Goal: Information Seeking & Learning: Learn about a topic

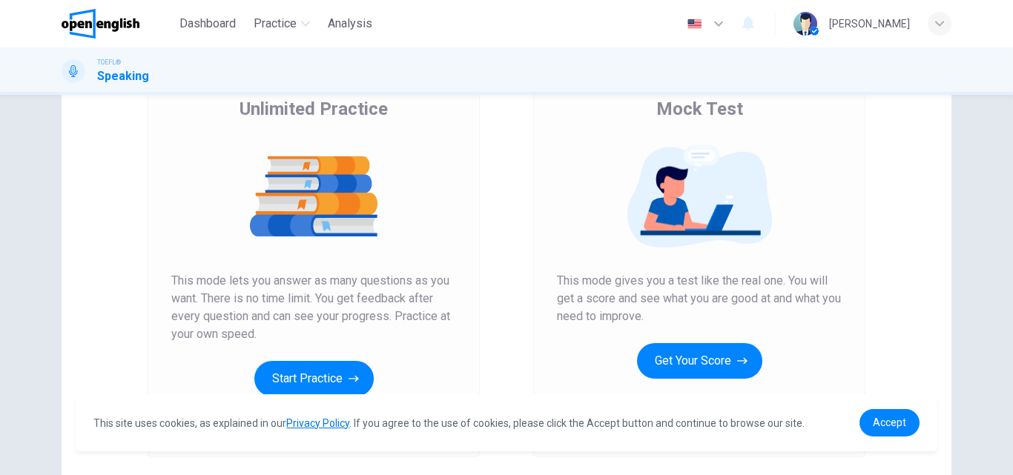
scroll to position [148, 0]
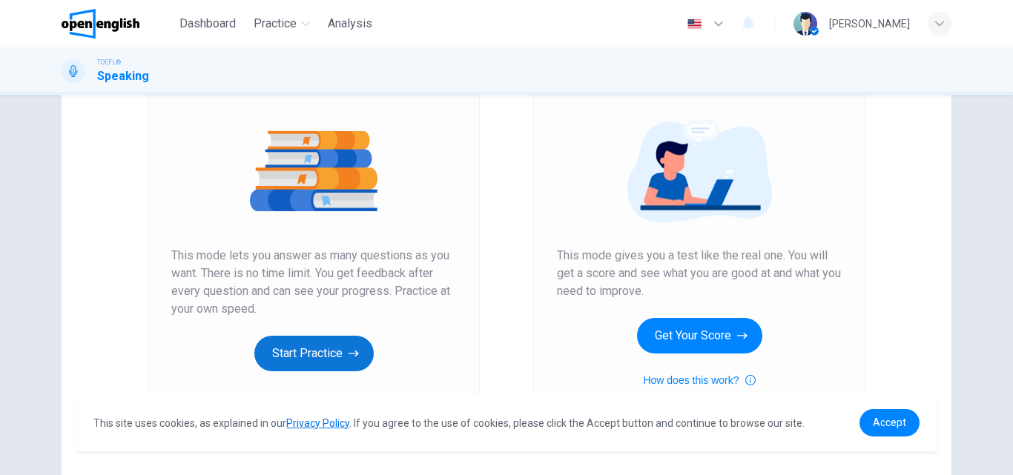
click at [320, 350] on button "Start Practice" at bounding box center [313, 354] width 119 height 36
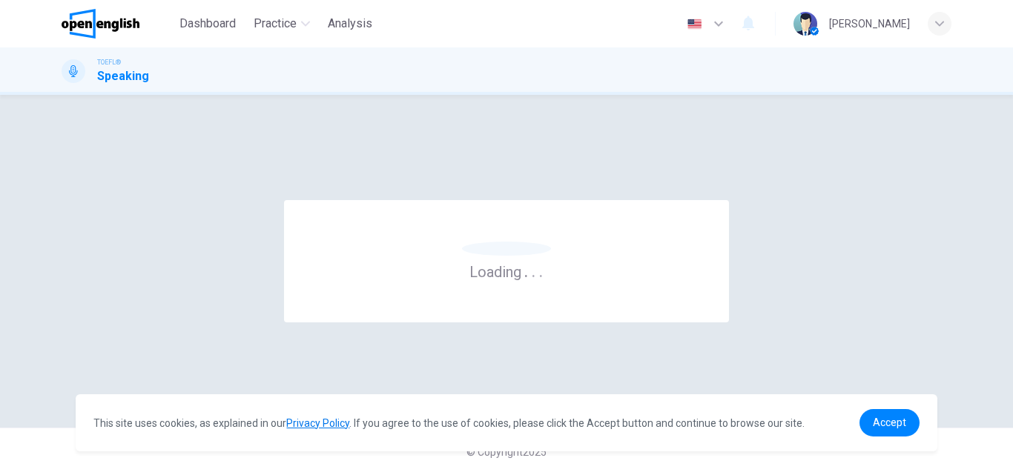
scroll to position [0, 0]
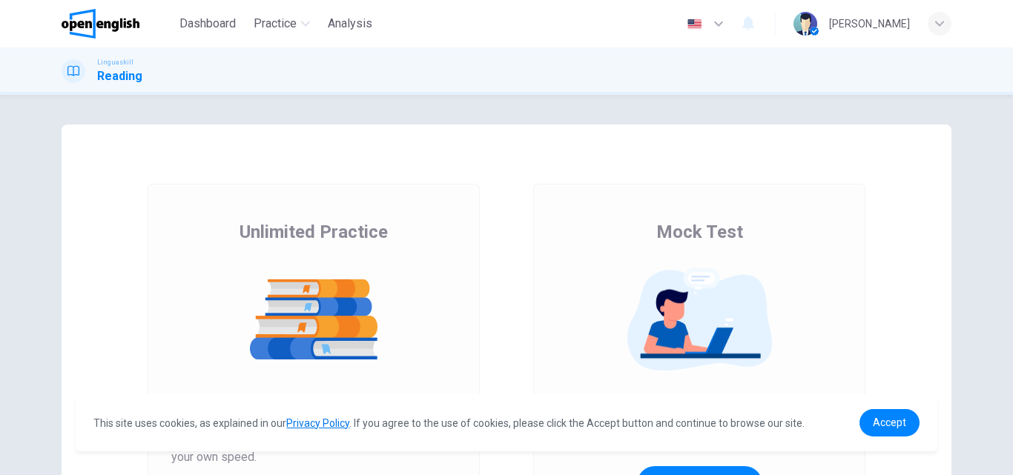
click at [346, 319] on img at bounding box center [313, 320] width 285 height 104
click at [380, 226] on span "Unlimited Practice" at bounding box center [313, 232] width 148 height 24
click at [705, 303] on img at bounding box center [699, 320] width 285 height 104
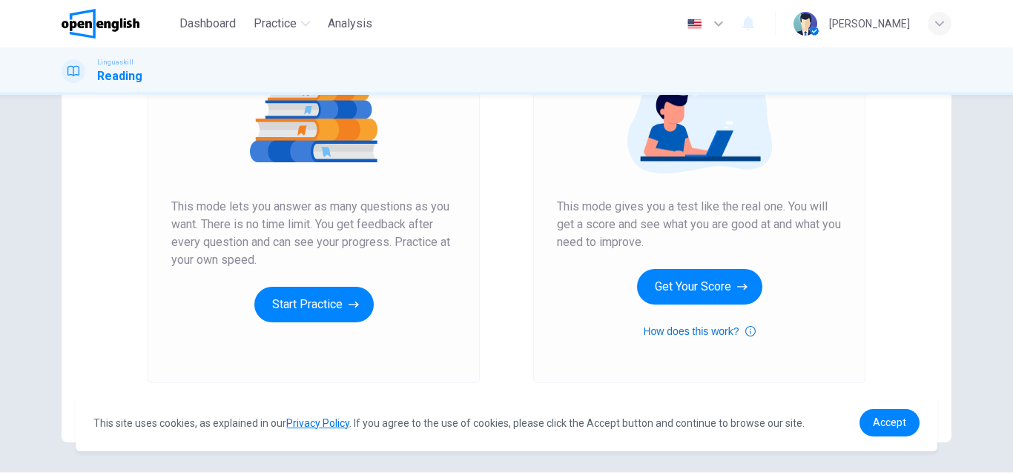
scroll to position [222, 0]
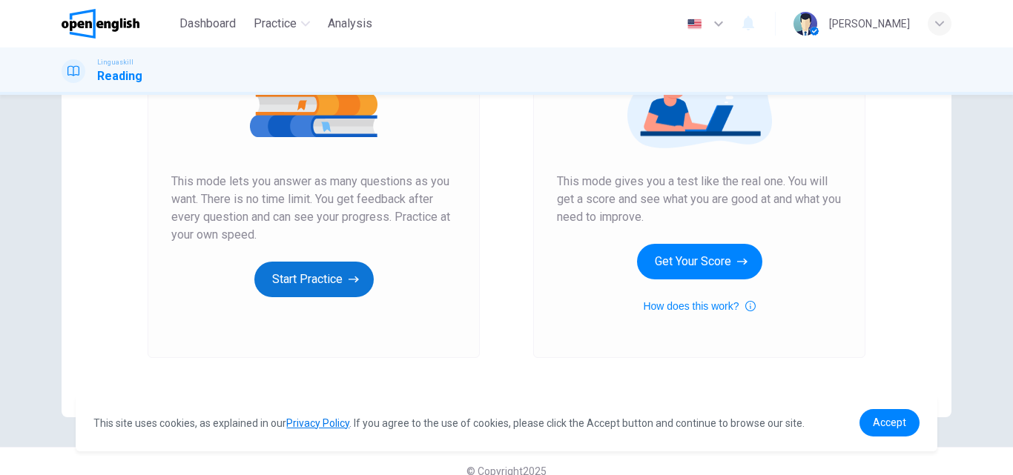
click at [341, 279] on button "Start Practice" at bounding box center [313, 280] width 119 height 36
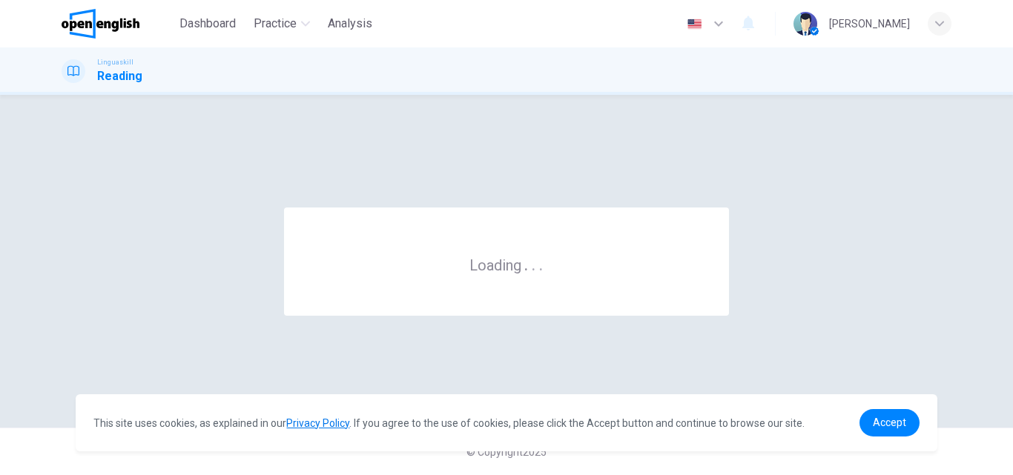
scroll to position [0, 0]
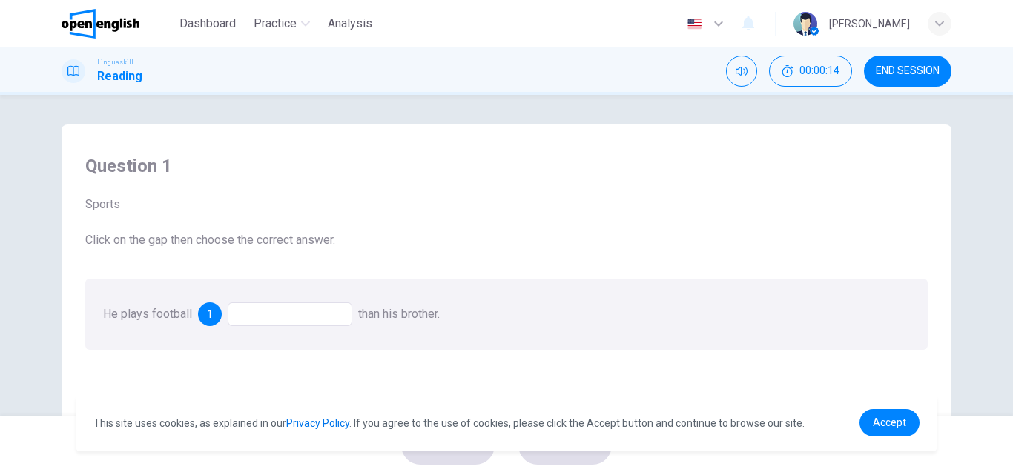
click at [503, 205] on span "Sports" at bounding box center [506, 205] width 842 height 18
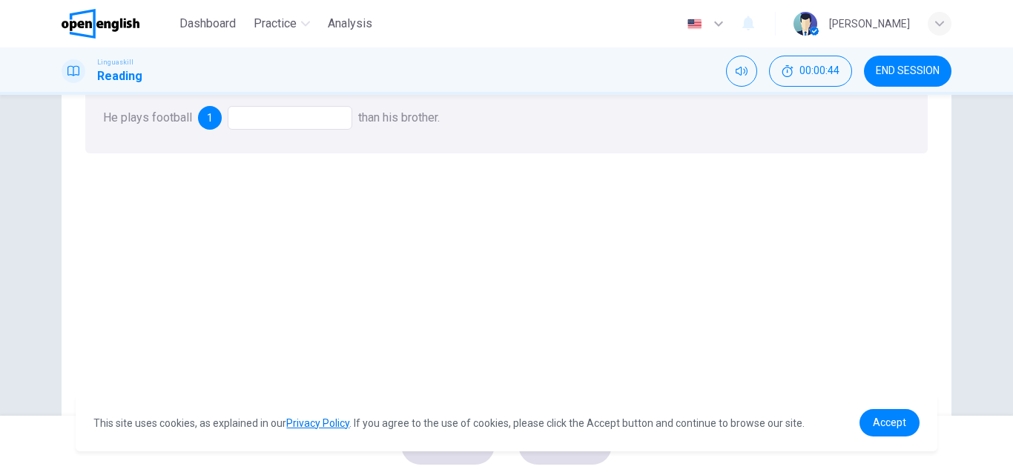
scroll to position [222, 0]
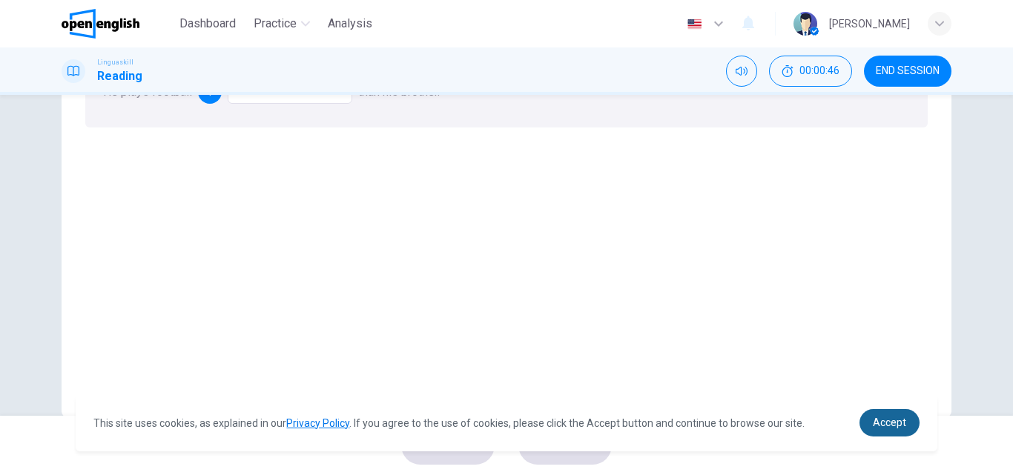
click at [887, 417] on span "Accept" at bounding box center [888, 423] width 33 height 12
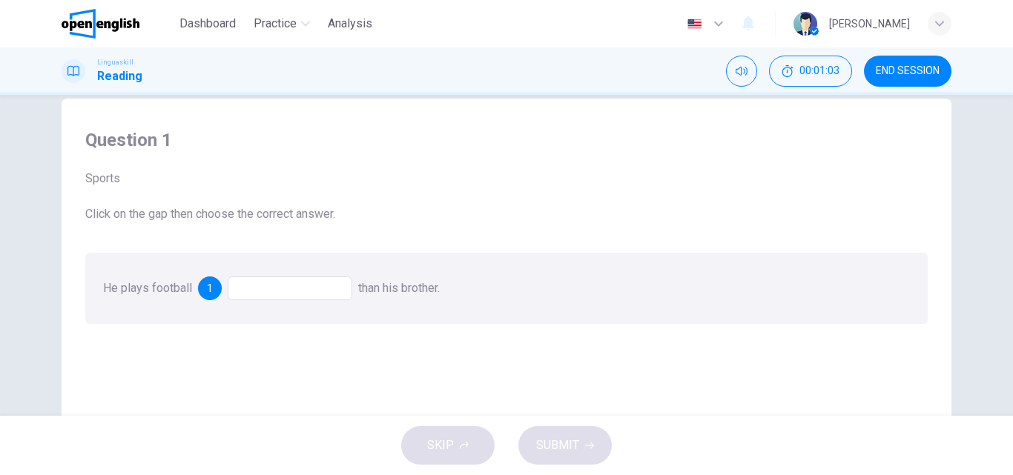
scroll to position [0, 0]
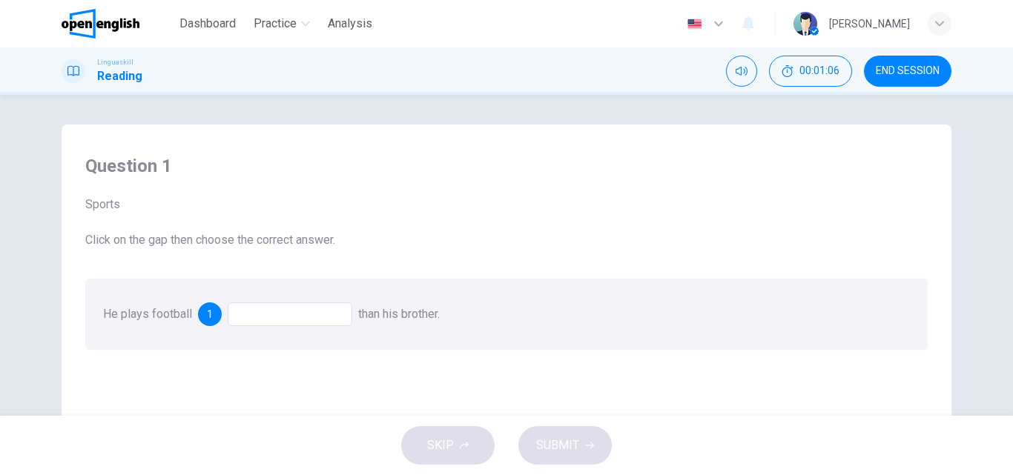
click at [288, 311] on div at bounding box center [290, 314] width 125 height 24
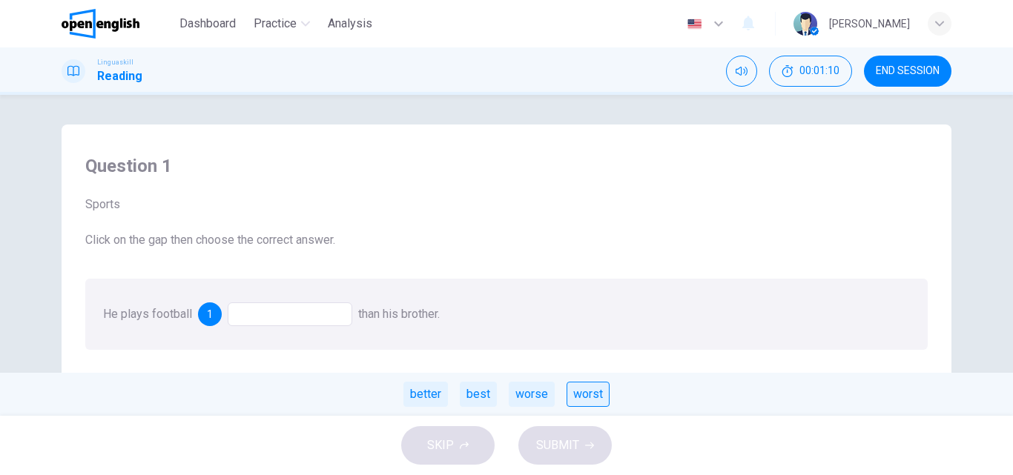
drag, startPoint x: 438, startPoint y: 394, endPoint x: 575, endPoint y: 398, distance: 137.2
click at [336, 321] on div "He plays football 1 than his brother. better best worse worst" at bounding box center [271, 314] width 337 height 14
click at [437, 389] on div "better" at bounding box center [425, 394] width 44 height 25
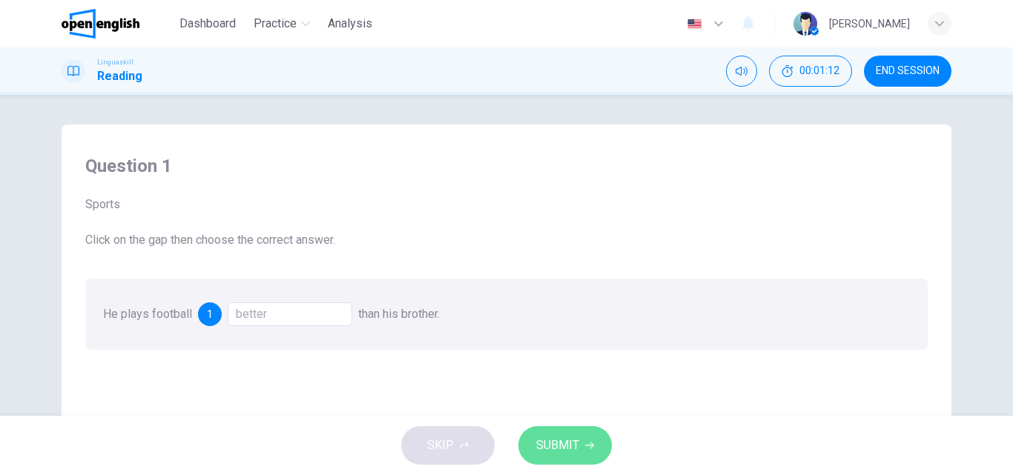
click at [590, 454] on button "SUBMIT" at bounding box center [564, 445] width 93 height 39
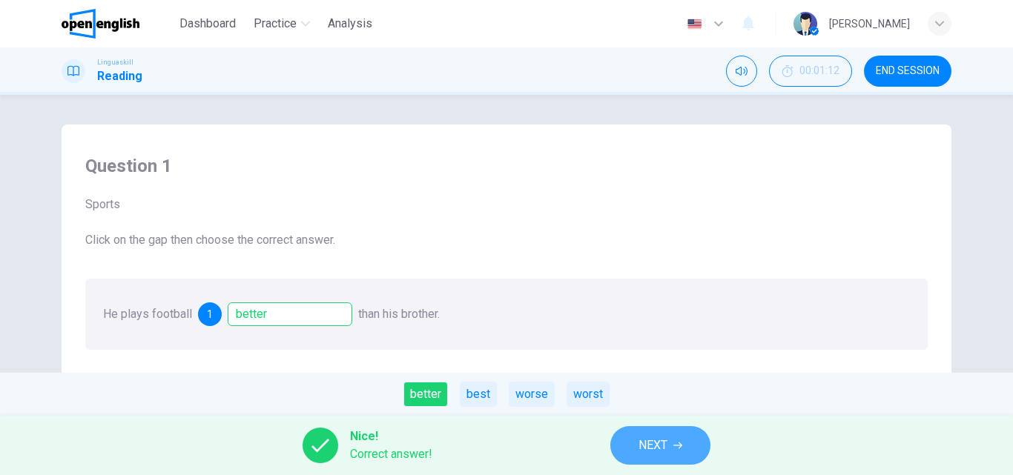
click at [671, 446] on button "NEXT" at bounding box center [660, 445] width 100 height 39
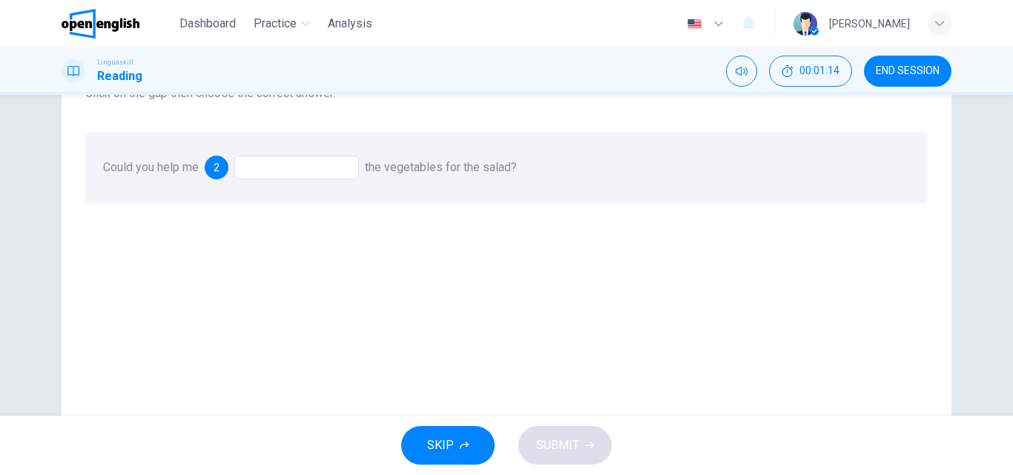
scroll to position [148, 0]
click at [288, 168] on div at bounding box center [296, 166] width 125 height 24
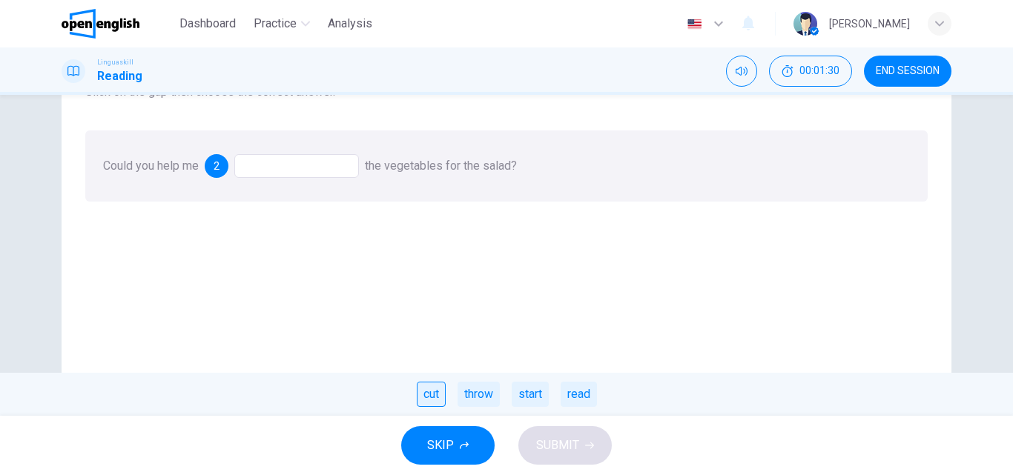
click at [433, 392] on div "cut" at bounding box center [431, 394] width 29 height 25
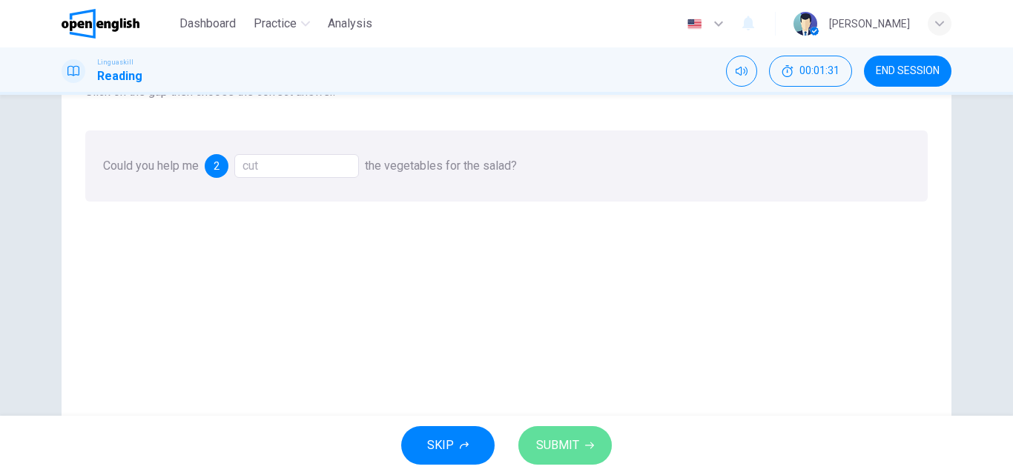
click at [567, 456] on button "SUBMIT" at bounding box center [564, 445] width 93 height 39
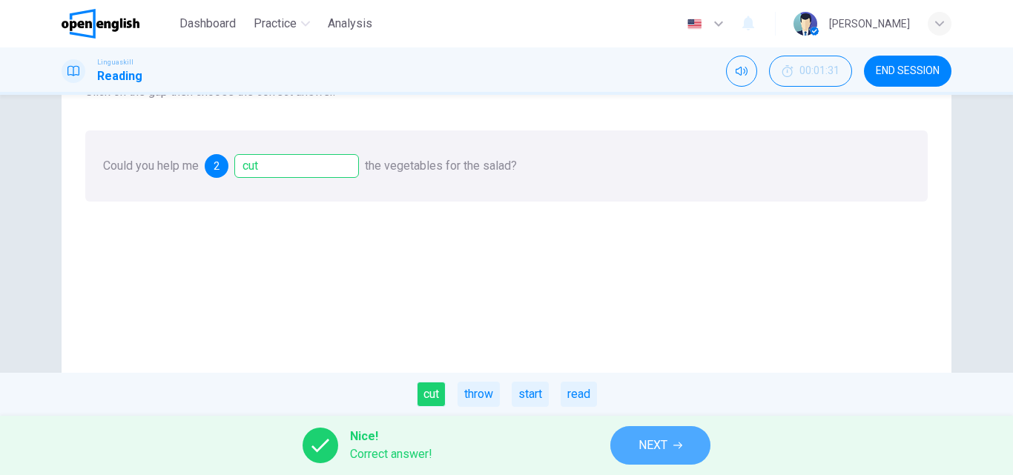
click at [681, 455] on button "NEXT" at bounding box center [660, 445] width 100 height 39
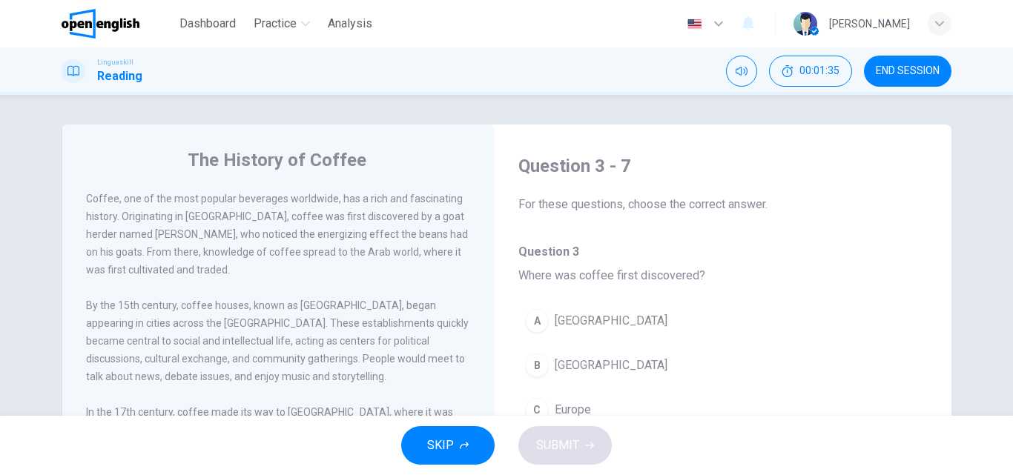
scroll to position [74, 0]
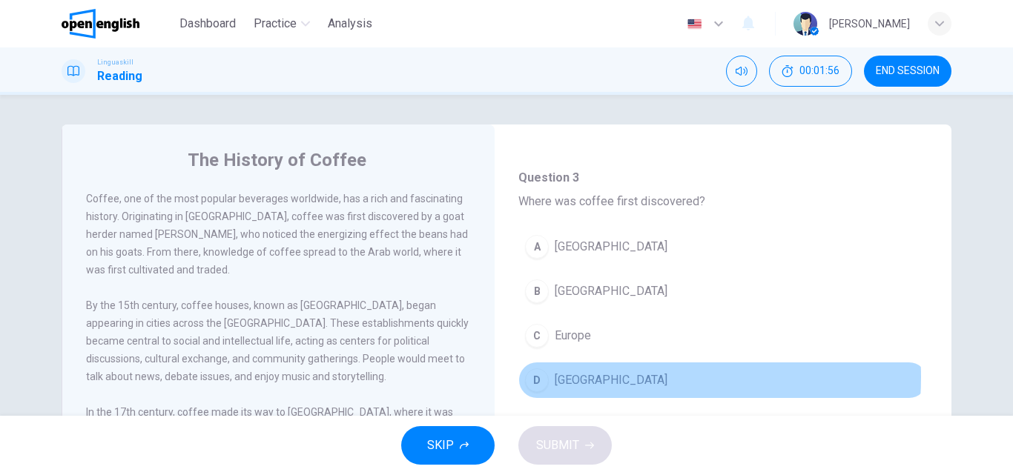
click at [594, 377] on span "Middle East" at bounding box center [610, 380] width 113 height 18
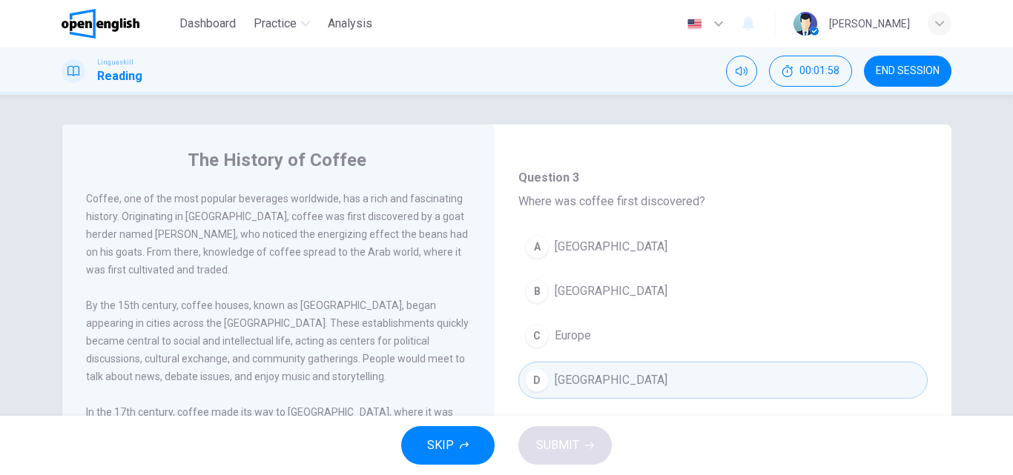
click at [597, 256] on button "A Indonesia" at bounding box center [722, 246] width 409 height 37
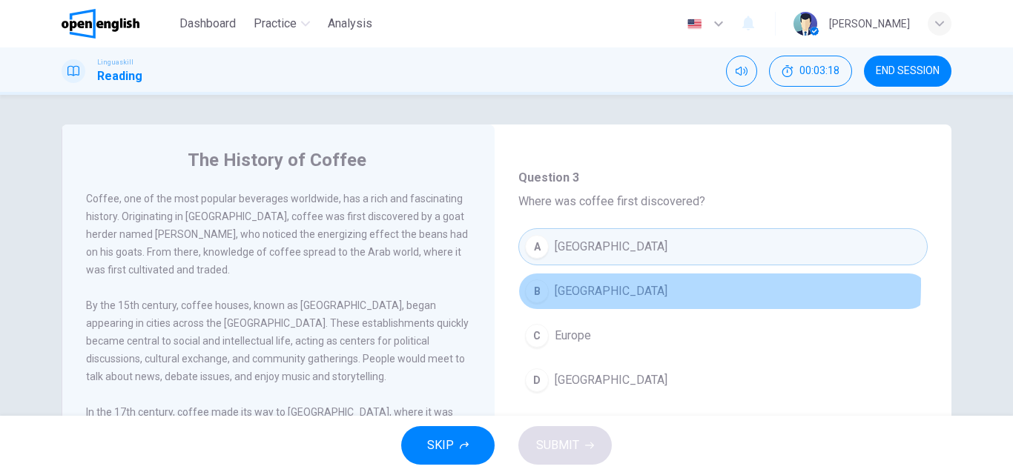
click at [613, 285] on button "B Ethiopia" at bounding box center [722, 291] width 409 height 37
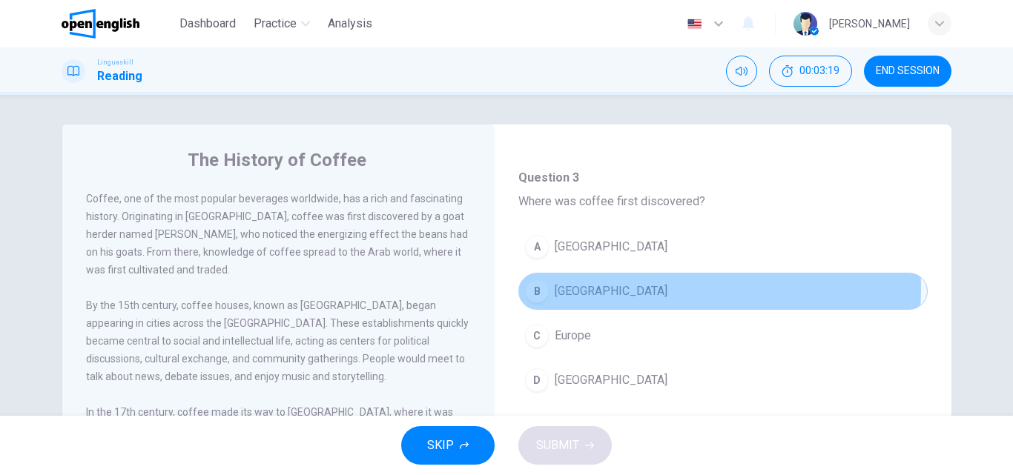
click at [626, 288] on button "B Ethiopia" at bounding box center [722, 291] width 409 height 37
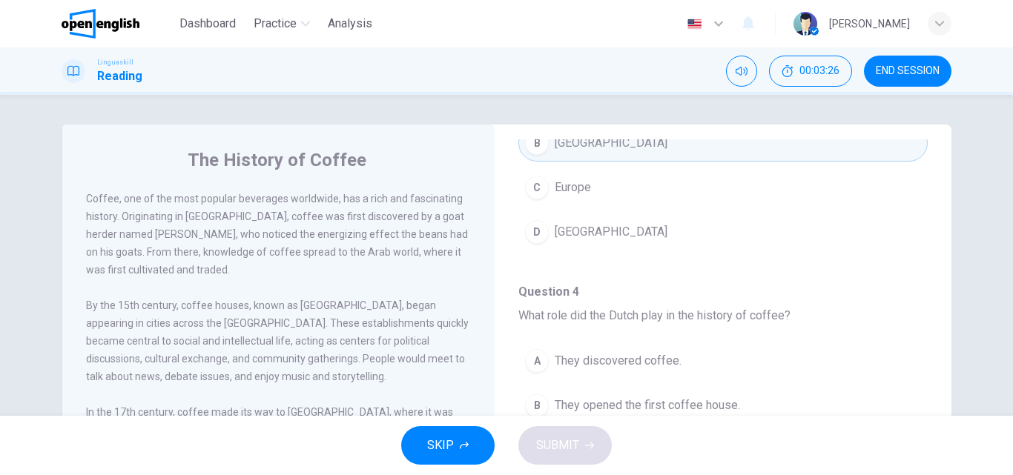
scroll to position [297, 0]
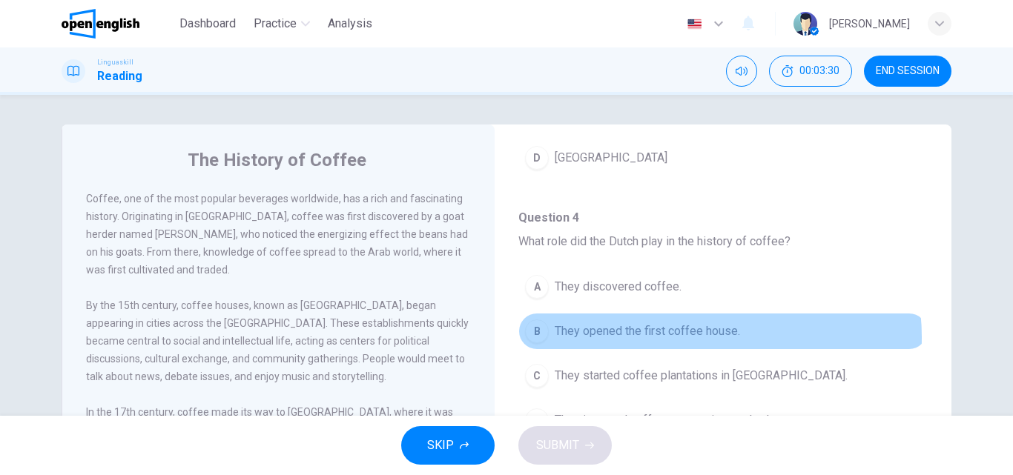
click at [693, 337] on span "They opened the first coffee house." at bounding box center [646, 331] width 185 height 18
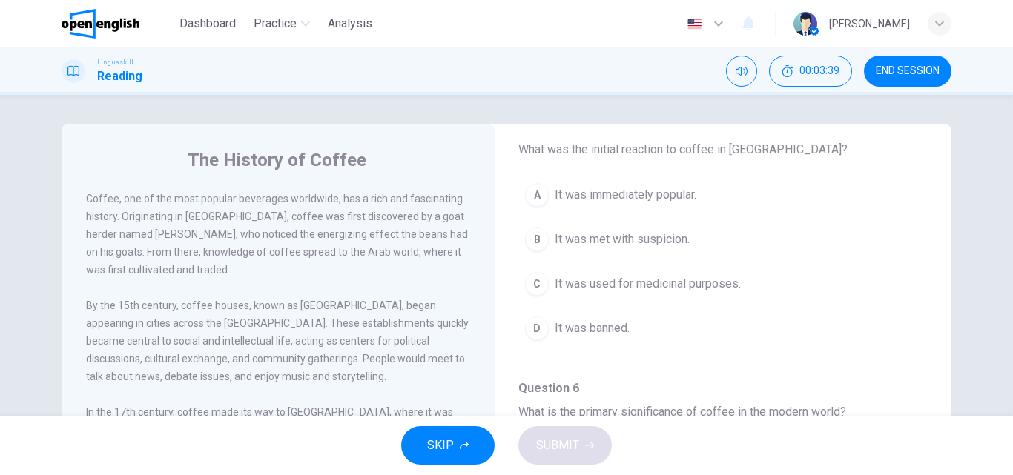
scroll to position [667, 0]
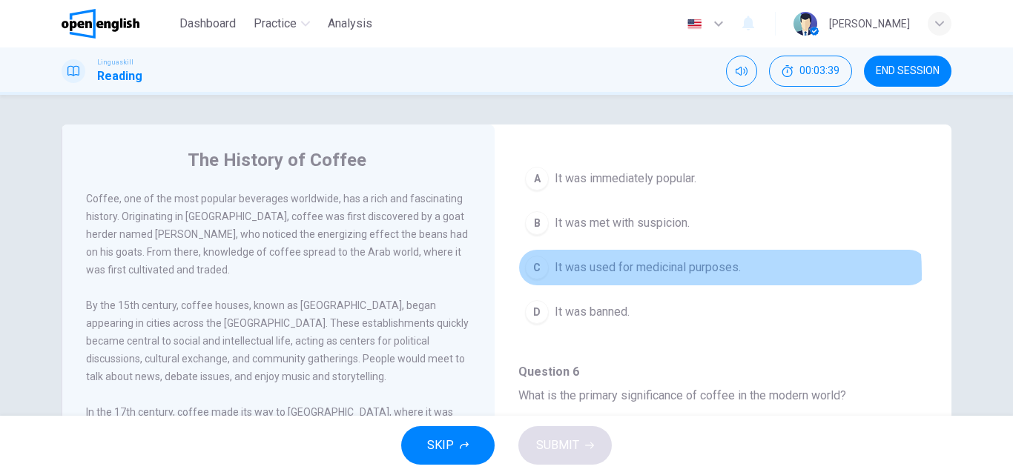
click at [657, 274] on span "It was used for medicinal purposes." at bounding box center [647, 268] width 186 height 18
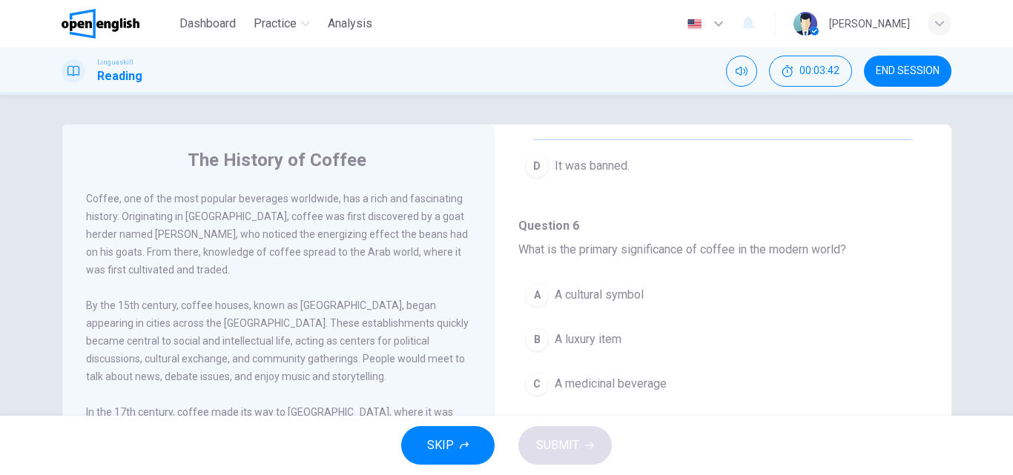
scroll to position [815, 0]
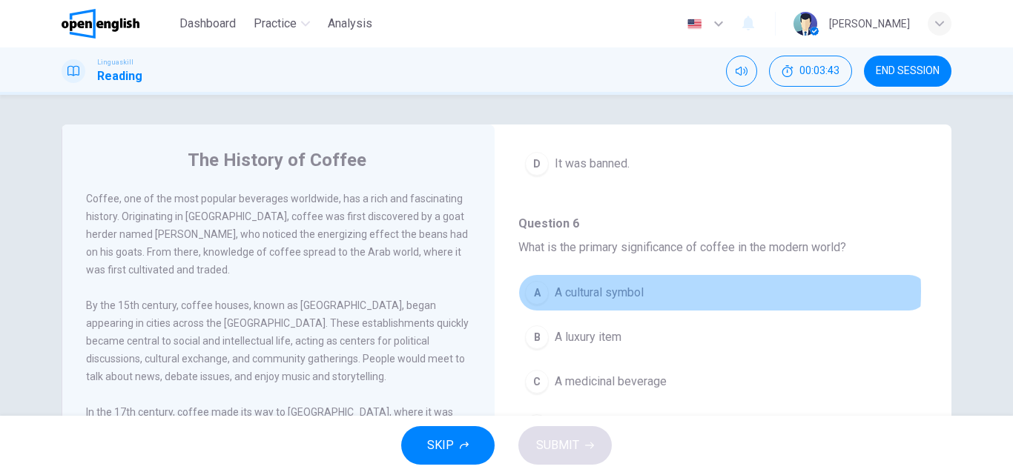
click at [656, 291] on button "A A cultural symbol" at bounding box center [722, 292] width 409 height 37
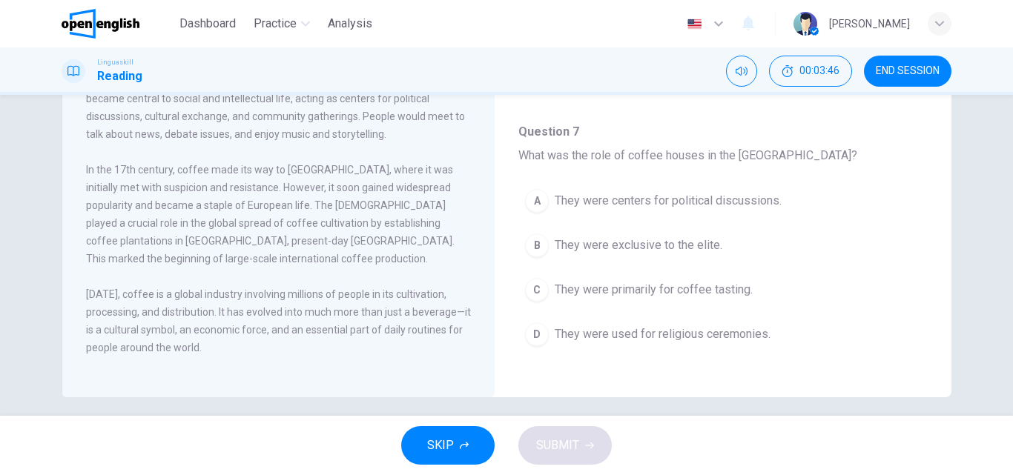
scroll to position [254, 0]
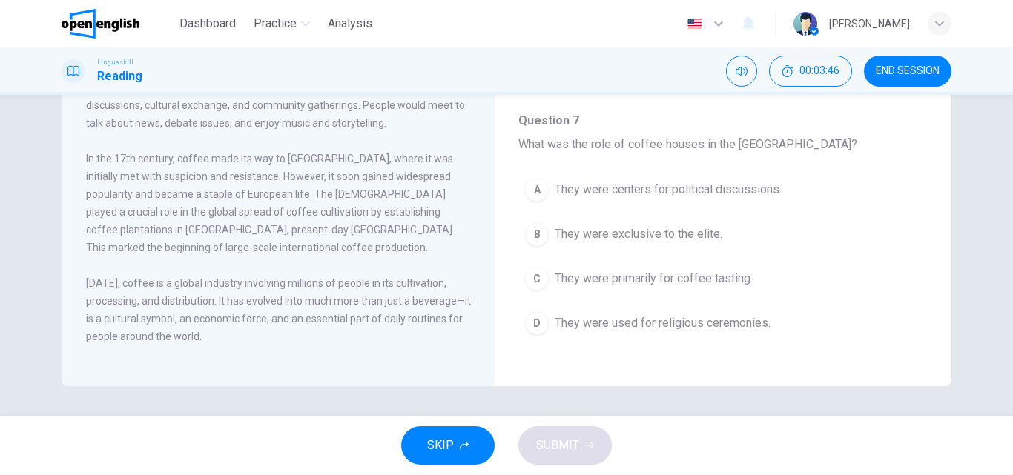
click at [660, 227] on span "They were exclusive to the elite." at bounding box center [638, 234] width 168 height 18
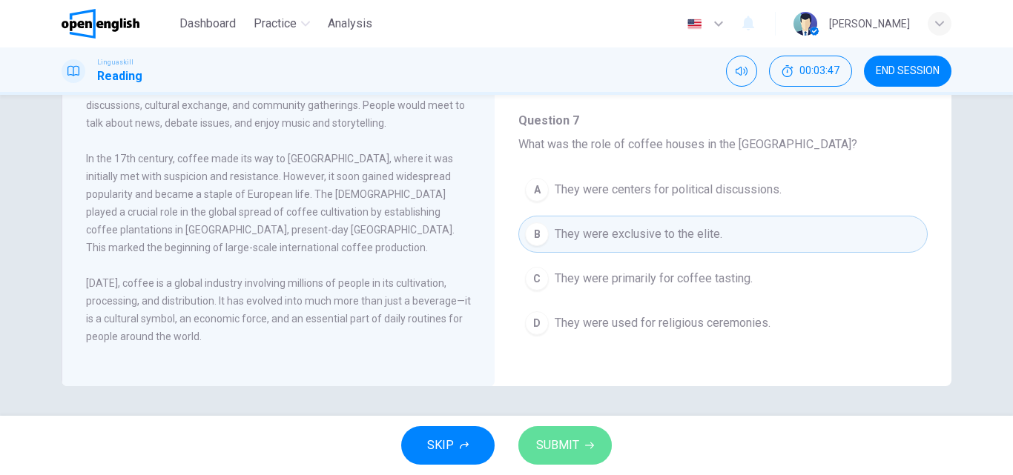
click at [569, 447] on span "SUBMIT" at bounding box center [557, 445] width 43 height 21
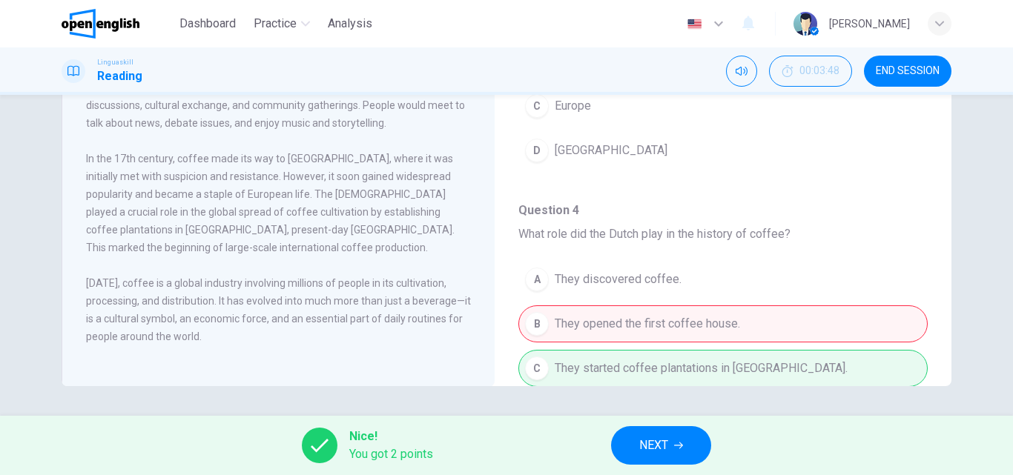
scroll to position [74, 0]
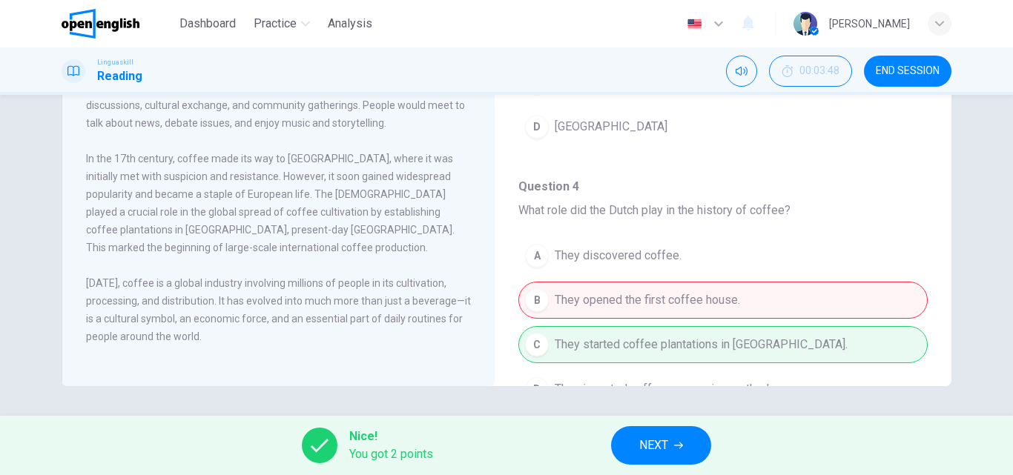
click at [677, 448] on icon "button" at bounding box center [678, 445] width 9 height 9
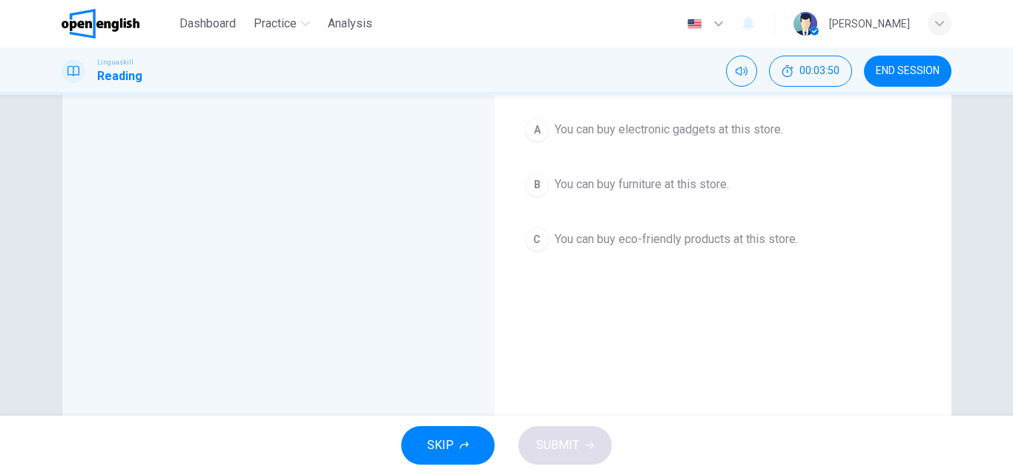
scroll to position [0, 0]
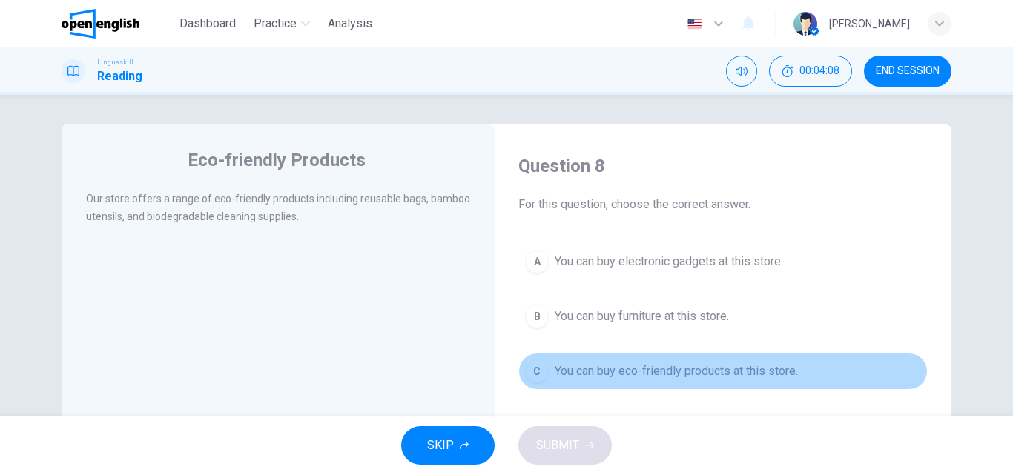
click at [652, 376] on span "You can buy eco-friendly products at this store." at bounding box center [675, 371] width 243 height 18
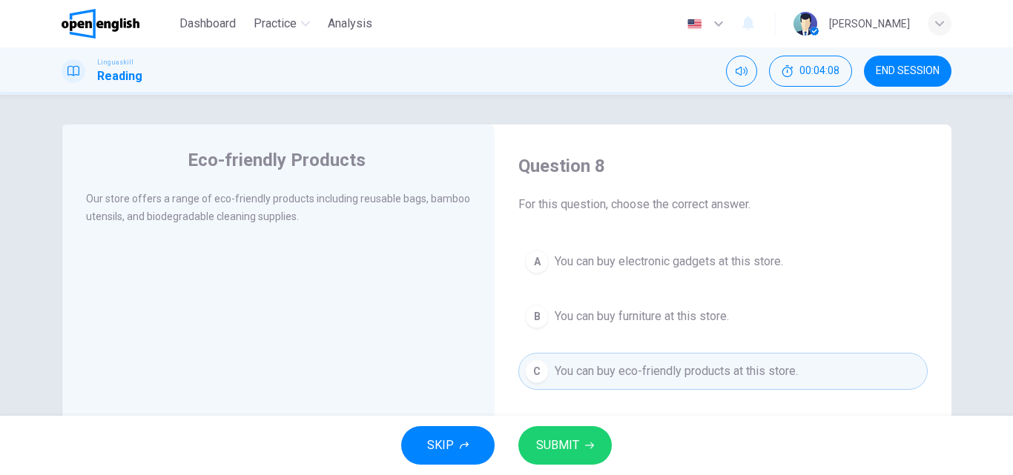
click at [561, 437] on span "SUBMIT" at bounding box center [557, 445] width 43 height 21
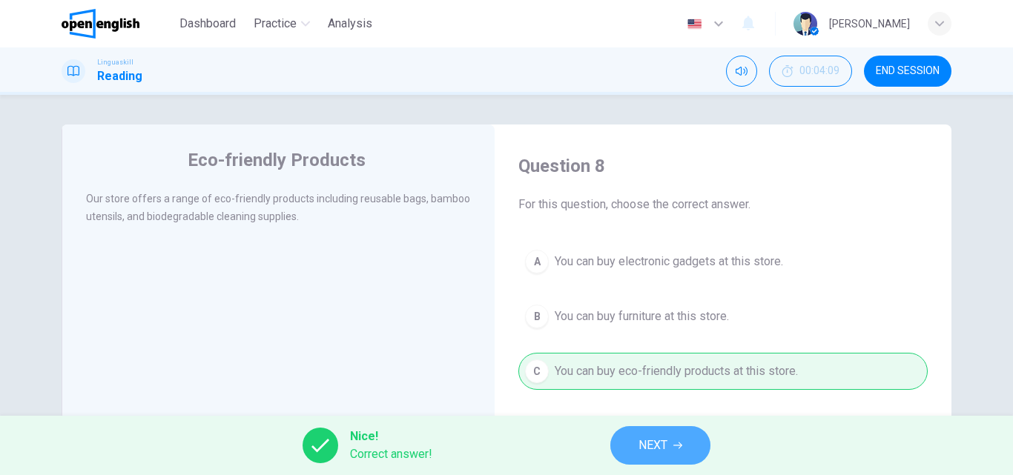
click at [660, 439] on span "NEXT" at bounding box center [652, 445] width 29 height 21
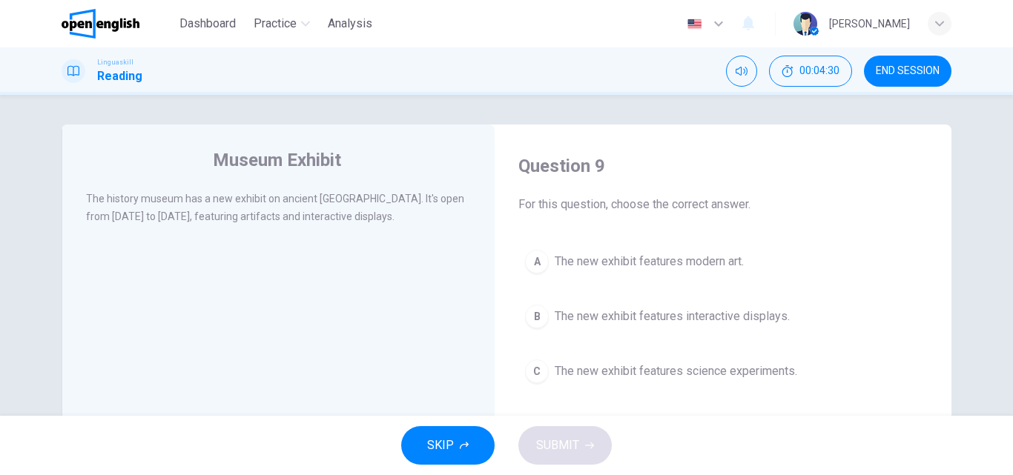
click at [669, 378] on span "The new exhibit features science experiments." at bounding box center [675, 371] width 242 height 18
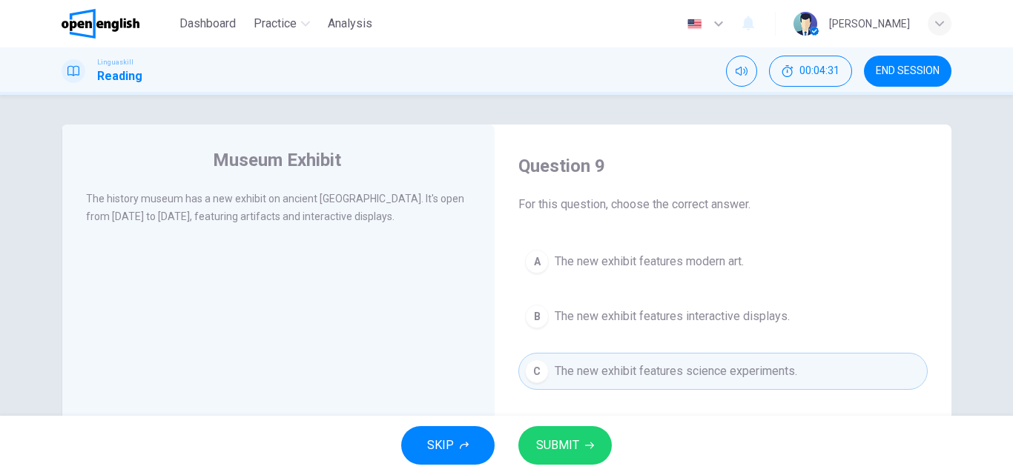
click at [559, 442] on span "SUBMIT" at bounding box center [557, 445] width 43 height 21
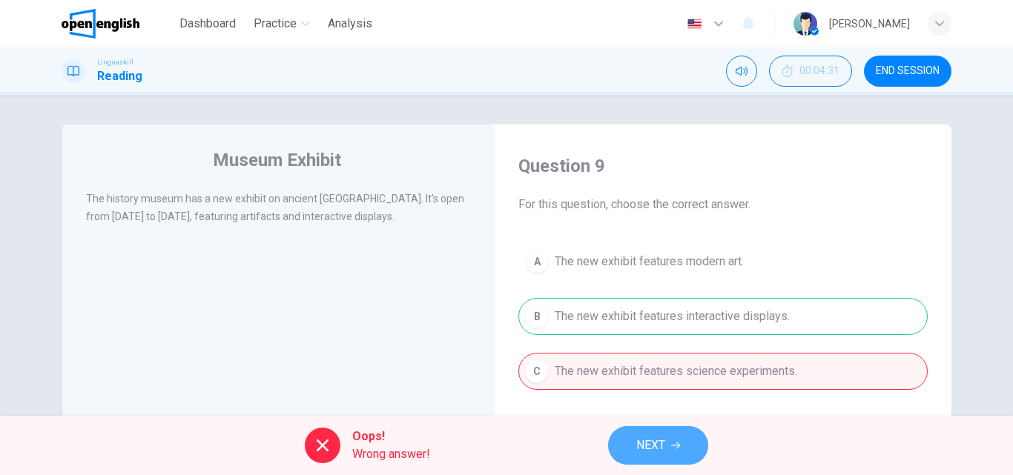
click at [637, 443] on span "NEXT" at bounding box center [650, 445] width 29 height 21
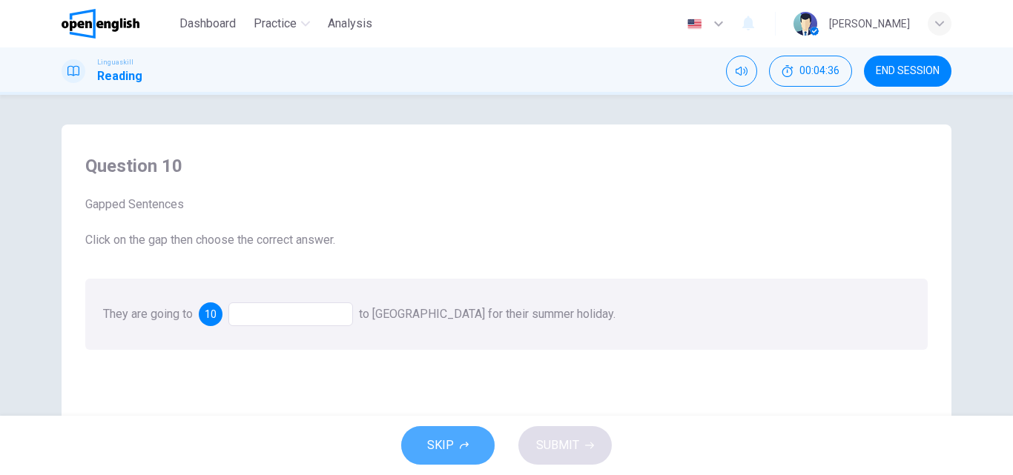
click at [436, 448] on span "SKIP" at bounding box center [440, 445] width 27 height 21
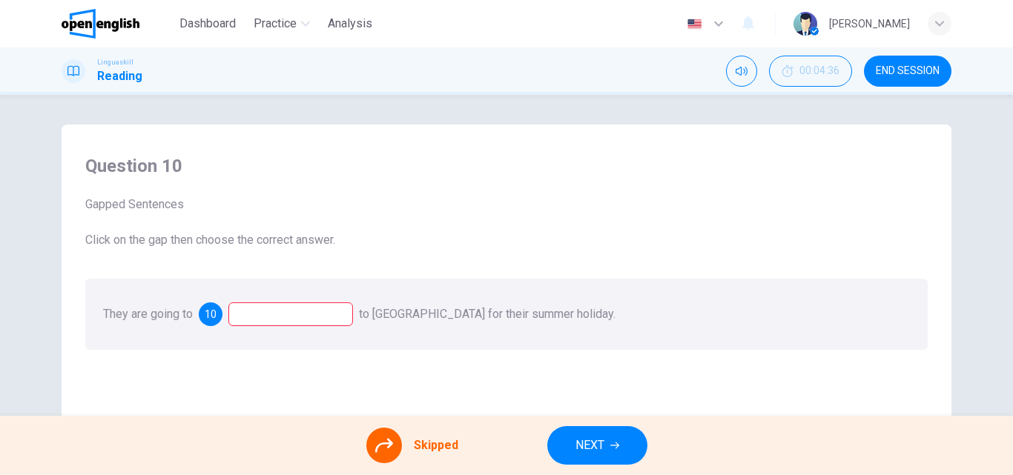
click at [326, 316] on div at bounding box center [290, 314] width 125 height 24
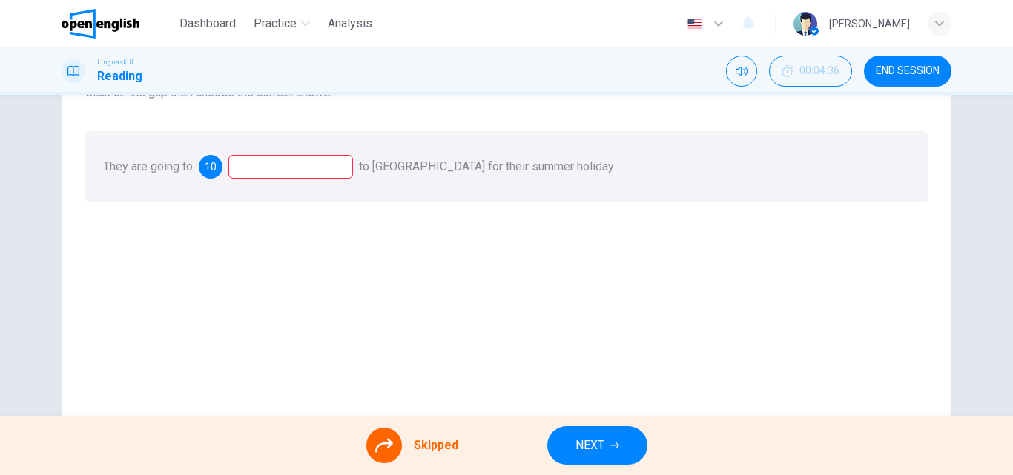
scroll to position [148, 0]
click at [286, 168] on div at bounding box center [290, 166] width 125 height 24
click at [620, 446] on button "NEXT" at bounding box center [597, 445] width 100 height 39
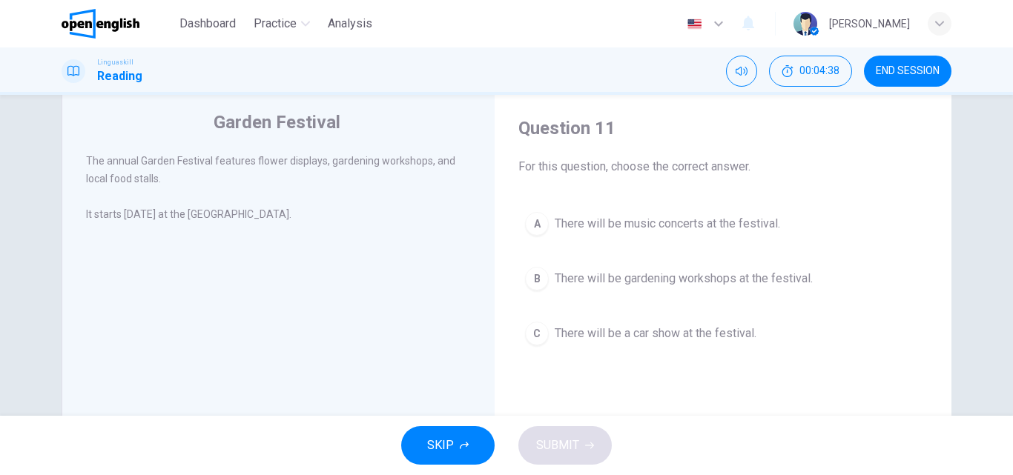
scroll to position [74, 0]
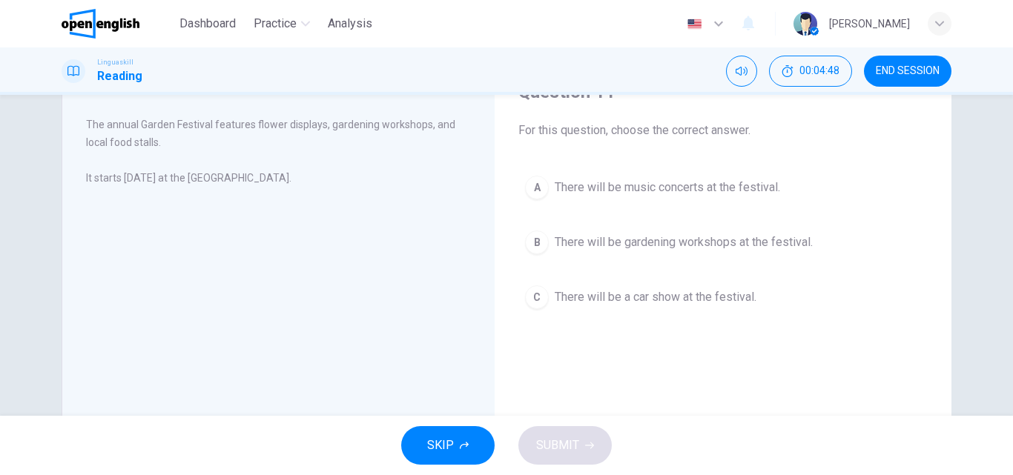
click at [623, 249] on span "There will be gardening workshops at the festival." at bounding box center [683, 243] width 258 height 18
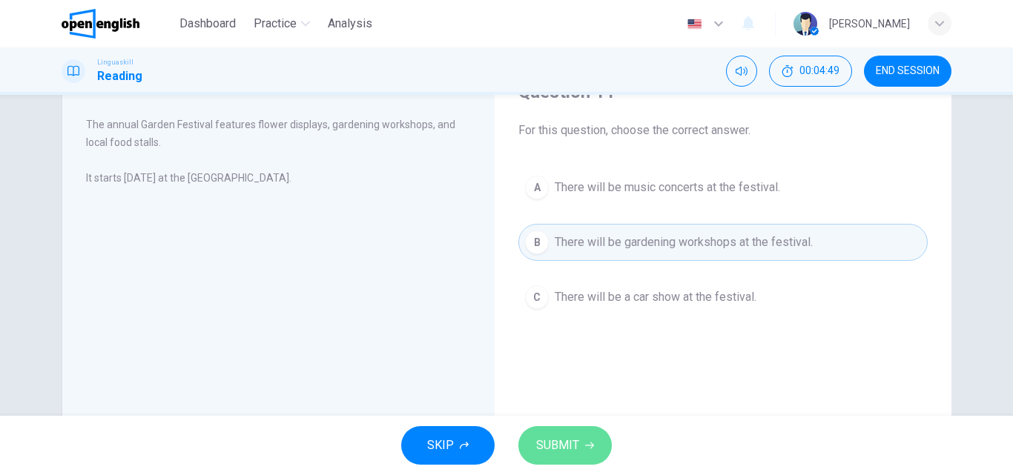
click at [608, 436] on button "SUBMIT" at bounding box center [564, 445] width 93 height 39
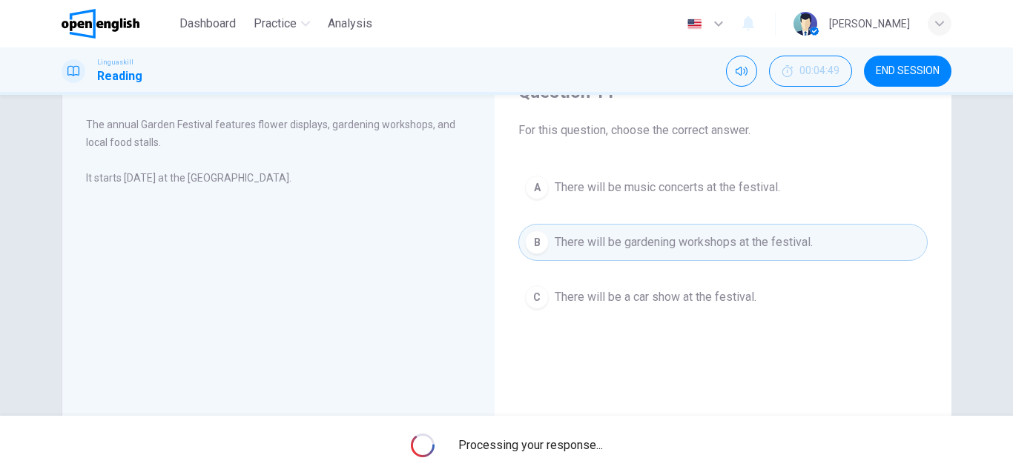
click at [577, 440] on span "Processing your response..." at bounding box center [530, 446] width 145 height 18
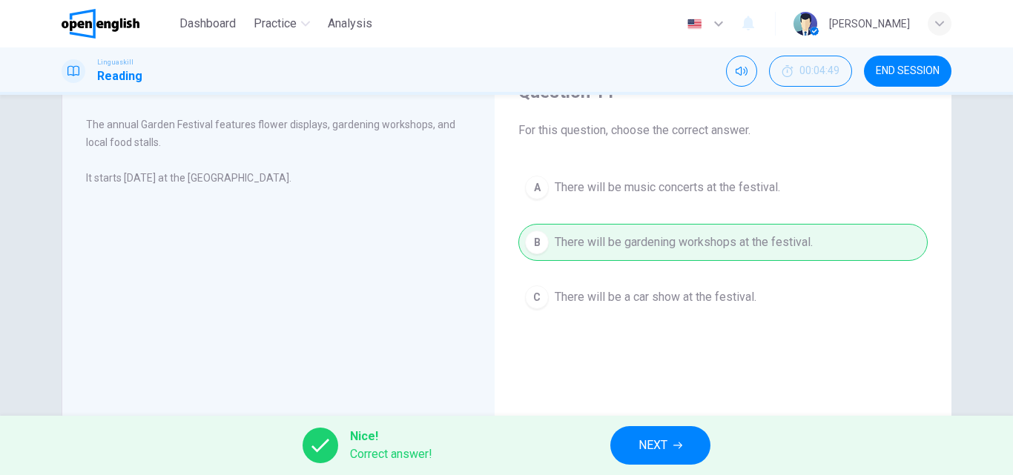
click at [670, 442] on button "NEXT" at bounding box center [660, 445] width 100 height 39
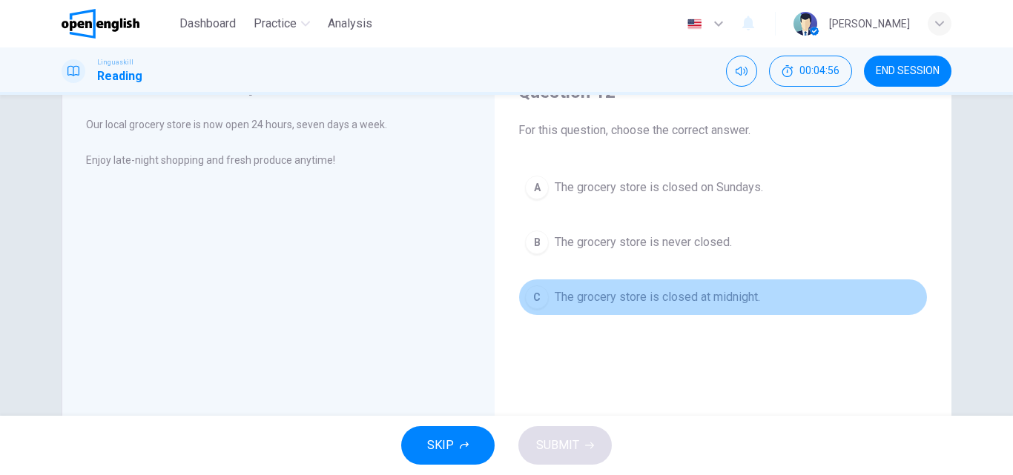
click at [684, 302] on span "The grocery store is closed at midnight." at bounding box center [656, 297] width 205 height 18
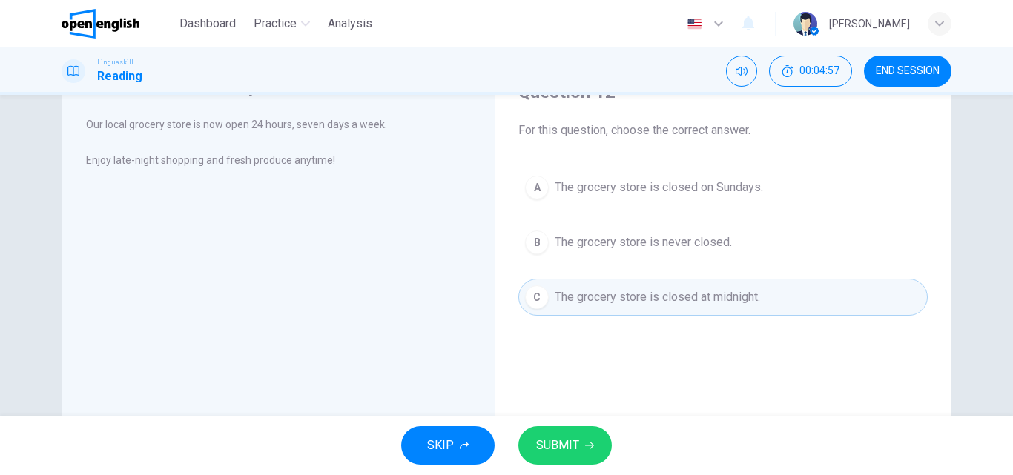
click at [562, 442] on span "SUBMIT" at bounding box center [557, 445] width 43 height 21
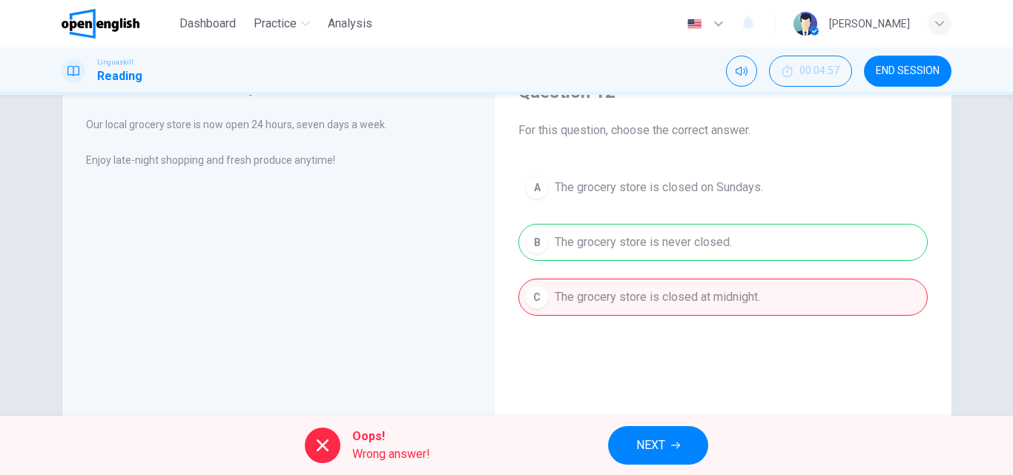
click at [677, 446] on icon "button" at bounding box center [675, 446] width 9 height 7
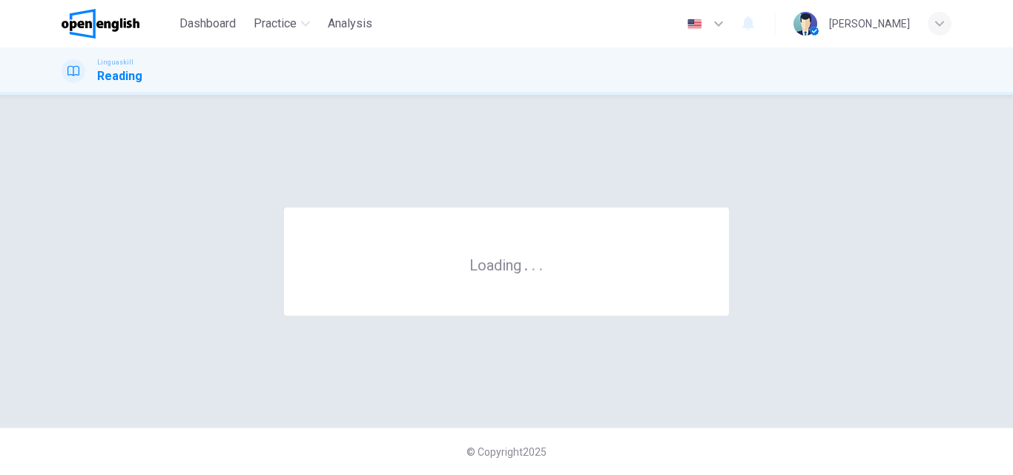
scroll to position [0, 0]
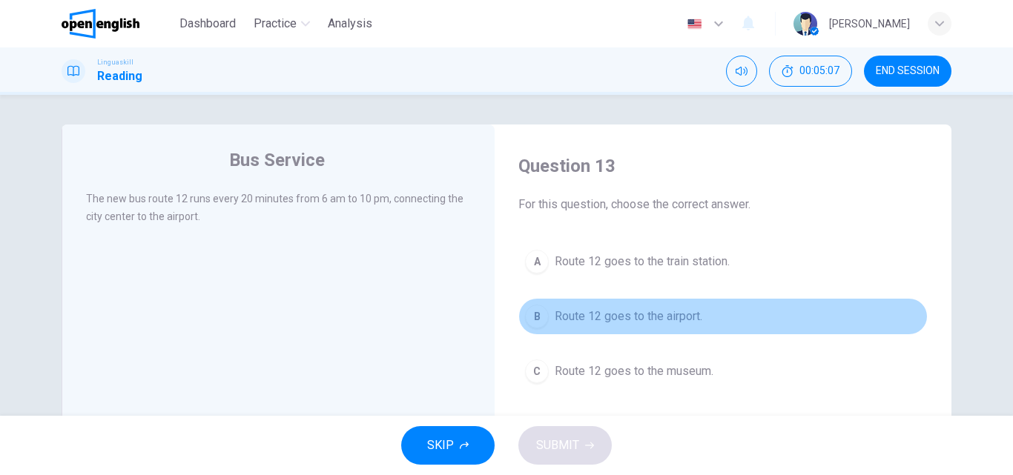
click at [652, 327] on button "B Route 12 goes to the airport." at bounding box center [722, 316] width 409 height 37
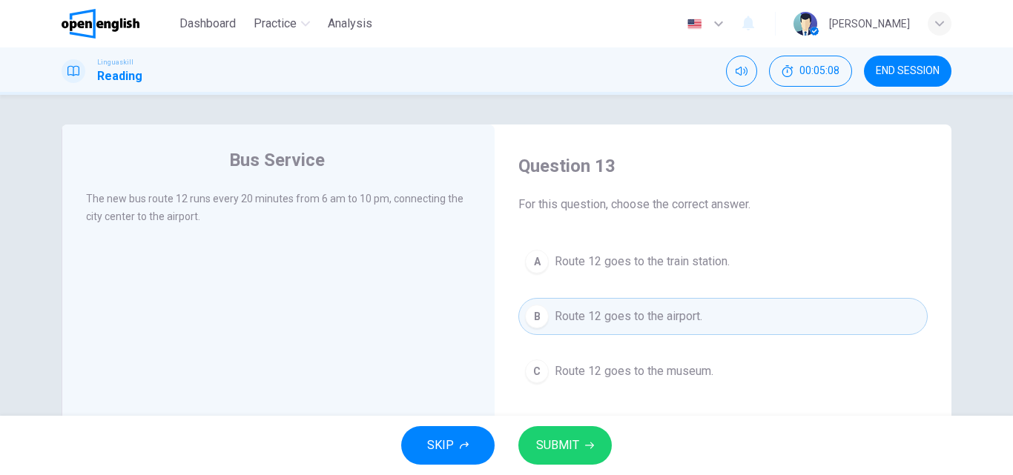
click at [585, 444] on icon "button" at bounding box center [589, 445] width 9 height 9
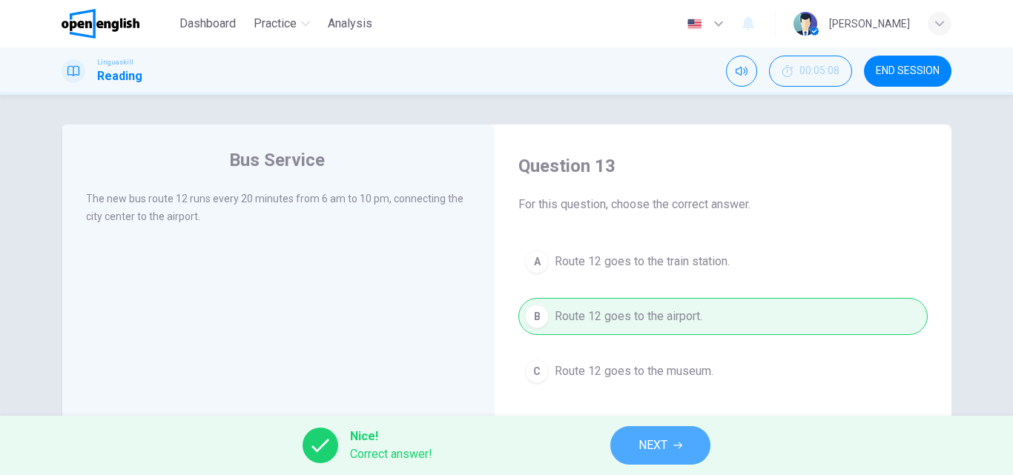
click at [652, 434] on button "NEXT" at bounding box center [660, 445] width 100 height 39
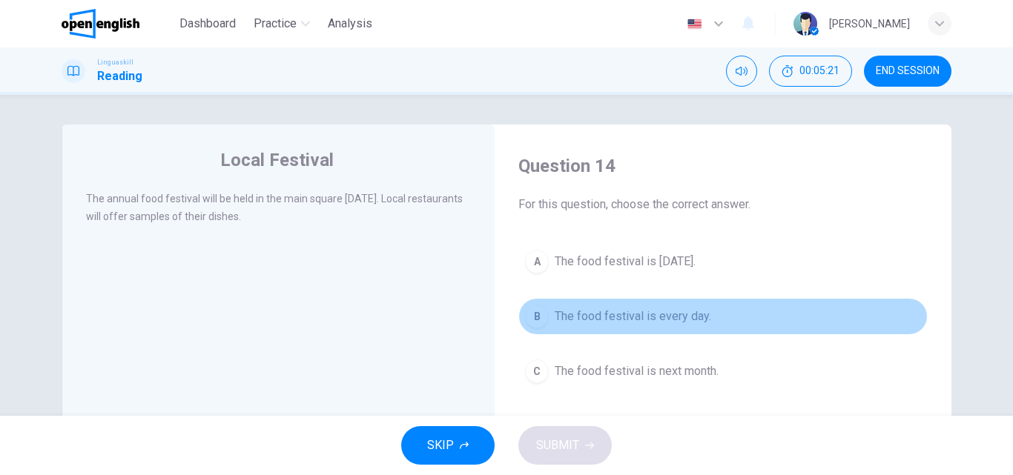
click at [656, 325] on span "The food festival is every day." at bounding box center [632, 317] width 156 height 18
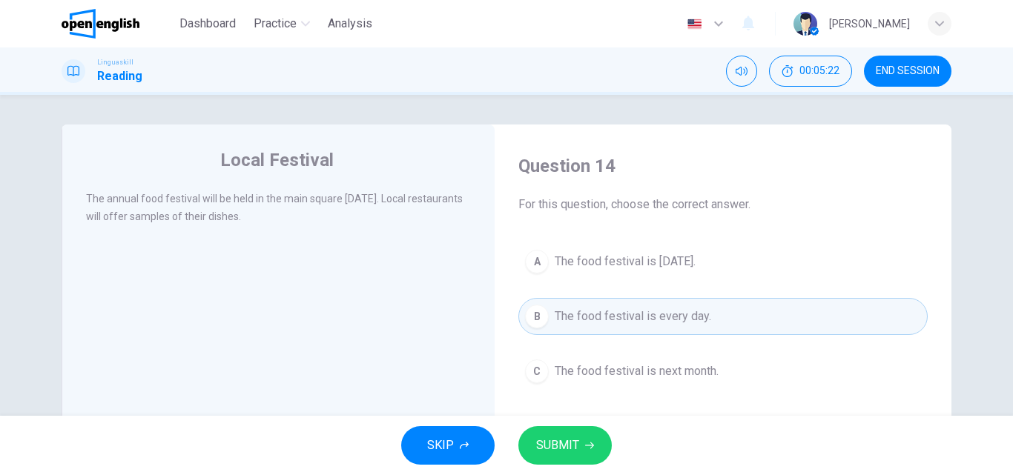
click at [574, 450] on span "SUBMIT" at bounding box center [557, 445] width 43 height 21
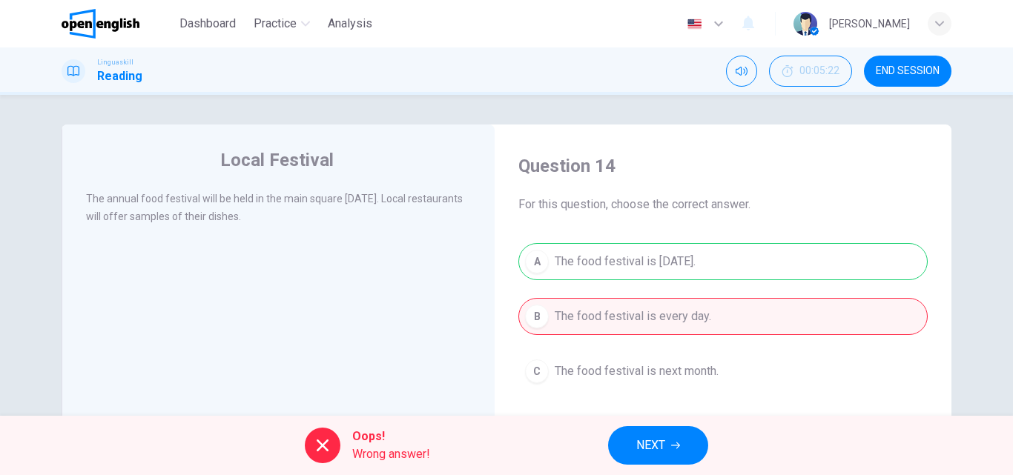
click at [646, 439] on span "NEXT" at bounding box center [650, 445] width 29 height 21
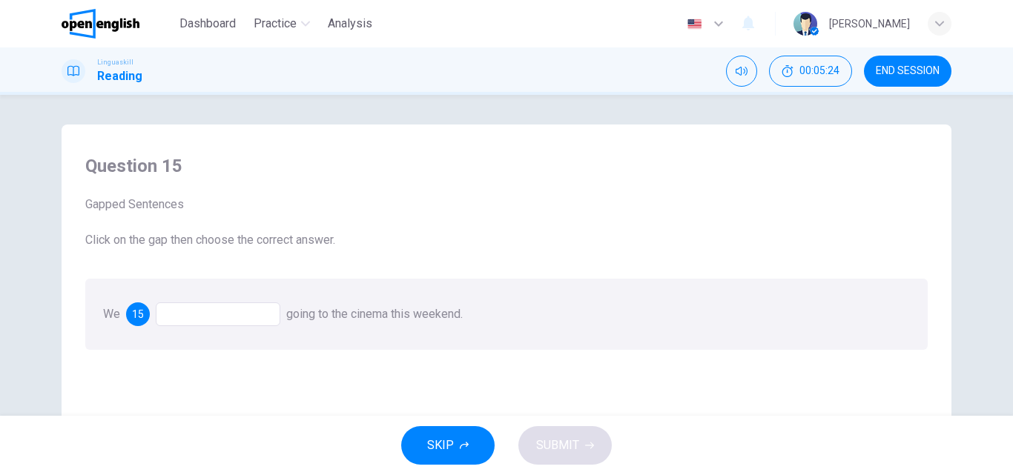
click at [237, 318] on div at bounding box center [218, 314] width 125 height 24
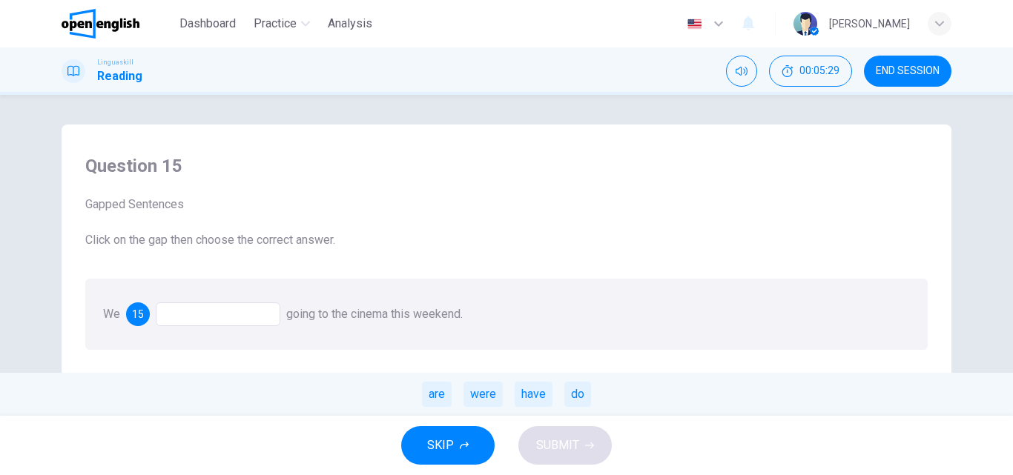
drag, startPoint x: 444, startPoint y: 392, endPoint x: 332, endPoint y: 357, distance: 117.2
click at [332, 357] on div "Question 15 Gapped Sentences Click on the gap then choose the correct answer. W…" at bounding box center [506, 251] width 866 height 225
click at [440, 391] on div "are" at bounding box center [437, 394] width 30 height 25
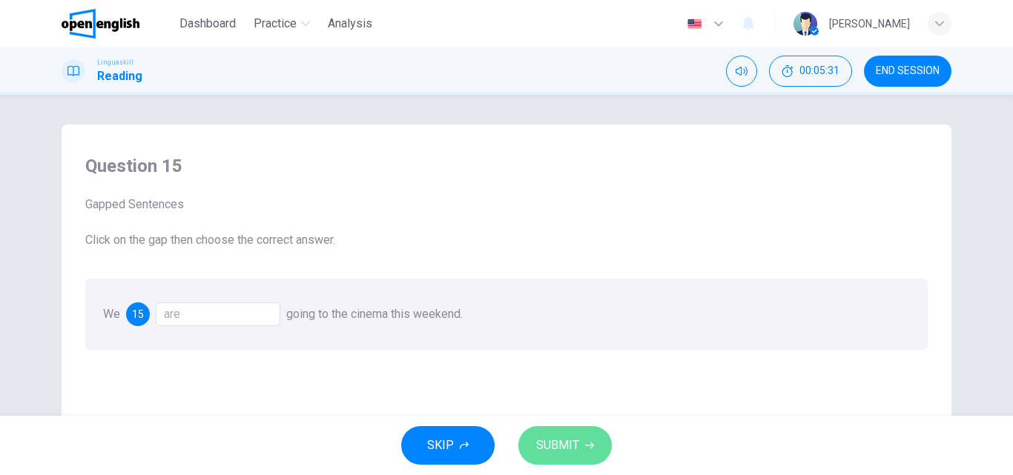
click at [569, 448] on span "SUBMIT" at bounding box center [557, 445] width 43 height 21
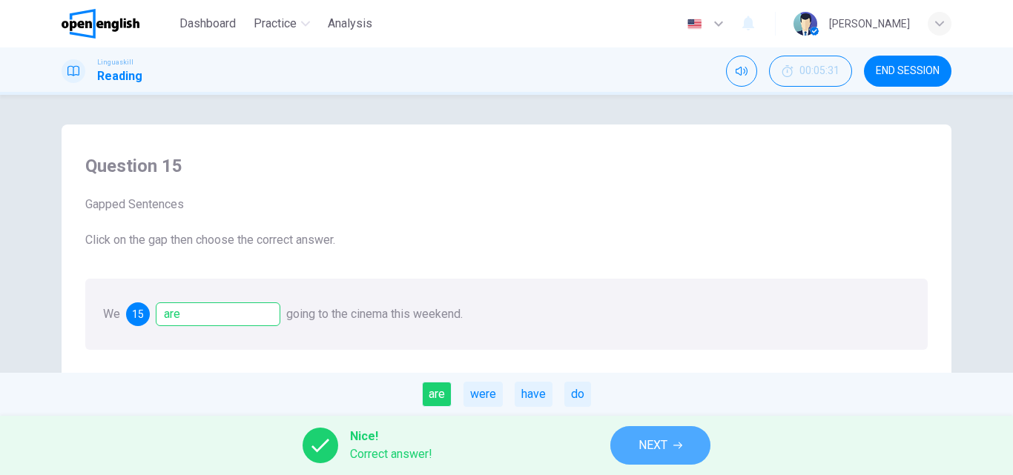
click at [655, 434] on button "NEXT" at bounding box center [660, 445] width 100 height 39
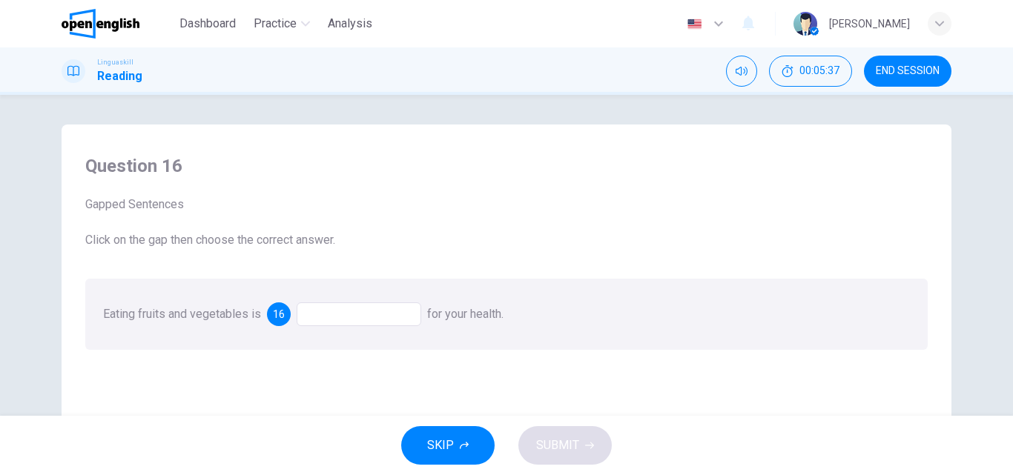
click at [363, 314] on div at bounding box center [359, 314] width 125 height 24
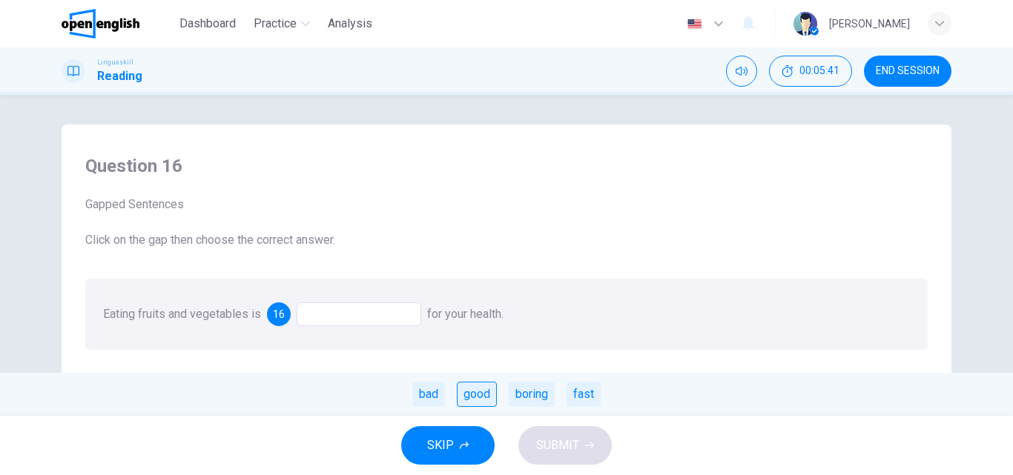
click at [484, 397] on div "good" at bounding box center [477, 394] width 40 height 25
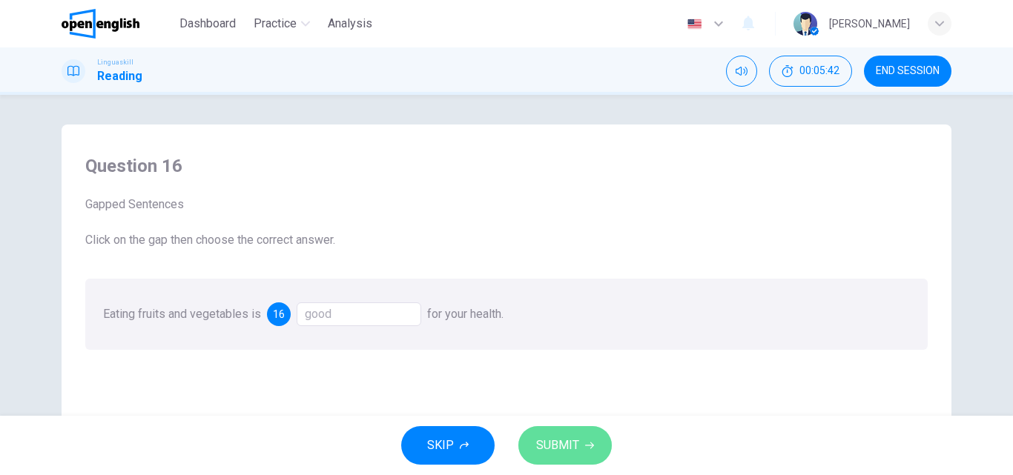
click at [586, 455] on button "SUBMIT" at bounding box center [564, 445] width 93 height 39
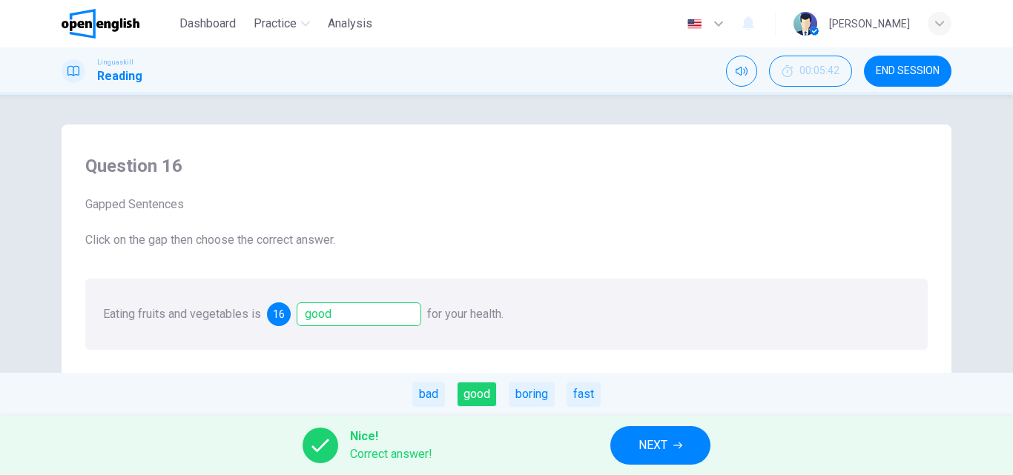
click at [641, 447] on span "NEXT" at bounding box center [652, 445] width 29 height 21
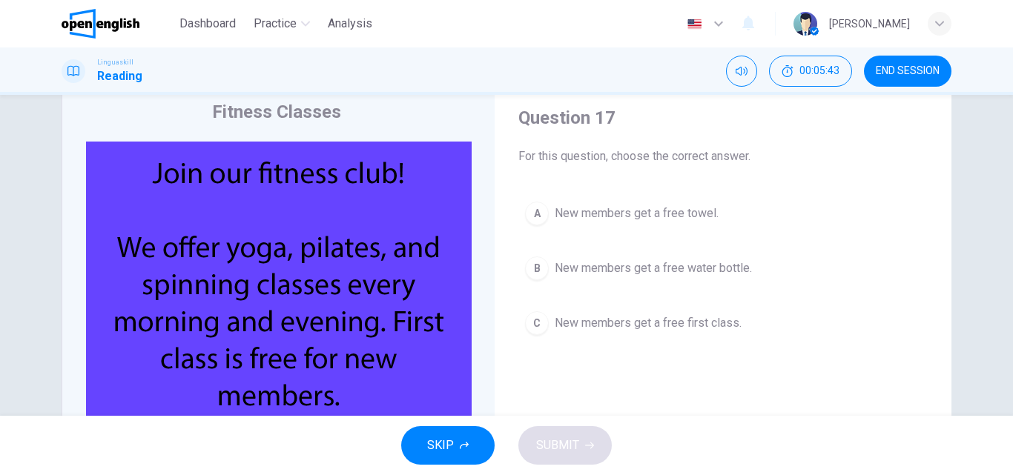
scroll to position [74, 0]
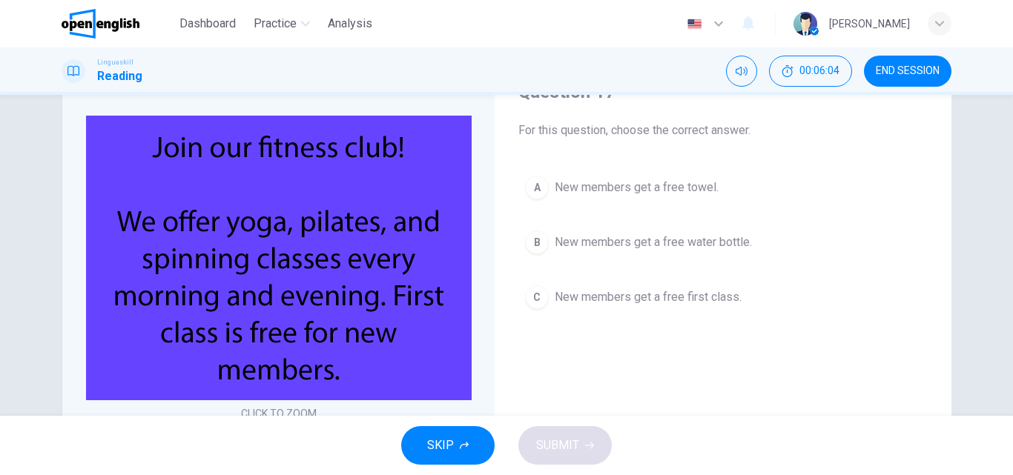
click at [632, 186] on span "New members get a free towel." at bounding box center [636, 188] width 164 height 18
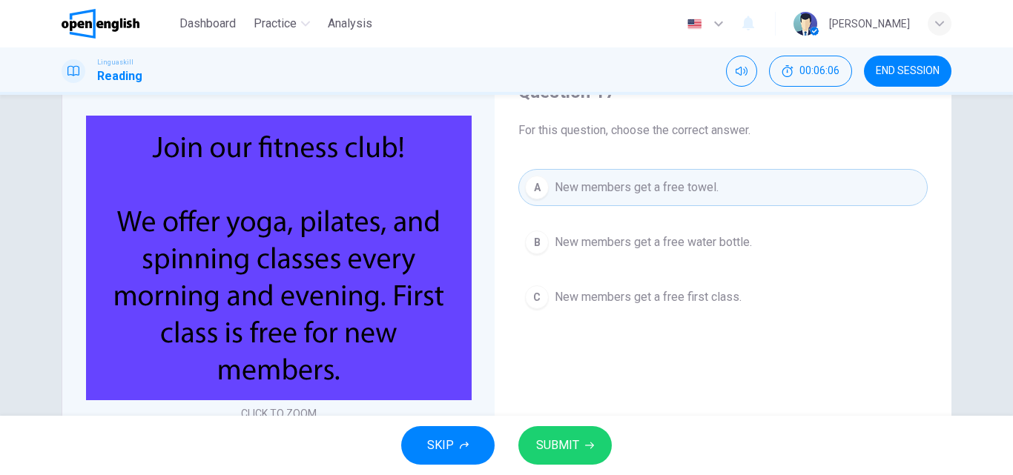
click at [551, 444] on span "SUBMIT" at bounding box center [557, 445] width 43 height 21
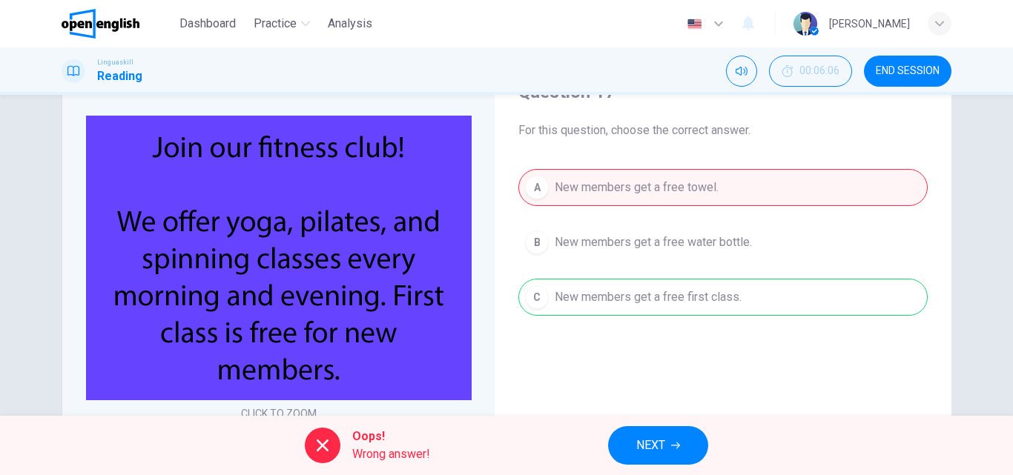
click at [628, 228] on div "A New members get a free towel. B New members get a free water bottle. C New me…" at bounding box center [722, 242] width 409 height 147
click at [661, 439] on span "NEXT" at bounding box center [650, 445] width 29 height 21
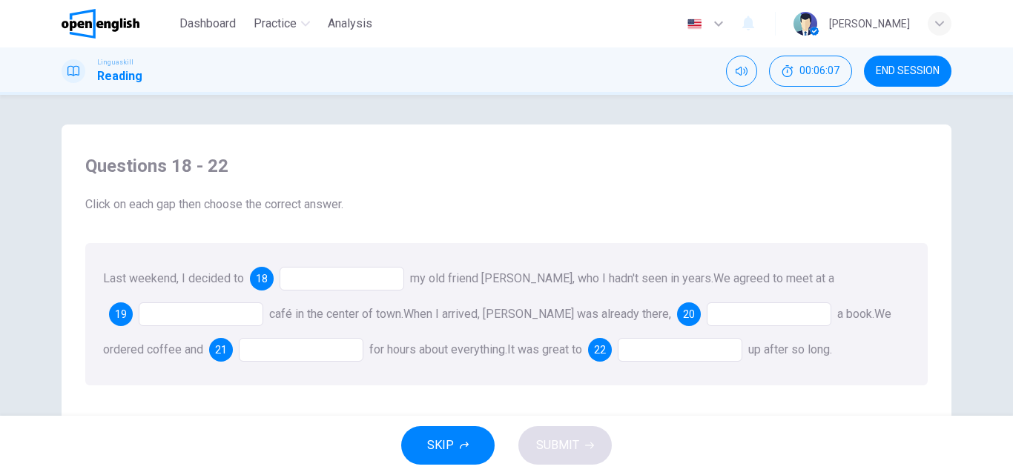
click at [145, 303] on div at bounding box center [201, 314] width 125 height 24
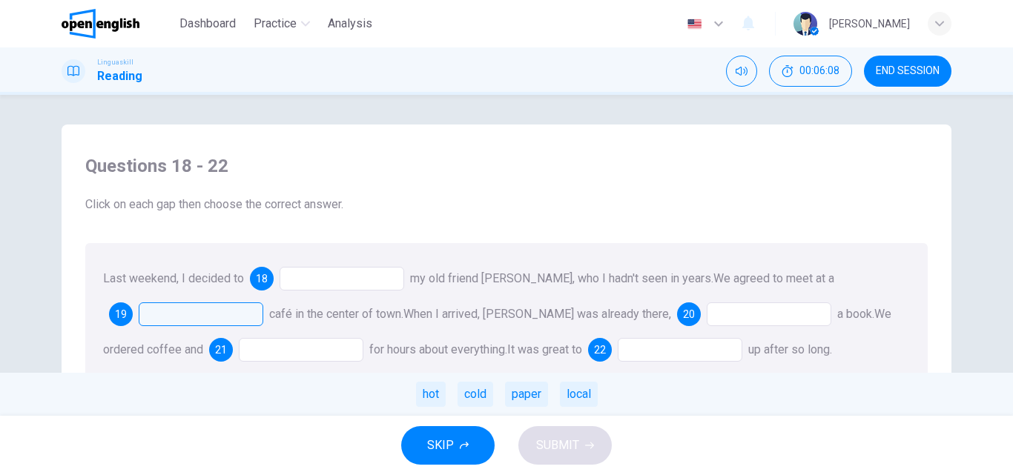
click at [349, 265] on div "Last weekend, I decided to 18 my old friend Anna, who I hadn't seen in years. W…" at bounding box center [506, 314] width 842 height 142
click at [351, 279] on div at bounding box center [341, 279] width 125 height 24
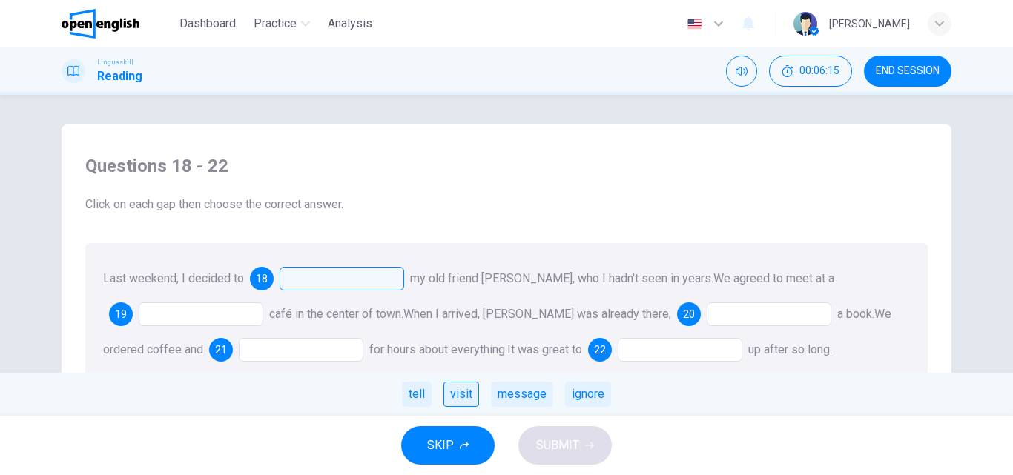
click at [460, 396] on div "visit" at bounding box center [461, 394] width 36 height 25
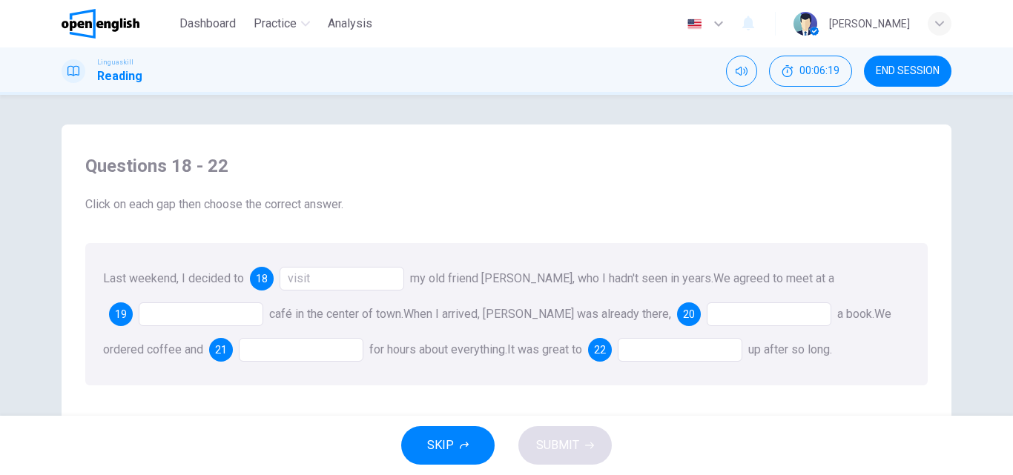
click at [208, 311] on div at bounding box center [201, 314] width 125 height 24
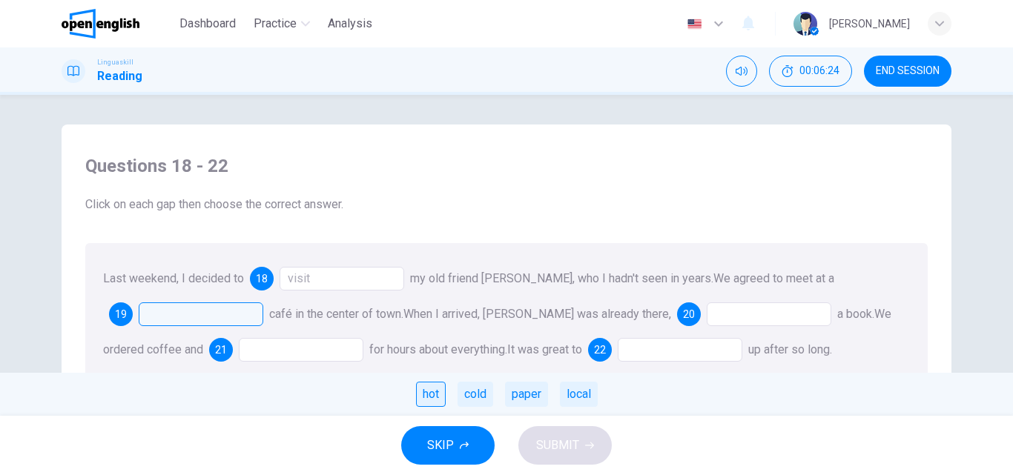
click at [436, 396] on div "hot" at bounding box center [431, 394] width 30 height 25
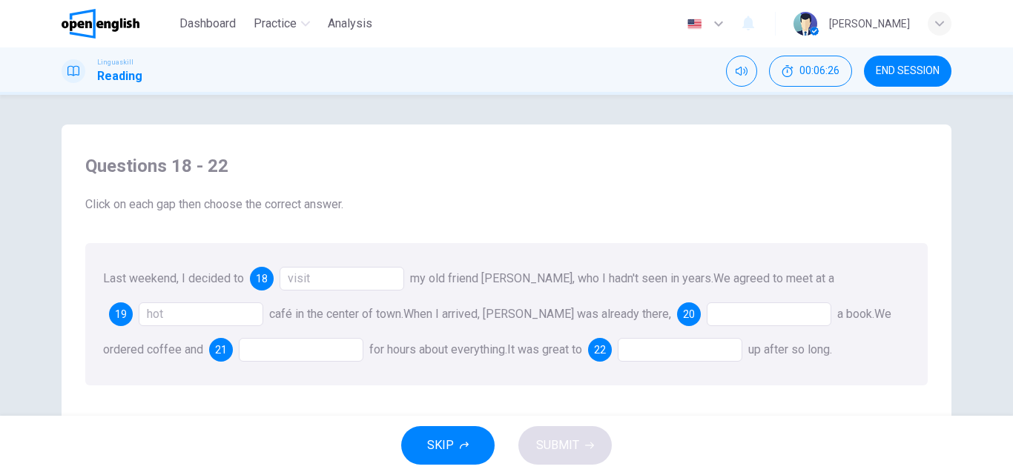
click at [706, 319] on div at bounding box center [768, 314] width 125 height 24
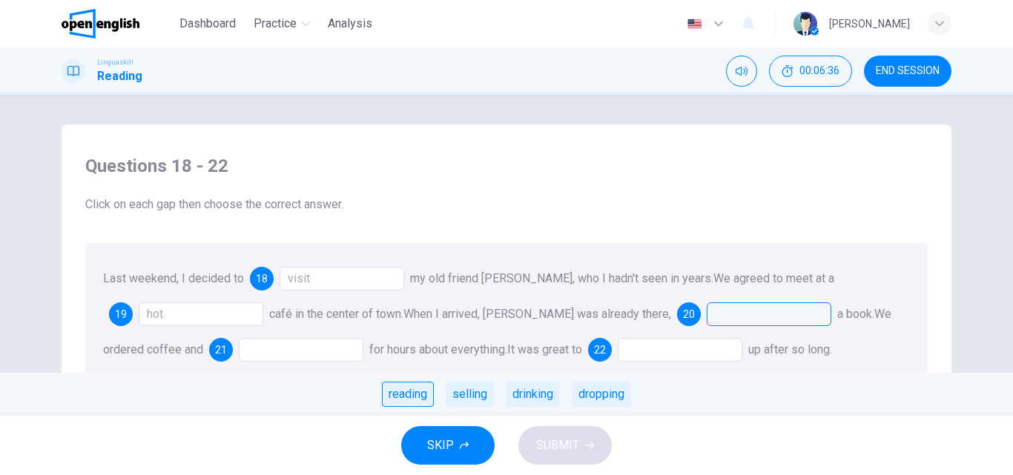
click at [420, 397] on div "reading" at bounding box center [408, 394] width 52 height 25
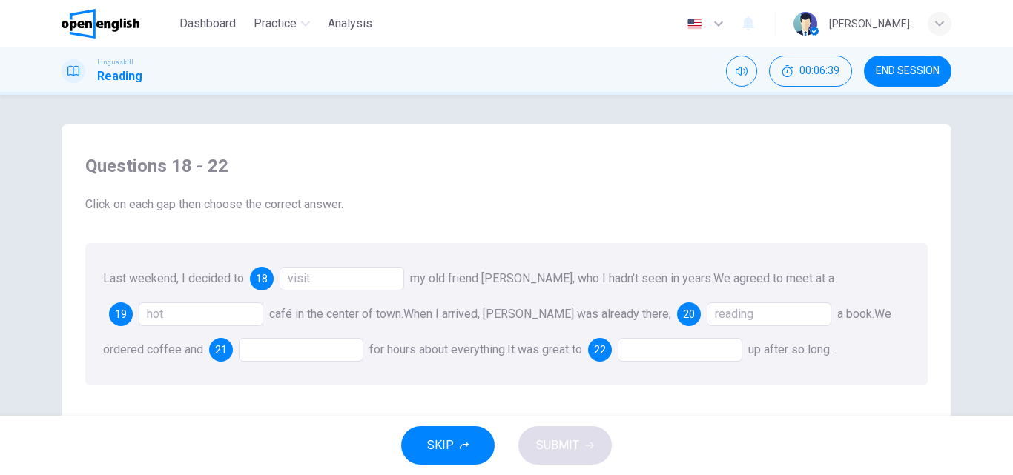
click at [271, 351] on div at bounding box center [301, 350] width 125 height 24
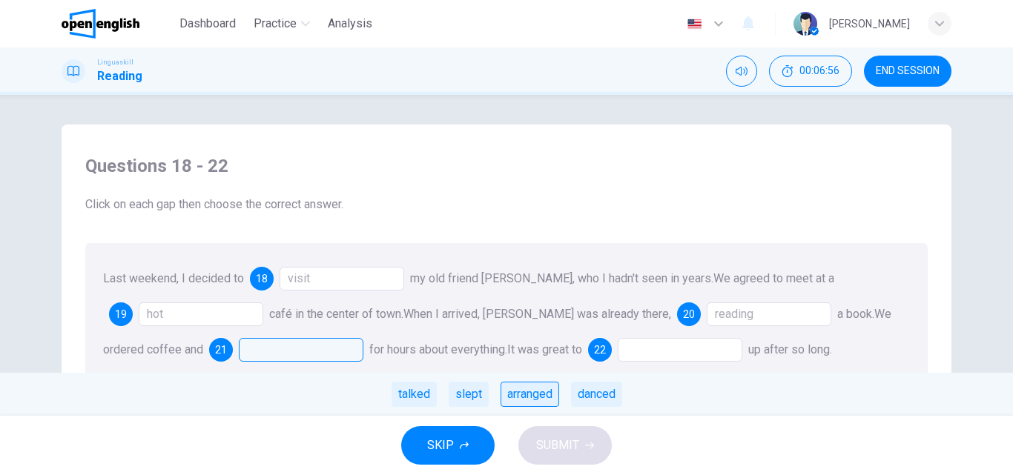
click at [540, 396] on div "arranged" at bounding box center [529, 394] width 59 height 25
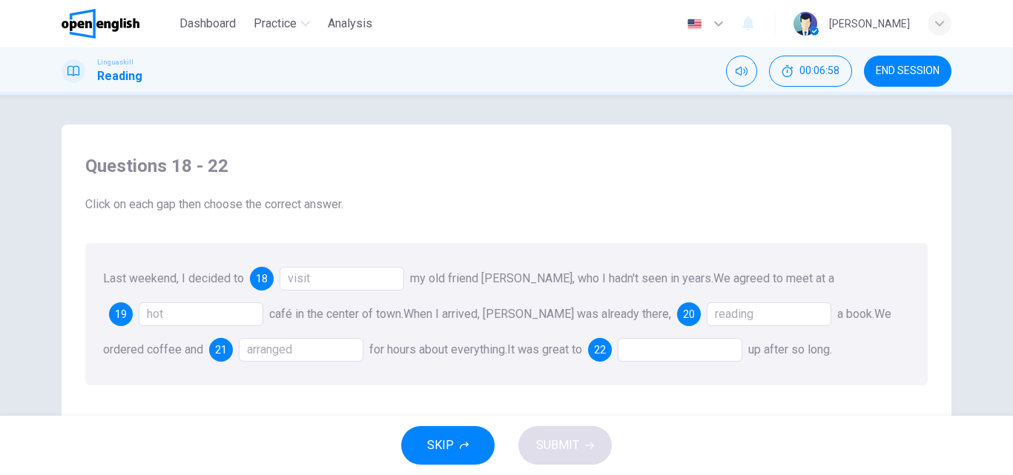
click at [659, 357] on div at bounding box center [679, 350] width 125 height 24
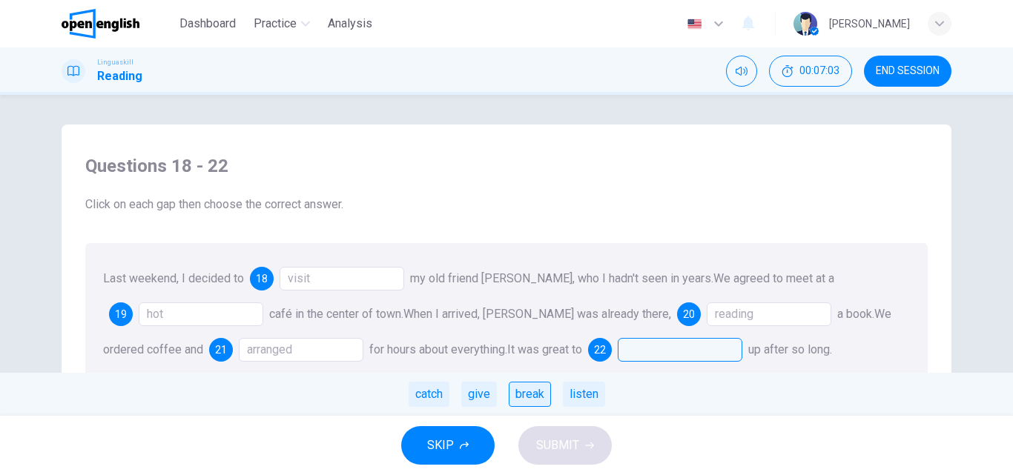
click at [537, 397] on div "break" at bounding box center [530, 394] width 42 height 25
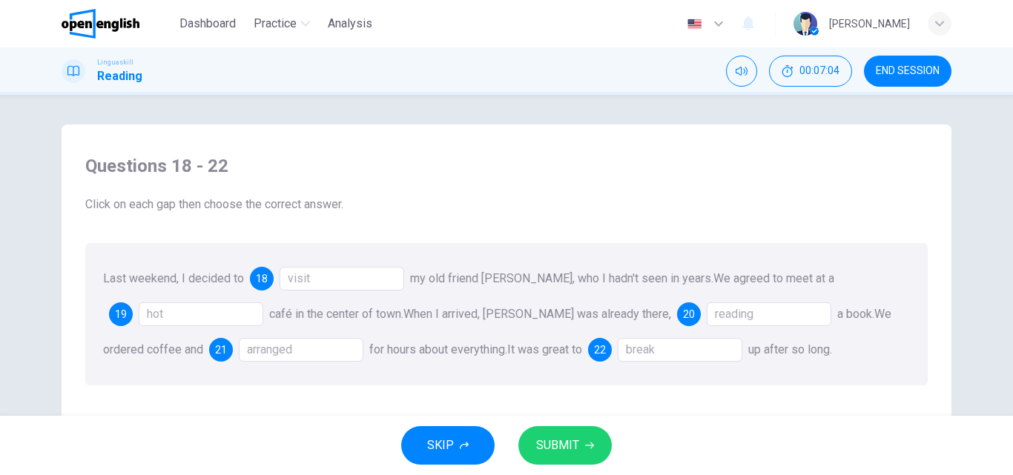
click at [551, 440] on span "SUBMIT" at bounding box center [557, 445] width 43 height 21
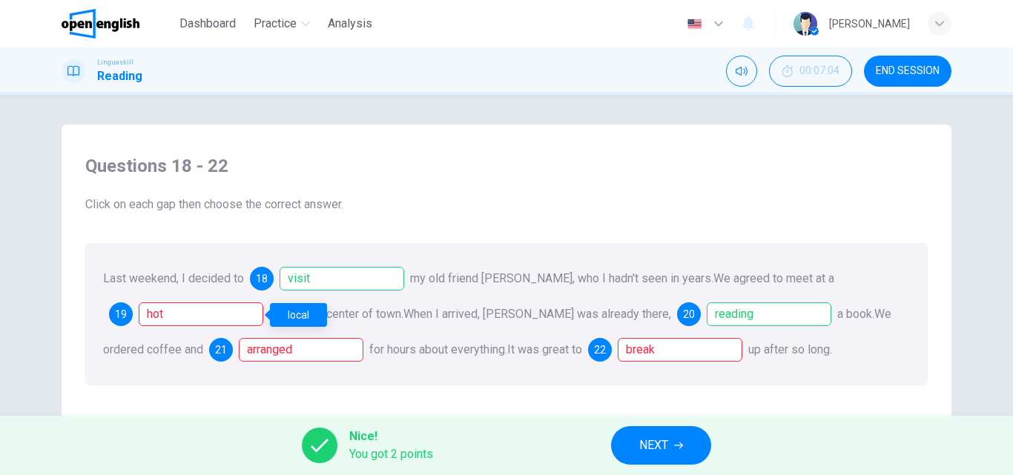
click at [229, 305] on div "hot" at bounding box center [201, 314] width 125 height 24
drag, startPoint x: 321, startPoint y: 311, endPoint x: 312, endPoint y: 314, distance: 9.2
click at [314, 314] on div "local" at bounding box center [298, 315] width 57 height 24
click at [284, 354] on div "arranged" at bounding box center [301, 350] width 125 height 24
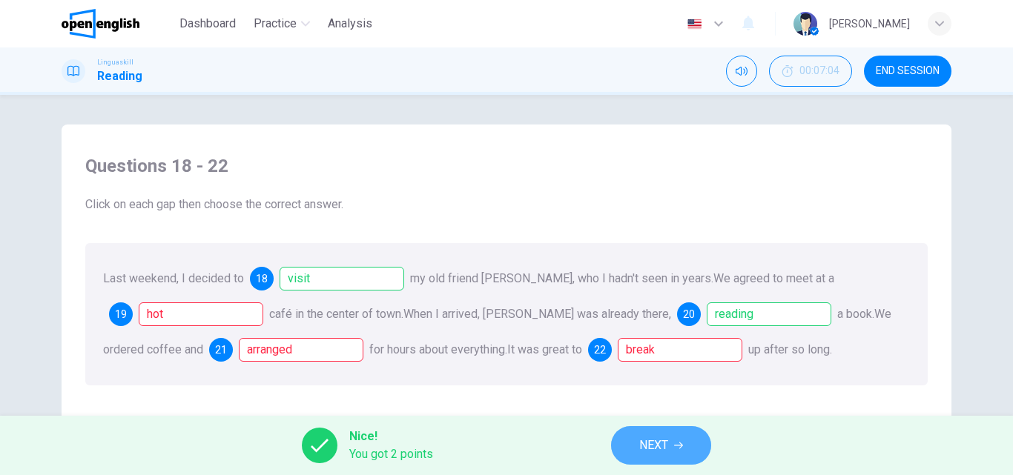
click at [683, 441] on icon "button" at bounding box center [678, 445] width 9 height 9
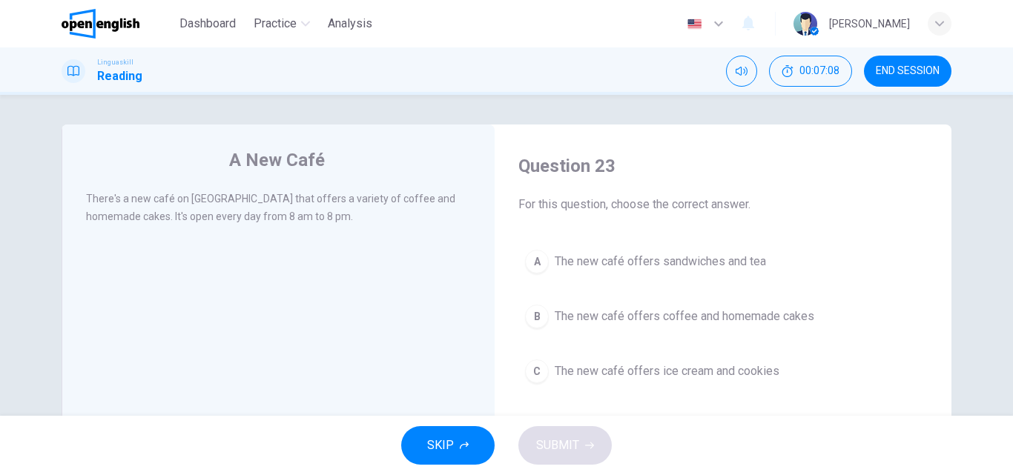
drag, startPoint x: 156, startPoint y: 199, endPoint x: 398, endPoint y: 208, distance: 241.8
click at [398, 208] on div "There's a new café on High Street that offers a variety of coffee and homemade …" at bounding box center [278, 208] width 385 height 36
drag, startPoint x: 207, startPoint y: 197, endPoint x: 279, endPoint y: 224, distance: 77.4
click at [248, 219] on span "There's a new café on High Street that offers a variety of coffee and homemade …" at bounding box center [270, 208] width 369 height 30
drag, startPoint x: 288, startPoint y: 218, endPoint x: 164, endPoint y: 206, distance: 124.4
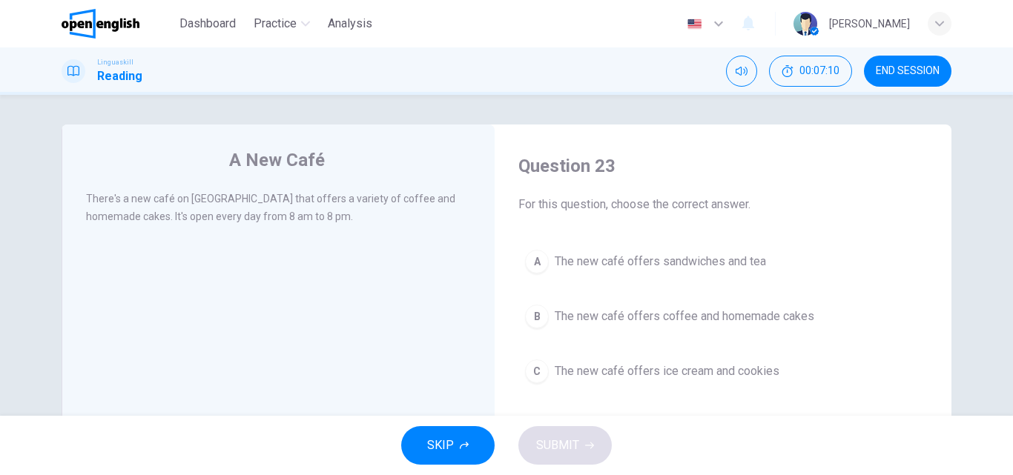
click at [164, 206] on div "There's a new café on High Street that offers a variety of coffee and homemade …" at bounding box center [278, 208] width 385 height 36
click at [588, 265] on span "The new café offers sandwiches and tea" at bounding box center [659, 262] width 211 height 18
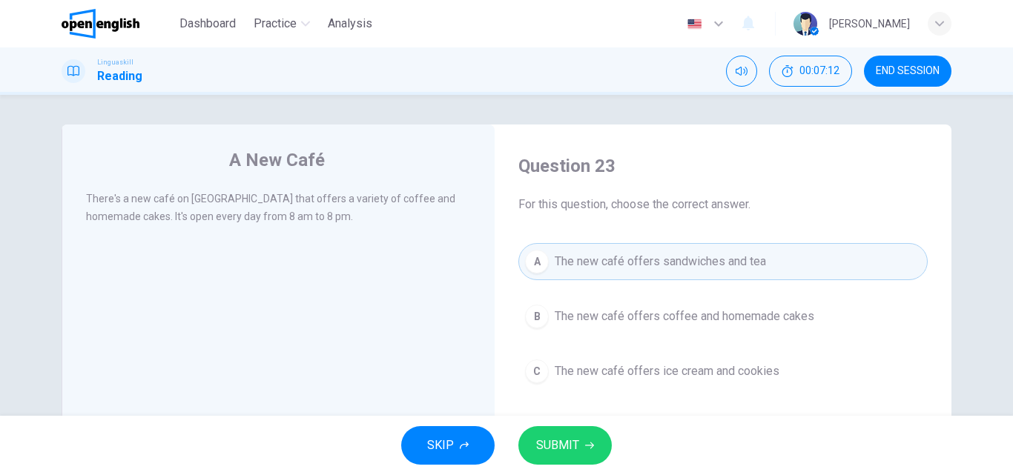
click at [587, 459] on button "SUBMIT" at bounding box center [564, 445] width 93 height 39
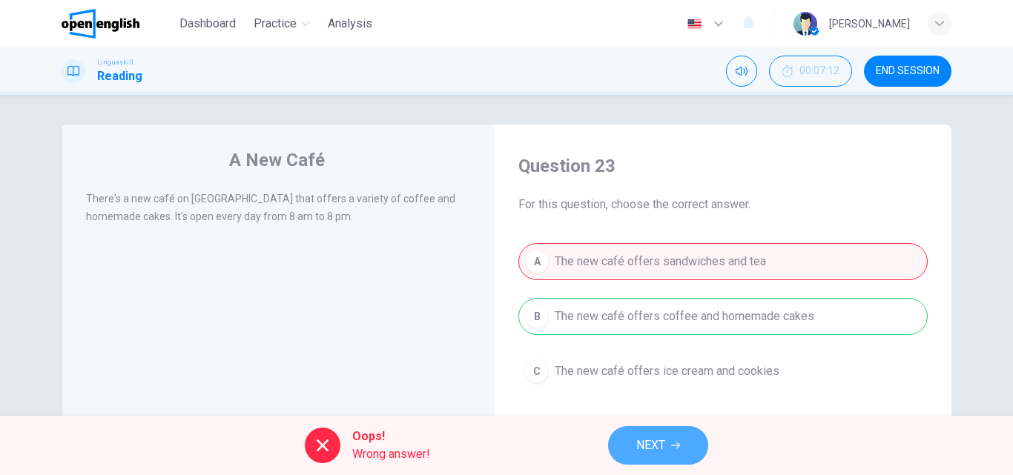
click at [672, 448] on icon "button" at bounding box center [675, 445] width 9 height 9
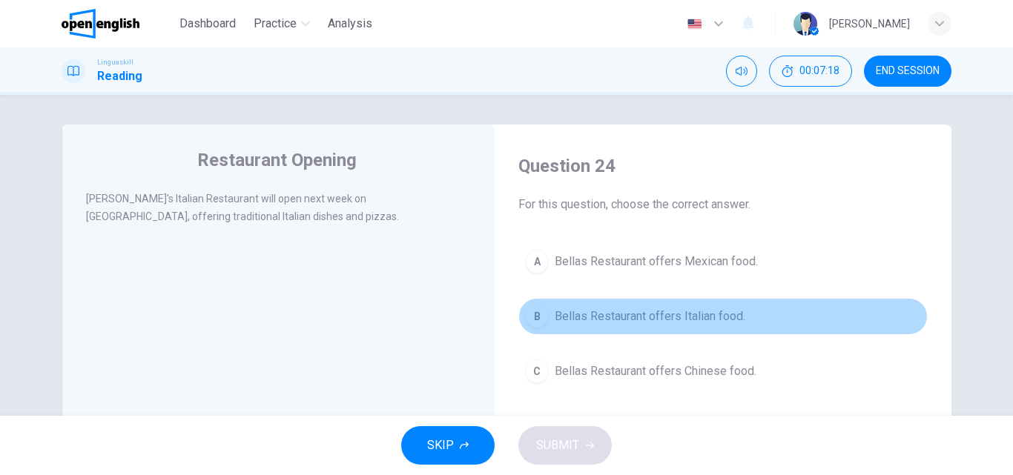
click at [620, 322] on span "Bellas Restaurant offers Italian food." at bounding box center [649, 317] width 191 height 18
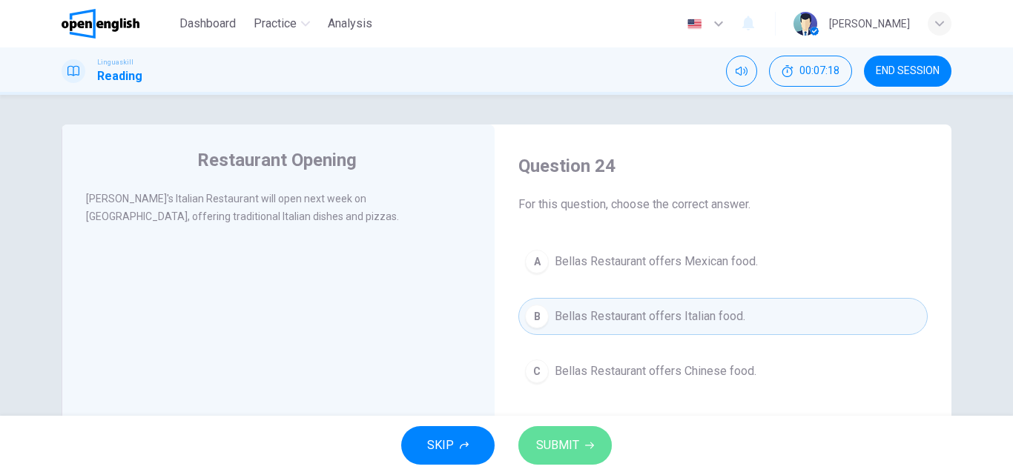
click at [552, 440] on span "SUBMIT" at bounding box center [557, 445] width 43 height 21
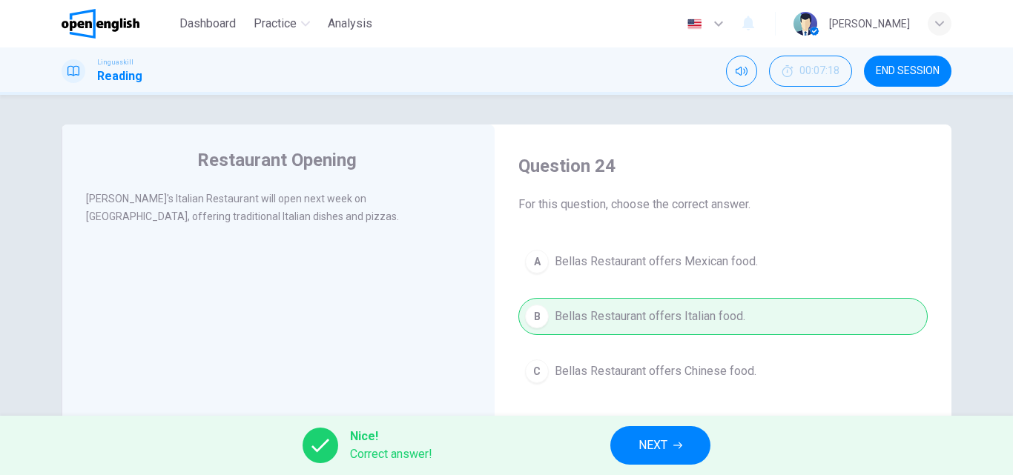
click at [646, 431] on button "NEXT" at bounding box center [660, 445] width 100 height 39
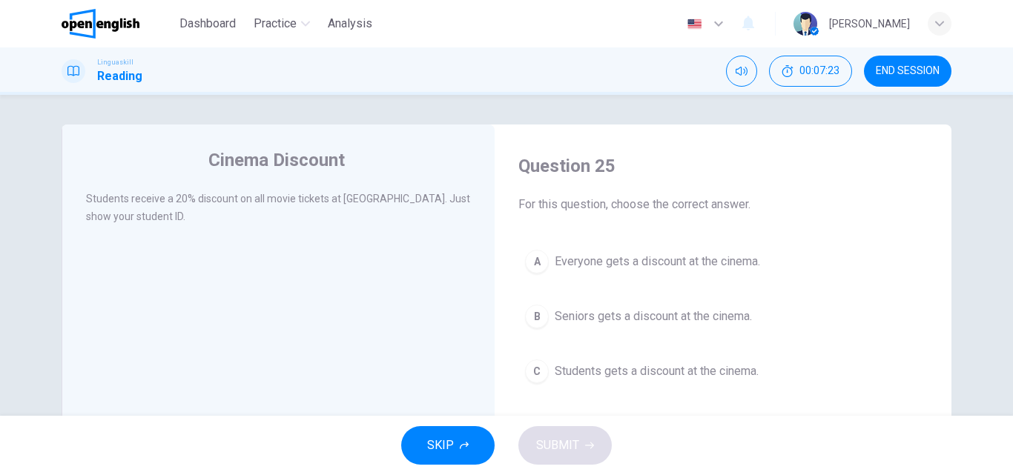
click at [588, 319] on span "Seniors gets a discount at the cinema." at bounding box center [652, 317] width 197 height 18
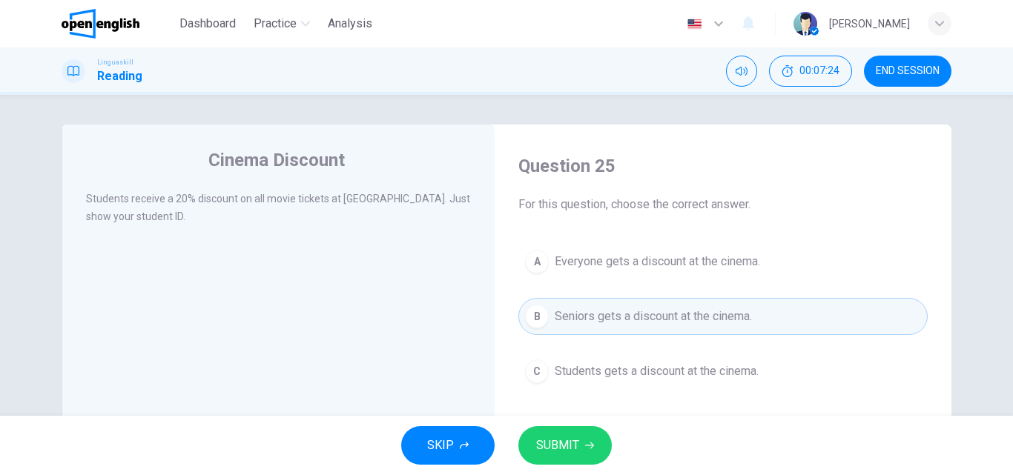
click at [554, 446] on span "SUBMIT" at bounding box center [557, 445] width 43 height 21
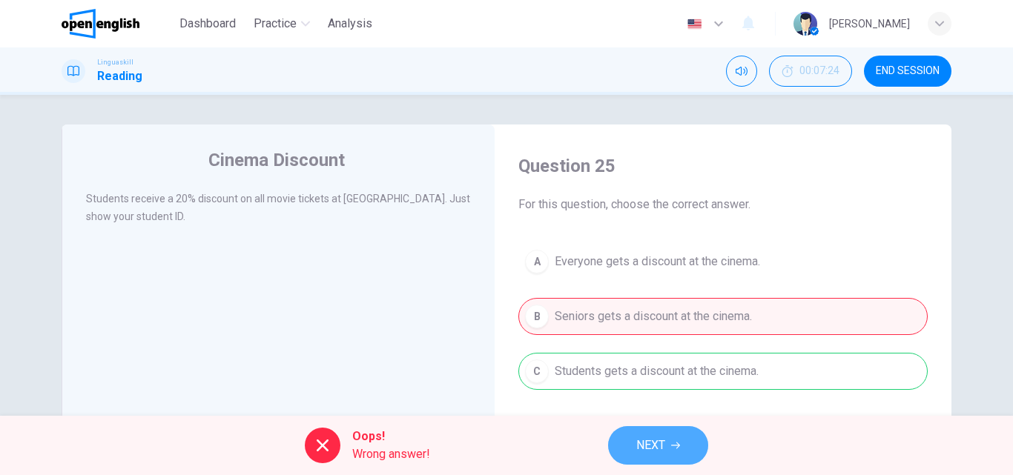
click at [642, 444] on span "NEXT" at bounding box center [650, 445] width 29 height 21
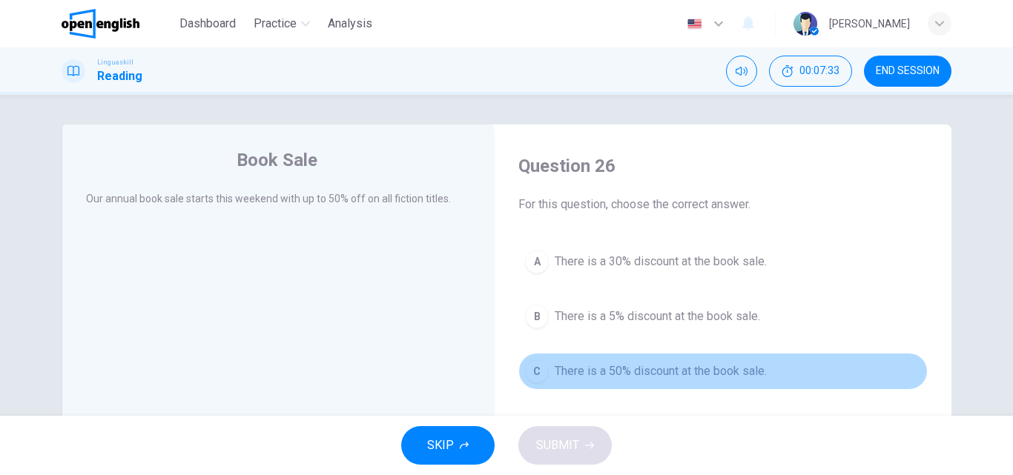
click at [655, 365] on span "There is a 50% discount at the book sale." at bounding box center [660, 371] width 212 height 18
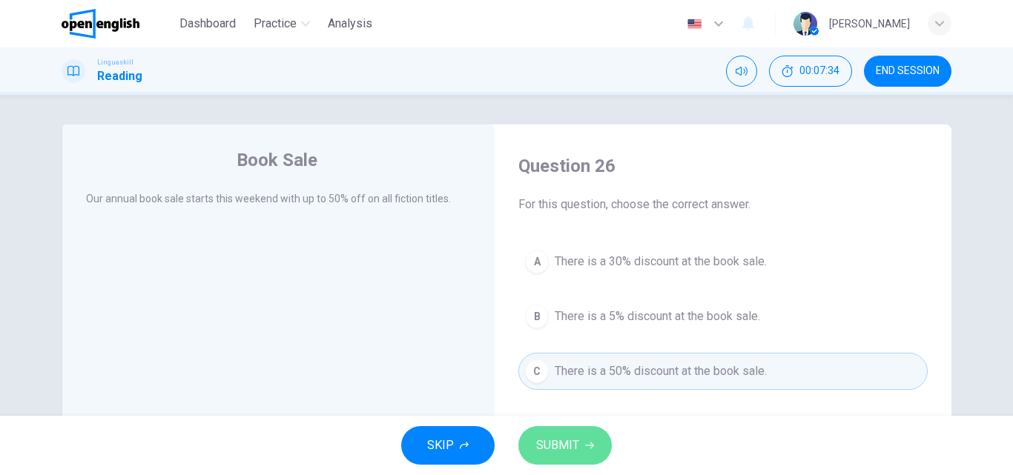
click at [562, 454] on span "SUBMIT" at bounding box center [557, 445] width 43 height 21
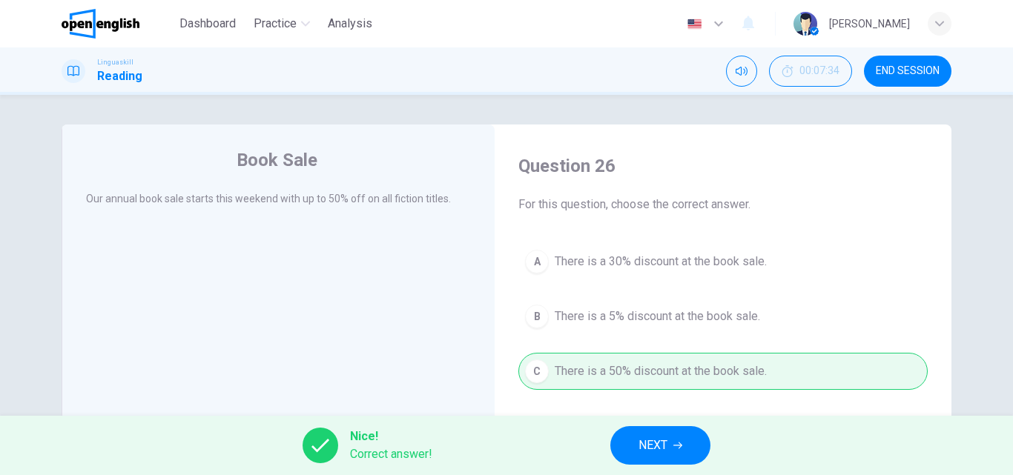
click at [646, 443] on span "NEXT" at bounding box center [652, 445] width 29 height 21
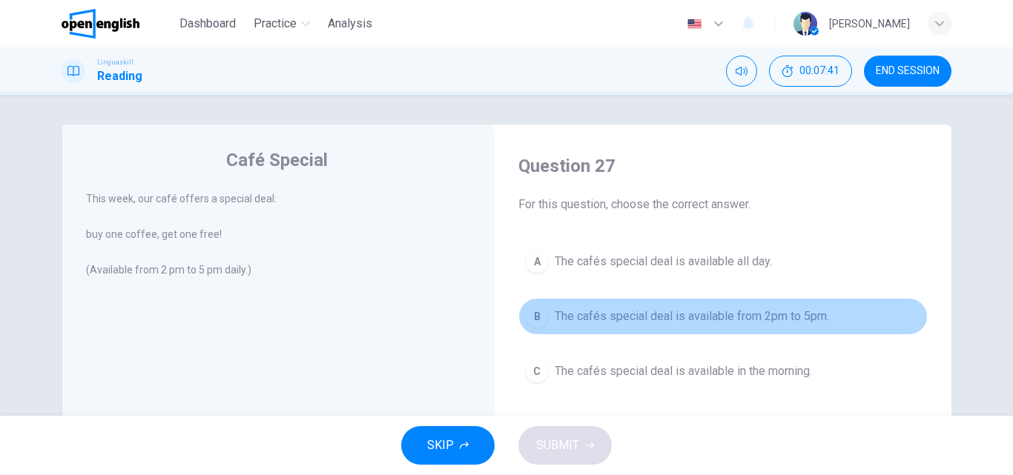
click at [658, 314] on span "The cafés special deal is available from 2pm to 5pm." at bounding box center [691, 317] width 274 height 18
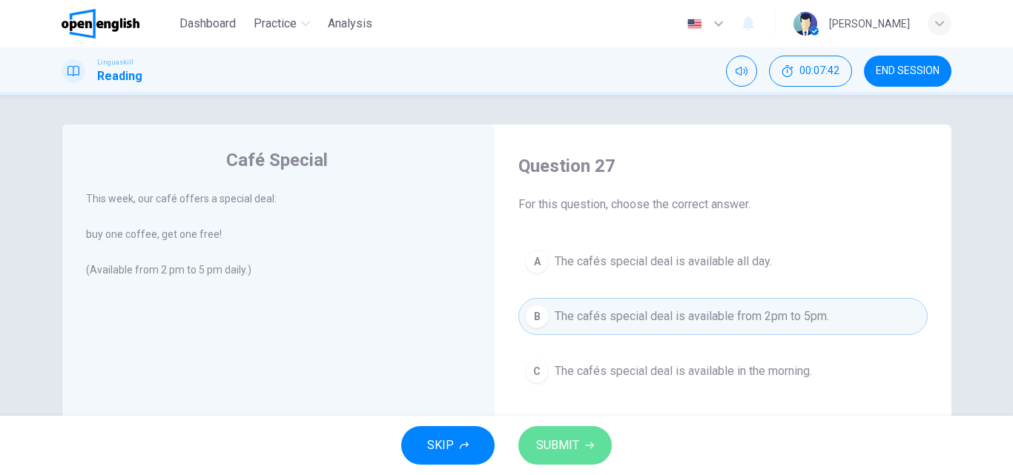
click at [573, 434] on button "SUBMIT" at bounding box center [564, 445] width 93 height 39
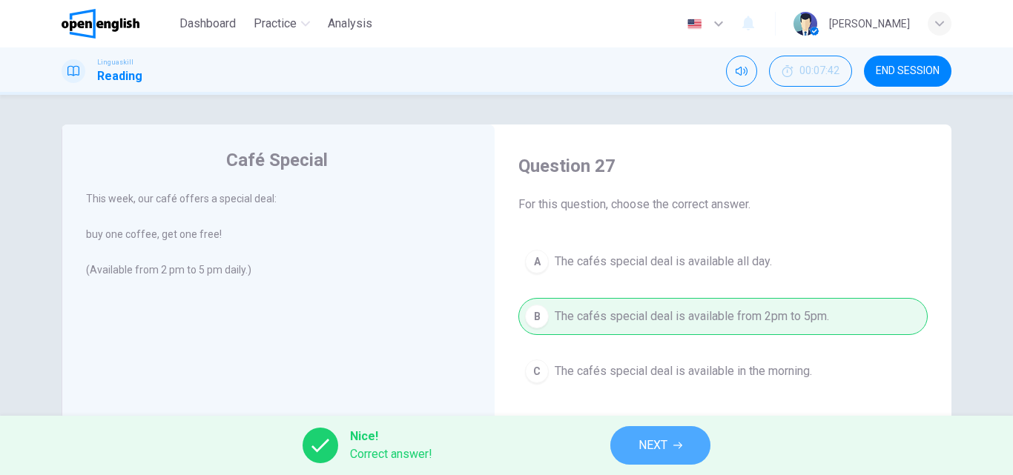
click at [690, 436] on button "NEXT" at bounding box center [660, 445] width 100 height 39
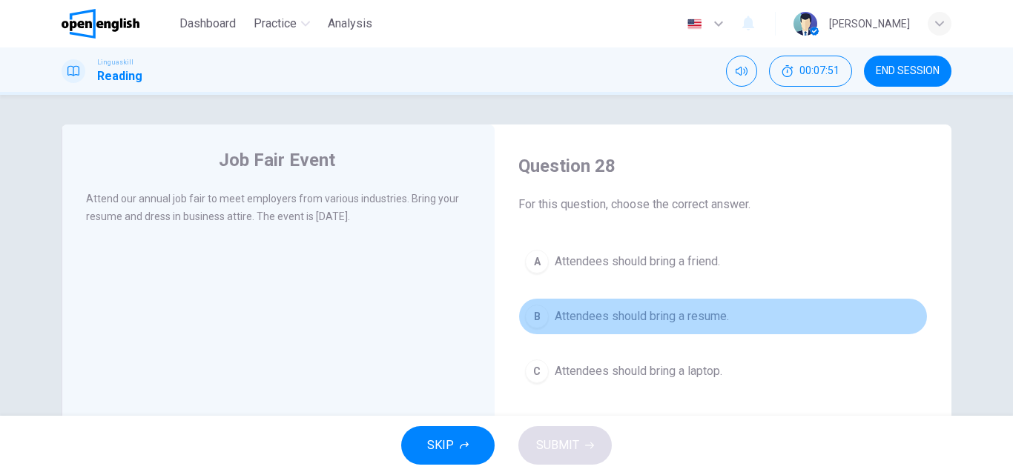
click at [638, 315] on span "Attendees should bring a resume." at bounding box center [641, 317] width 174 height 18
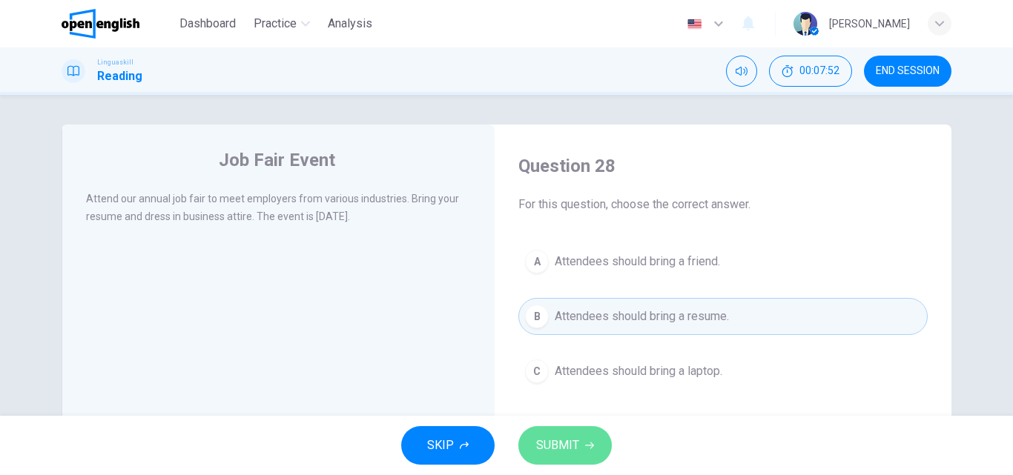
click at [574, 434] on button "SUBMIT" at bounding box center [564, 445] width 93 height 39
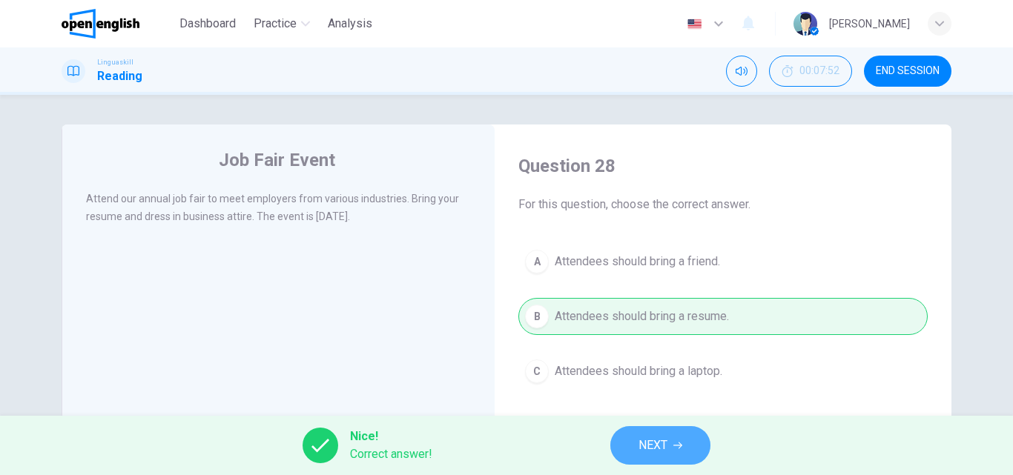
click at [643, 434] on button "NEXT" at bounding box center [660, 445] width 100 height 39
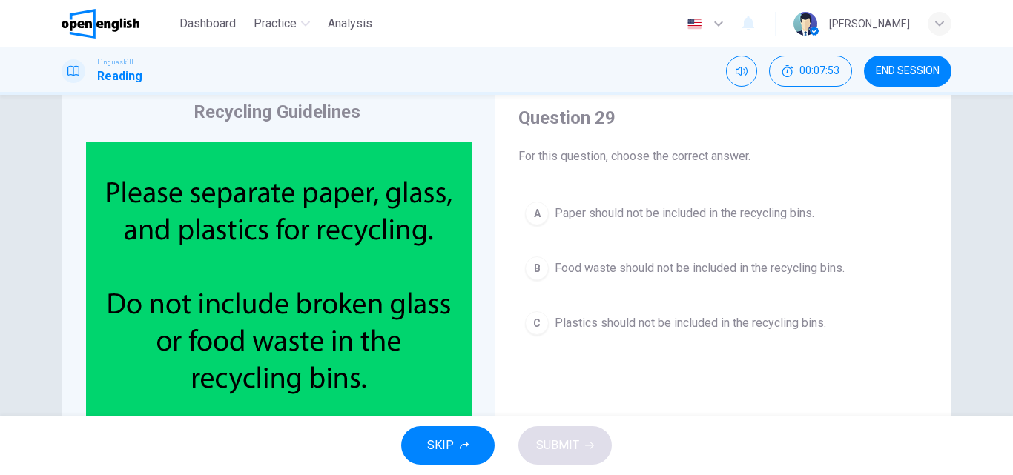
scroll to position [74, 0]
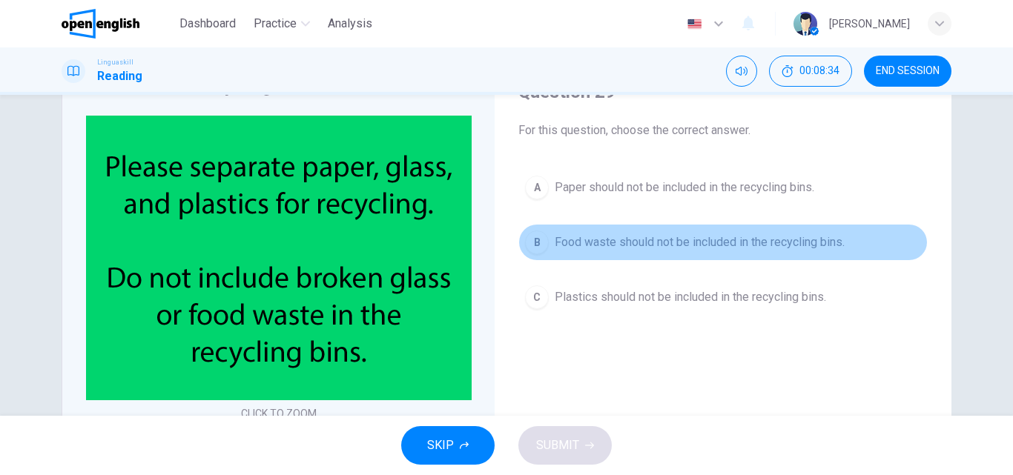
click at [697, 240] on span "Food waste should not be included in the recycling bins." at bounding box center [699, 243] width 290 height 18
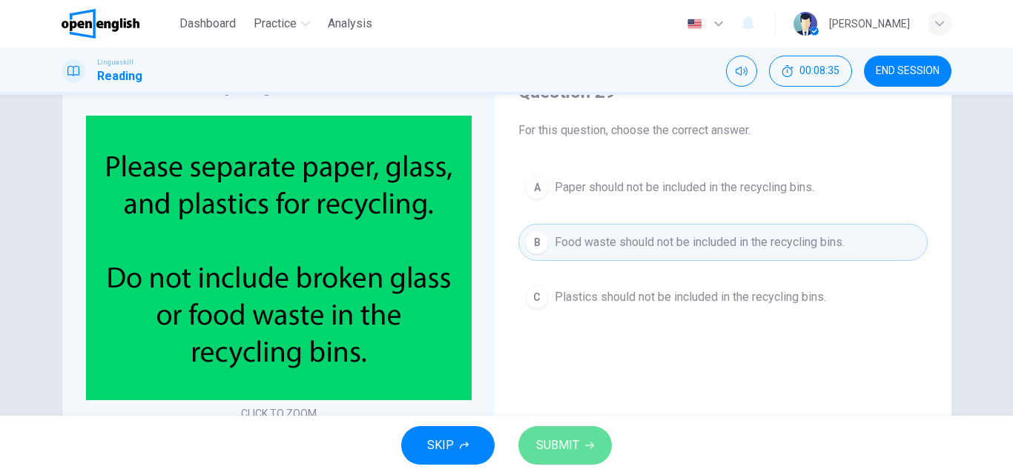
click at [585, 443] on icon "button" at bounding box center [589, 445] width 9 height 9
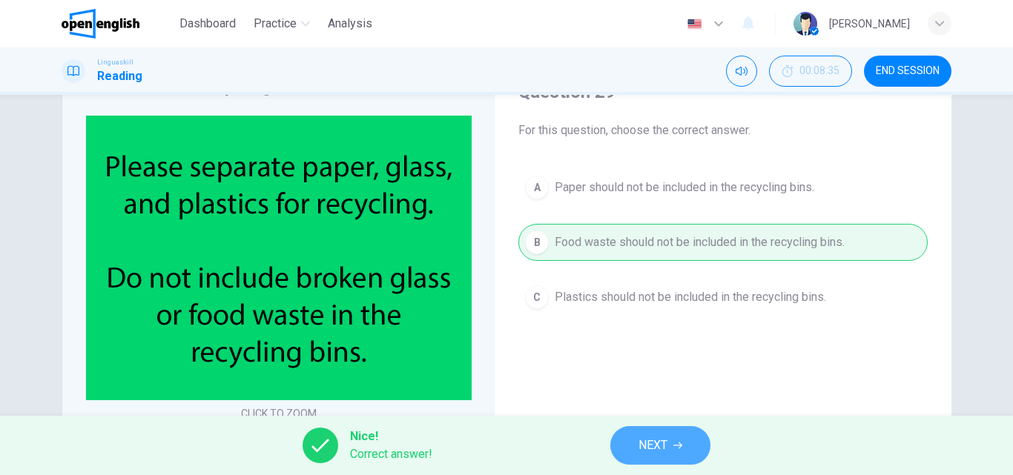
click at [631, 446] on button "NEXT" at bounding box center [660, 445] width 100 height 39
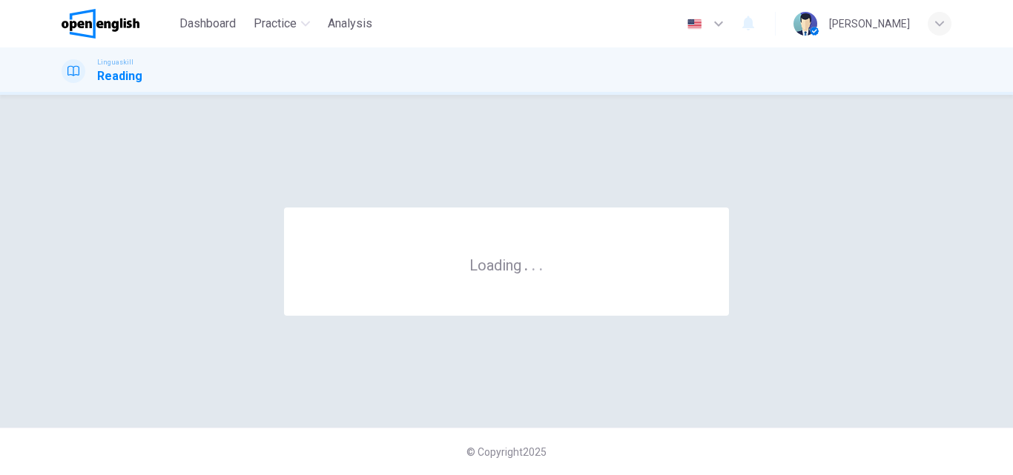
scroll to position [0, 0]
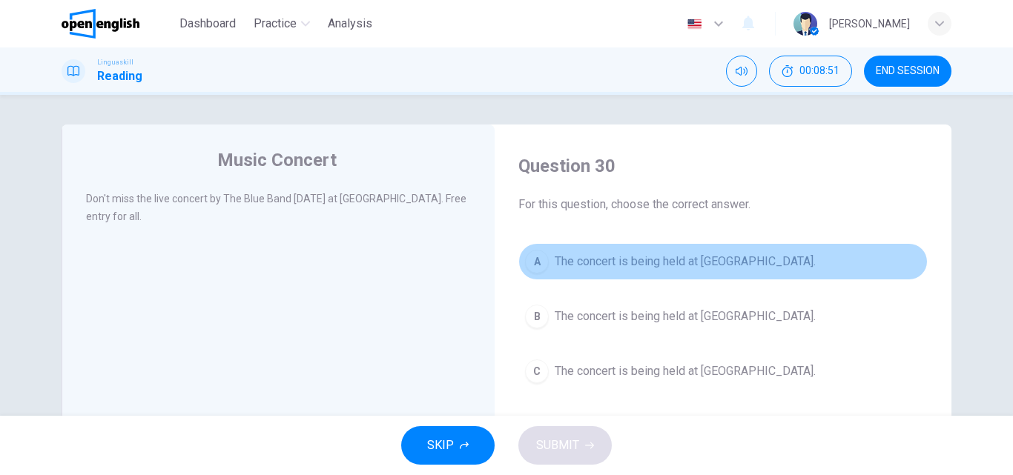
click at [602, 265] on span "The concert is being held at City Hall." at bounding box center [684, 262] width 261 height 18
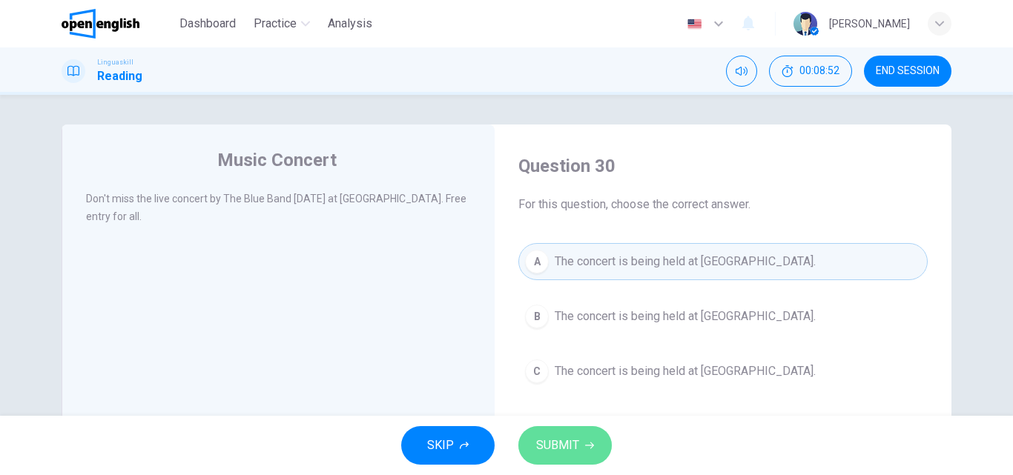
click at [552, 454] on span "SUBMIT" at bounding box center [557, 445] width 43 height 21
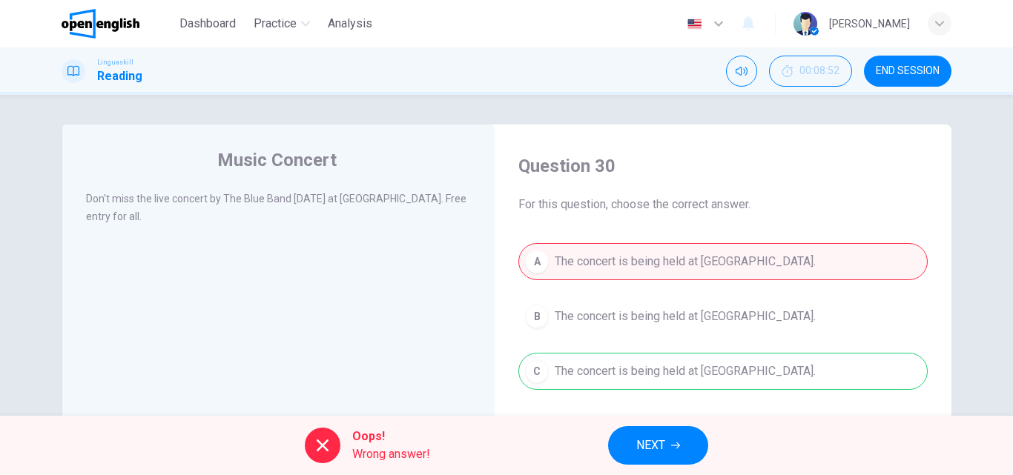
click at [680, 448] on icon "button" at bounding box center [675, 445] width 9 height 9
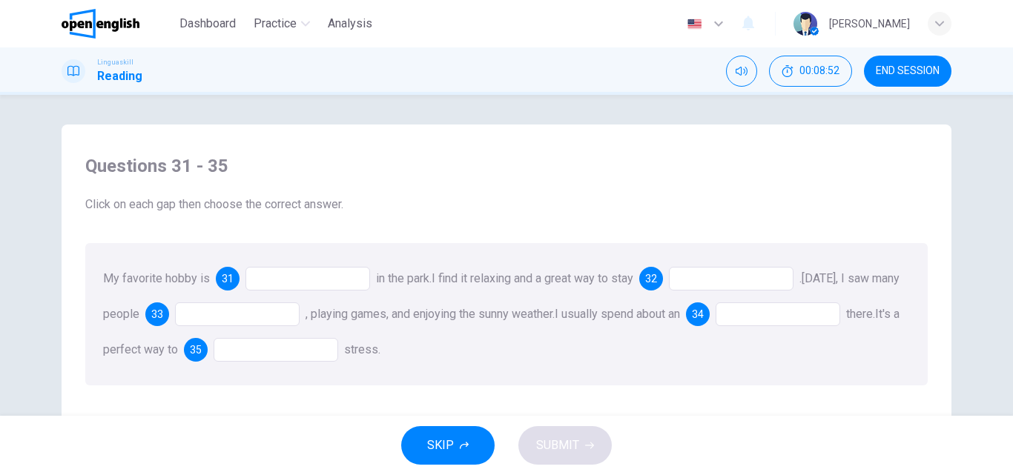
click at [275, 277] on div at bounding box center [307, 279] width 125 height 24
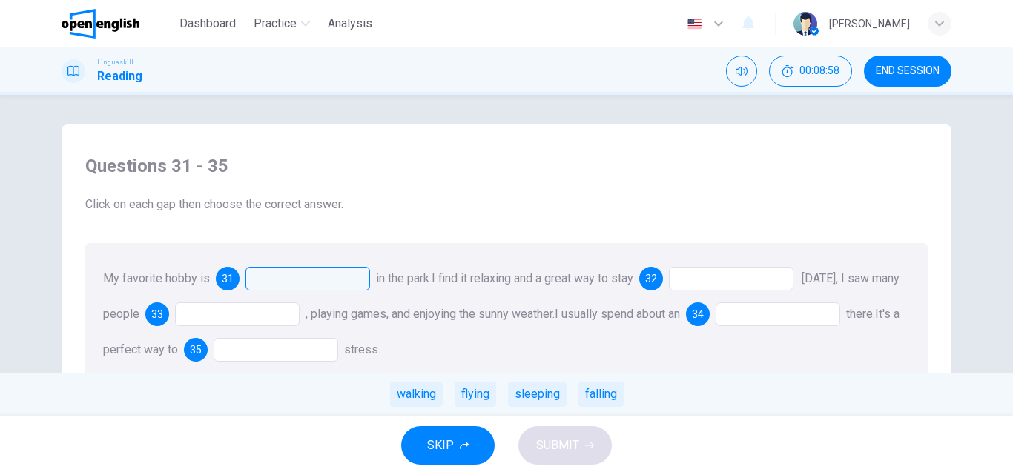
click at [426, 399] on div "walking" at bounding box center [416, 394] width 53 height 25
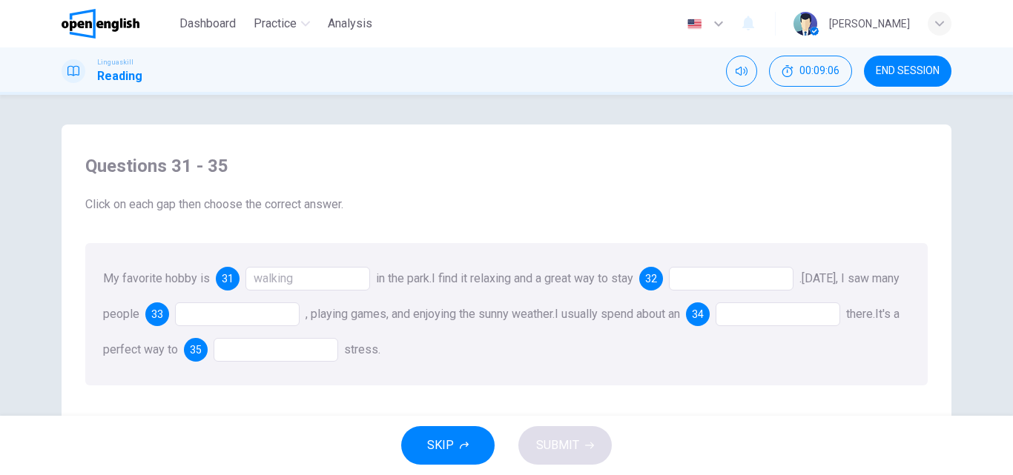
click at [715, 278] on div at bounding box center [731, 279] width 125 height 24
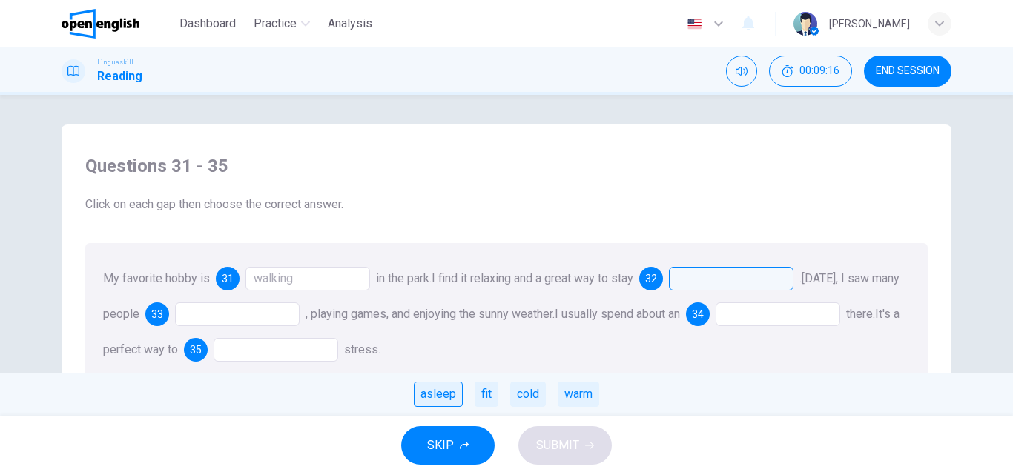
click at [445, 400] on div "asleep" at bounding box center [438, 394] width 49 height 25
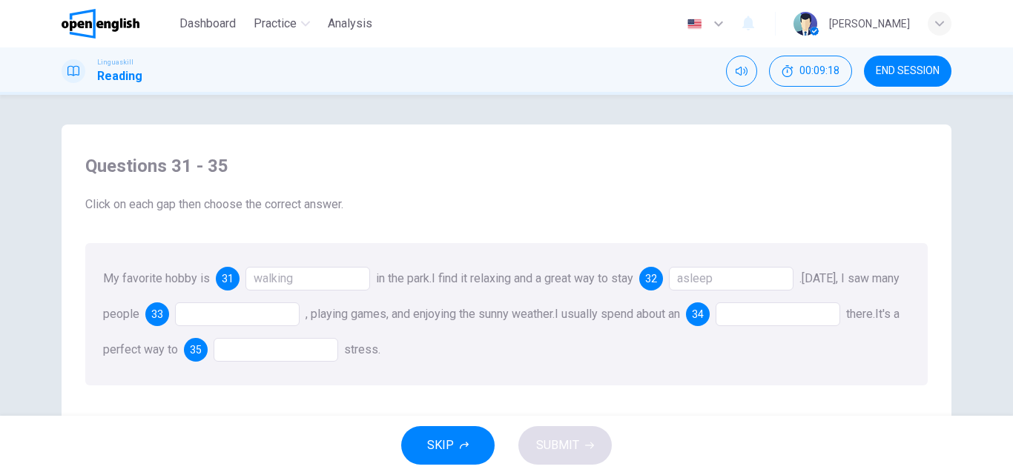
click at [252, 311] on div at bounding box center [237, 314] width 125 height 24
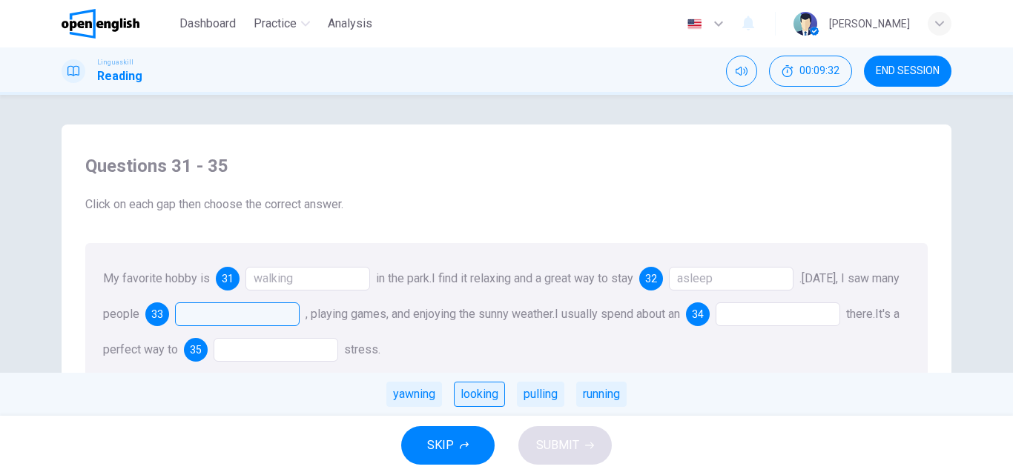
click at [493, 392] on div "looking" at bounding box center [479, 394] width 51 height 25
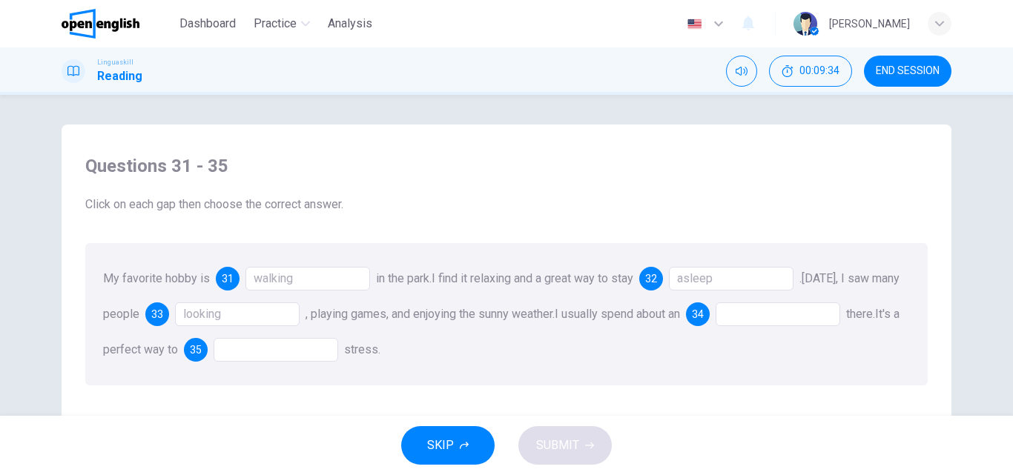
click at [815, 317] on div at bounding box center [777, 314] width 125 height 24
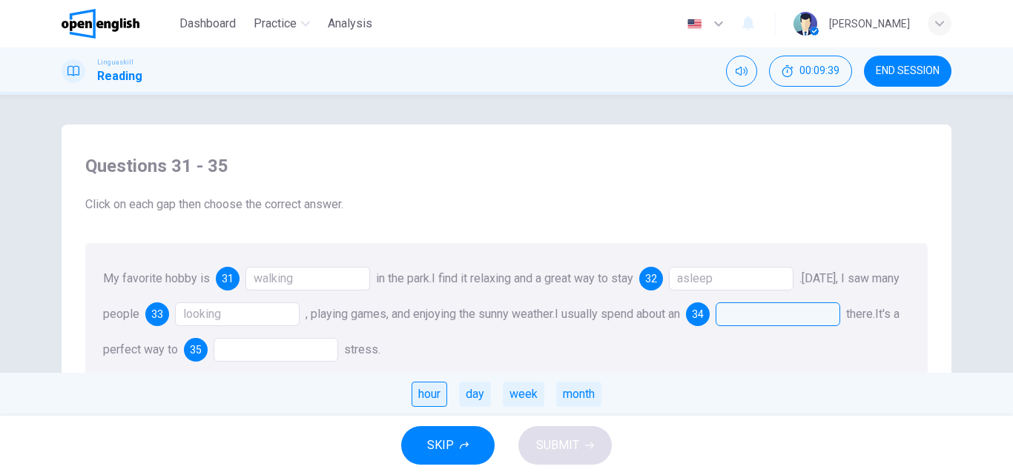
click at [431, 393] on div "hour" at bounding box center [429, 394] width 36 height 25
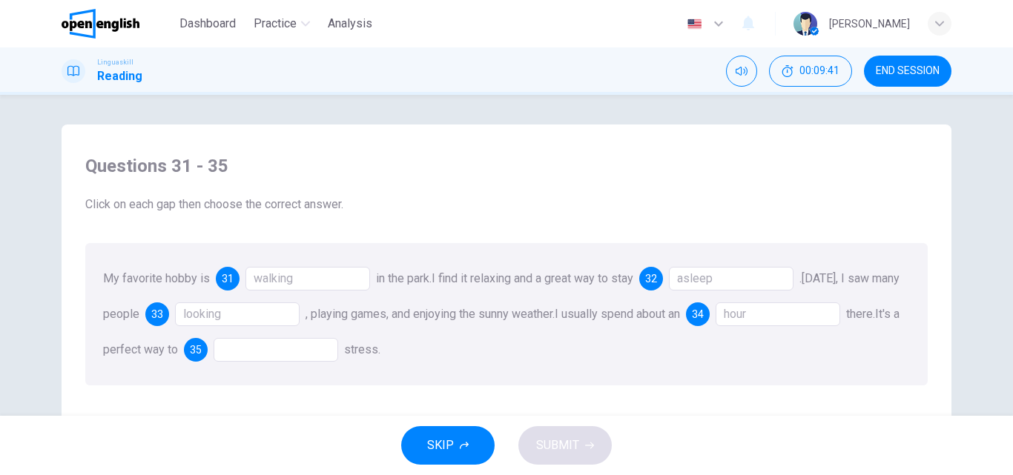
click at [331, 355] on div at bounding box center [275, 350] width 125 height 24
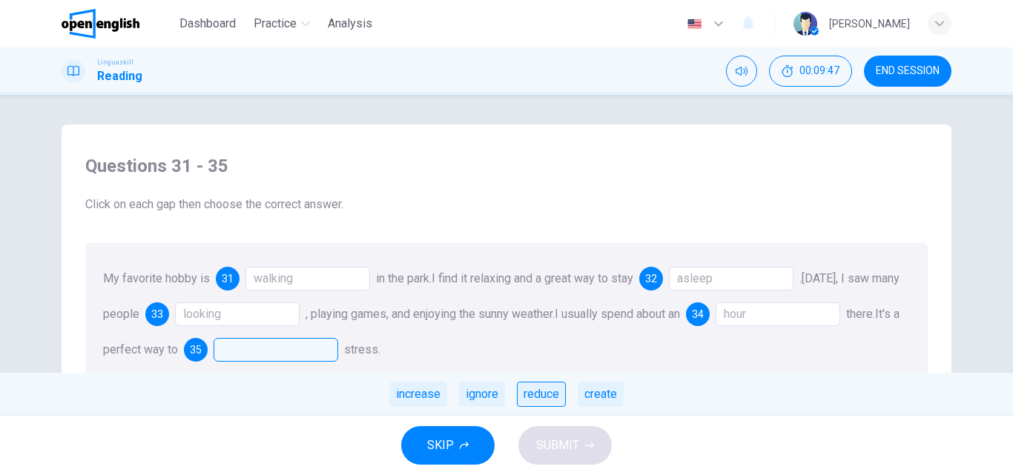
click at [542, 391] on div "reduce" at bounding box center [541, 394] width 49 height 25
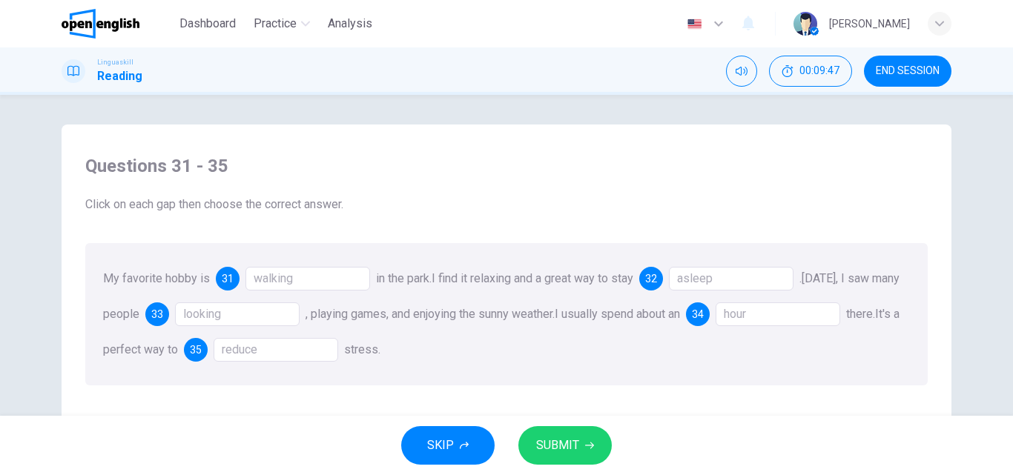
click at [531, 443] on button "SUBMIT" at bounding box center [564, 445] width 93 height 39
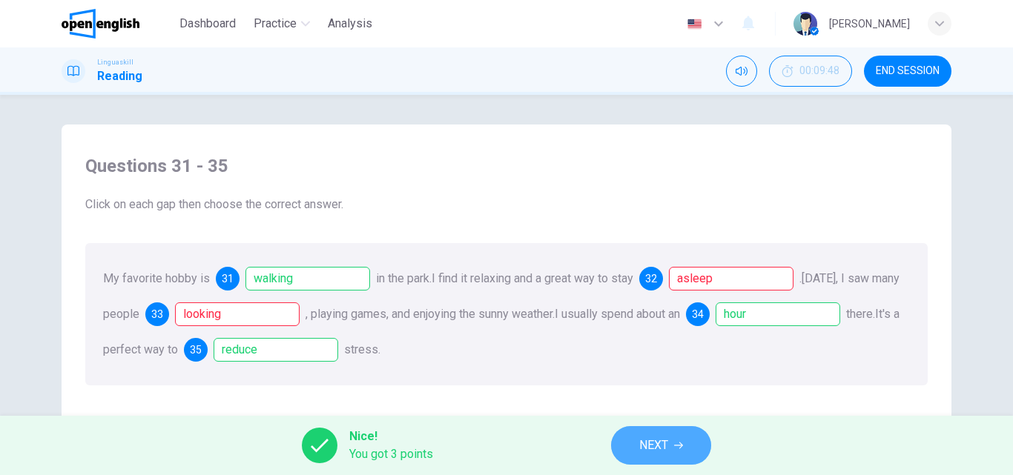
click at [640, 437] on span "NEXT" at bounding box center [653, 445] width 29 height 21
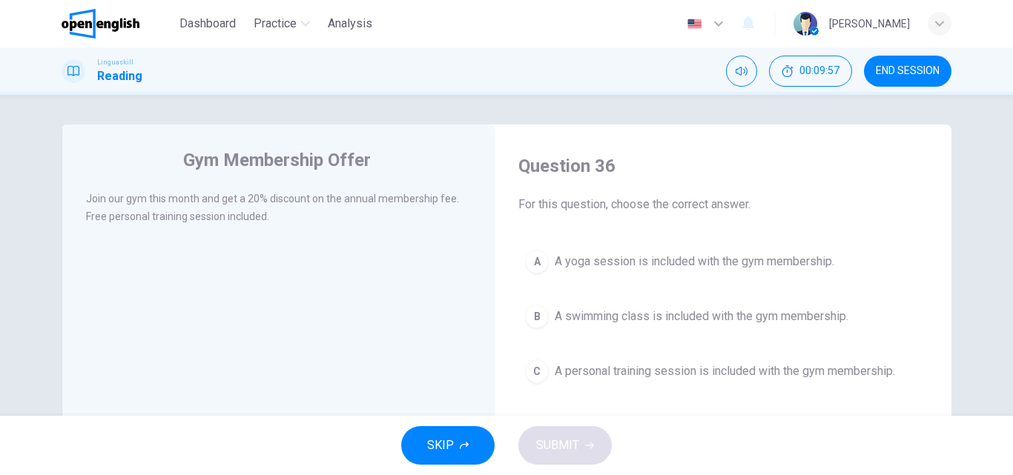
click at [646, 329] on button "B A swimming class is included with the gym membership." at bounding box center [722, 316] width 409 height 37
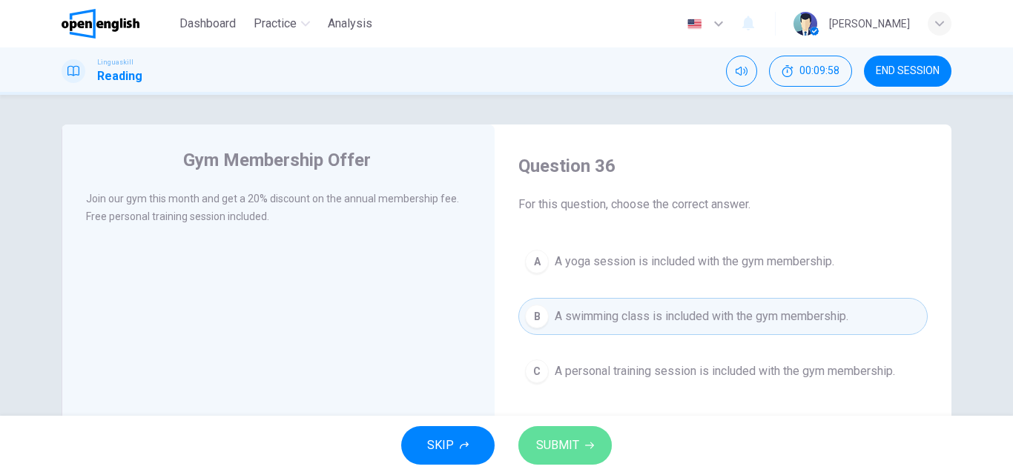
click at [556, 453] on span "SUBMIT" at bounding box center [557, 445] width 43 height 21
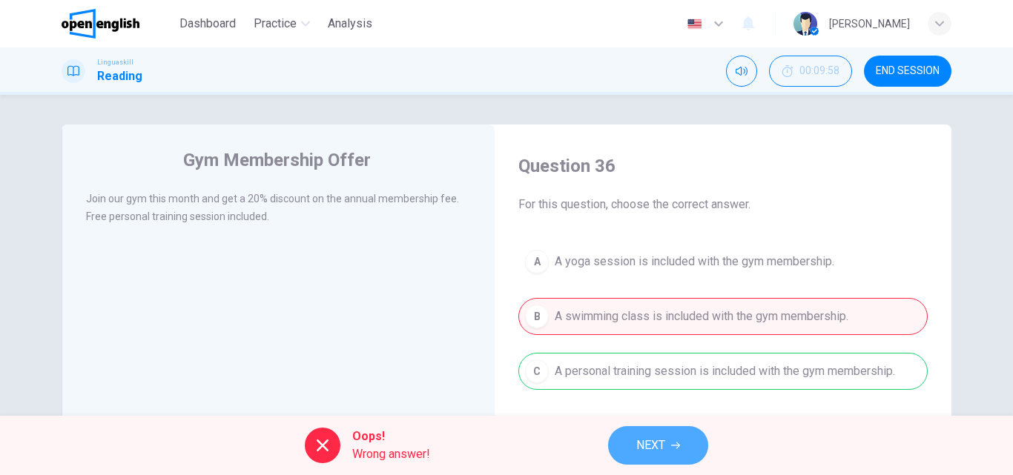
click at [643, 441] on span "NEXT" at bounding box center [650, 445] width 29 height 21
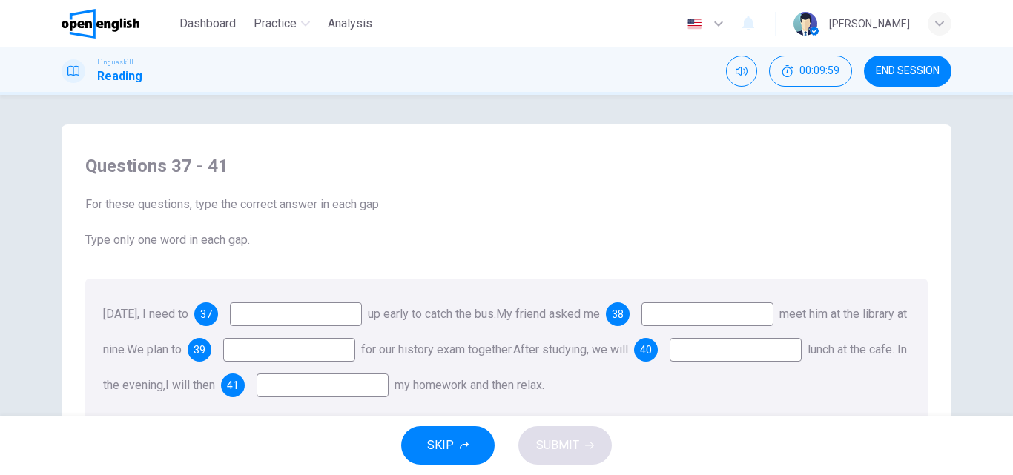
click at [353, 318] on input at bounding box center [296, 314] width 132 height 24
click at [362, 314] on input at bounding box center [296, 314] width 132 height 24
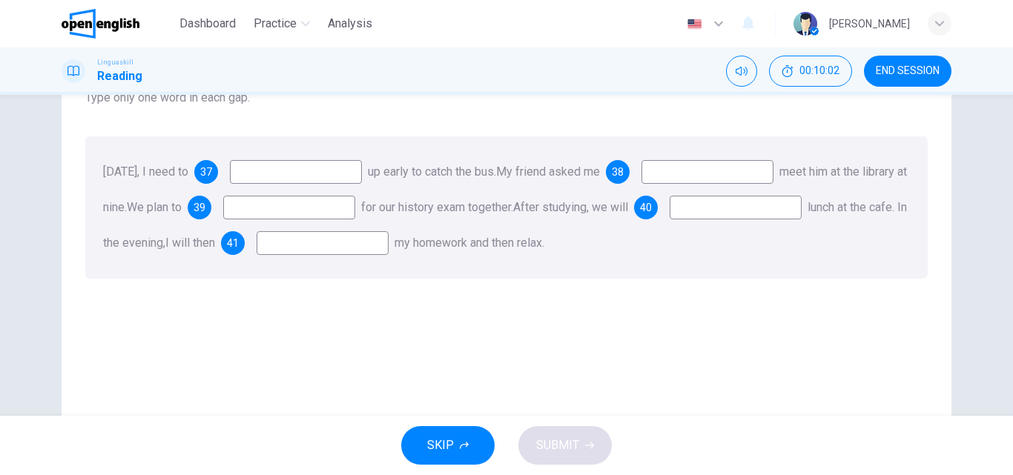
scroll to position [148, 0]
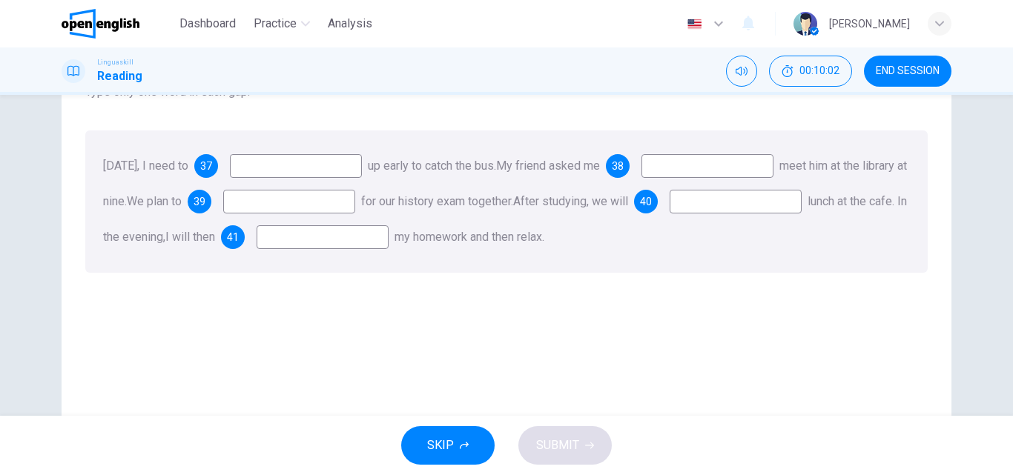
click at [302, 163] on input at bounding box center [296, 166] width 132 height 24
click at [304, 163] on input at bounding box center [296, 166] width 132 height 24
click at [304, 164] on input at bounding box center [296, 166] width 132 height 24
click at [362, 169] on input at bounding box center [296, 166] width 132 height 24
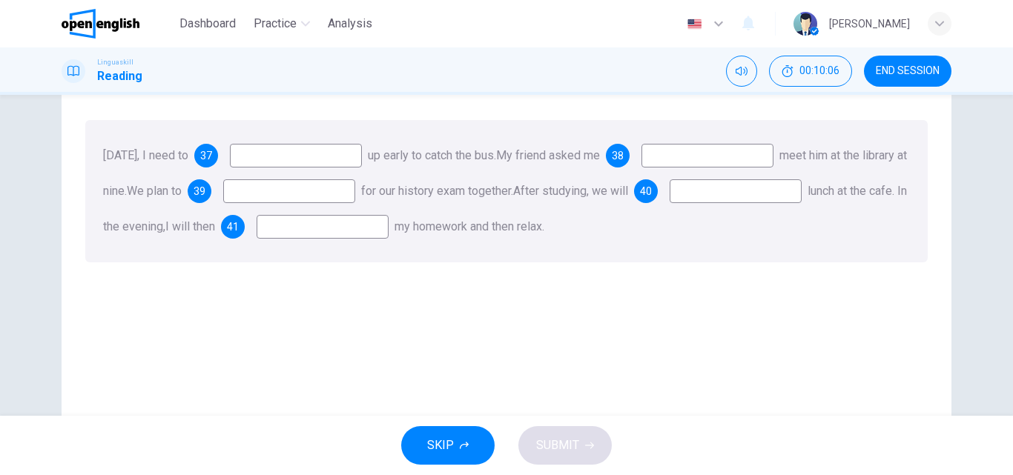
scroll to position [31, 0]
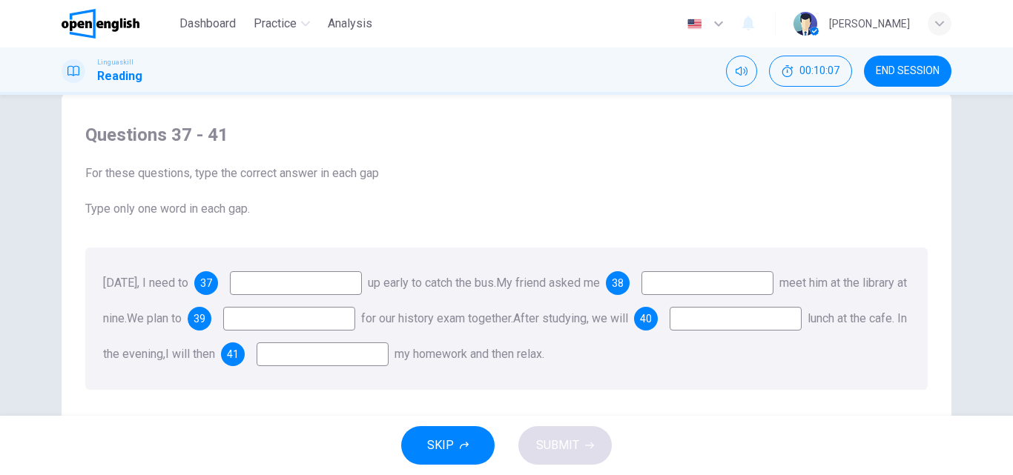
click at [773, 282] on input at bounding box center [707, 283] width 132 height 24
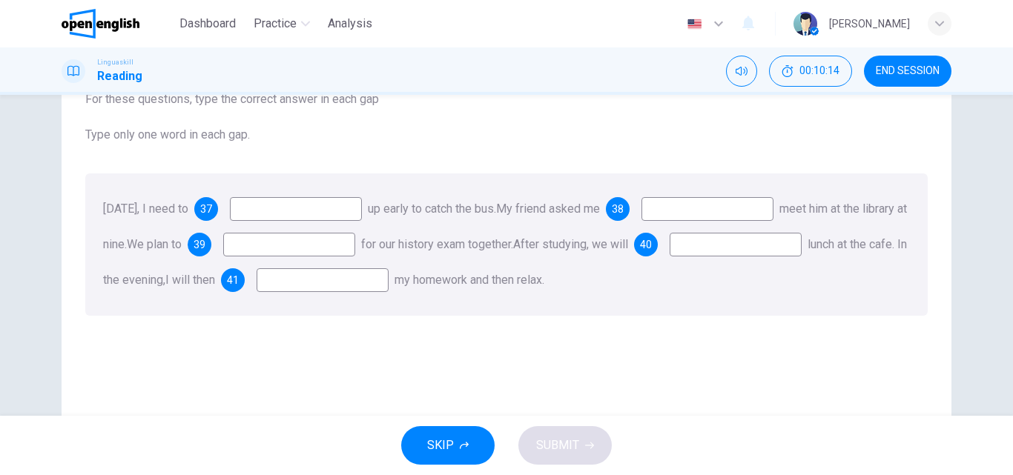
drag, startPoint x: 223, startPoint y: 213, endPoint x: 268, endPoint y: 213, distance: 45.2
click at [212, 213] on span "37" at bounding box center [206, 209] width 12 height 10
click at [305, 209] on input at bounding box center [296, 209] width 132 height 24
click at [302, 203] on input at bounding box center [296, 209] width 132 height 24
type input "*"
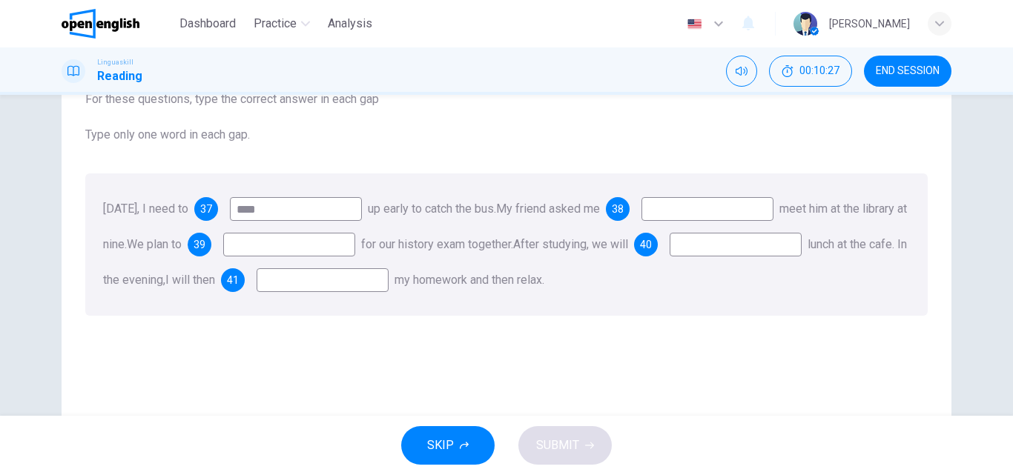
type input "****"
click at [773, 212] on input at bounding box center [707, 209] width 132 height 24
click at [341, 245] on input at bounding box center [289, 245] width 132 height 24
type input "****"
click at [669, 256] on input at bounding box center [735, 245] width 132 height 24
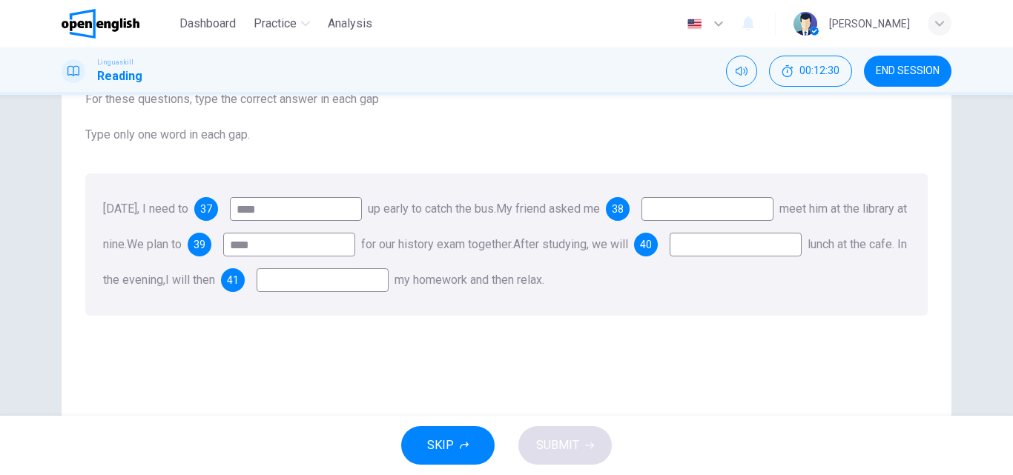
click at [395, 232] on div "Tomorrow, I need to 37 **** up early to catch the bus. My friend asked me 38 me…" at bounding box center [506, 244] width 842 height 142
click at [733, 208] on input at bounding box center [707, 209] width 132 height 24
type input "****"
click at [669, 256] on input at bounding box center [735, 245] width 132 height 24
type input "***"
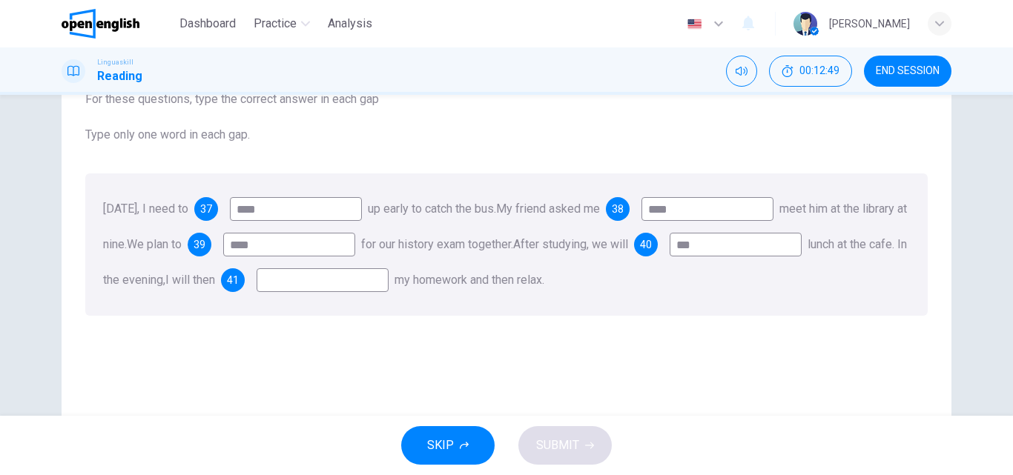
click at [388, 279] on input at bounding box center [322, 280] width 132 height 24
type input "****"
click at [592, 446] on icon "button" at bounding box center [589, 446] width 9 height 7
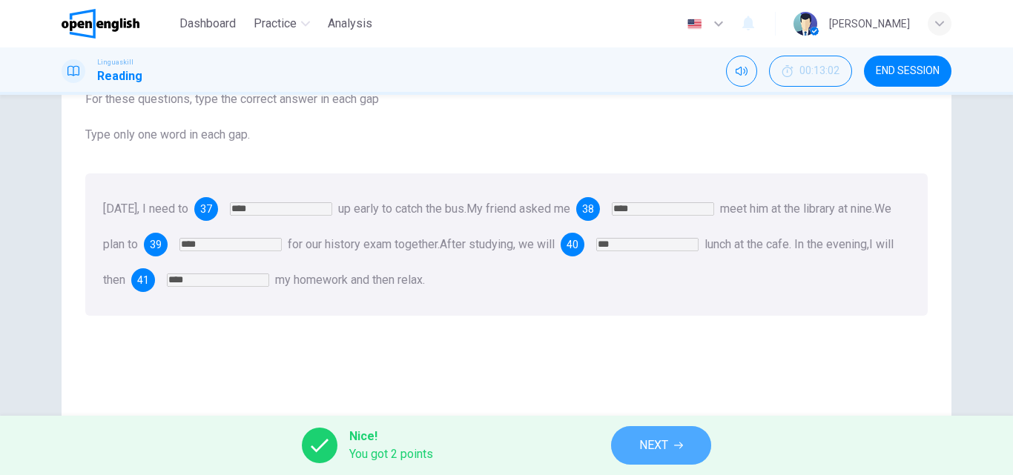
click at [681, 448] on icon "button" at bounding box center [678, 446] width 9 height 7
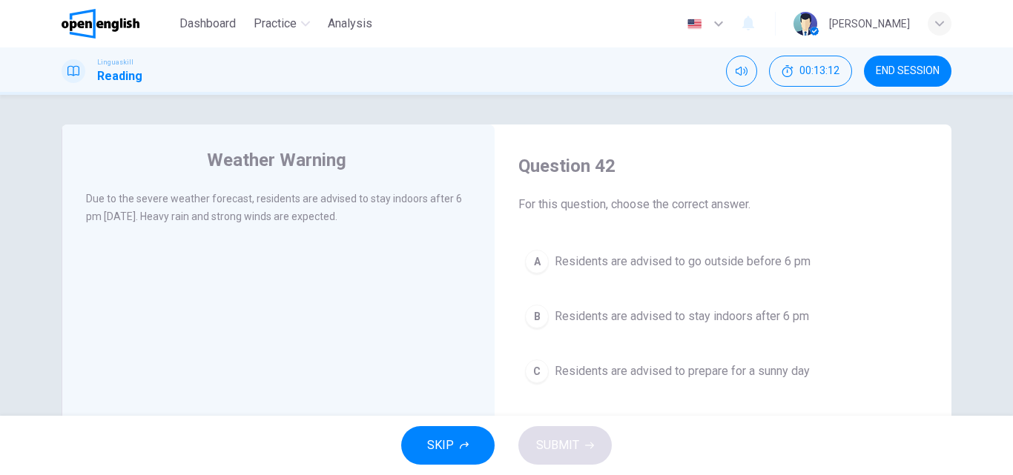
click at [699, 322] on span "Residents are advised to stay indoors after 6 pm" at bounding box center [681, 317] width 254 height 18
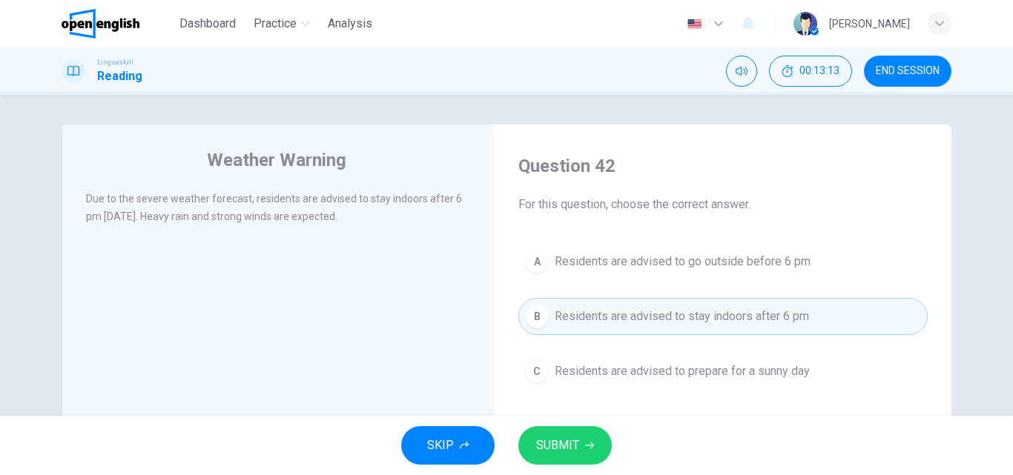
click at [573, 438] on span "SUBMIT" at bounding box center [557, 445] width 43 height 21
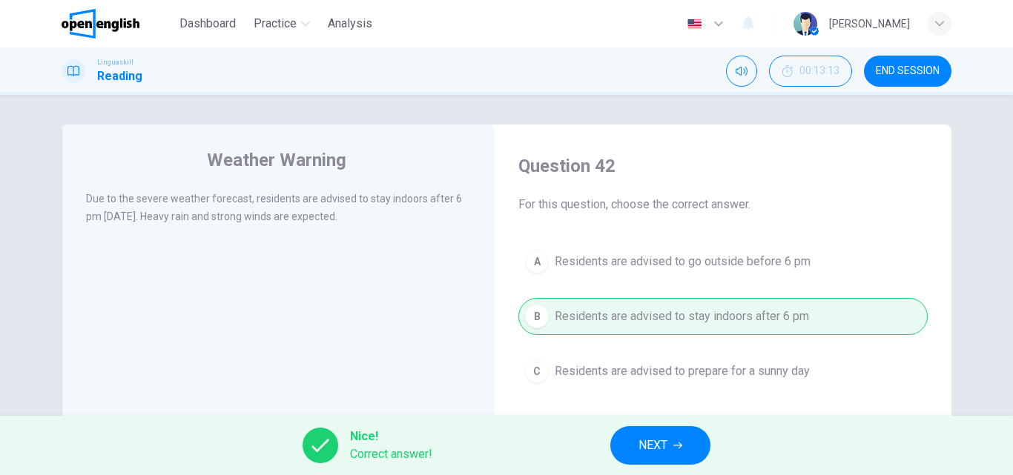
click at [666, 438] on span "NEXT" at bounding box center [652, 445] width 29 height 21
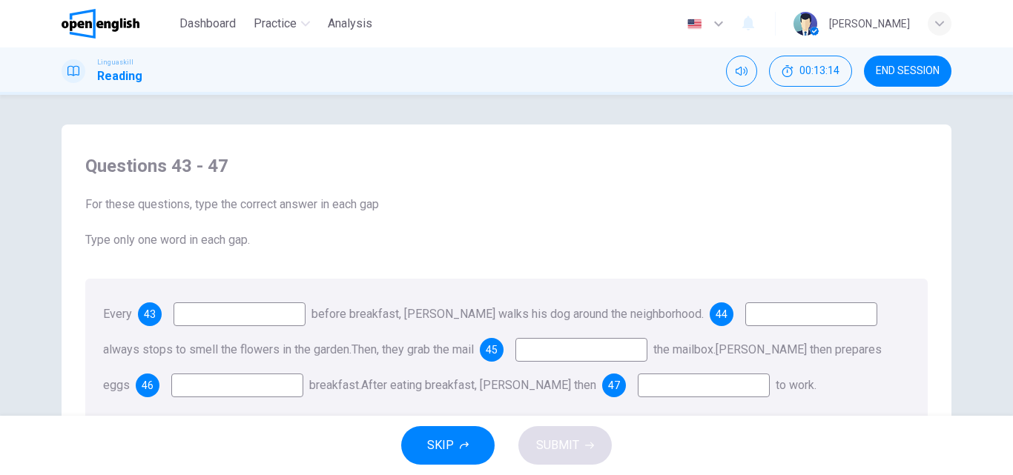
click at [219, 320] on input at bounding box center [239, 314] width 132 height 24
click at [232, 306] on input at bounding box center [239, 314] width 132 height 24
click at [251, 319] on input at bounding box center [239, 314] width 132 height 24
type input "***"
click at [777, 311] on input at bounding box center [811, 314] width 132 height 24
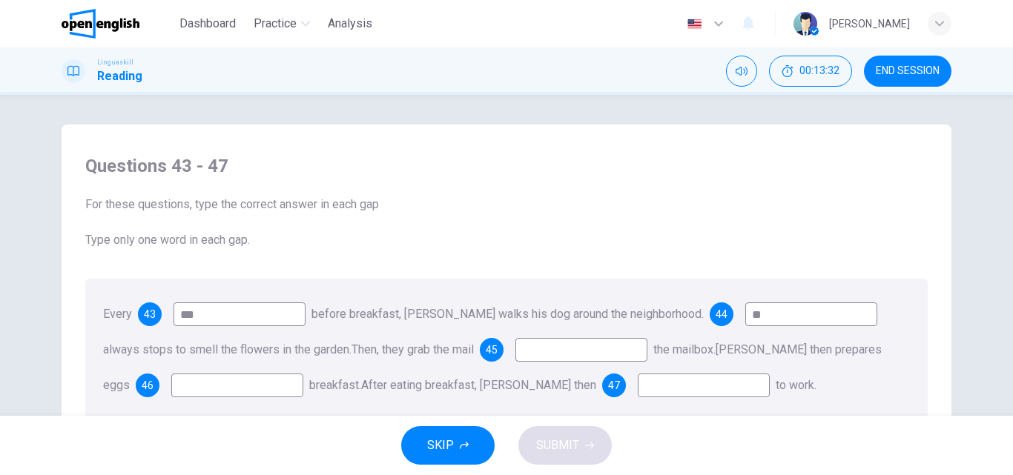
type input "*"
type input "**"
click at [571, 359] on input at bounding box center [581, 350] width 132 height 24
click at [563, 340] on input at bounding box center [581, 350] width 132 height 24
type input "****"
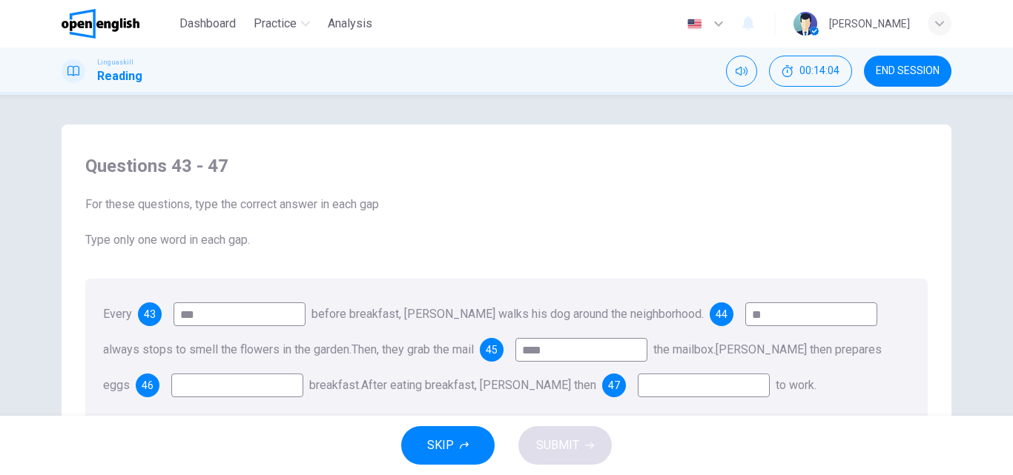
click at [279, 388] on input at bounding box center [237, 386] width 132 height 24
type input "***"
click at [646, 391] on input at bounding box center [704, 386] width 132 height 24
type input "**"
click at [572, 442] on span "SUBMIT" at bounding box center [557, 445] width 43 height 21
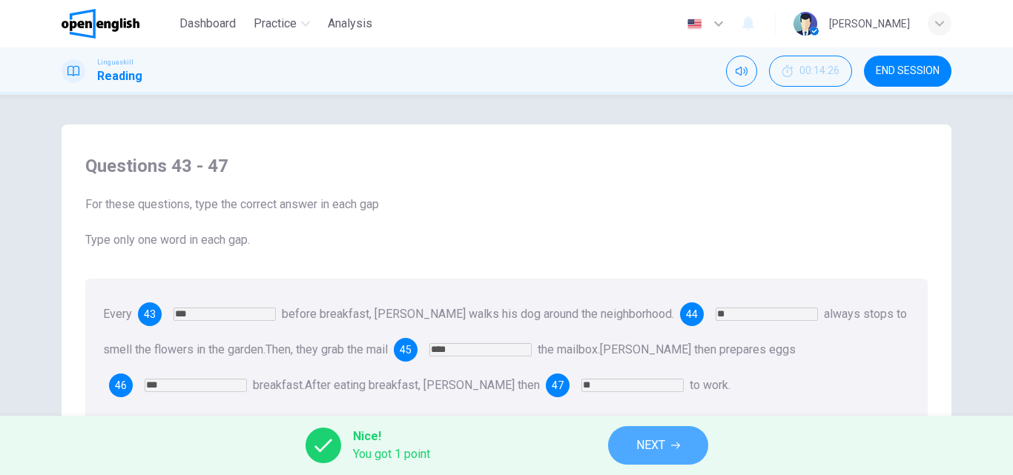
click at [686, 452] on button "NEXT" at bounding box center [658, 445] width 100 height 39
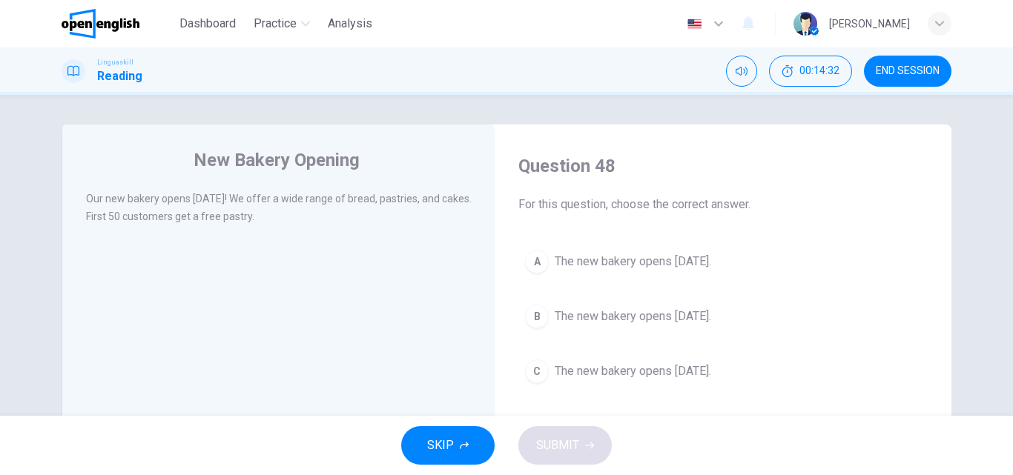
click at [283, 219] on div "Our new bakery opens next Monday! We offer a wide range of bread, pastries, and…" at bounding box center [278, 208] width 385 height 36
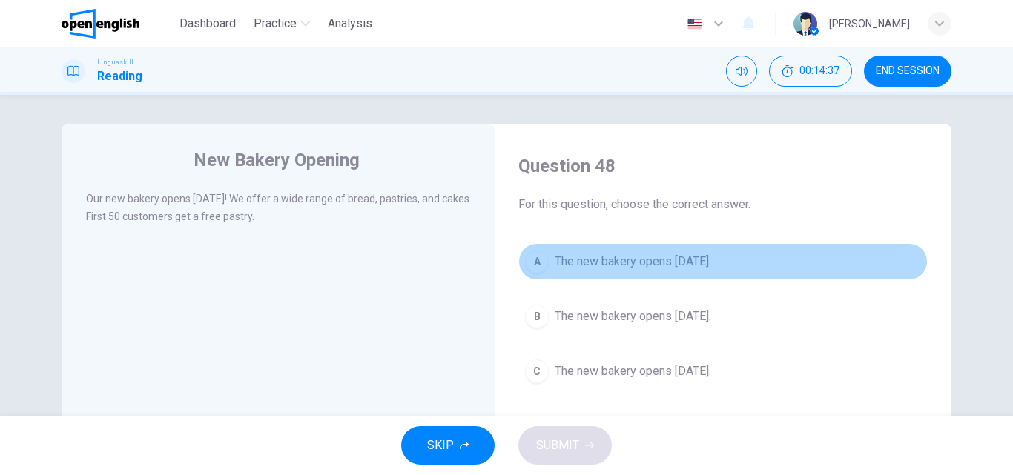
click at [683, 265] on span "The new bakery opens next Sunday." at bounding box center [632, 262] width 156 height 18
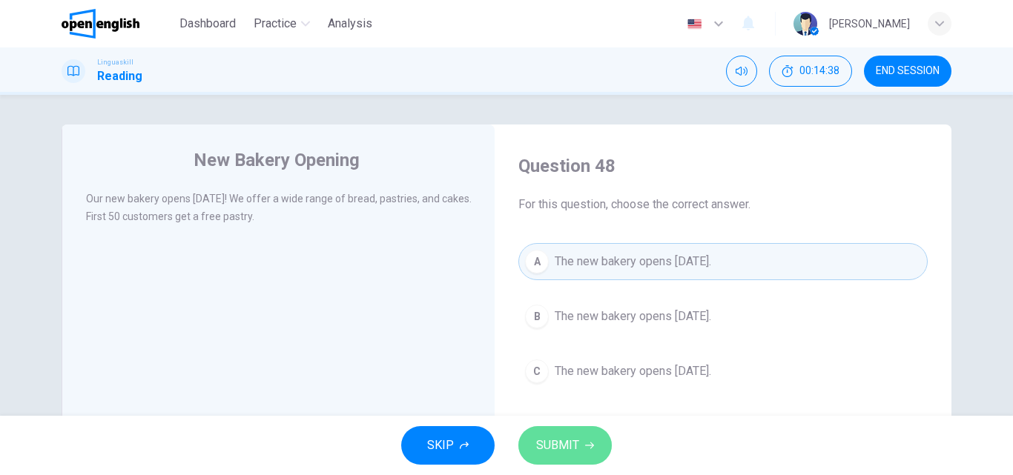
click at [585, 435] on button "SUBMIT" at bounding box center [564, 445] width 93 height 39
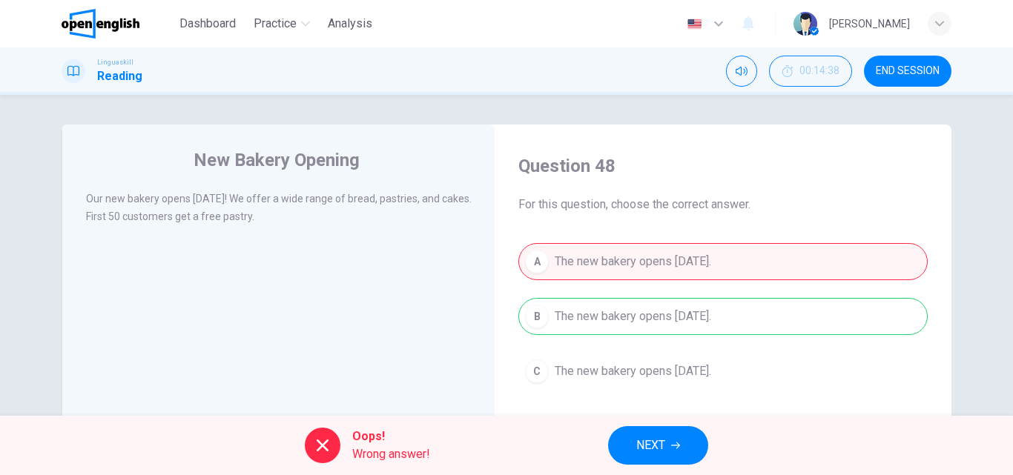
click at [671, 446] on button "NEXT" at bounding box center [658, 445] width 100 height 39
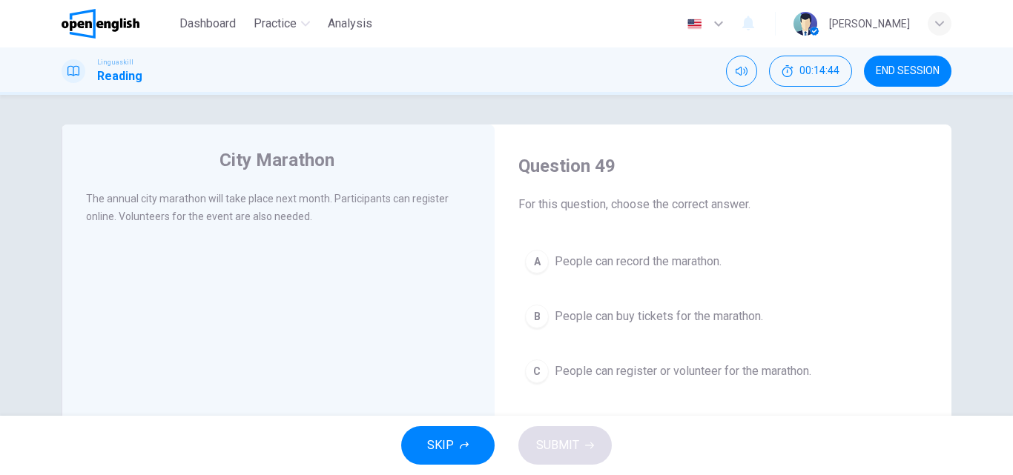
click at [626, 323] on span "People can buy tickets for the marathon." at bounding box center [658, 317] width 208 height 18
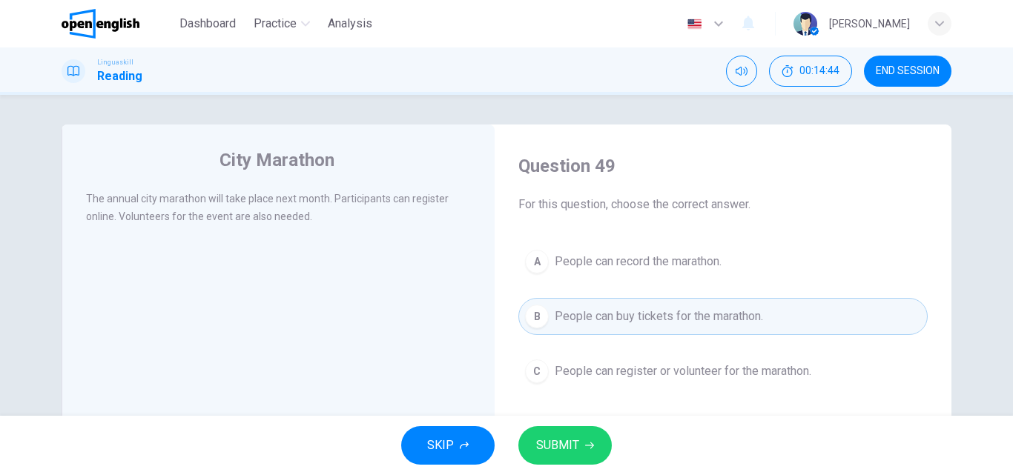
click at [590, 427] on button "SUBMIT" at bounding box center [564, 445] width 93 height 39
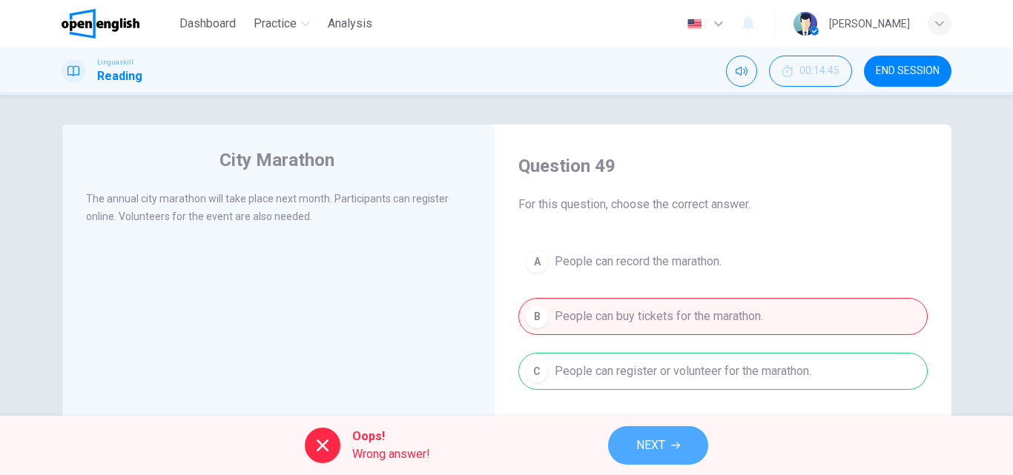
click at [649, 445] on span "NEXT" at bounding box center [650, 445] width 29 height 21
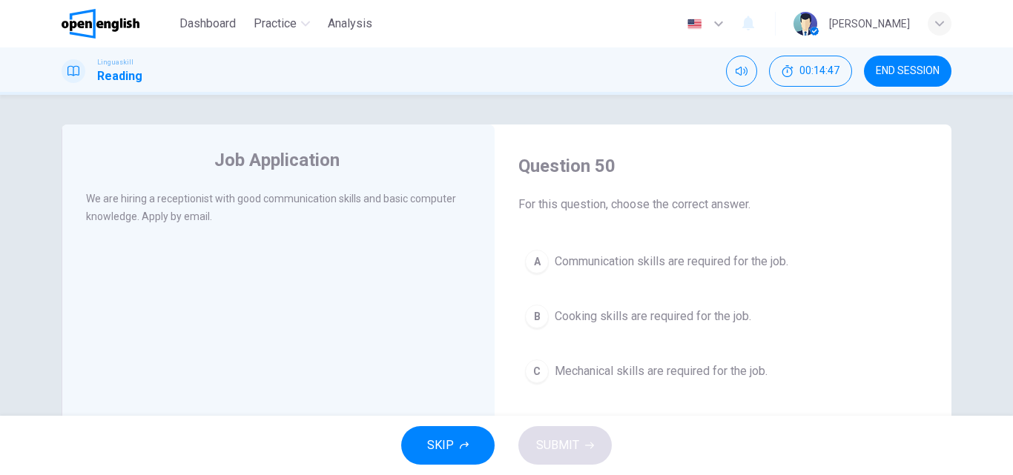
drag, startPoint x: 228, startPoint y: 220, endPoint x: 62, endPoint y: 203, distance: 166.2
click at [62, 203] on div "Job Application We are hiring a receptionist with good communication skills and…" at bounding box center [278, 382] width 433 height 515
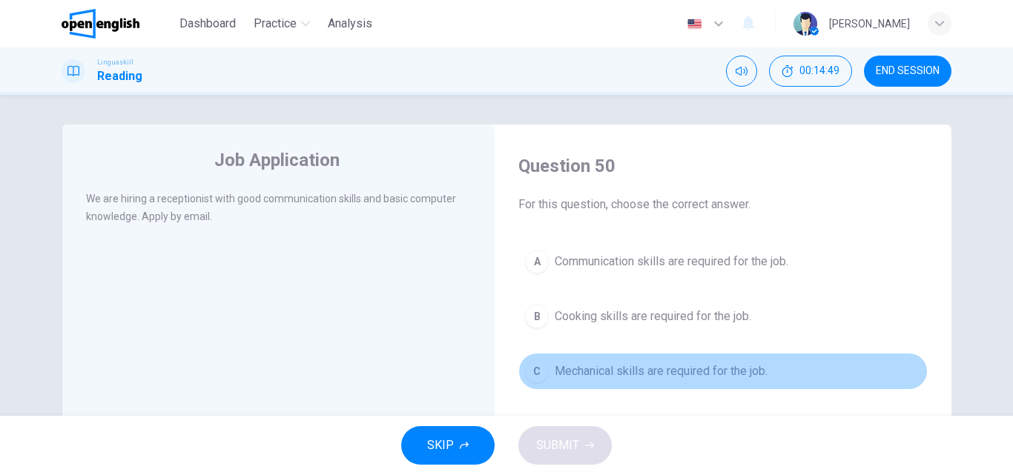
click at [623, 369] on span "Mechanical skills are required for the job." at bounding box center [660, 371] width 213 height 18
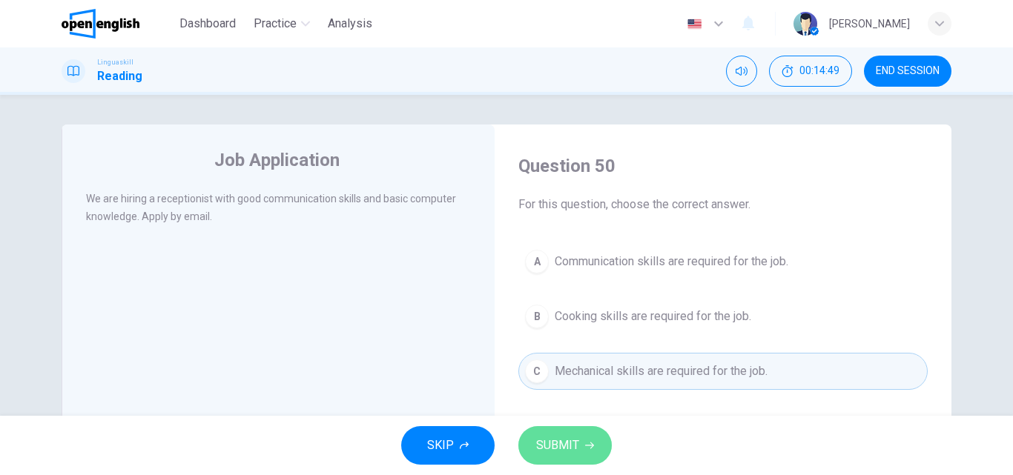
click at [531, 445] on button "SUBMIT" at bounding box center [564, 445] width 93 height 39
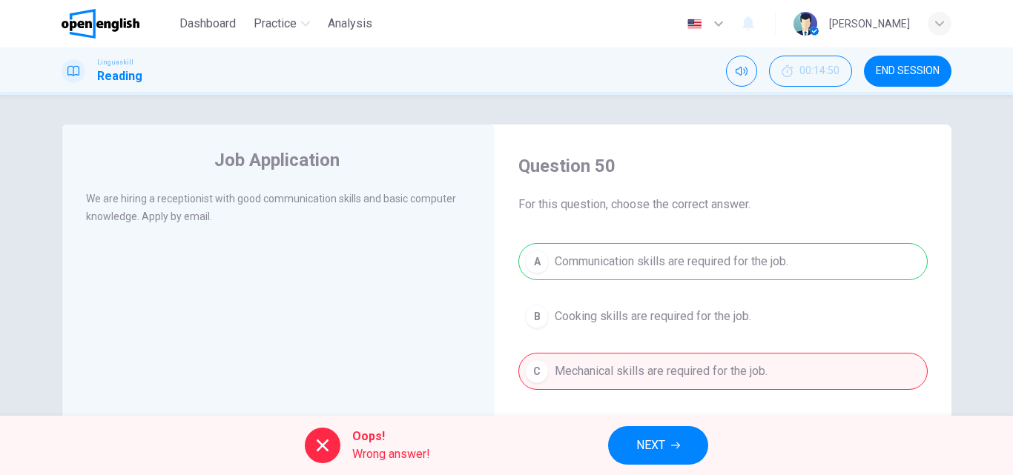
click at [620, 448] on button "NEXT" at bounding box center [658, 445] width 100 height 39
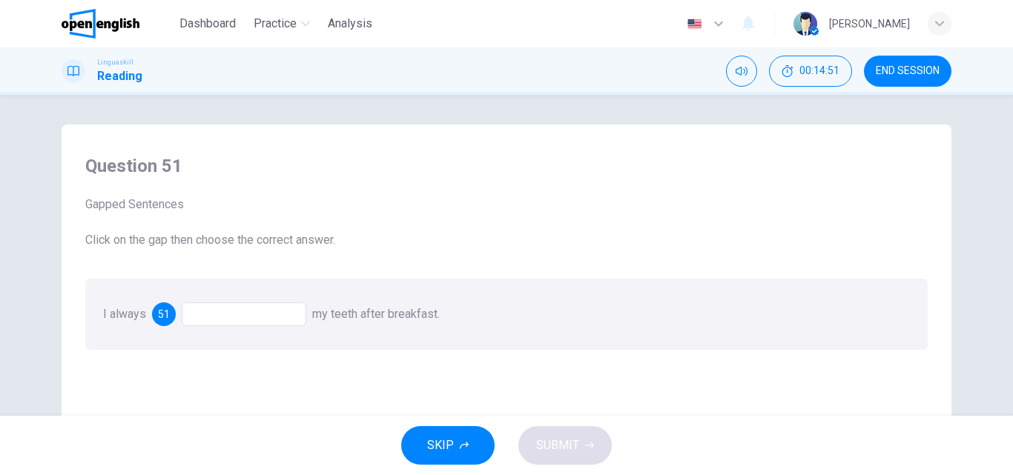
drag, startPoint x: 178, startPoint y: 309, endPoint x: 256, endPoint y: 322, distance: 78.8
click at [236, 322] on div "51" at bounding box center [229, 314] width 154 height 24
drag, startPoint x: 302, startPoint y: 322, endPoint x: 274, endPoint y: 308, distance: 30.5
click at [299, 322] on div at bounding box center [244, 314] width 125 height 24
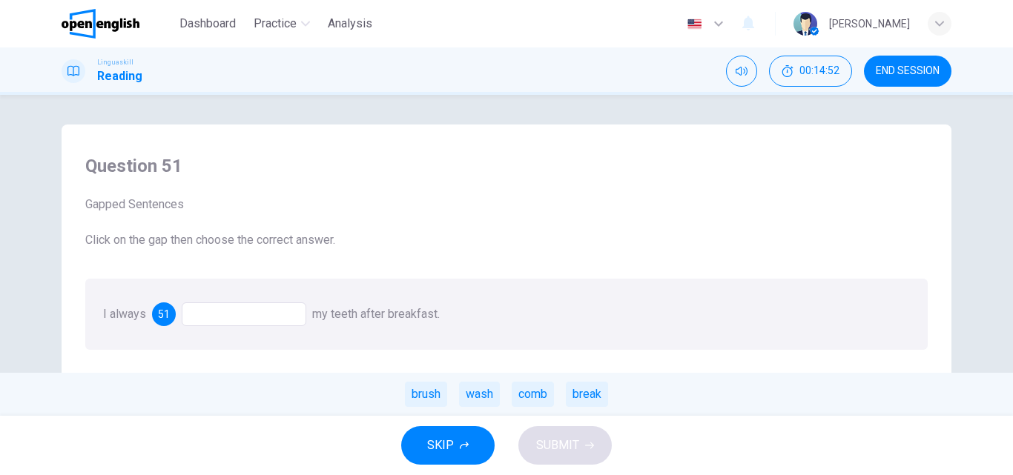
click at [274, 308] on div at bounding box center [244, 314] width 125 height 24
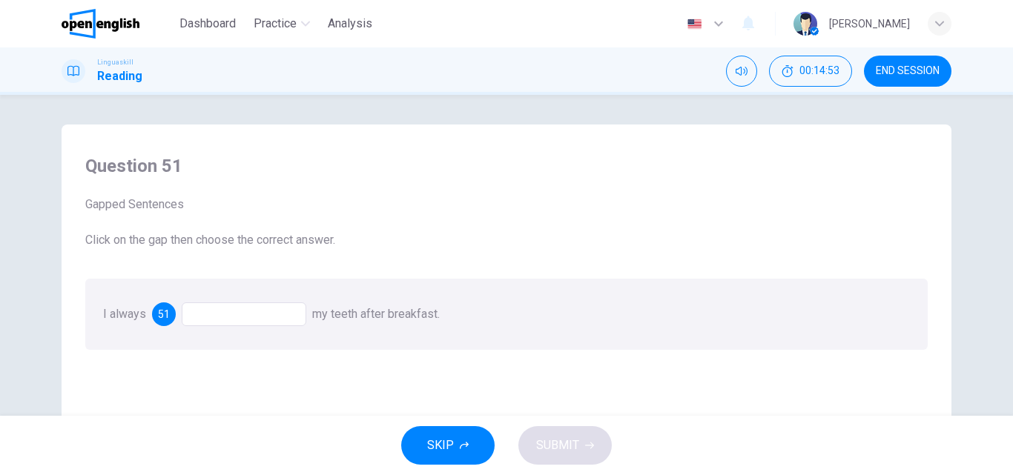
click at [274, 311] on div at bounding box center [244, 314] width 125 height 24
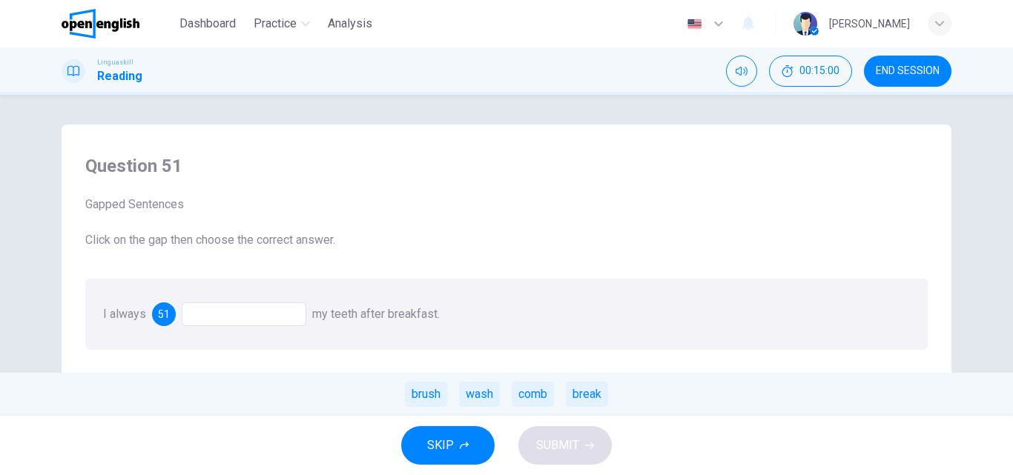
drag, startPoint x: 420, startPoint y: 399, endPoint x: 243, endPoint y: 320, distance: 193.1
click at [243, 320] on div "I always 51 my teeth after breakfast. brush wash comb break" at bounding box center [271, 314] width 337 height 14
click at [420, 397] on div "brush" at bounding box center [426, 394] width 42 height 25
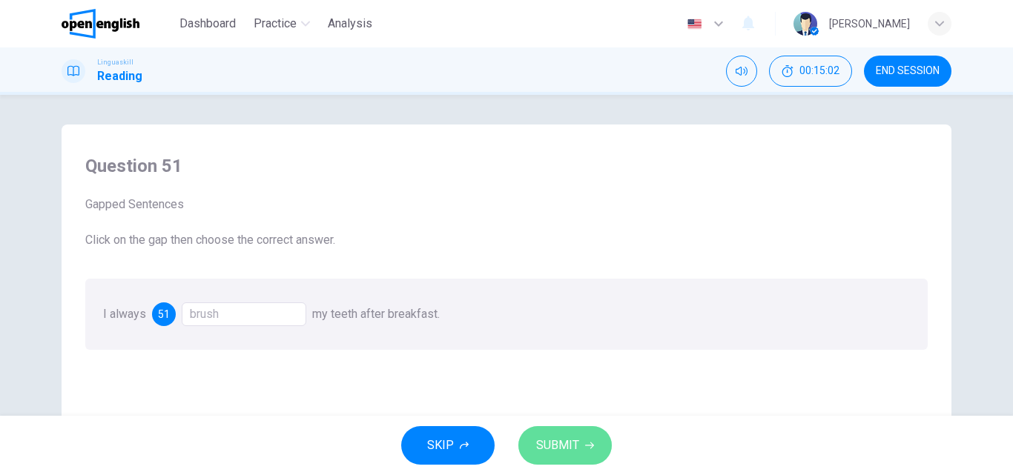
click at [567, 439] on span "SUBMIT" at bounding box center [557, 445] width 43 height 21
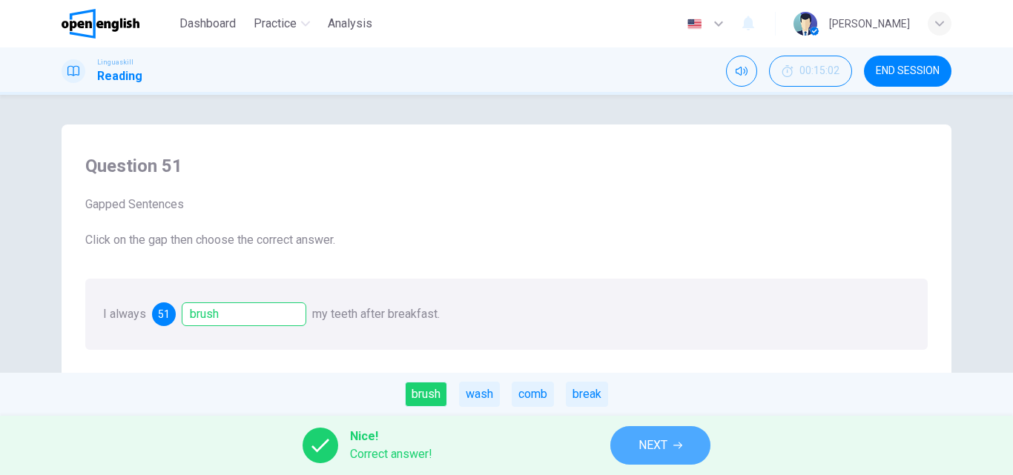
click at [648, 446] on span "NEXT" at bounding box center [652, 445] width 29 height 21
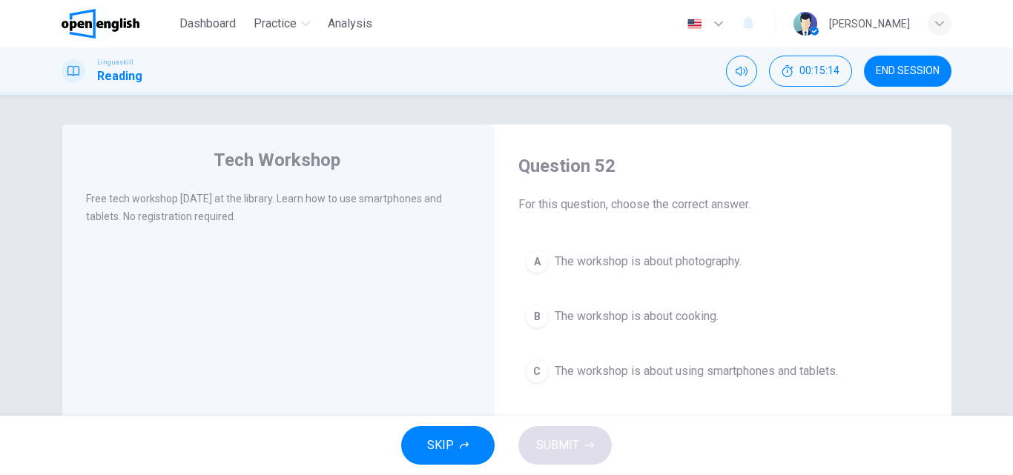
click at [675, 316] on span "The workshop is about cooking." at bounding box center [636, 317] width 164 height 18
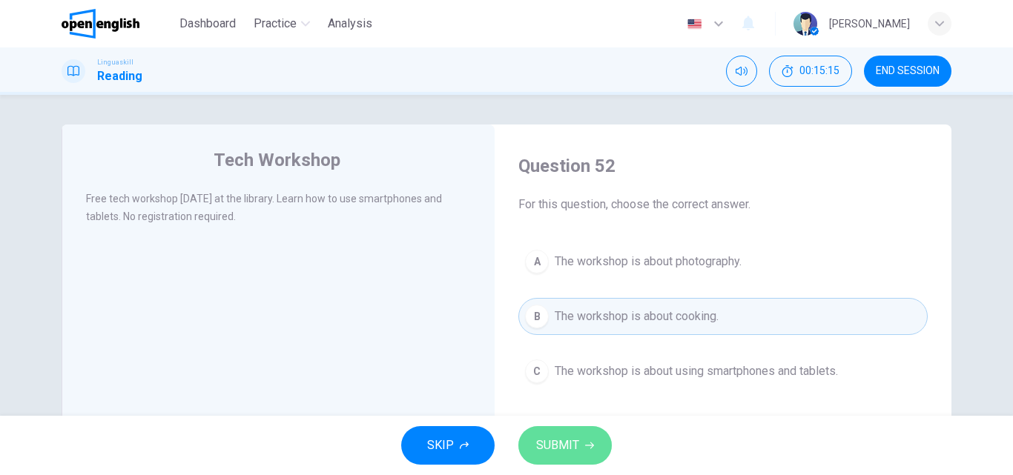
click at [558, 443] on span "SUBMIT" at bounding box center [557, 445] width 43 height 21
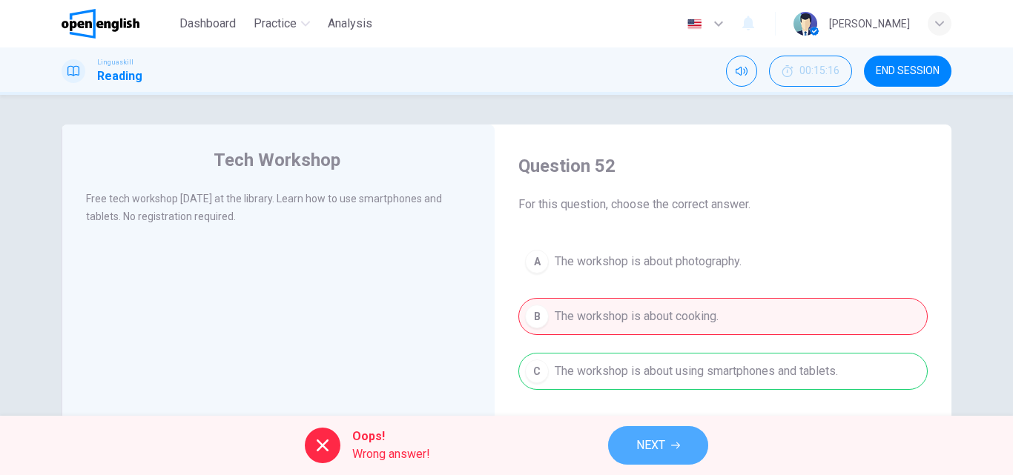
click at [653, 446] on span "NEXT" at bounding box center [650, 445] width 29 height 21
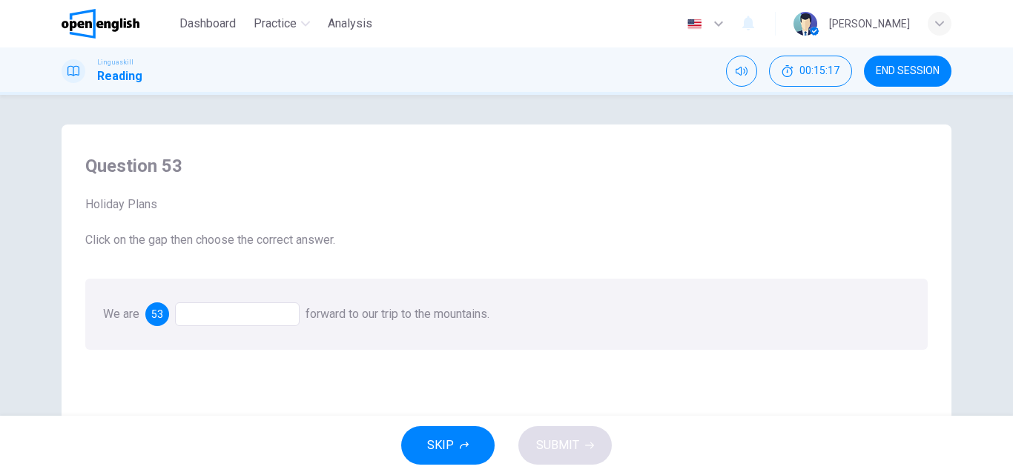
click at [218, 316] on div at bounding box center [237, 314] width 125 height 24
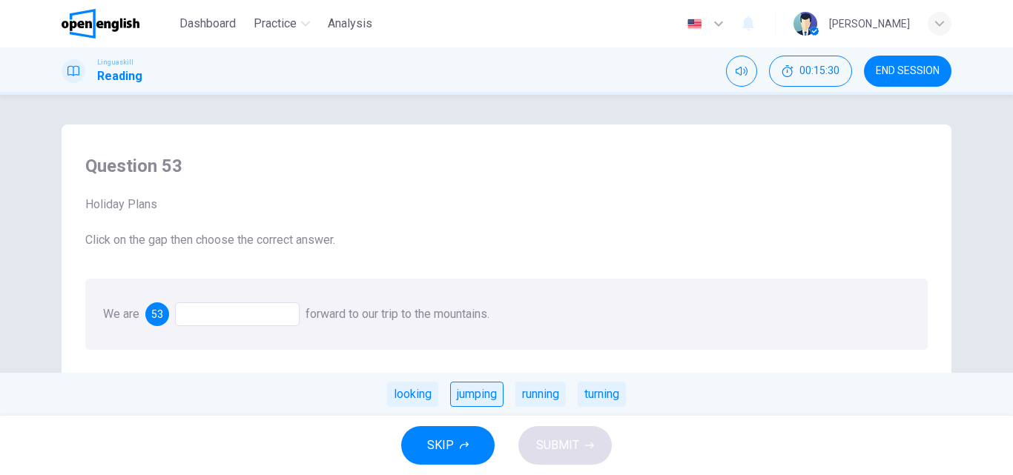
click at [474, 395] on div "jumping" at bounding box center [476, 394] width 53 height 25
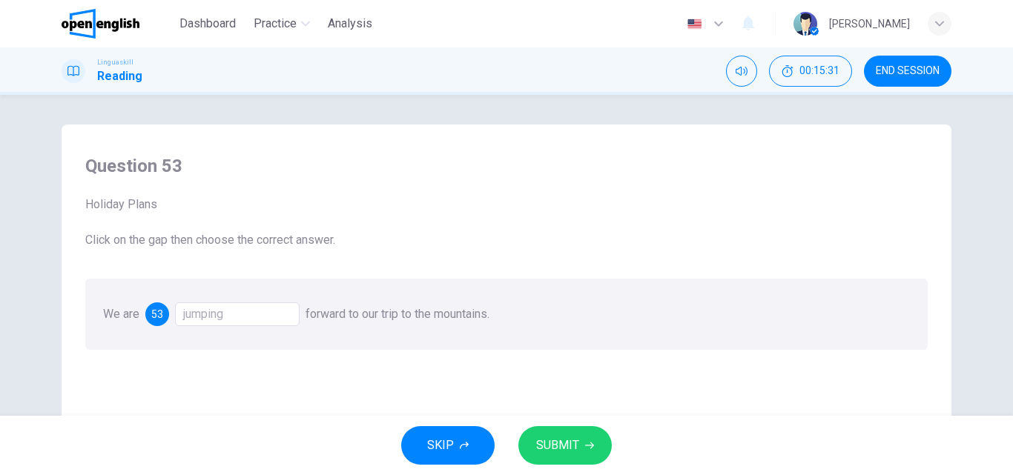
click at [528, 444] on button "SUBMIT" at bounding box center [564, 445] width 93 height 39
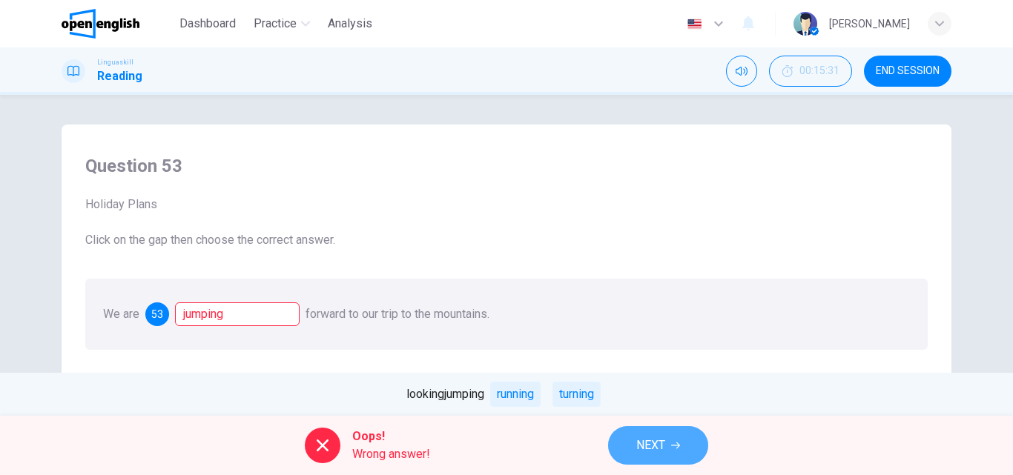
click at [640, 446] on span "NEXT" at bounding box center [650, 445] width 29 height 21
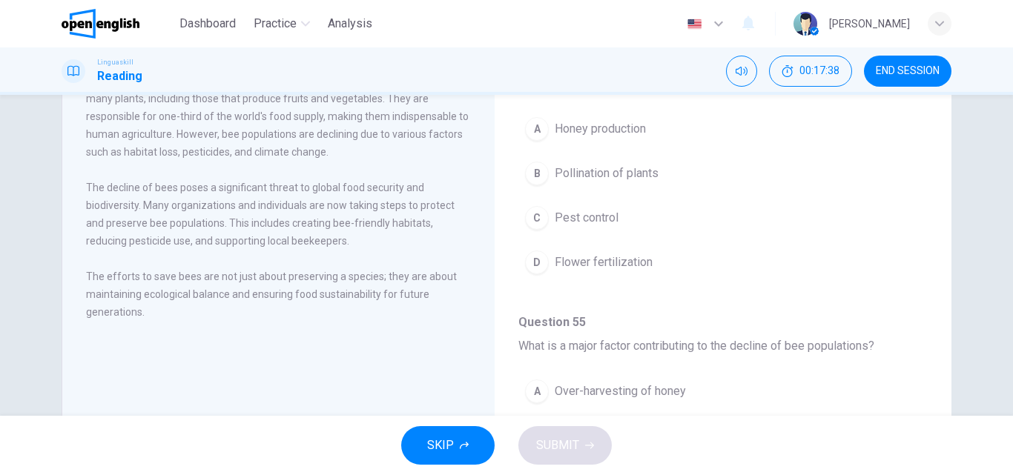
scroll to position [74, 0]
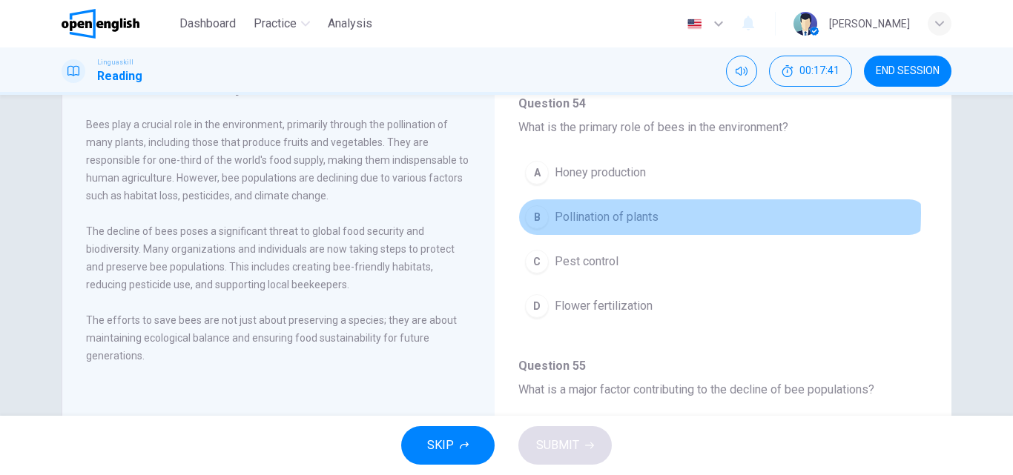
click at [646, 213] on span "Pollination of plants" at bounding box center [606, 217] width 104 height 18
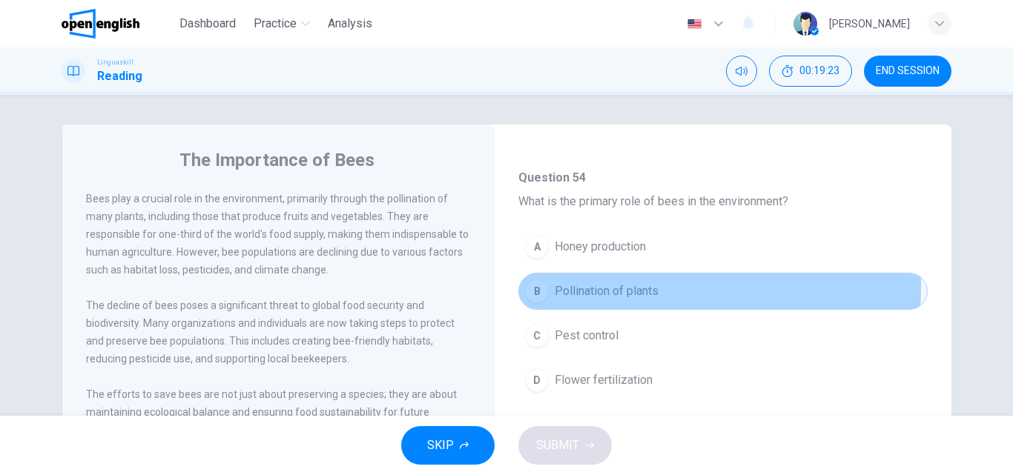
click at [612, 287] on span "Pollination of plants" at bounding box center [606, 291] width 104 height 18
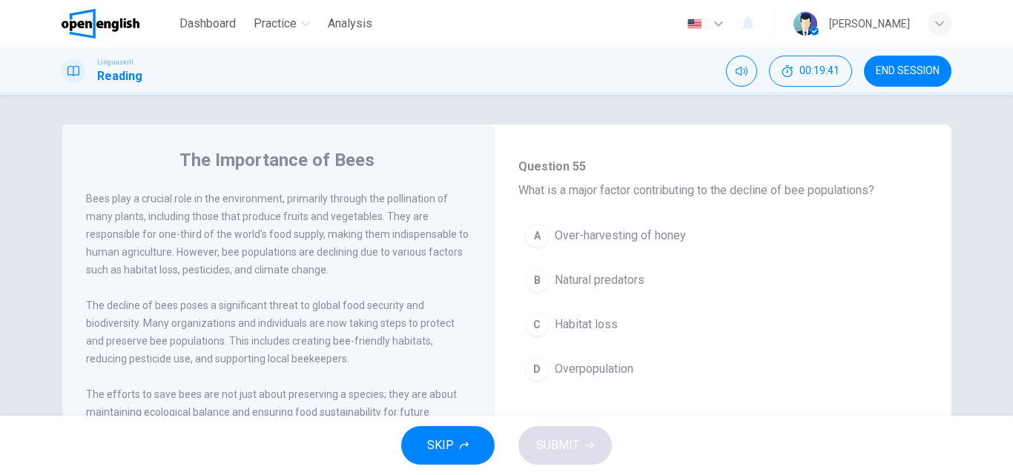
scroll to position [371, 0]
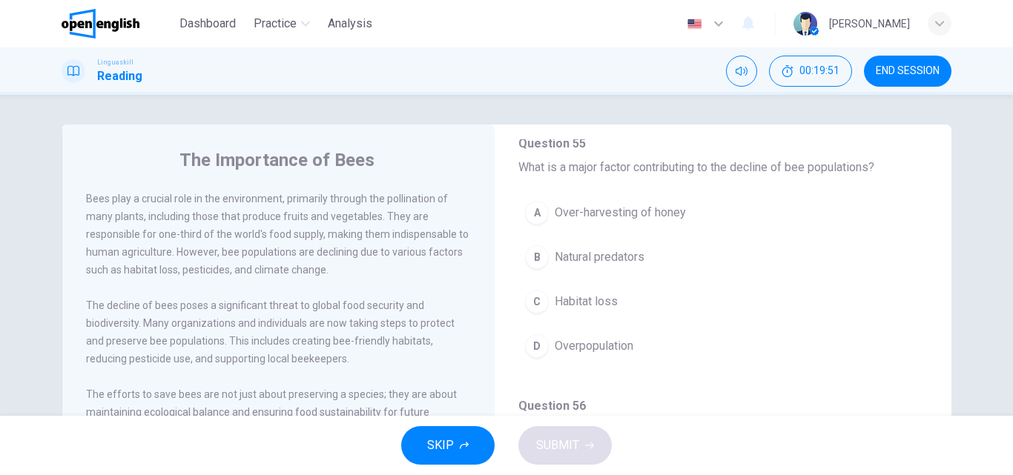
click at [599, 256] on span "Natural predators" at bounding box center [599, 257] width 90 height 18
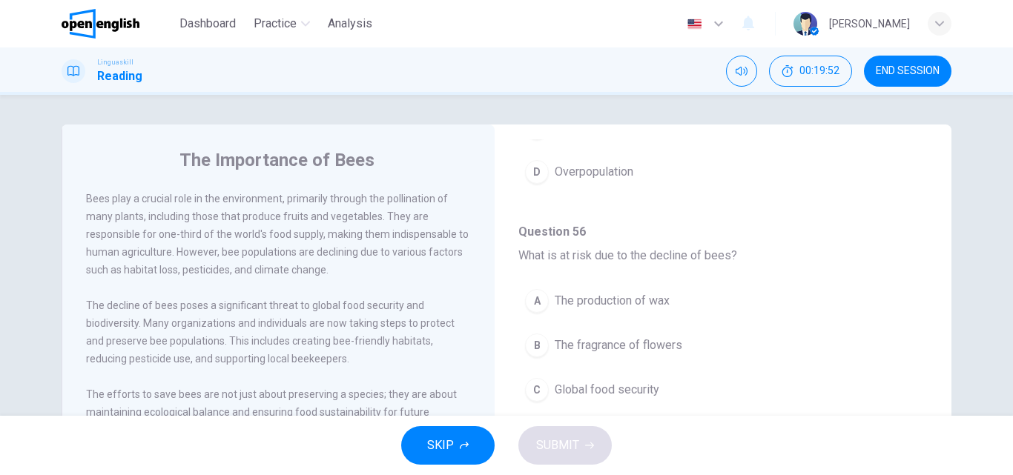
scroll to position [593, 0]
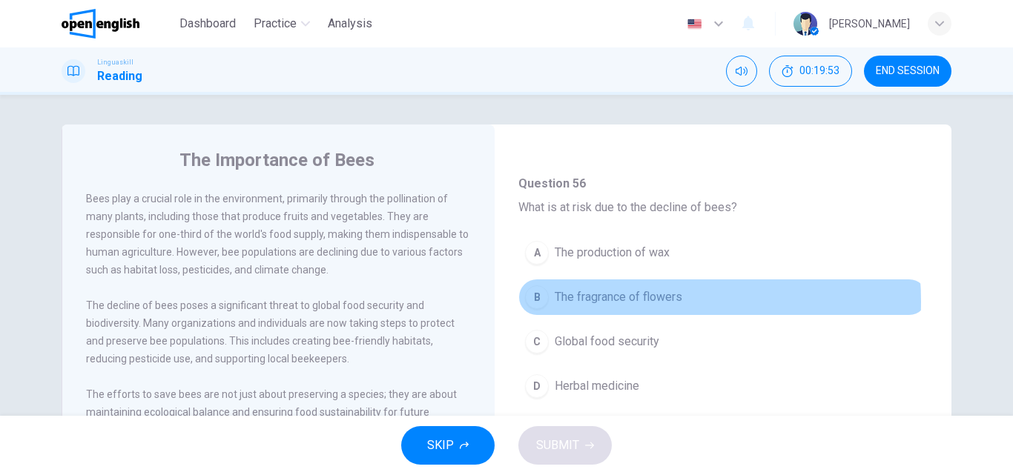
click at [613, 302] on span "The fragrance of flowers" at bounding box center [618, 297] width 128 height 18
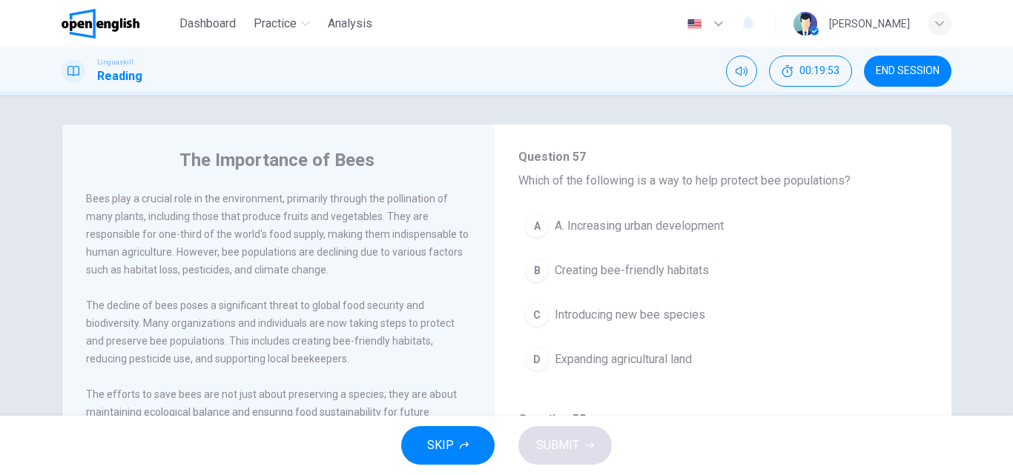
scroll to position [890, 0]
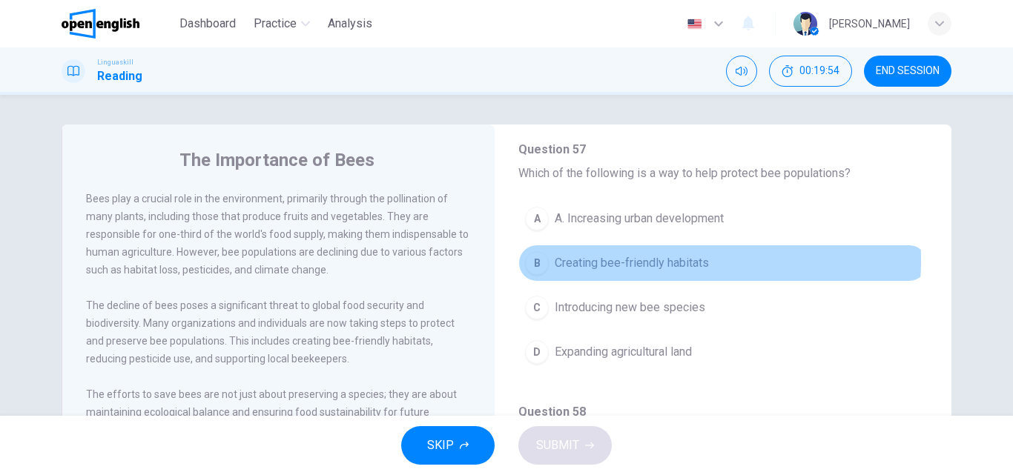
click at [623, 260] on span "Creating bee-friendly habitats" at bounding box center [631, 263] width 154 height 18
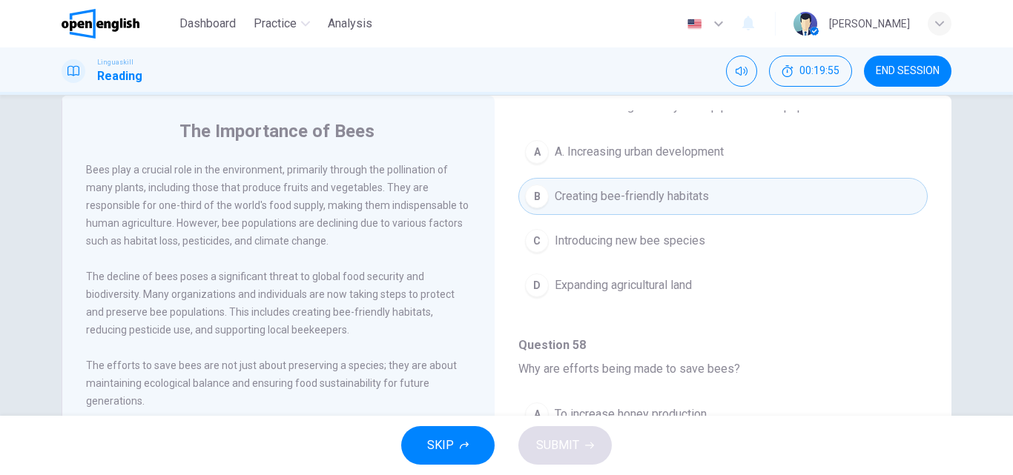
scroll to position [74, 0]
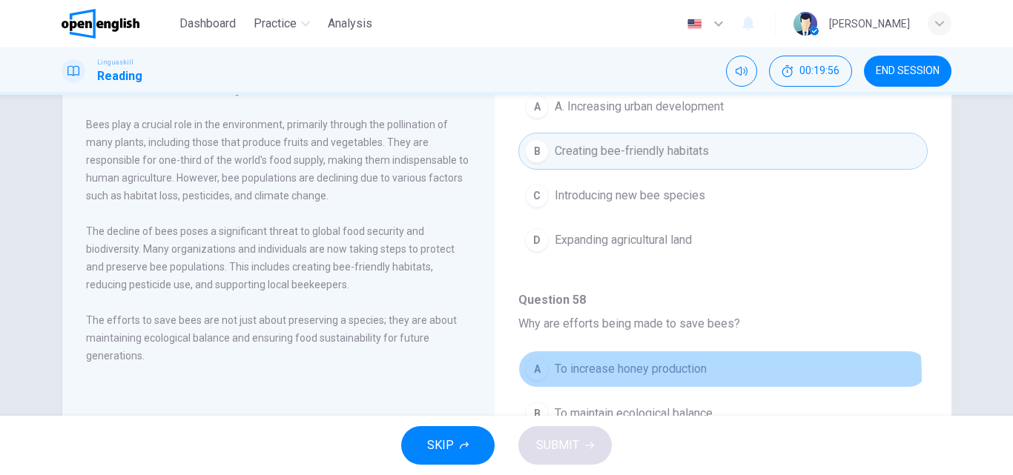
click at [621, 378] on button "A To increase honey production" at bounding box center [722, 369] width 409 height 37
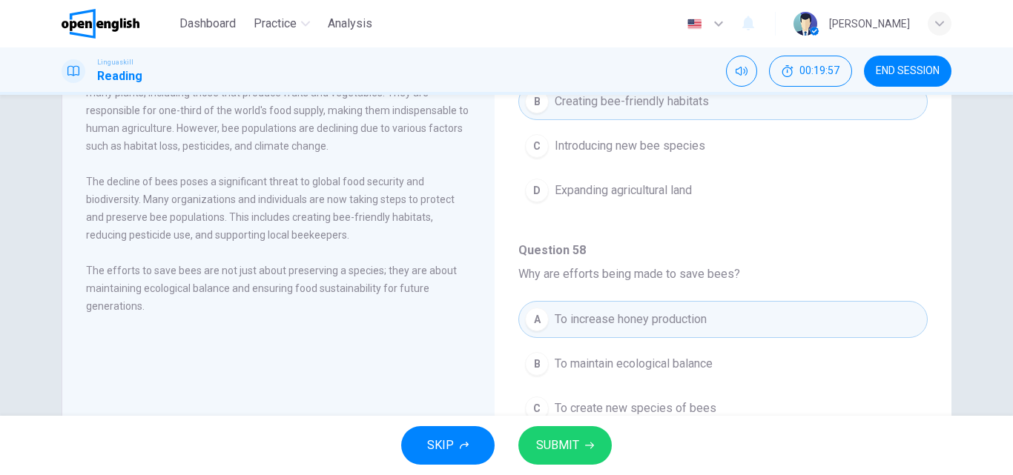
scroll to position [148, 0]
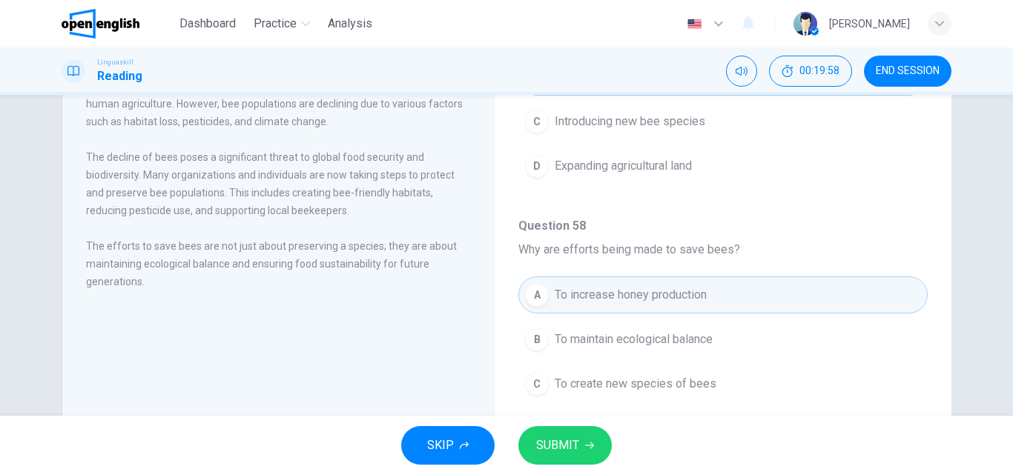
click at [584, 436] on button "SUBMIT" at bounding box center [564, 445] width 93 height 39
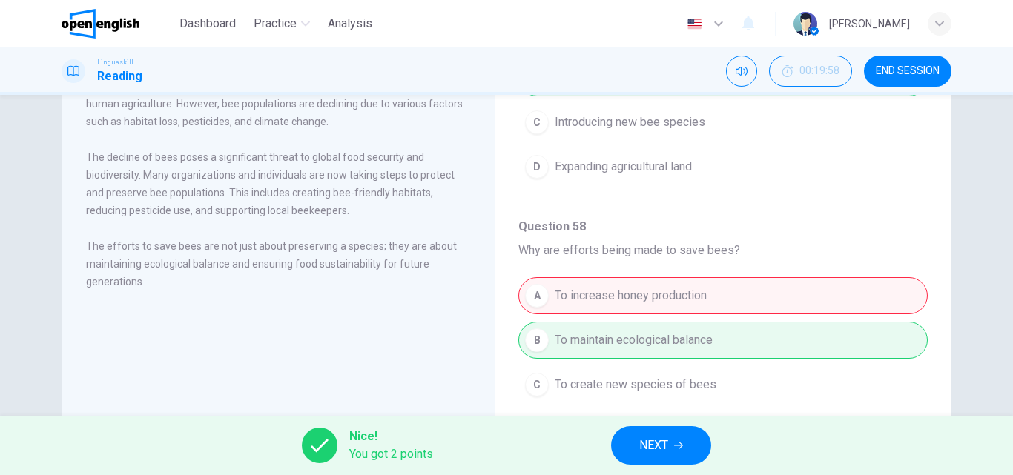
scroll to position [927, 0]
click at [654, 466] on div "Nice! You got 2 points NEXT" at bounding box center [506, 445] width 1013 height 59
click at [646, 444] on span "NEXT" at bounding box center [653, 445] width 29 height 21
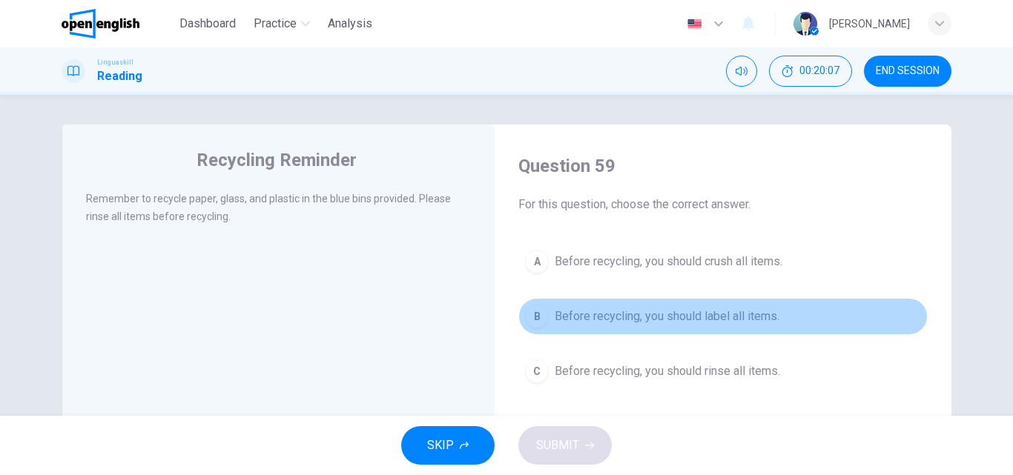
click at [632, 317] on span "Before recycling, you should label all items." at bounding box center [666, 317] width 225 height 18
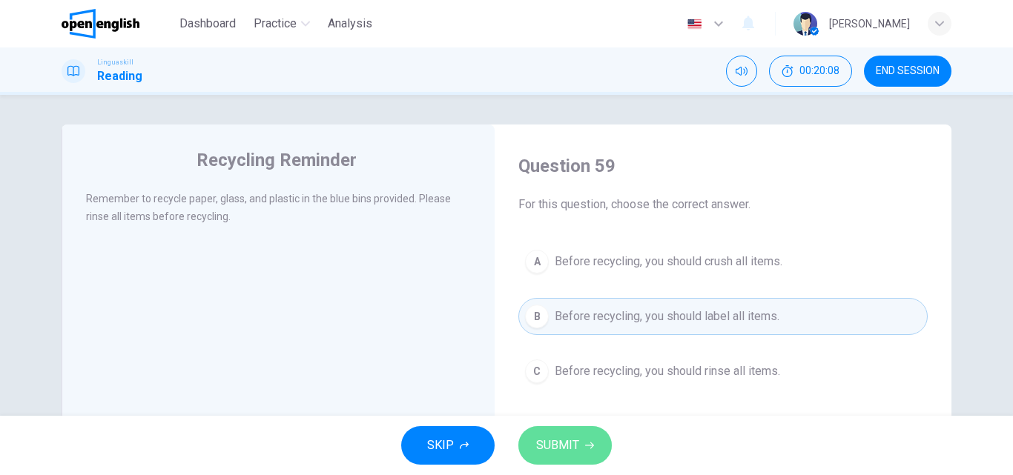
click at [597, 441] on button "SUBMIT" at bounding box center [564, 445] width 93 height 39
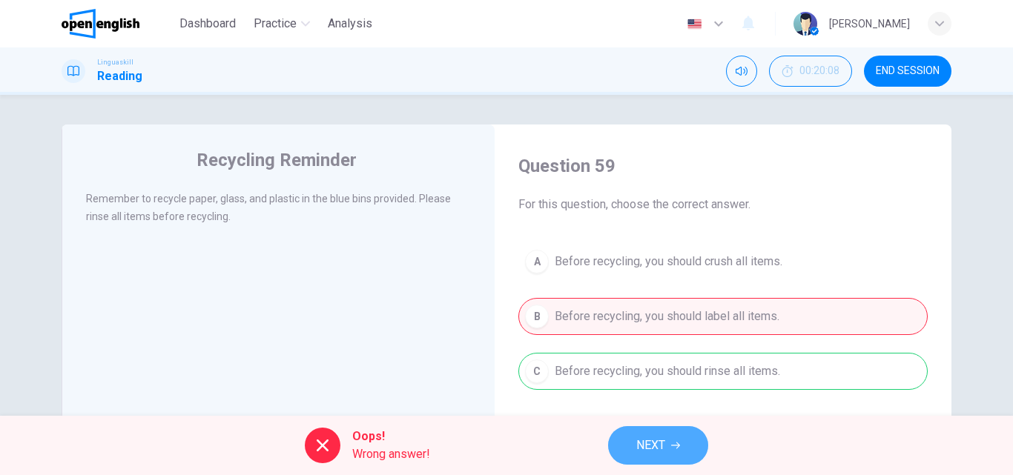
click at [661, 443] on span "NEXT" at bounding box center [650, 445] width 29 height 21
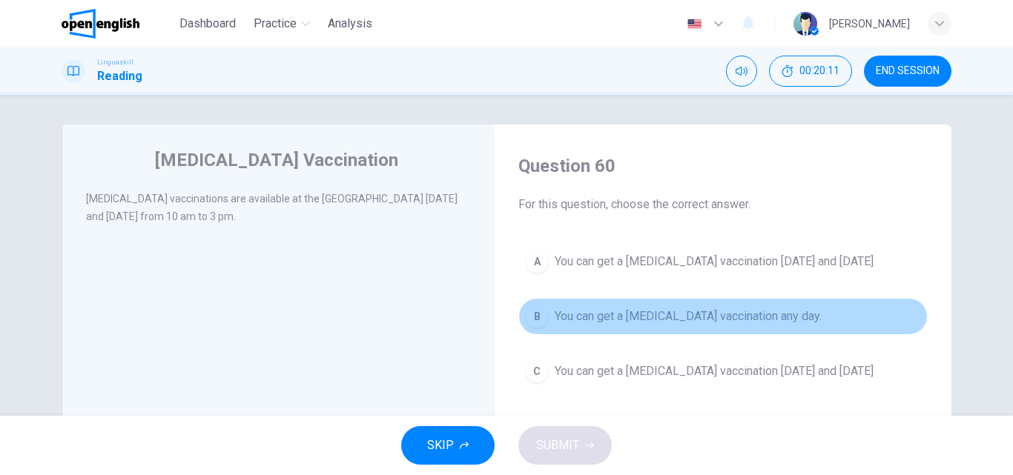
click at [627, 311] on span "You can get a flu vaccination any day." at bounding box center [687, 317] width 267 height 18
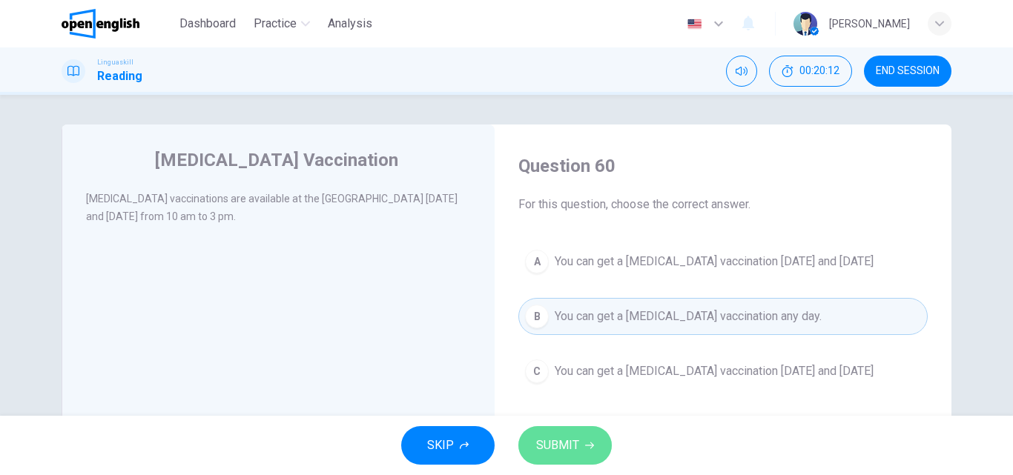
click at [564, 431] on button "SUBMIT" at bounding box center [564, 445] width 93 height 39
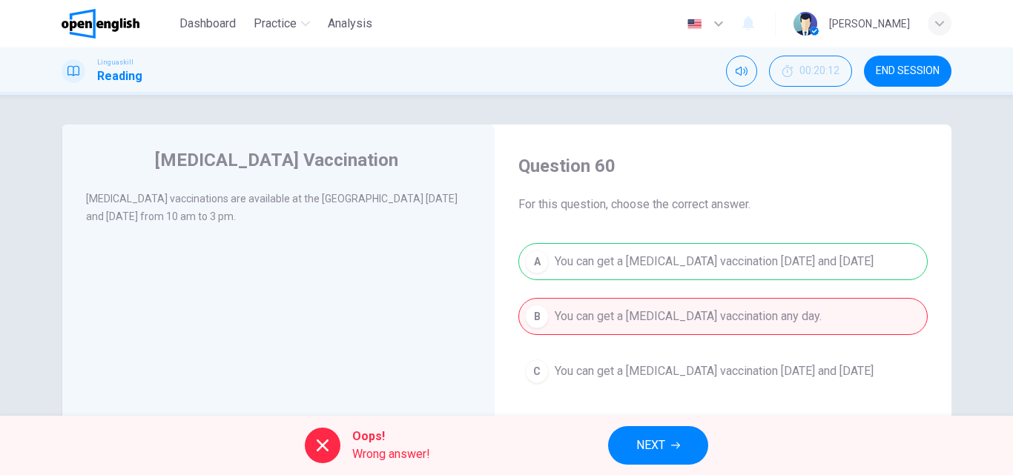
click at [676, 443] on icon "button" at bounding box center [675, 445] width 9 height 9
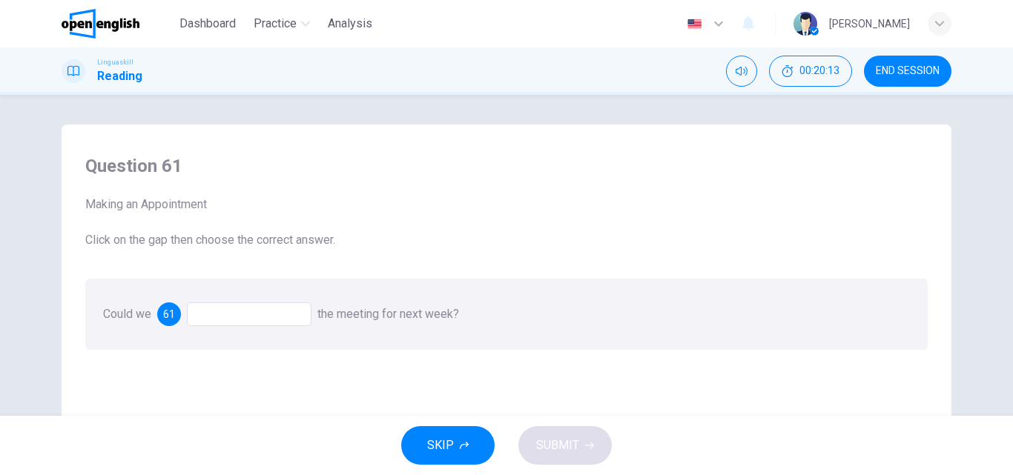
click at [272, 308] on div at bounding box center [249, 314] width 125 height 24
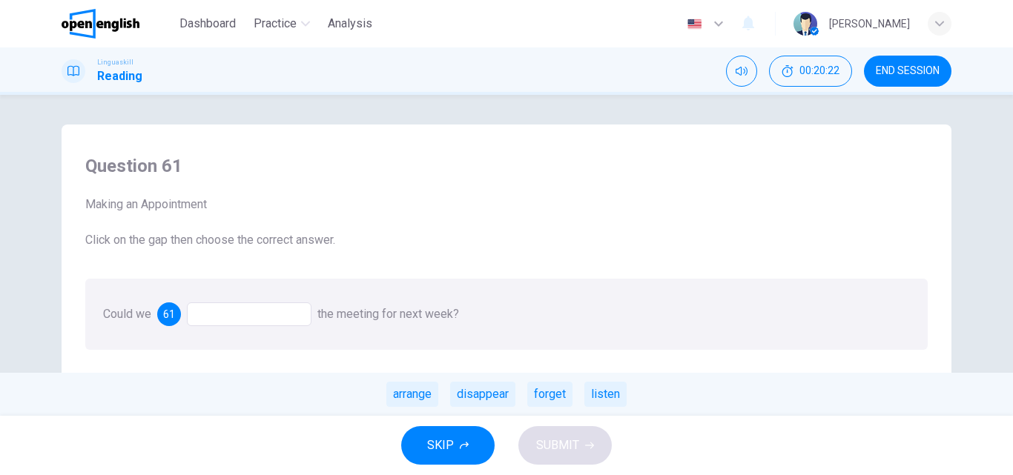
click at [408, 394] on div "arrange" at bounding box center [412, 394] width 52 height 25
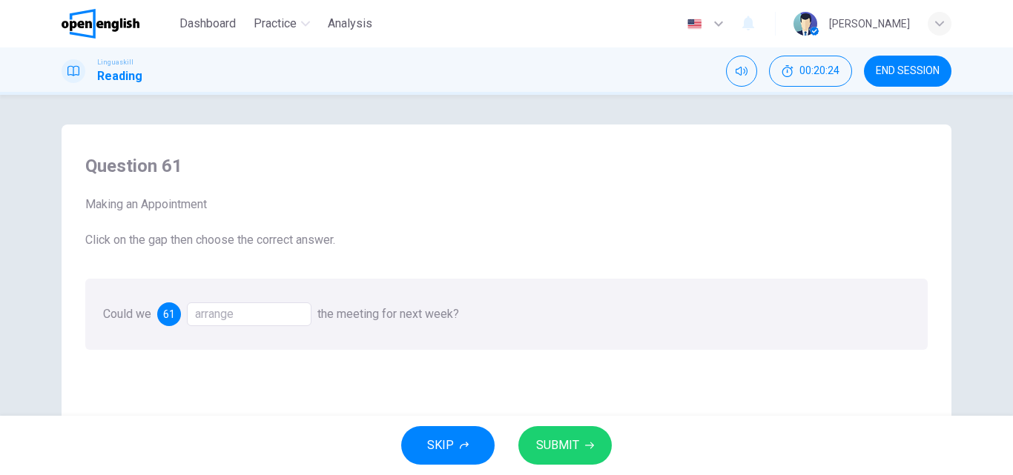
click at [556, 434] on button "SUBMIT" at bounding box center [564, 445] width 93 height 39
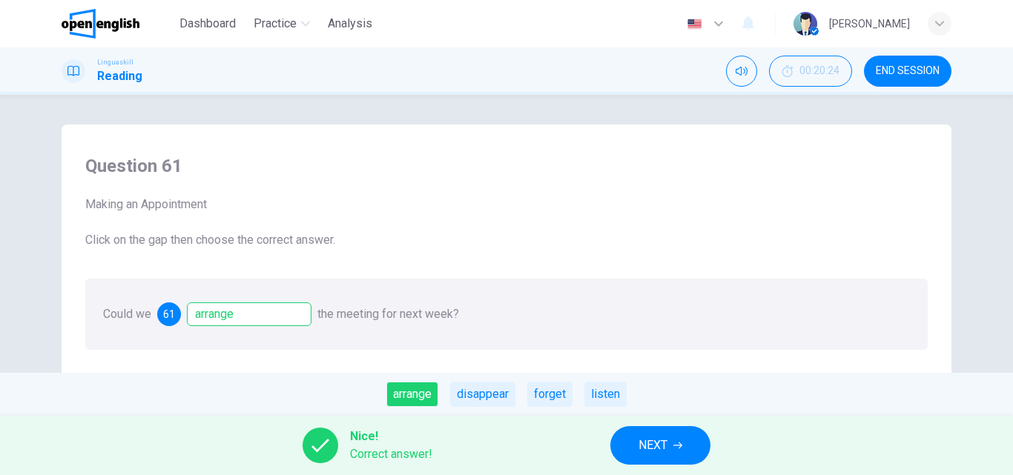
click at [642, 435] on span "NEXT" at bounding box center [652, 445] width 29 height 21
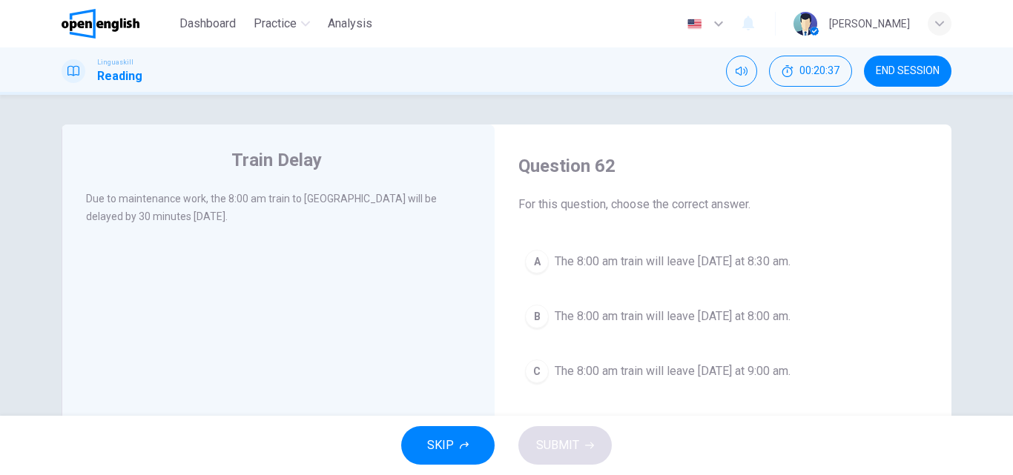
click at [656, 313] on span "The 8:00 am train will leave tomorrow at 8:00 am." at bounding box center [672, 317] width 236 height 18
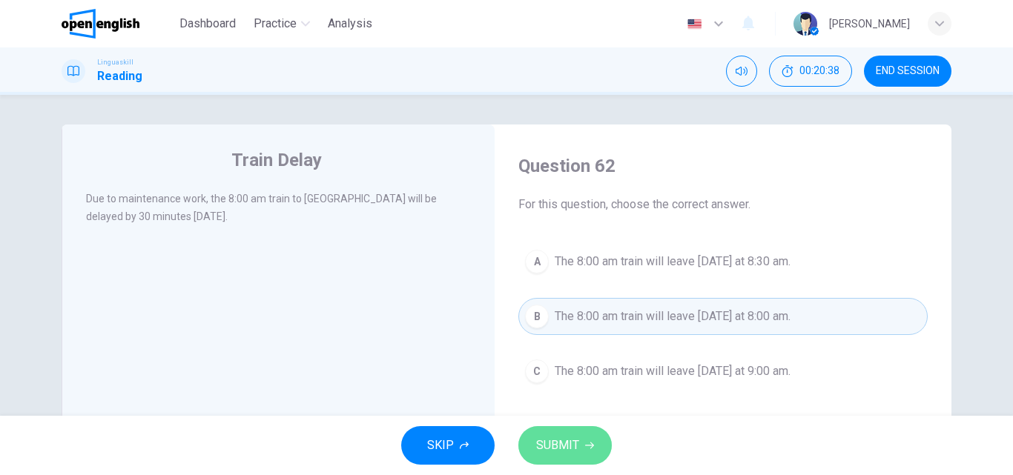
click at [547, 443] on span "SUBMIT" at bounding box center [557, 445] width 43 height 21
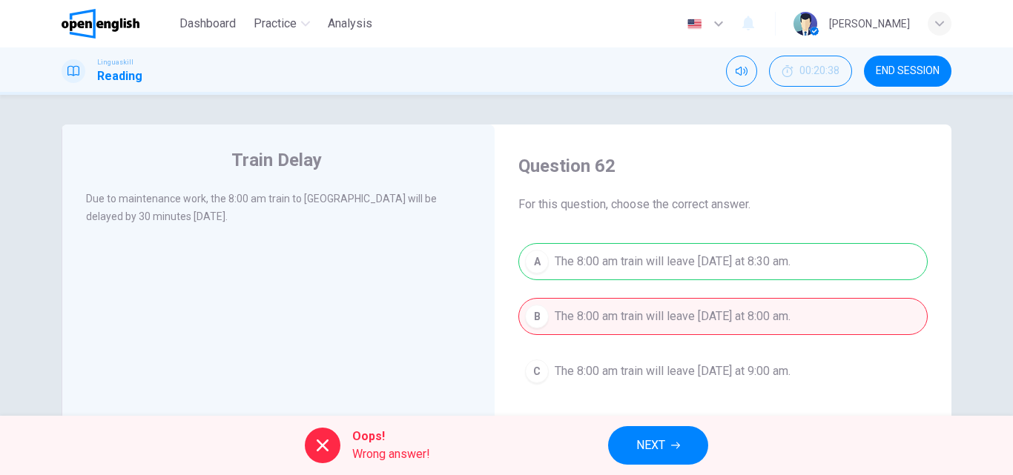
click at [640, 435] on span "NEXT" at bounding box center [650, 445] width 29 height 21
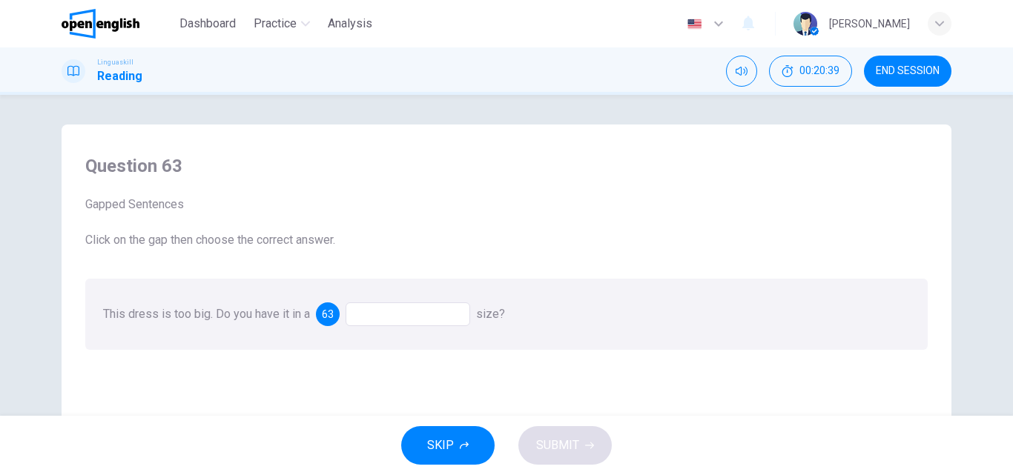
drag, startPoint x: 357, startPoint y: 304, endPoint x: 357, endPoint y: 313, distance: 8.9
click at [357, 305] on div at bounding box center [407, 314] width 125 height 24
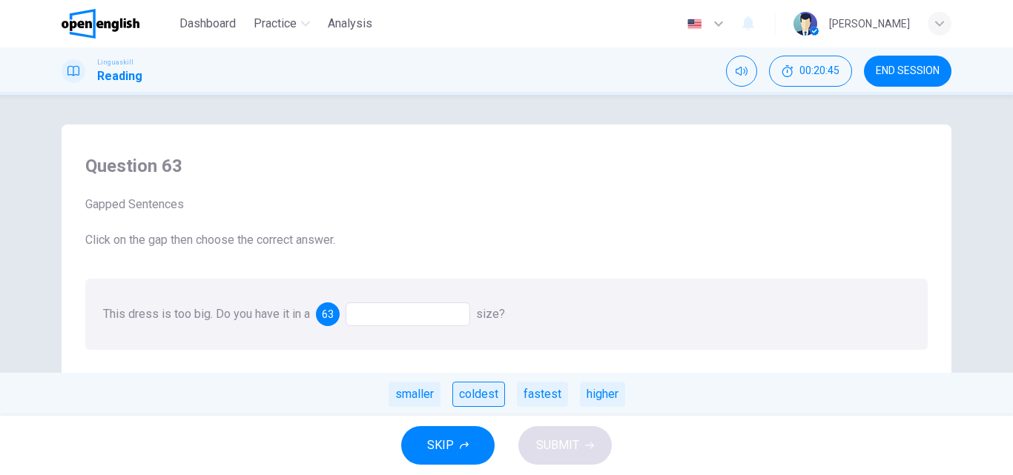
click at [487, 400] on div "coldest" at bounding box center [478, 394] width 53 height 25
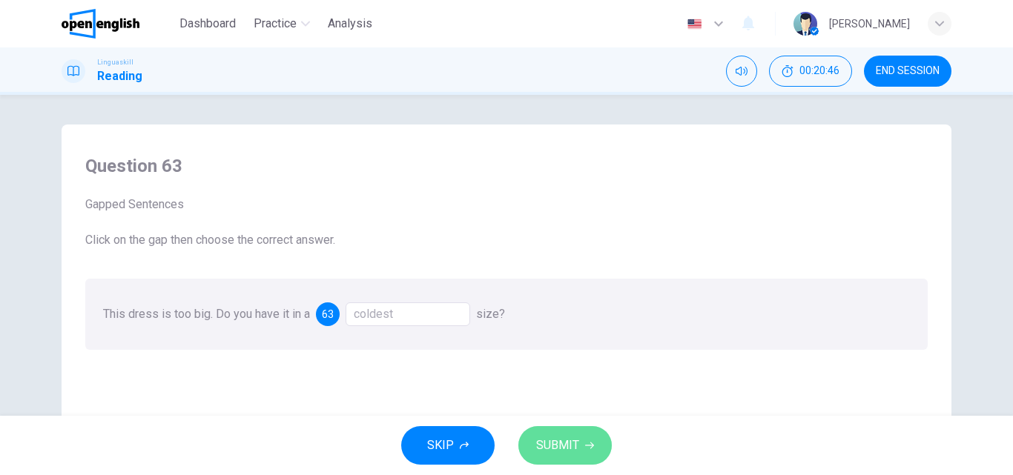
click at [577, 451] on span "SUBMIT" at bounding box center [557, 445] width 43 height 21
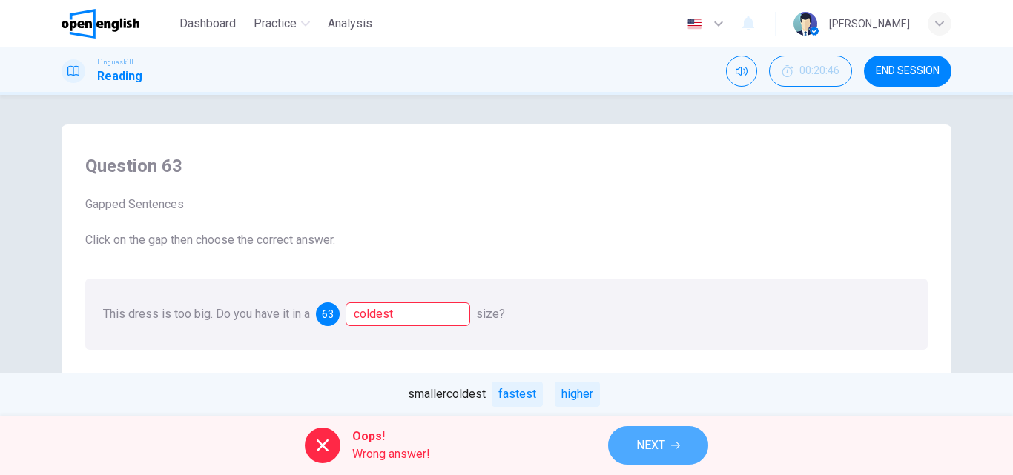
click at [623, 443] on button "NEXT" at bounding box center [658, 445] width 100 height 39
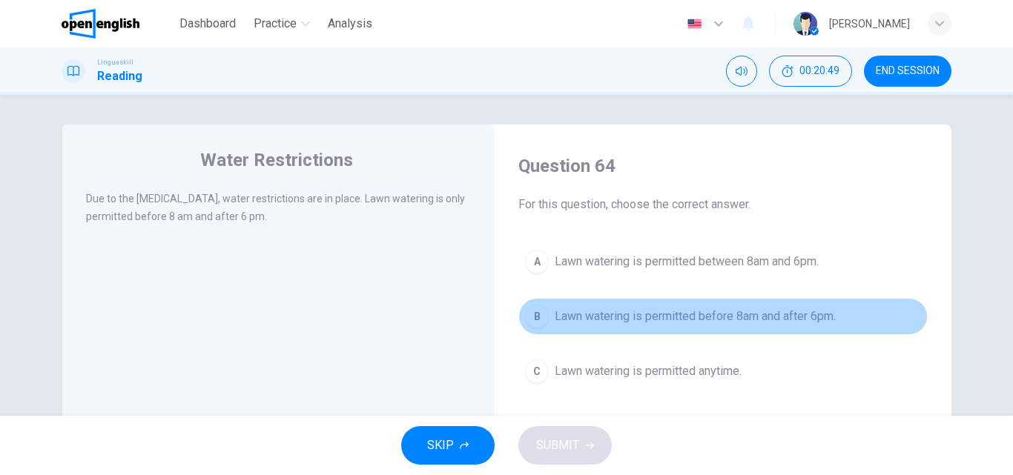
click at [602, 315] on span "Lawn watering is permitted before 8am and after 6pm." at bounding box center [694, 317] width 281 height 18
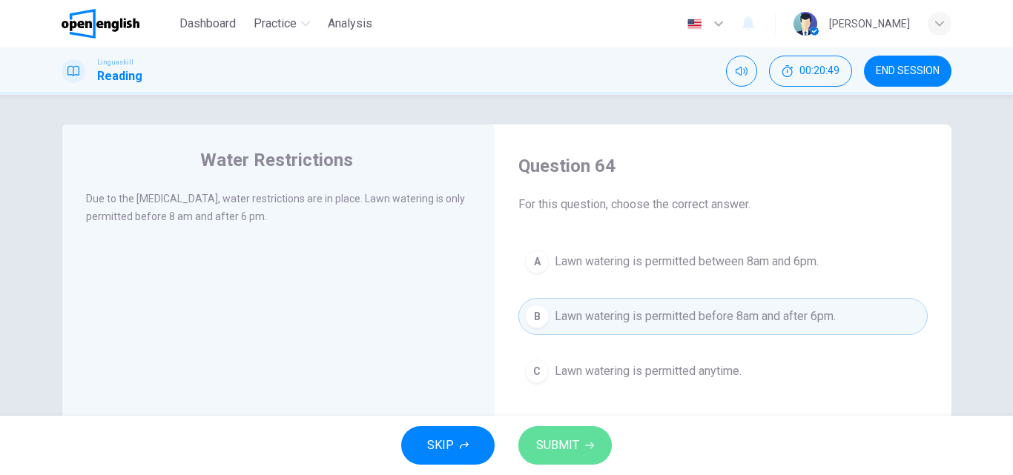
drag, startPoint x: 576, startPoint y: 438, endPoint x: 568, endPoint y: 442, distance: 9.0
click at [568, 442] on button "SUBMIT" at bounding box center [564, 445] width 93 height 39
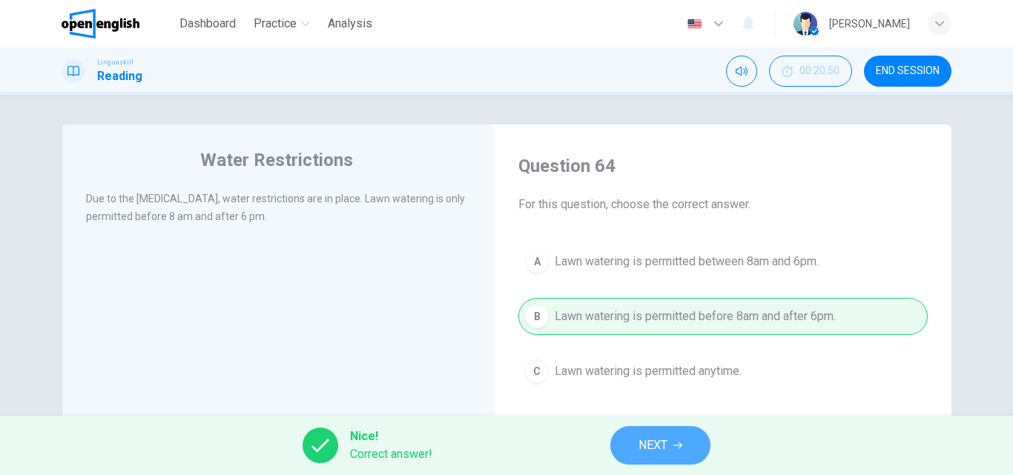
click at [633, 434] on button "NEXT" at bounding box center [660, 445] width 100 height 39
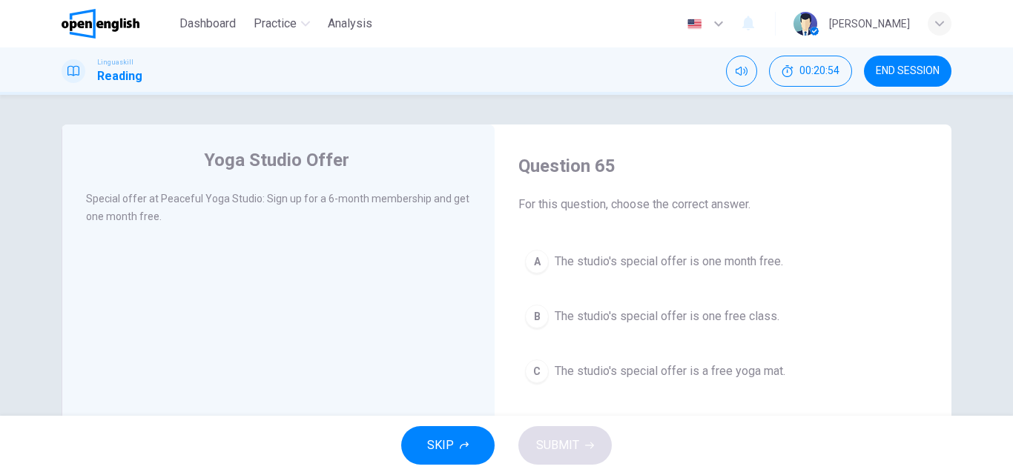
click at [163, 203] on span "Special offer at Peaceful Yoga Studio: Sign up for a 6-month membership and get…" at bounding box center [277, 208] width 383 height 30
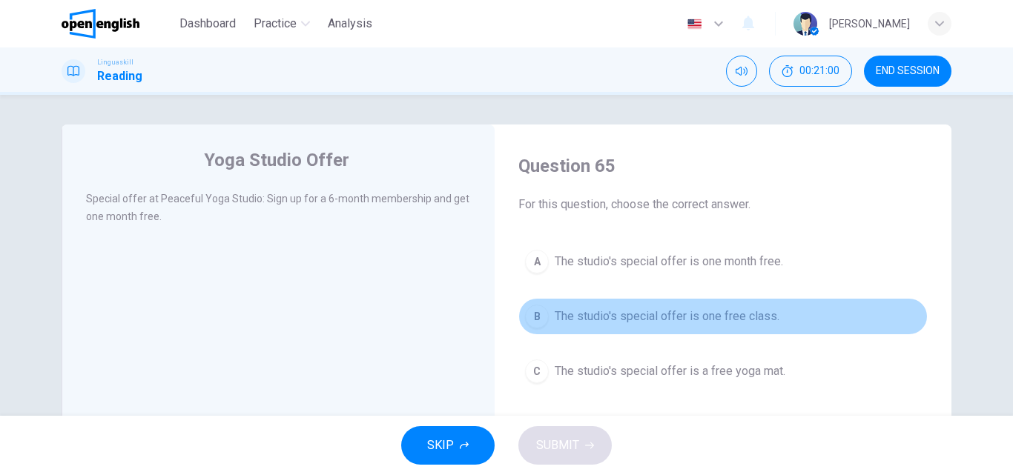
click at [579, 314] on span "The studio's special offer is one free class." at bounding box center [666, 317] width 225 height 18
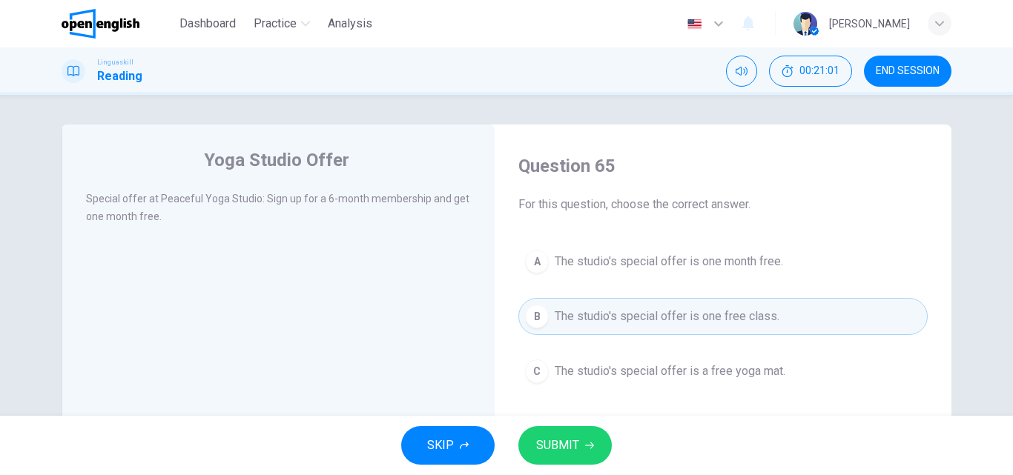
click at [587, 465] on div "SKIP SUBMIT" at bounding box center [506, 445] width 1013 height 59
click at [574, 451] on span "SUBMIT" at bounding box center [557, 445] width 43 height 21
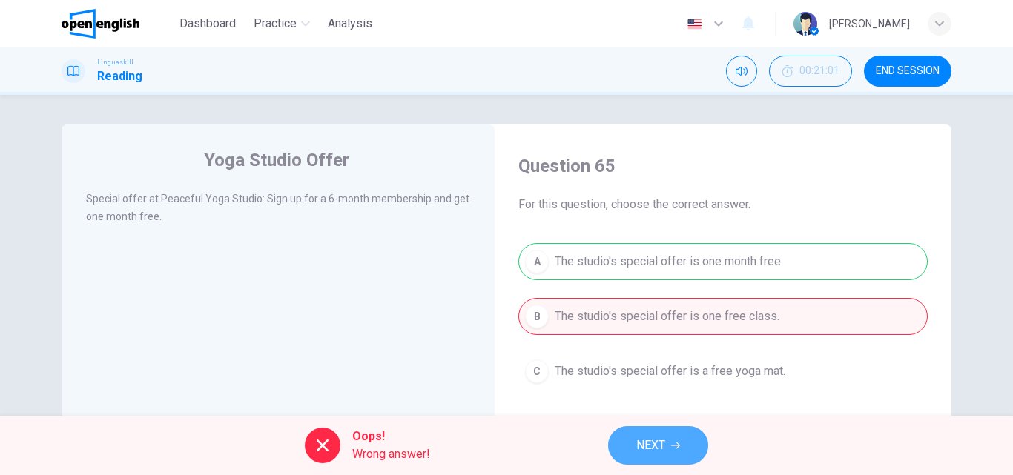
click at [652, 437] on span "NEXT" at bounding box center [650, 445] width 29 height 21
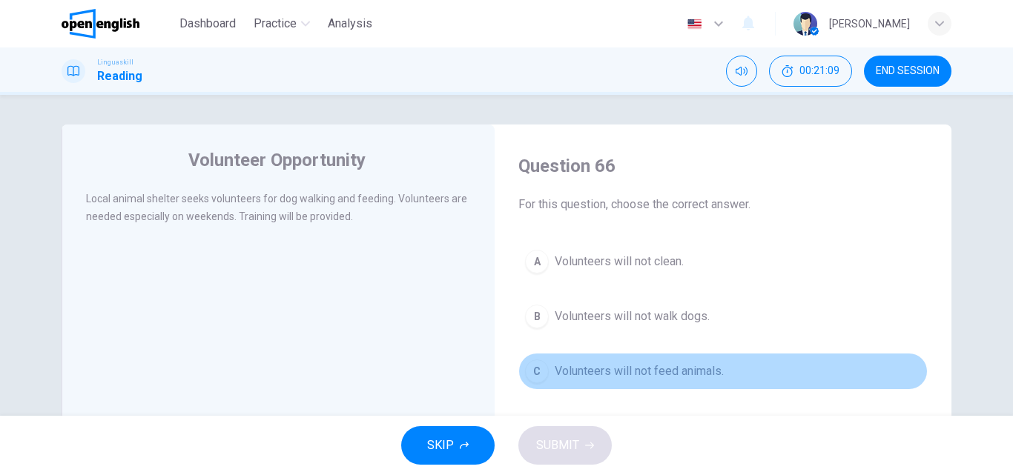
click at [647, 362] on button "C Volunteers will not feed animals." at bounding box center [722, 371] width 409 height 37
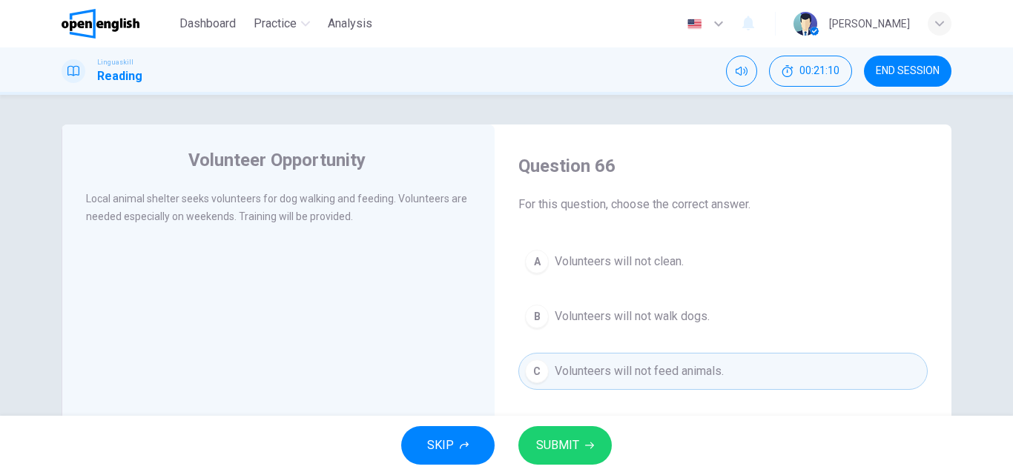
click at [572, 446] on span "SUBMIT" at bounding box center [557, 445] width 43 height 21
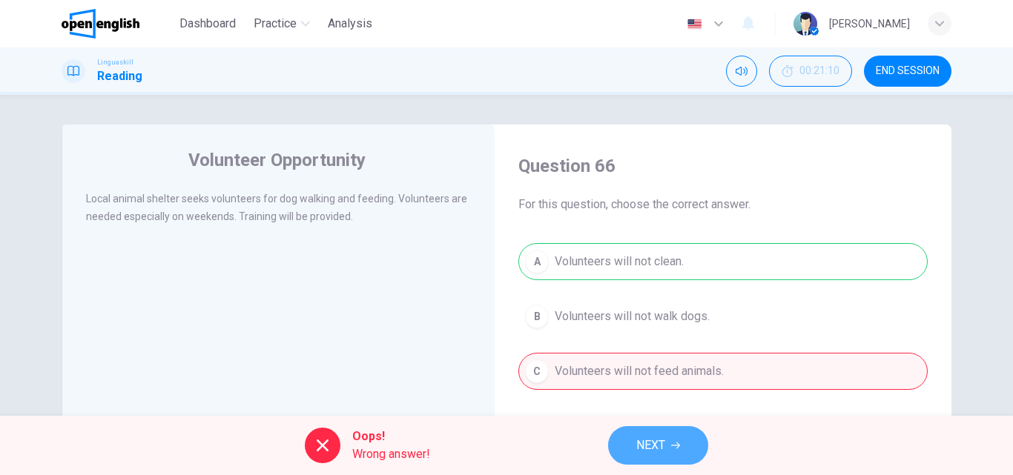
click at [675, 440] on button "NEXT" at bounding box center [658, 445] width 100 height 39
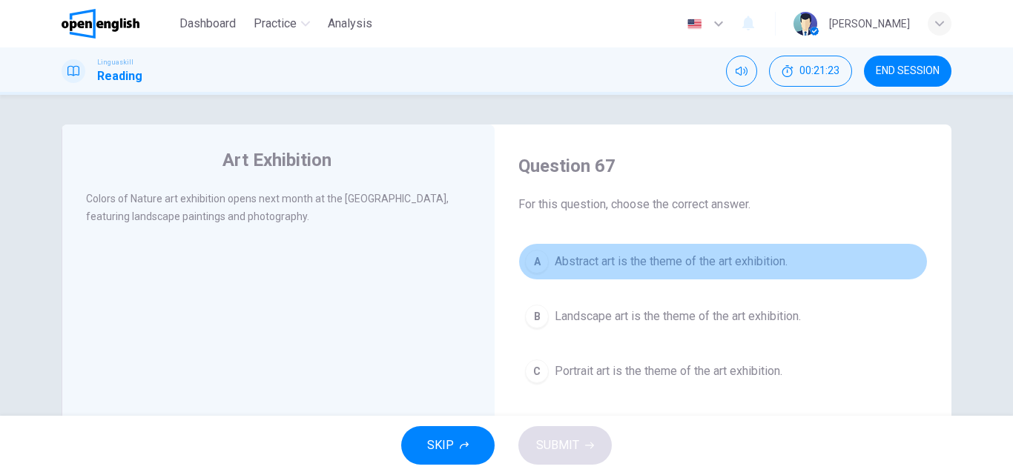
click at [645, 262] on span "Abstract art is the theme of the art exhibition." at bounding box center [670, 262] width 233 height 18
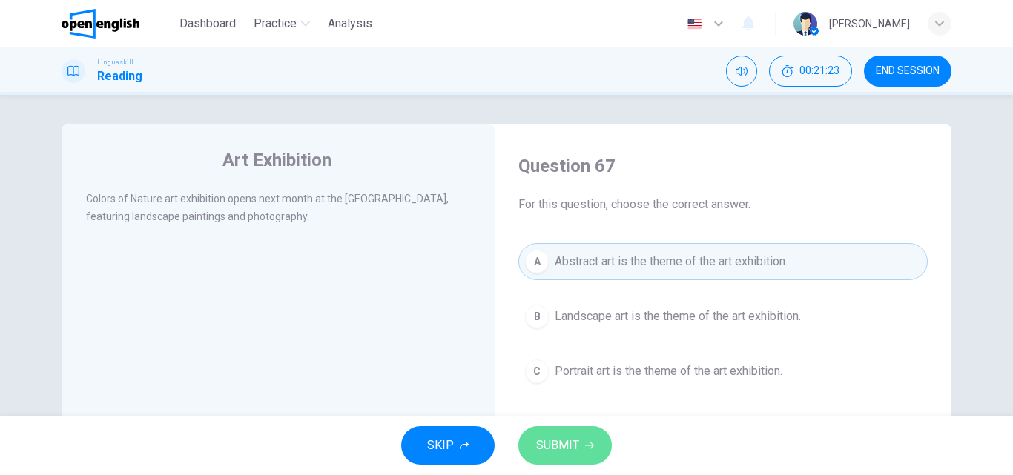
click at [574, 448] on span "SUBMIT" at bounding box center [557, 445] width 43 height 21
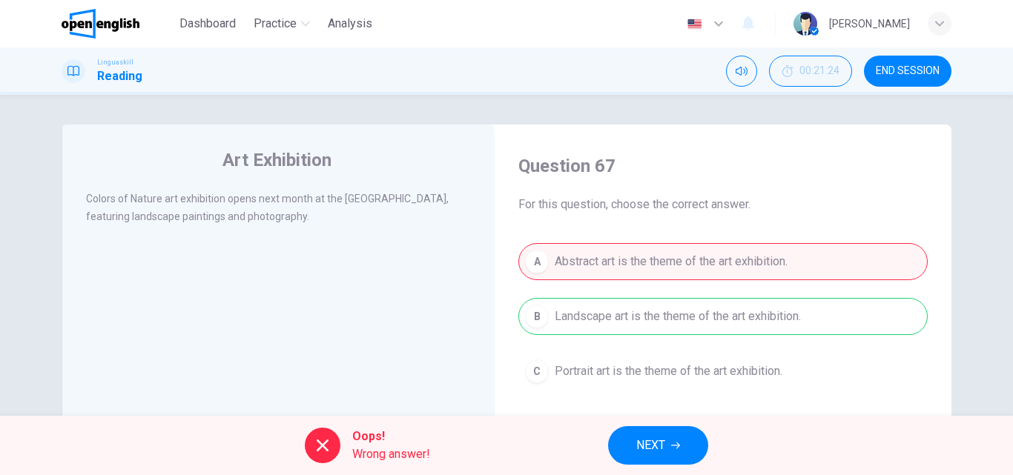
click at [630, 438] on button "NEXT" at bounding box center [658, 445] width 100 height 39
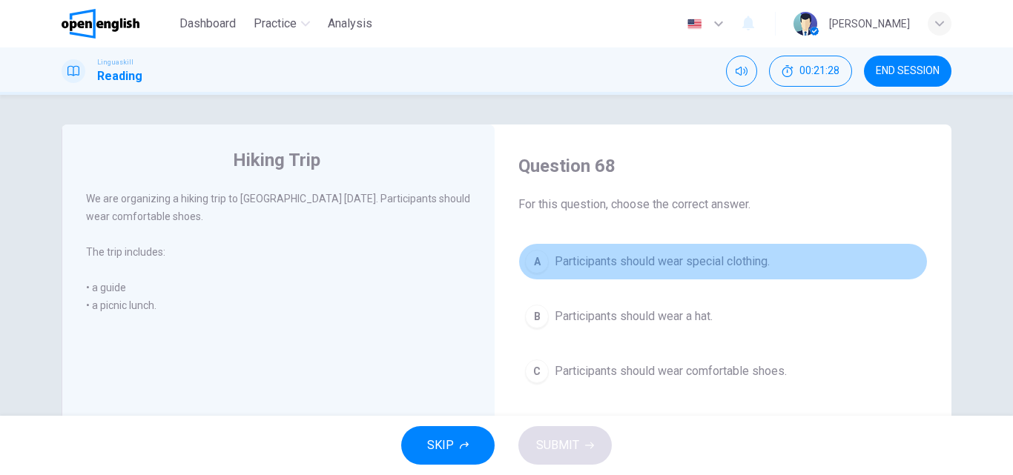
click at [674, 265] on span "Participants should wear special clothing." at bounding box center [661, 262] width 215 height 18
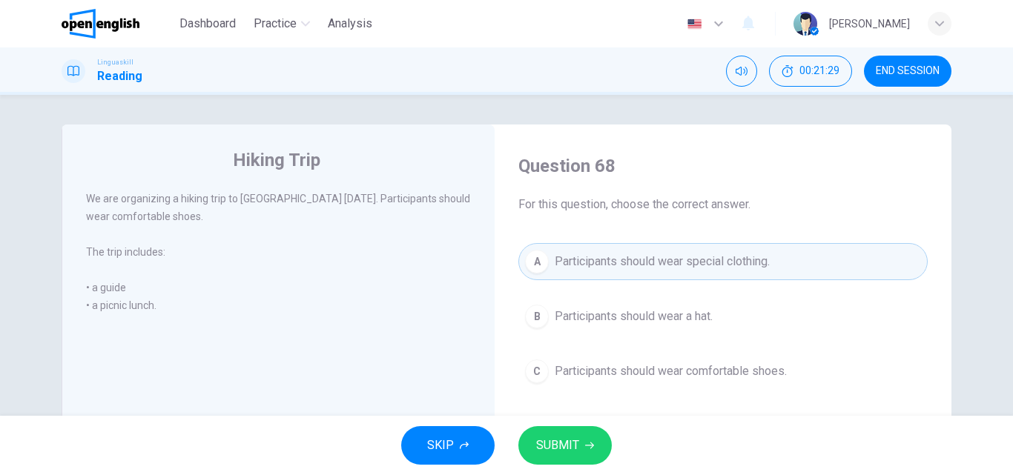
click at [605, 454] on button "SUBMIT" at bounding box center [564, 445] width 93 height 39
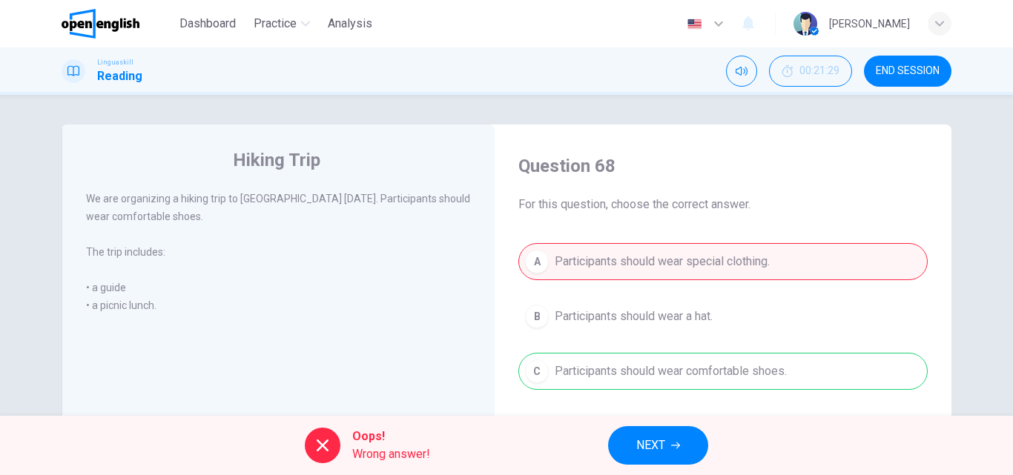
click at [635, 444] on button "NEXT" at bounding box center [658, 445] width 100 height 39
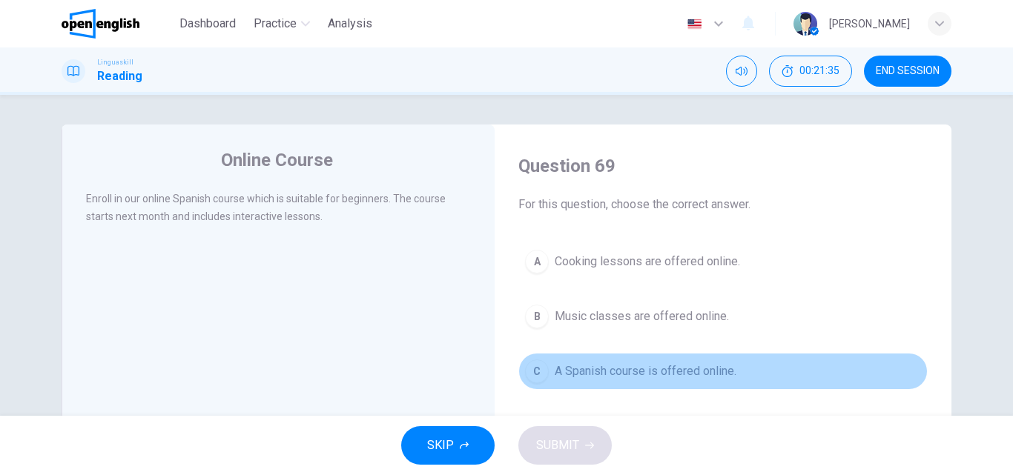
click at [643, 369] on span "A Spanish course is offered online." at bounding box center [645, 371] width 182 height 18
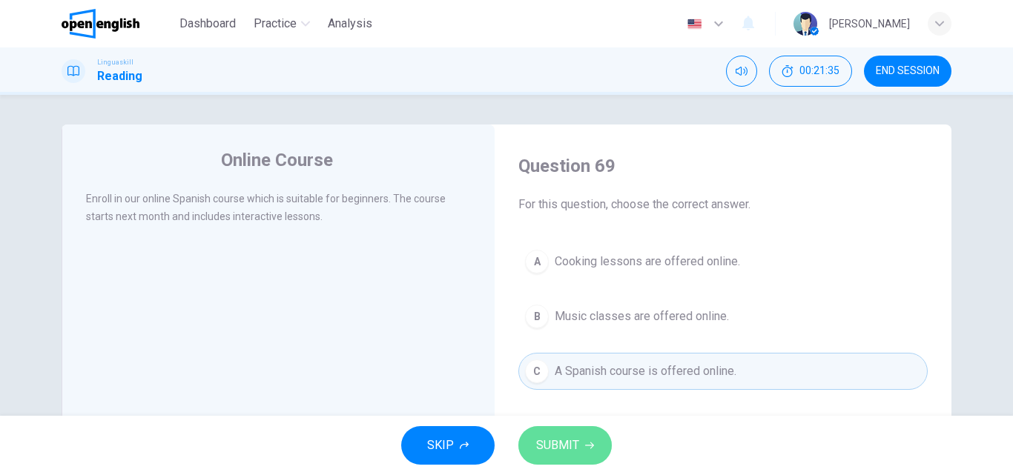
click at [574, 439] on span "SUBMIT" at bounding box center [557, 445] width 43 height 21
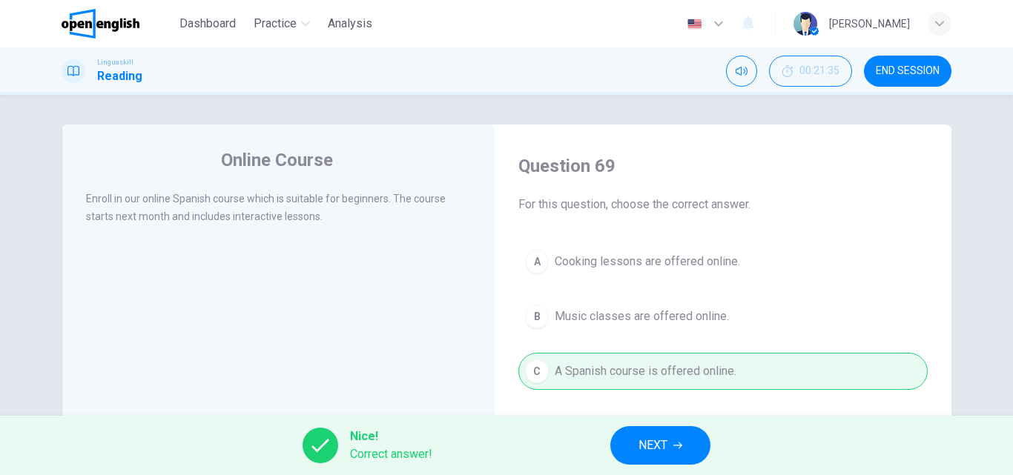
click at [658, 448] on span "NEXT" at bounding box center [652, 445] width 29 height 21
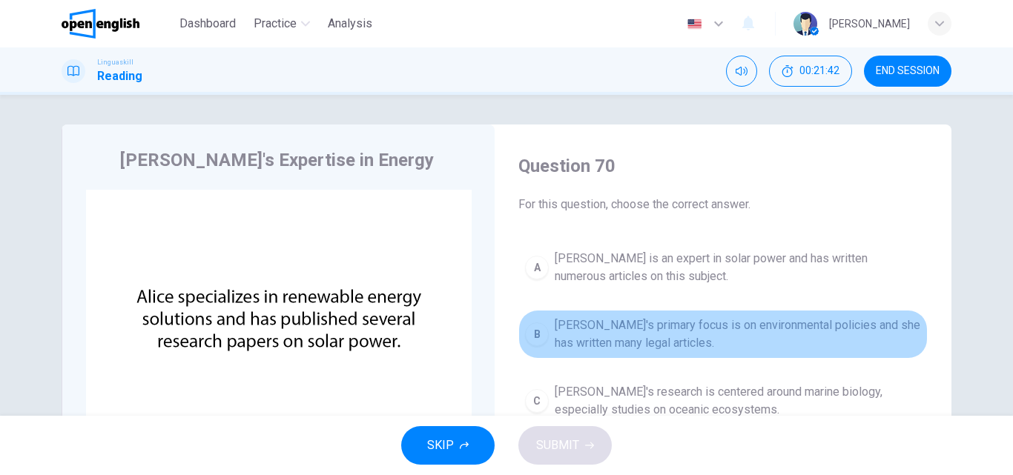
click at [641, 349] on span "Alice's primary focus is on environmental policies and she has written many leg…" at bounding box center [737, 335] width 366 height 36
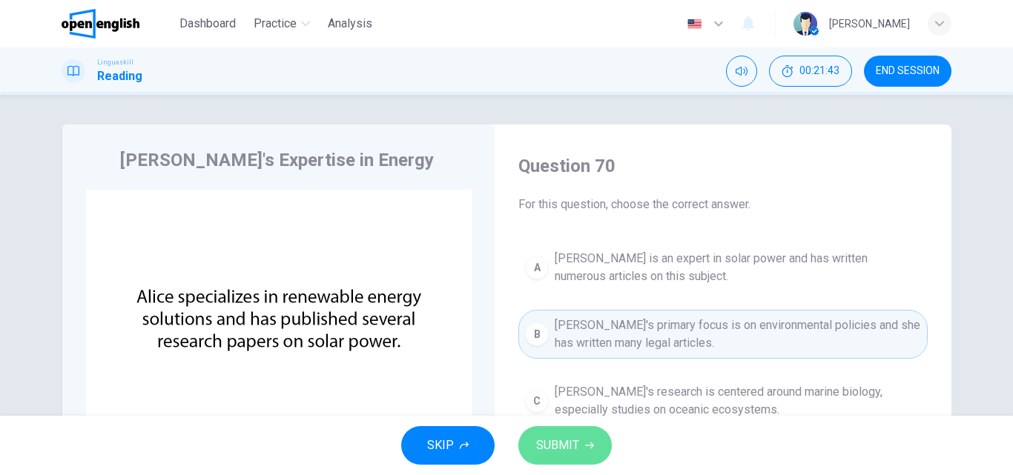
click at [585, 441] on icon "button" at bounding box center [589, 445] width 9 height 9
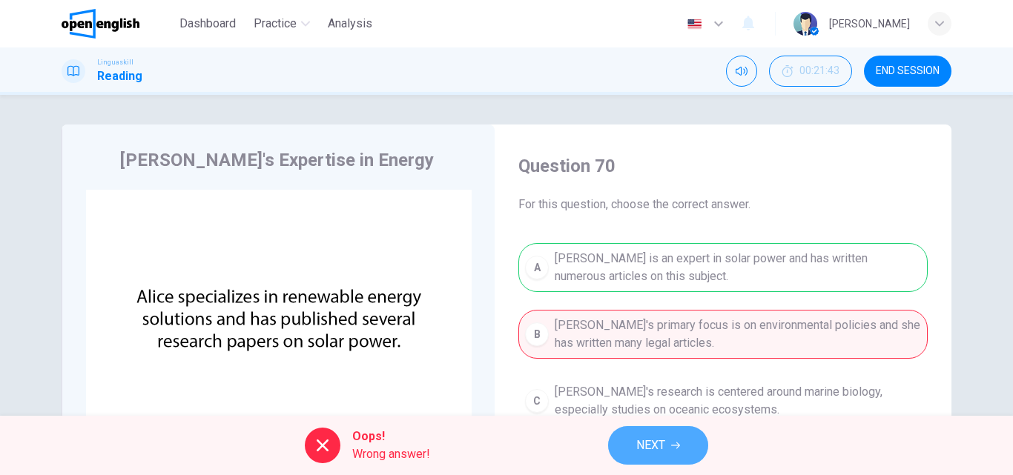
click at [624, 442] on button "NEXT" at bounding box center [658, 445] width 100 height 39
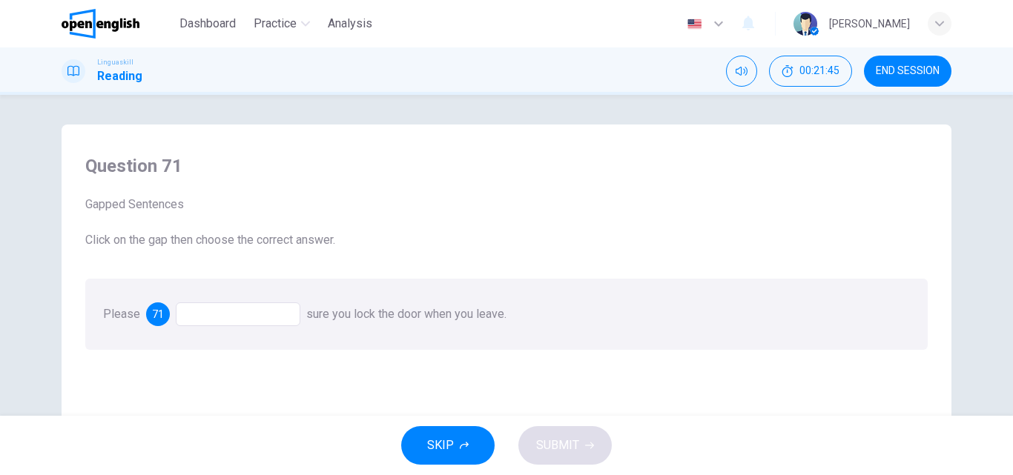
click at [266, 311] on div at bounding box center [238, 314] width 125 height 24
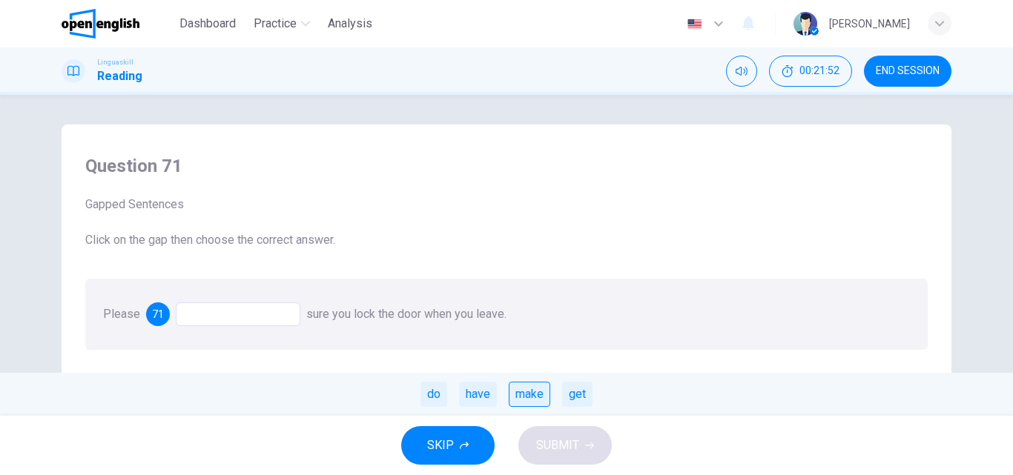
click at [514, 397] on div "make" at bounding box center [530, 394] width 42 height 25
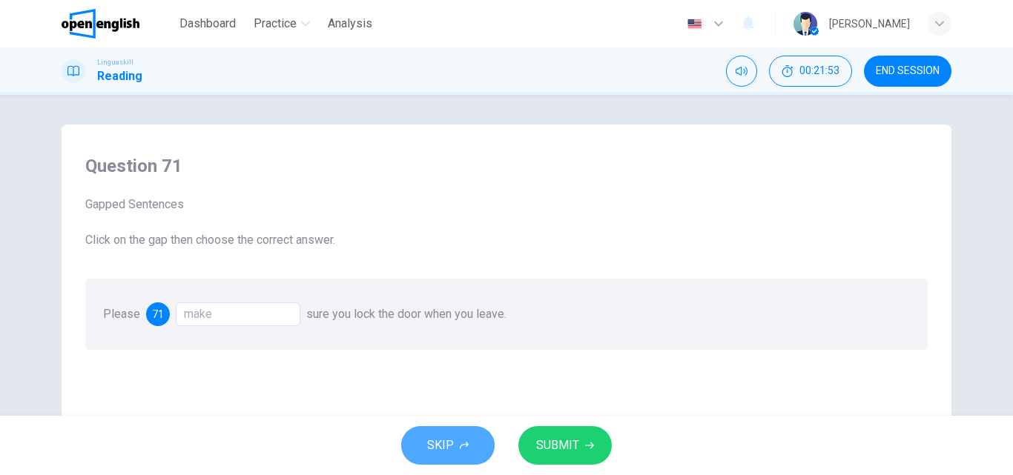
click at [445, 452] on span "SKIP" at bounding box center [440, 445] width 27 height 21
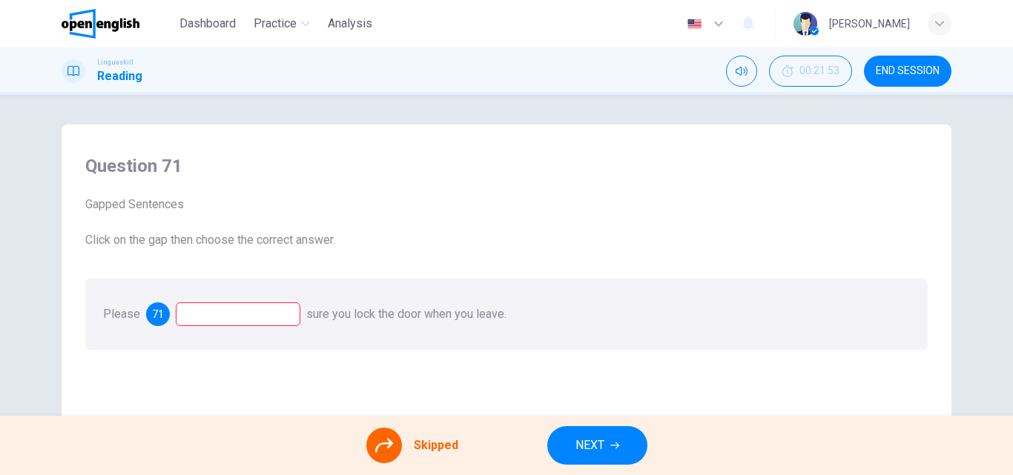
click at [273, 310] on div at bounding box center [238, 314] width 125 height 24
drag, startPoint x: 238, startPoint y: 294, endPoint x: 325, endPoint y: 362, distance: 110.9
click at [253, 312] on div "Please 71 sure you lock the door when you leave." at bounding box center [506, 314] width 842 height 71
click at [397, 444] on div at bounding box center [384, 446] width 36 height 36
click at [381, 444] on icon at bounding box center [384, 446] width 18 height 14
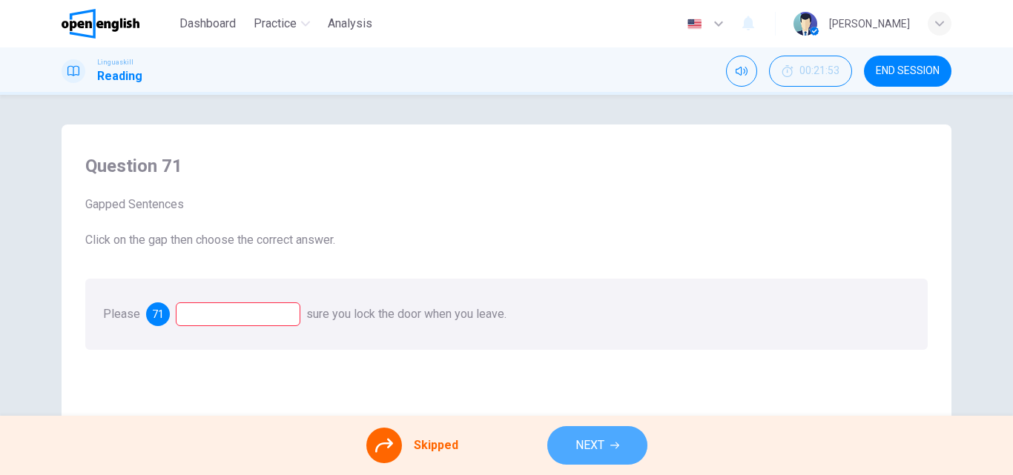
click at [590, 450] on span "NEXT" at bounding box center [589, 445] width 29 height 21
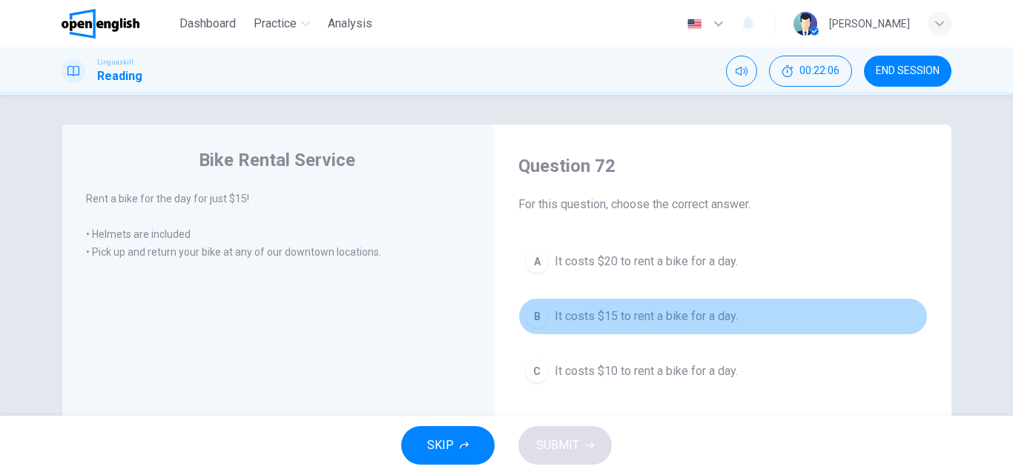
click at [638, 322] on span "It costs $15 to rent a bike for a day." at bounding box center [645, 317] width 183 height 18
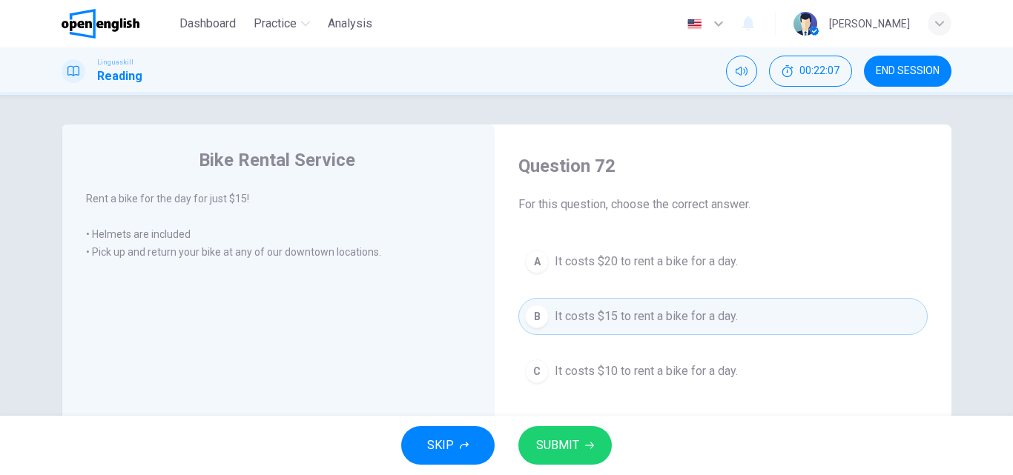
click at [546, 466] on div "SKIP SUBMIT" at bounding box center [506, 445] width 1013 height 59
click at [566, 440] on span "SUBMIT" at bounding box center [557, 445] width 43 height 21
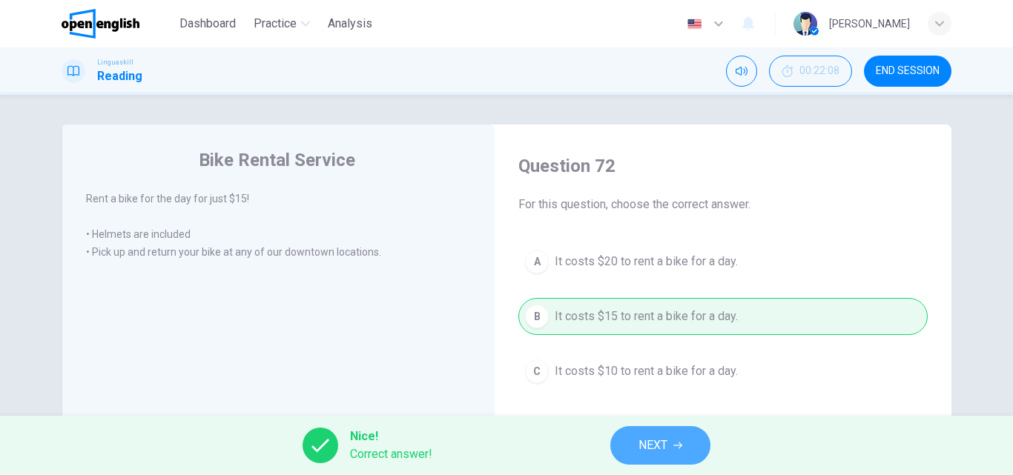
click at [643, 440] on span "NEXT" at bounding box center [652, 445] width 29 height 21
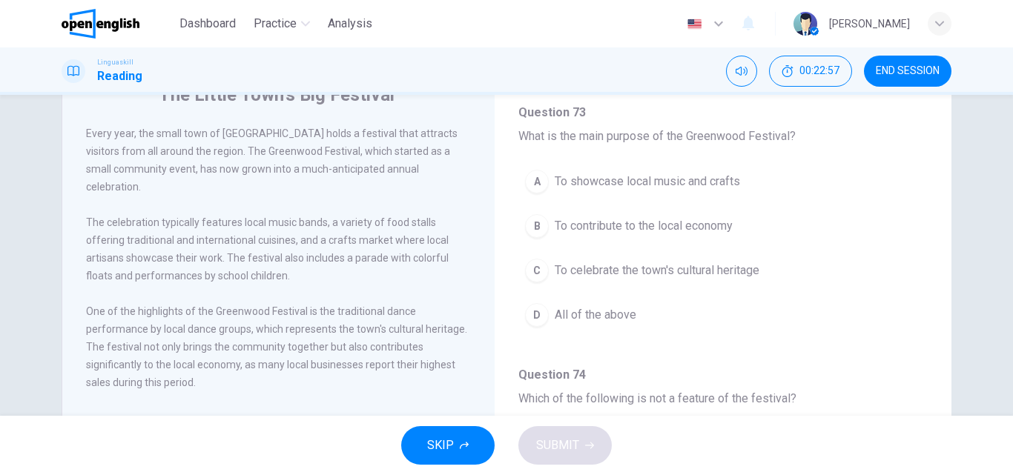
scroll to position [74, 0]
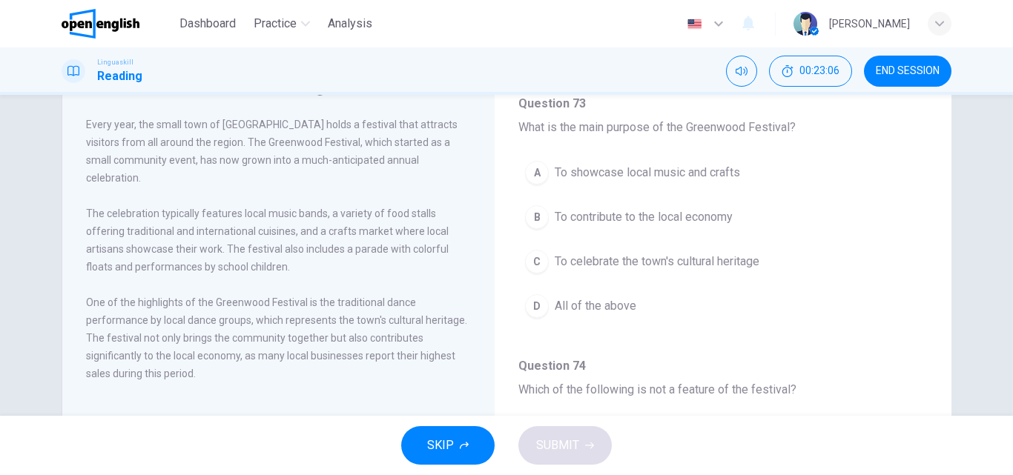
click at [739, 212] on button "B To contribute to the local economy" at bounding box center [722, 217] width 409 height 37
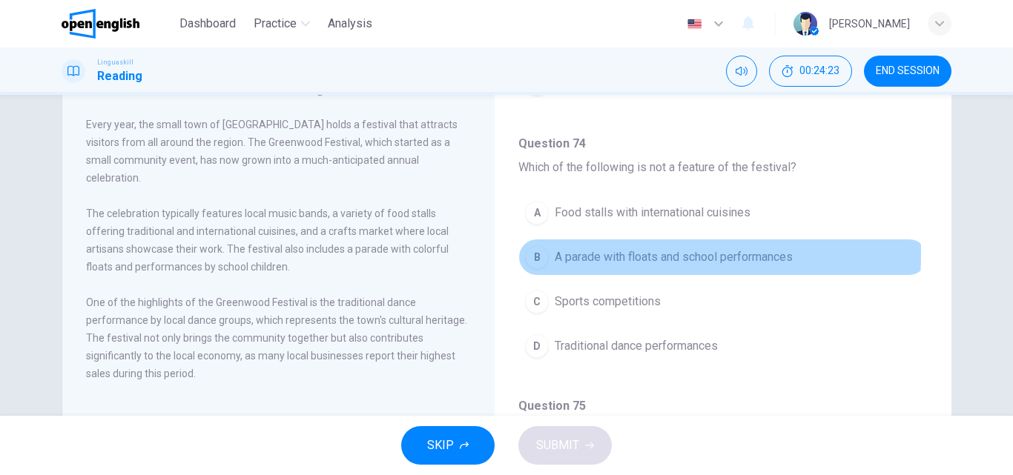
click at [589, 253] on span "A parade with floats and school performances" at bounding box center [673, 257] width 238 height 18
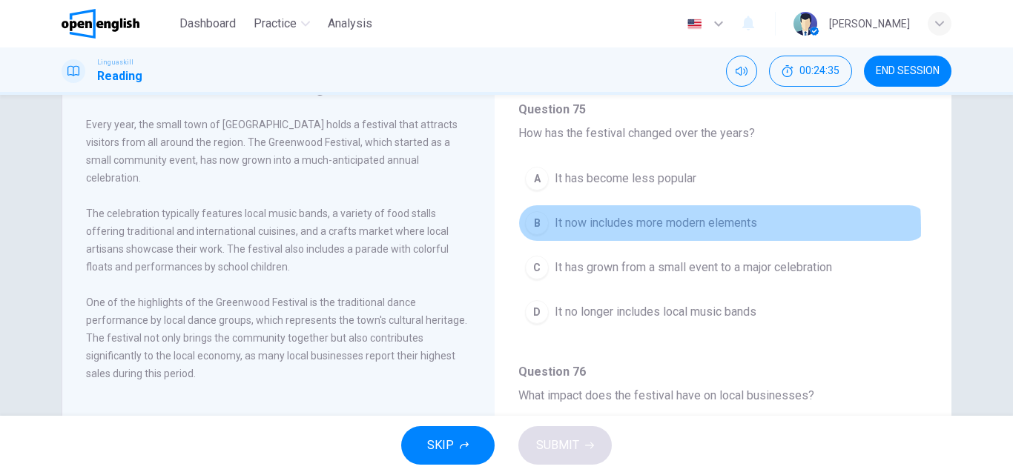
click at [636, 228] on span "It now includes more modern elements" at bounding box center [655, 223] width 202 height 18
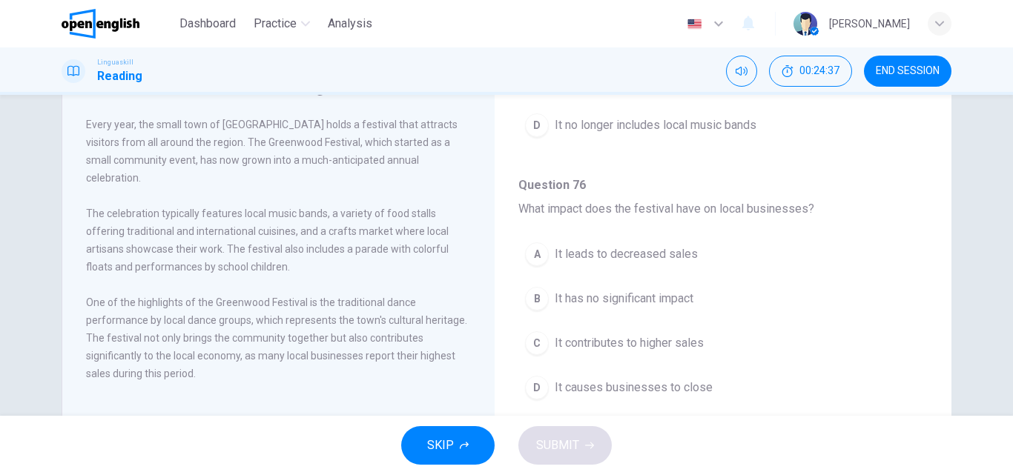
scroll to position [779, 0]
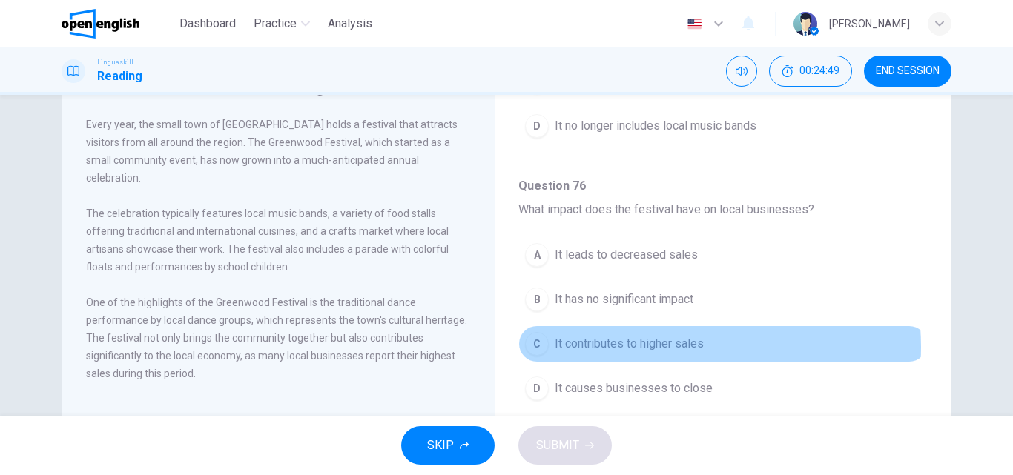
click at [660, 347] on span "It contributes to higher sales" at bounding box center [628, 344] width 149 height 18
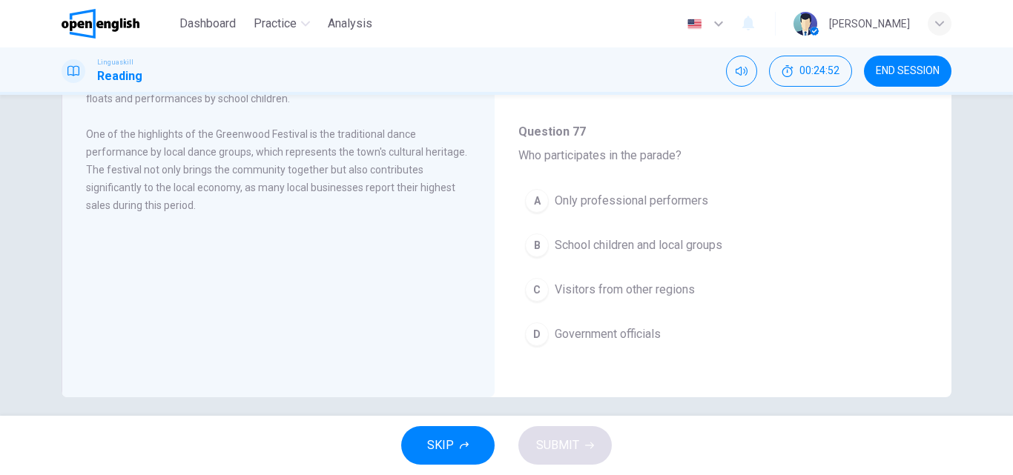
scroll to position [254, 0]
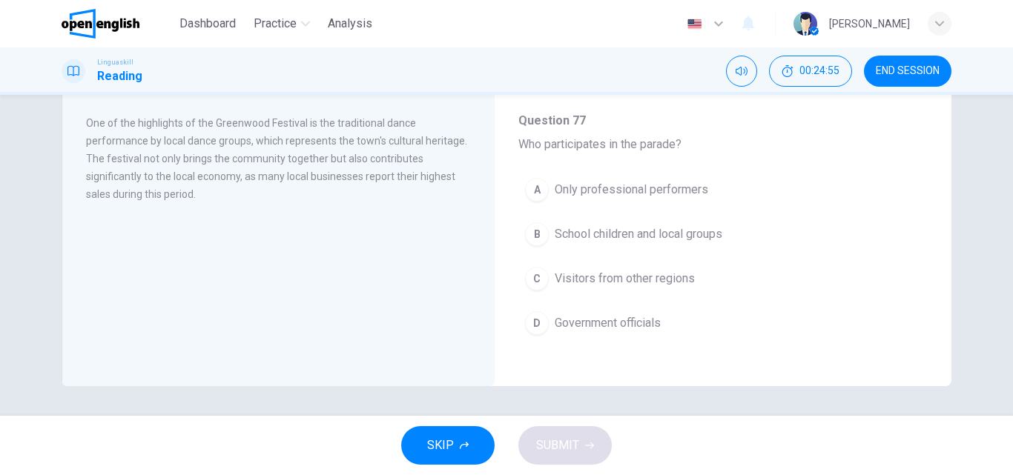
click at [674, 179] on button "A Only professional performers" at bounding box center [722, 189] width 409 height 37
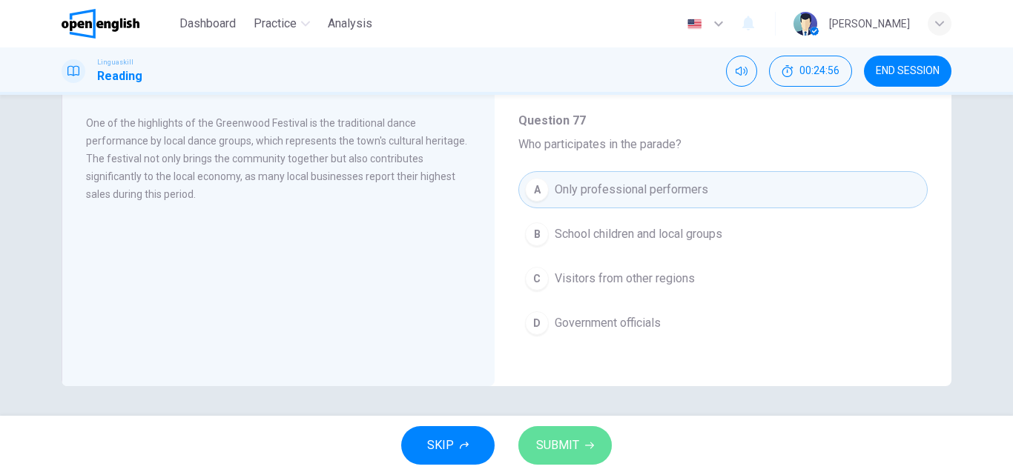
click at [563, 443] on span "SUBMIT" at bounding box center [557, 445] width 43 height 21
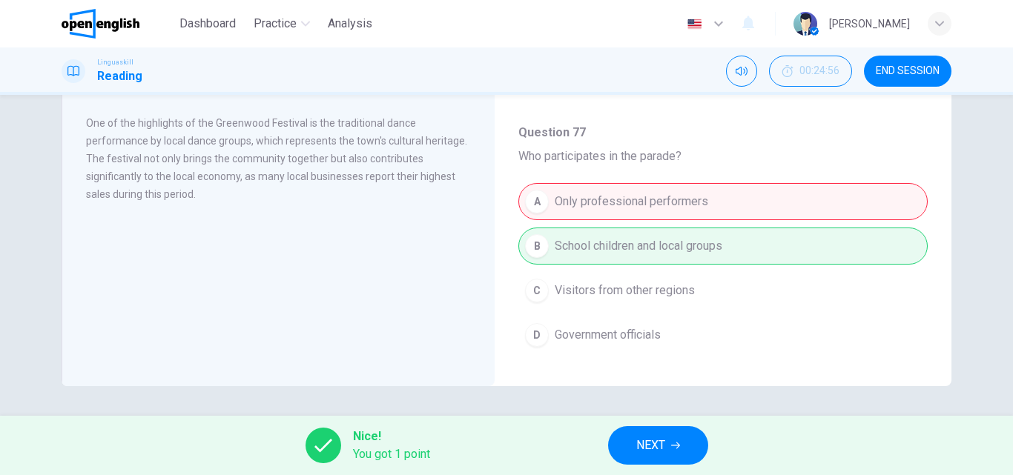
scroll to position [927, 0]
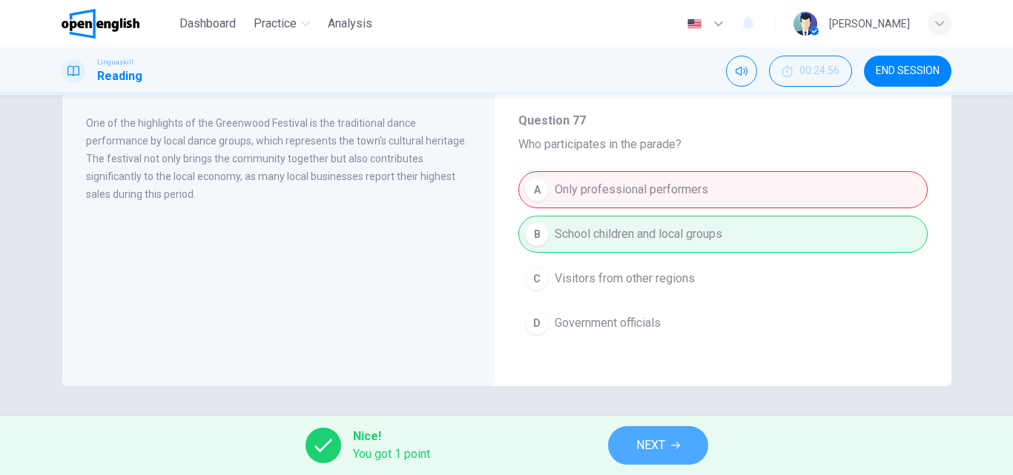
click at [661, 447] on span "NEXT" at bounding box center [650, 445] width 29 height 21
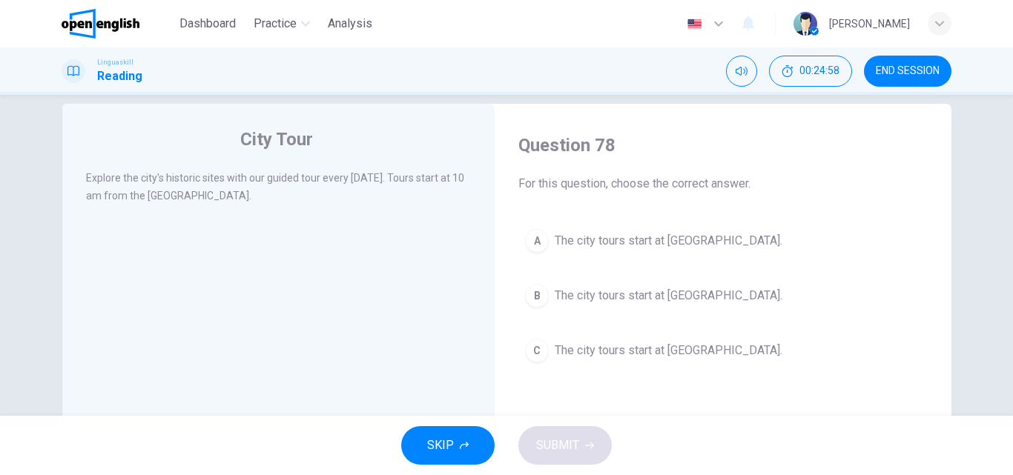
scroll to position [0, 0]
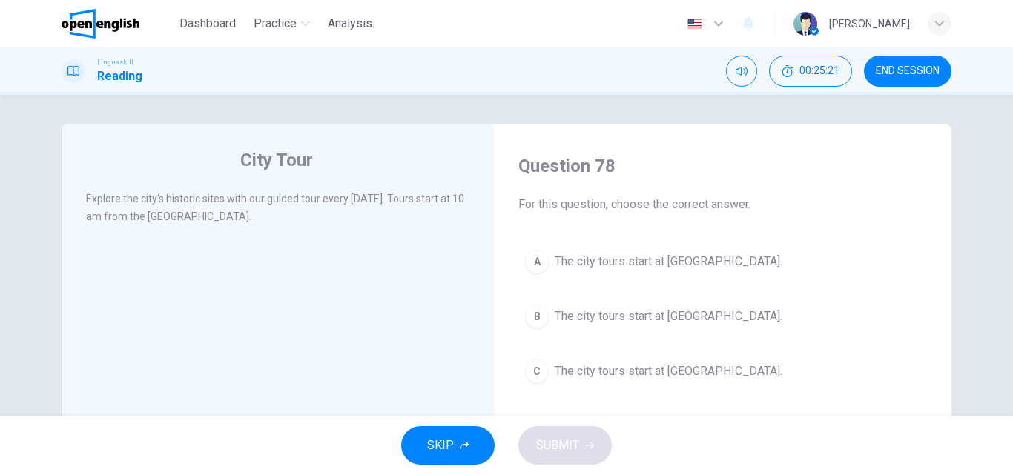
click at [685, 259] on span "The city tours start at City Museum." at bounding box center [668, 262] width 228 height 18
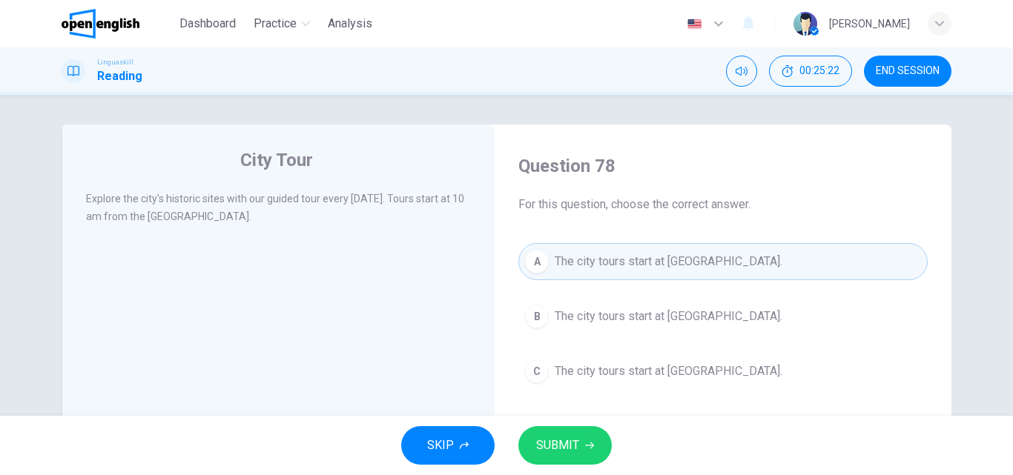
click at [584, 451] on button "SUBMIT" at bounding box center [564, 445] width 93 height 39
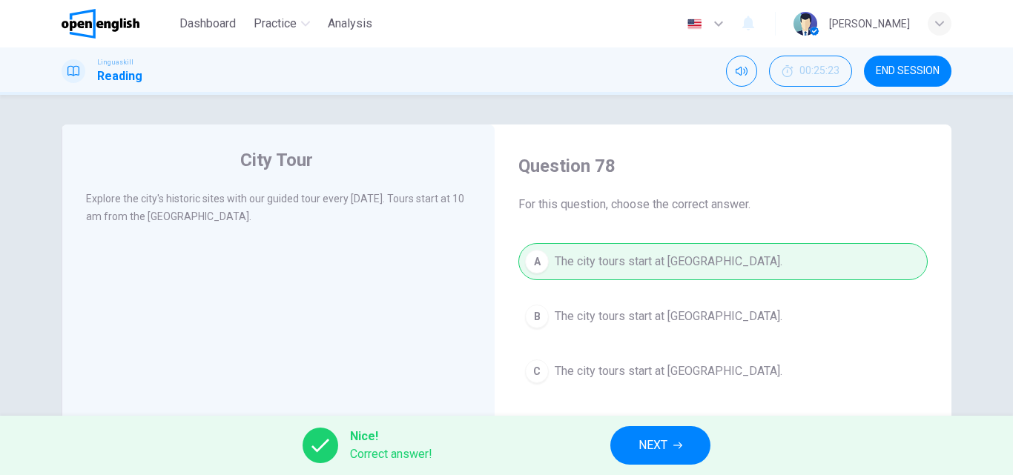
click at [624, 441] on button "NEXT" at bounding box center [660, 445] width 100 height 39
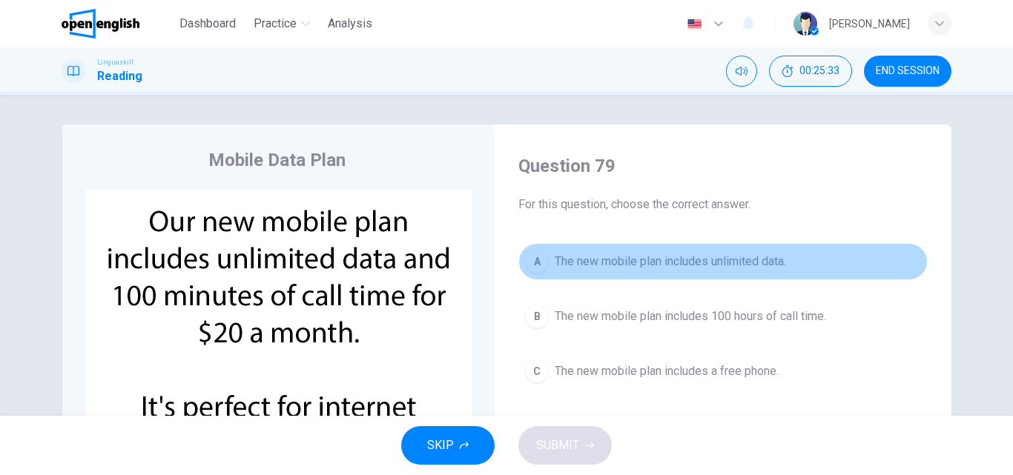
click at [606, 261] on span "The new mobile plan includes unlimited data." at bounding box center [669, 262] width 231 height 18
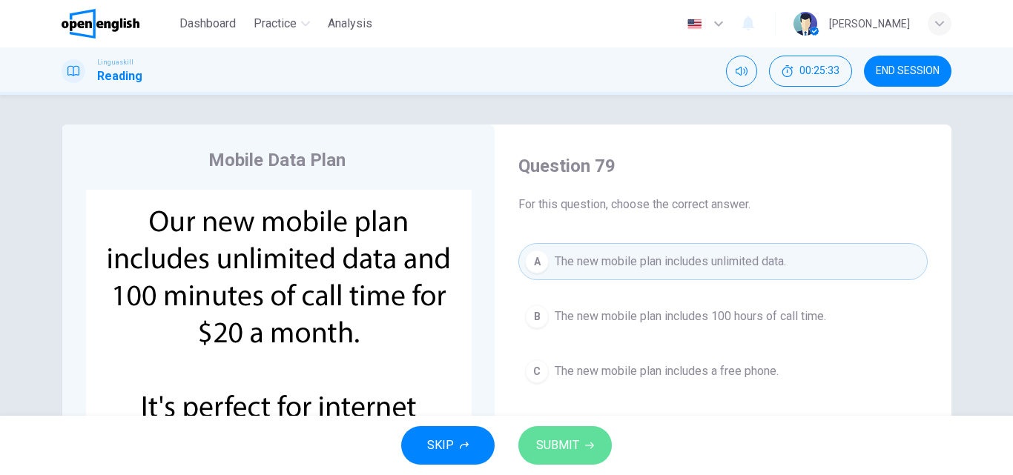
click at [567, 459] on button "SUBMIT" at bounding box center [564, 445] width 93 height 39
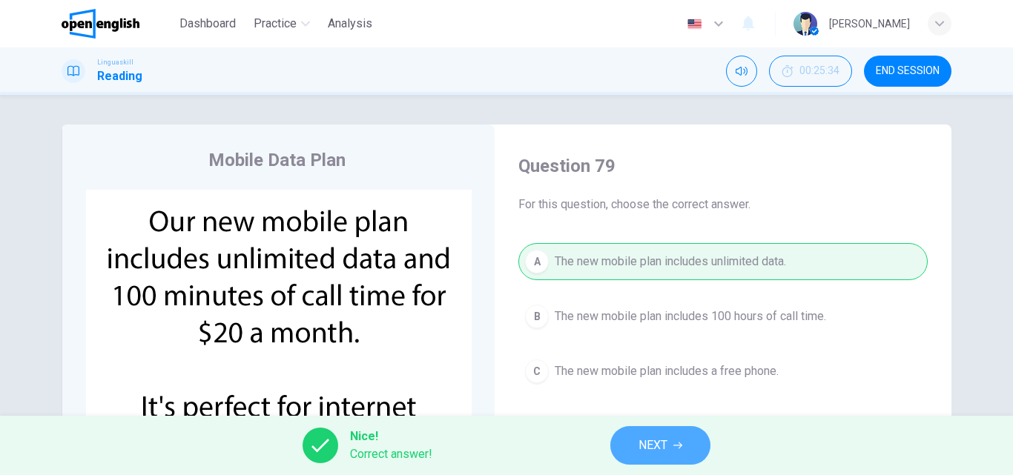
click at [684, 444] on button "NEXT" at bounding box center [660, 445] width 100 height 39
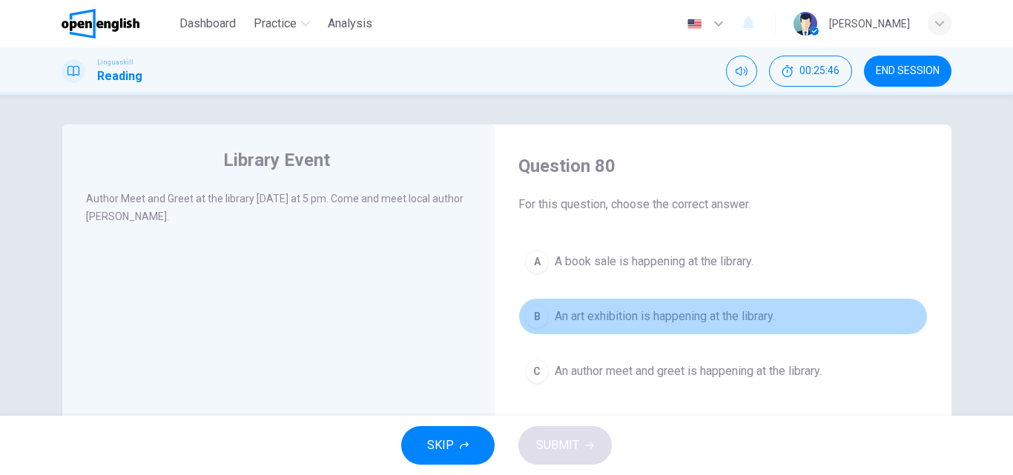
click at [656, 305] on button "B An art exhibition is happening at the library." at bounding box center [722, 316] width 409 height 37
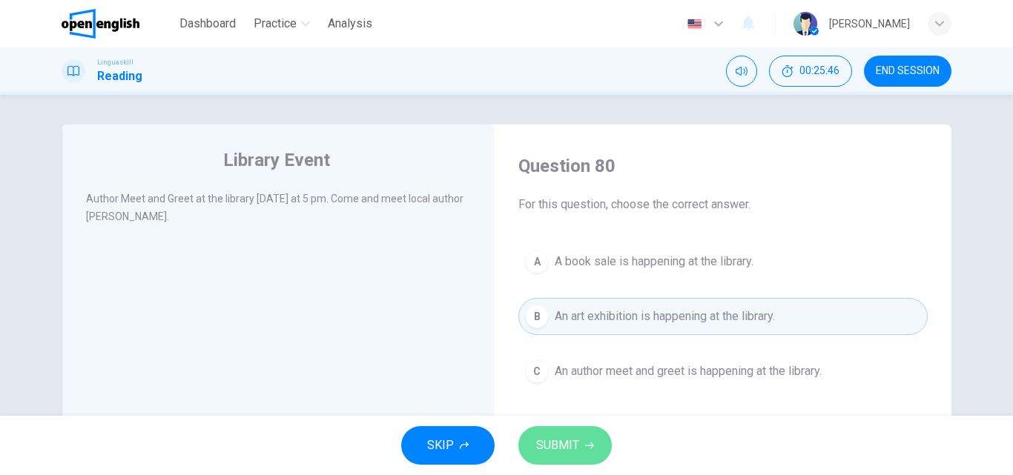
click at [554, 434] on button "SUBMIT" at bounding box center [564, 445] width 93 height 39
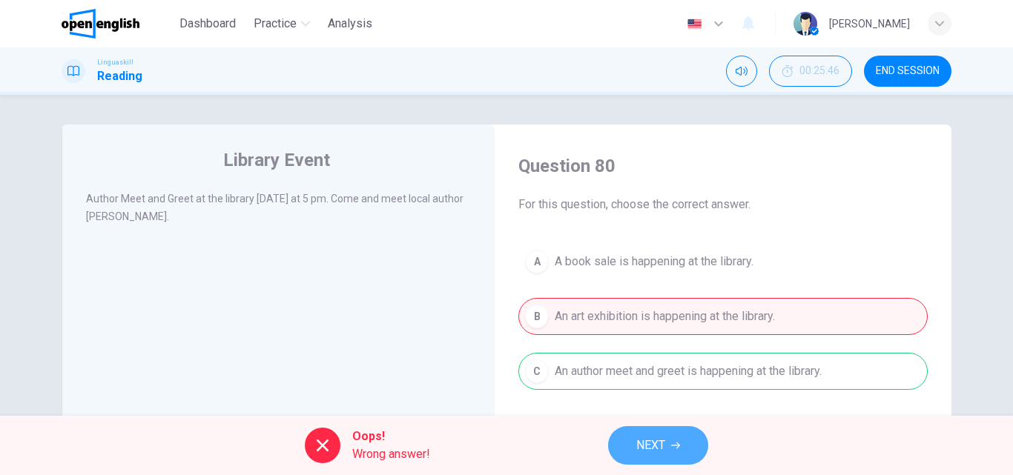
click at [655, 439] on span "NEXT" at bounding box center [650, 445] width 29 height 21
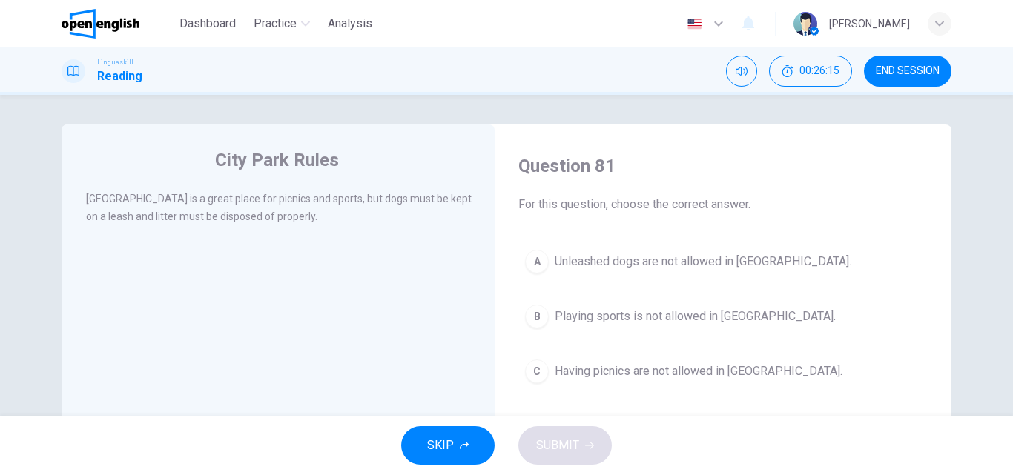
click at [596, 321] on span "Playing sports is not allowed in City Park." at bounding box center [694, 317] width 281 height 18
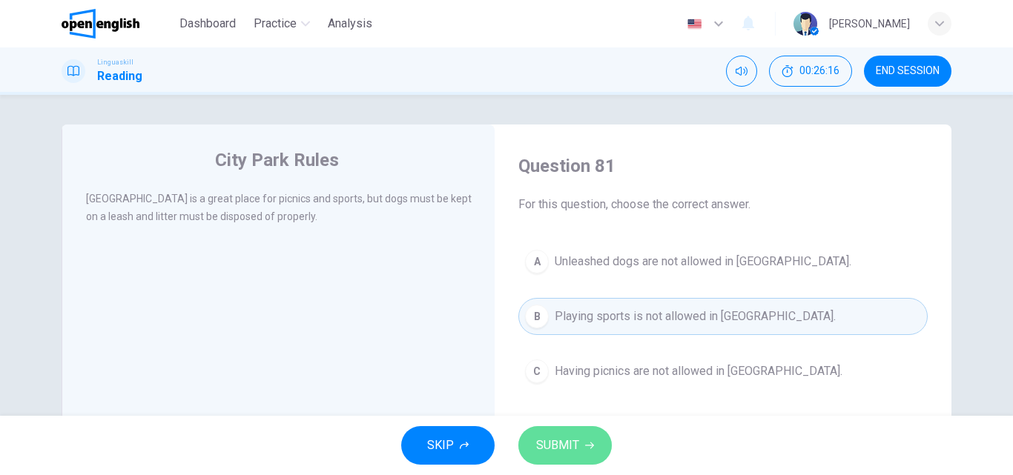
click at [543, 447] on span "SUBMIT" at bounding box center [557, 445] width 43 height 21
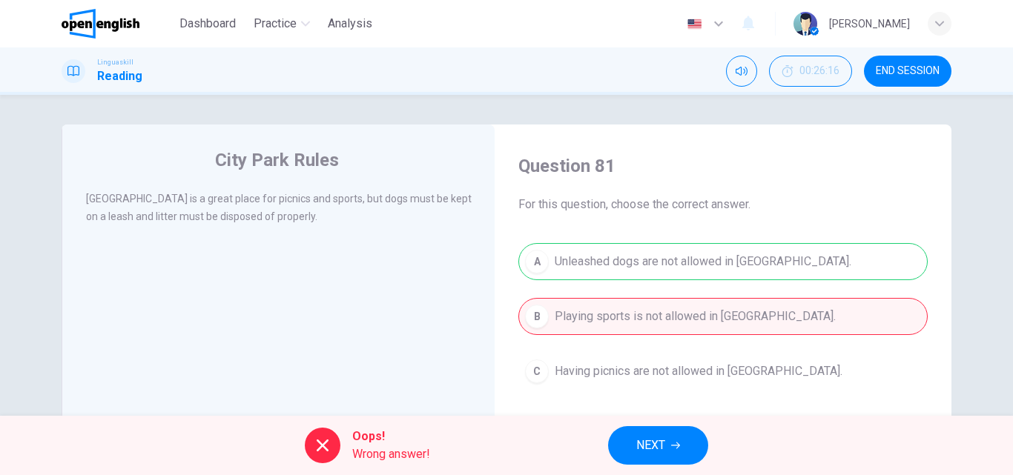
click at [666, 443] on button "NEXT" at bounding box center [658, 445] width 100 height 39
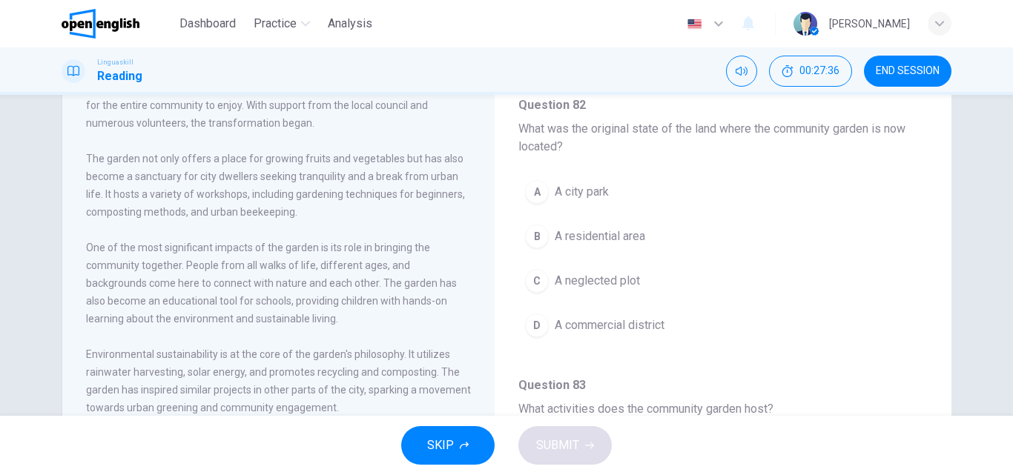
scroll to position [148, 0]
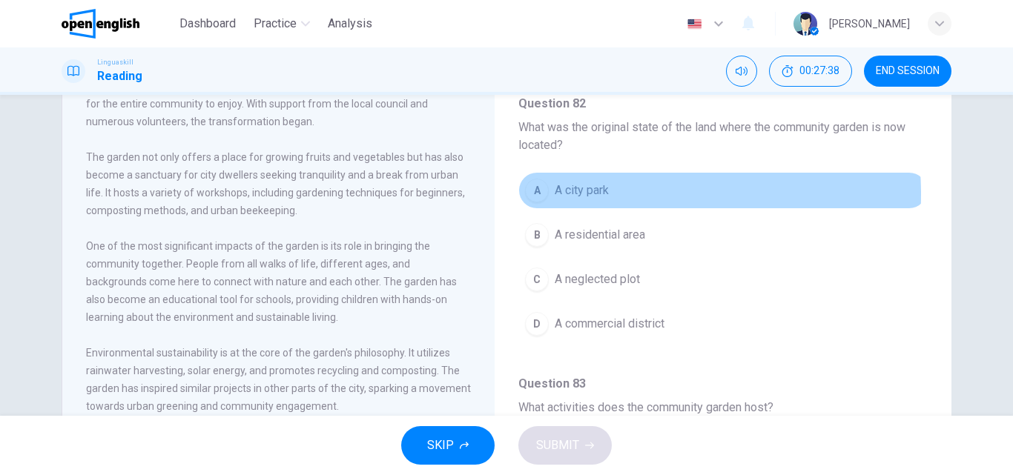
click at [587, 195] on span "A city park" at bounding box center [581, 191] width 54 height 18
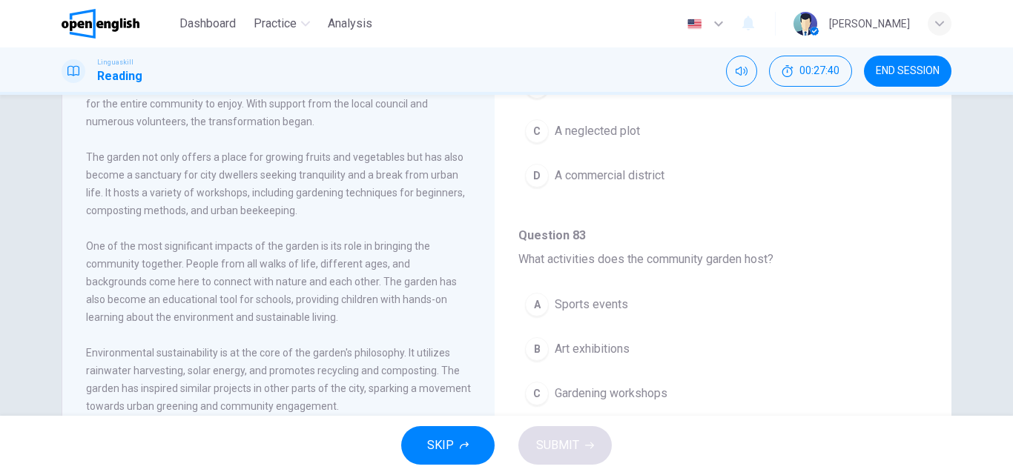
click at [629, 133] on span "A neglected plot" at bounding box center [596, 131] width 85 height 18
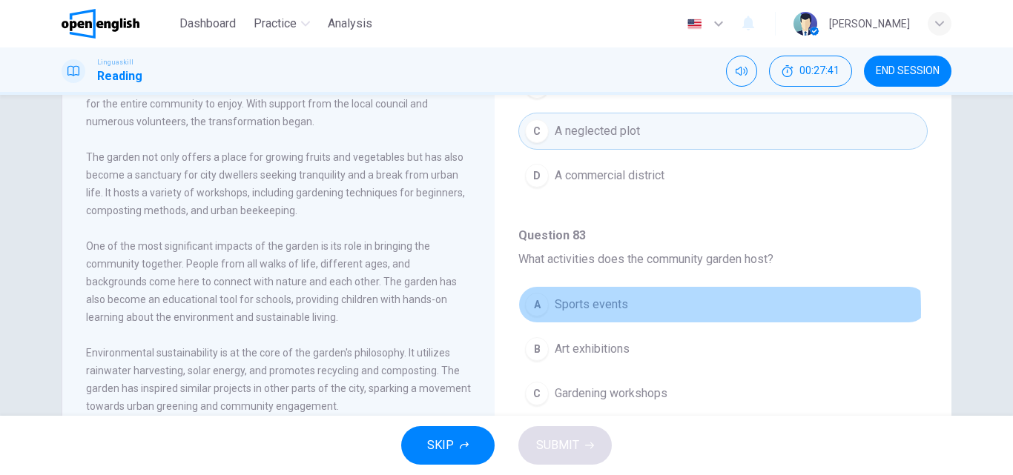
click at [623, 309] on button "A Sports events" at bounding box center [722, 304] width 409 height 37
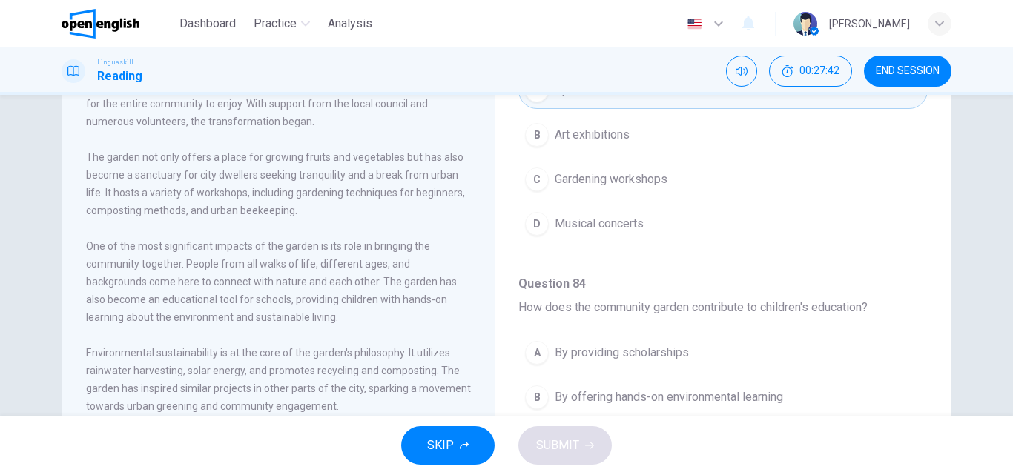
scroll to position [371, 0]
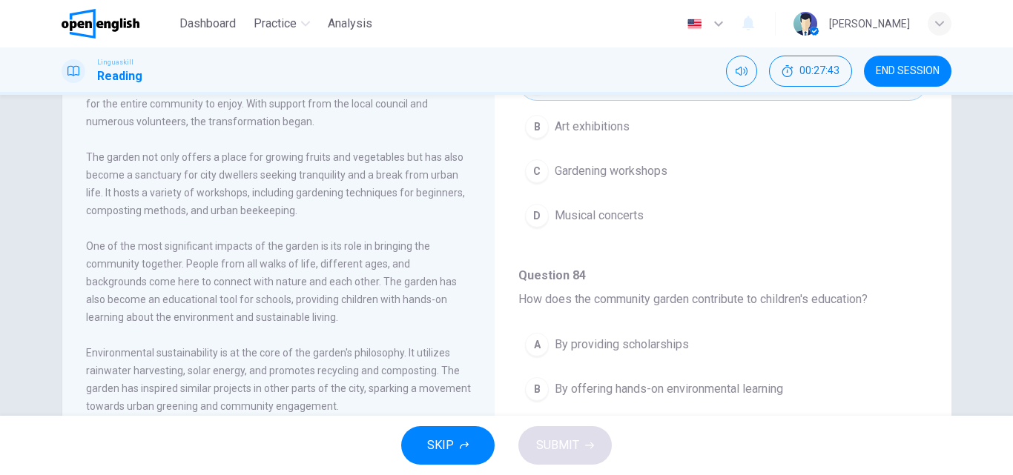
click at [621, 342] on span "By providing scholarships" at bounding box center [621, 345] width 134 height 18
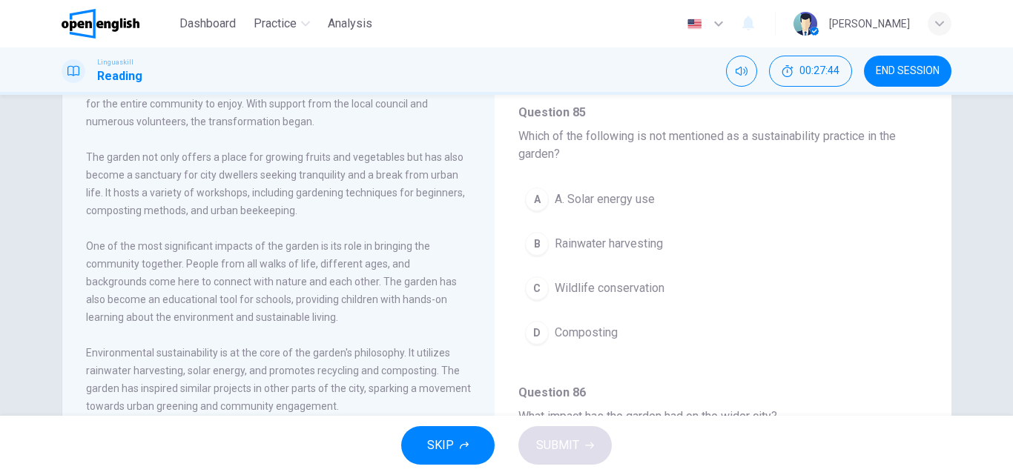
scroll to position [815, 0]
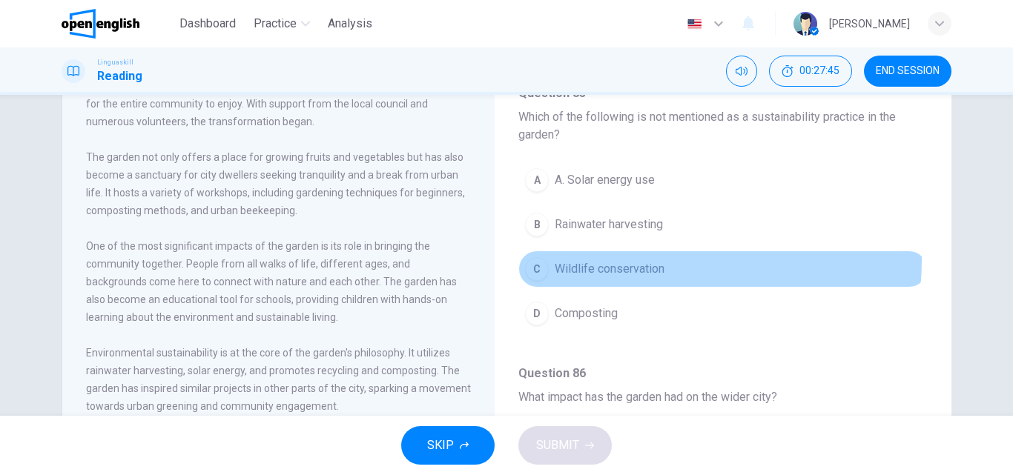
click at [652, 260] on span "Wildlife conservation" at bounding box center [609, 269] width 110 height 18
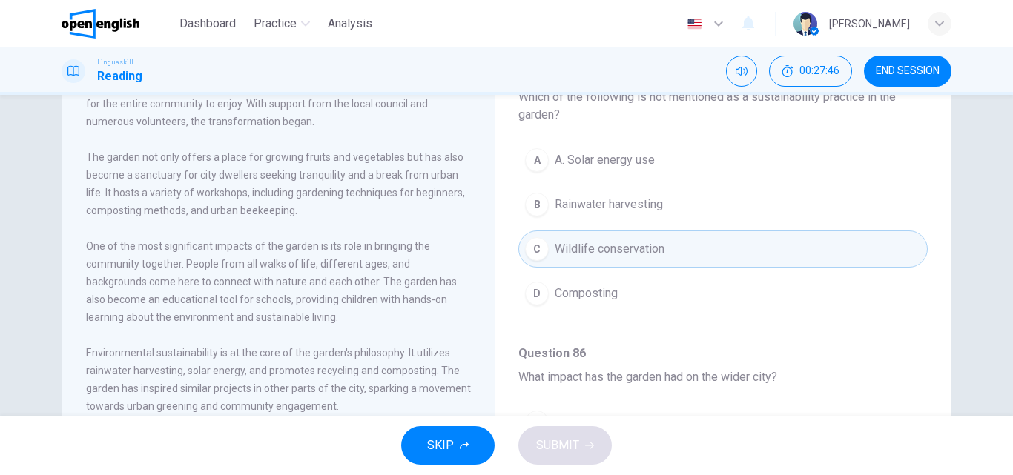
scroll to position [963, 0]
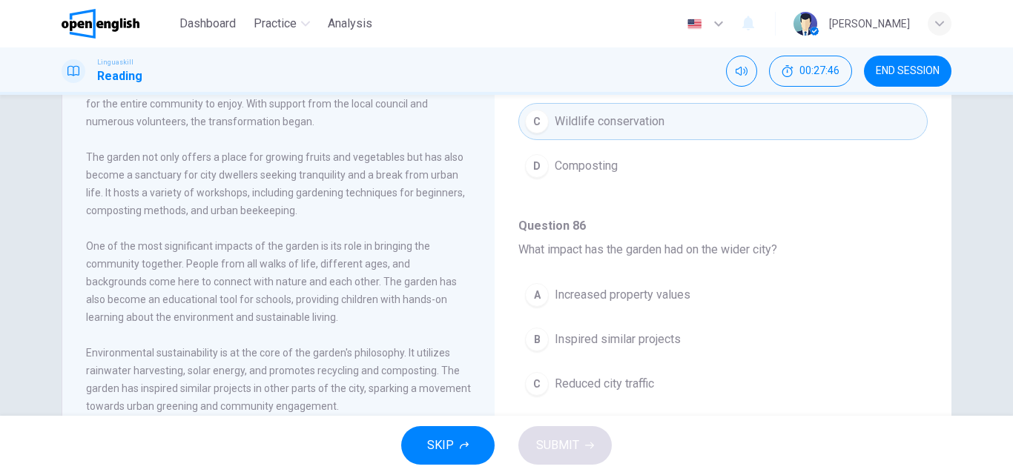
click at [612, 342] on span "Inspired similar projects" at bounding box center [617, 340] width 126 height 18
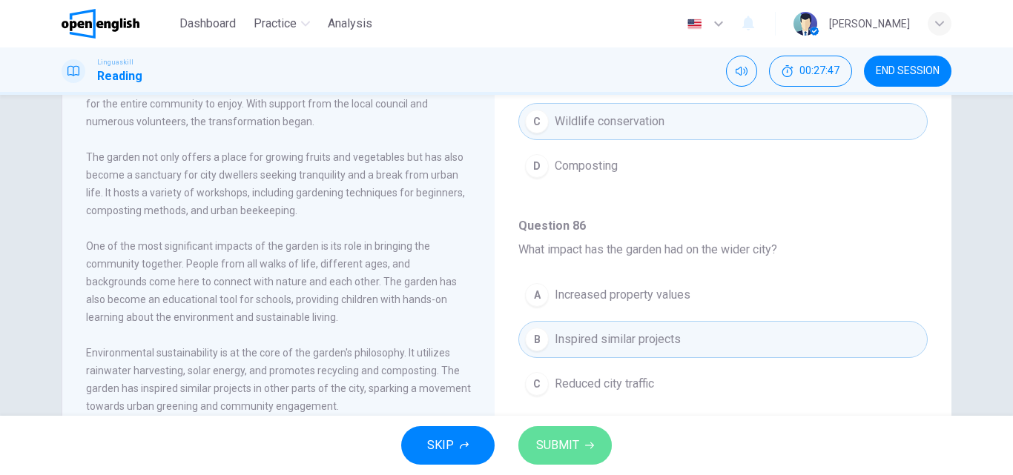
click at [574, 443] on span "SUBMIT" at bounding box center [557, 445] width 43 height 21
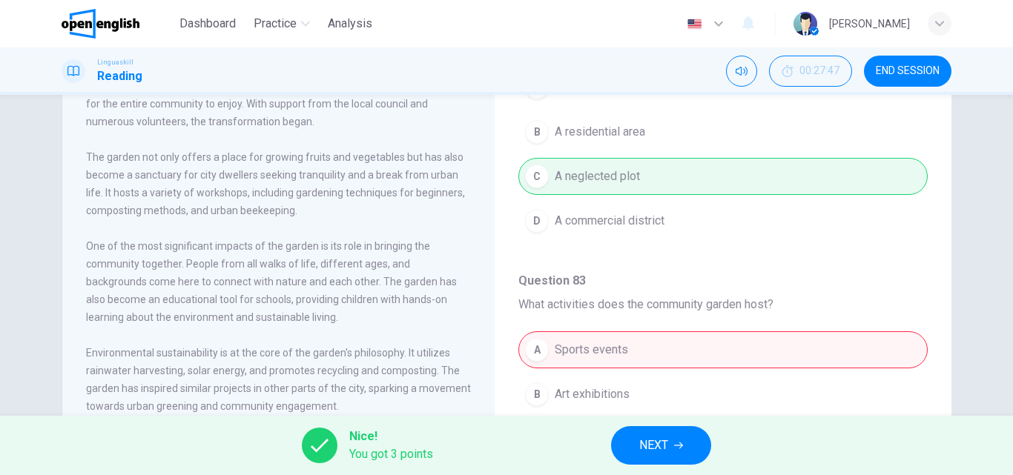
scroll to position [0, 0]
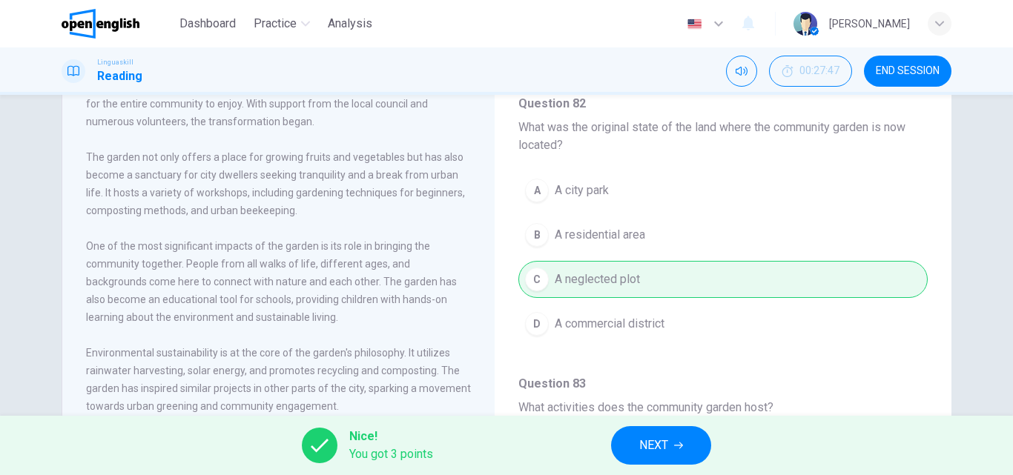
click at [662, 448] on span "NEXT" at bounding box center [653, 445] width 29 height 21
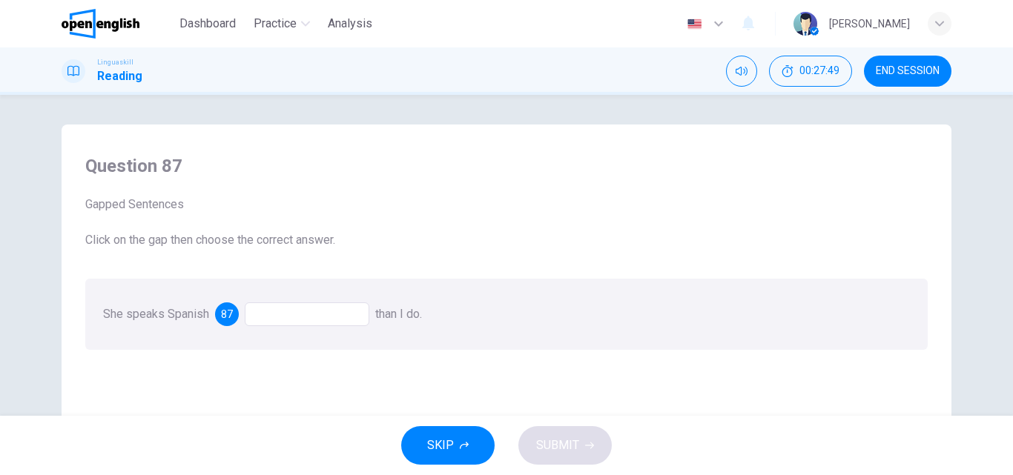
click at [298, 312] on div at bounding box center [307, 314] width 125 height 24
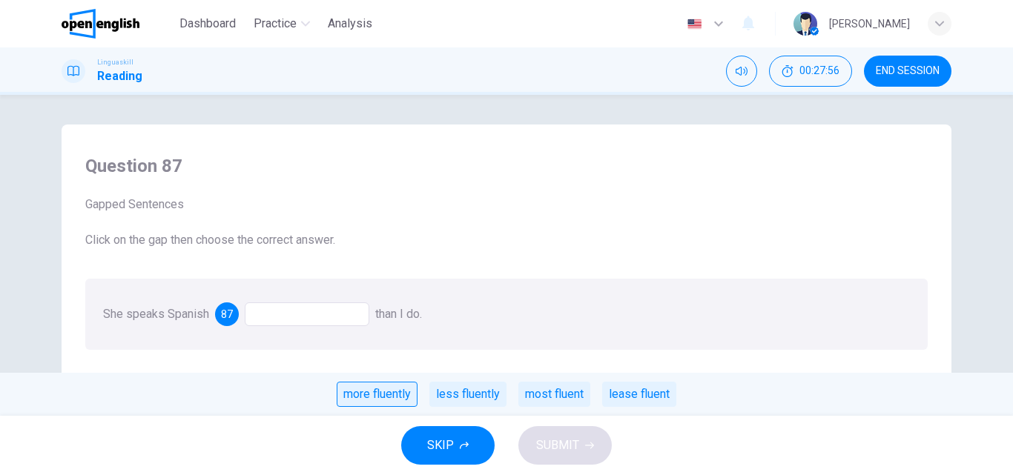
click at [383, 394] on div "more fluently" at bounding box center [377, 394] width 81 height 25
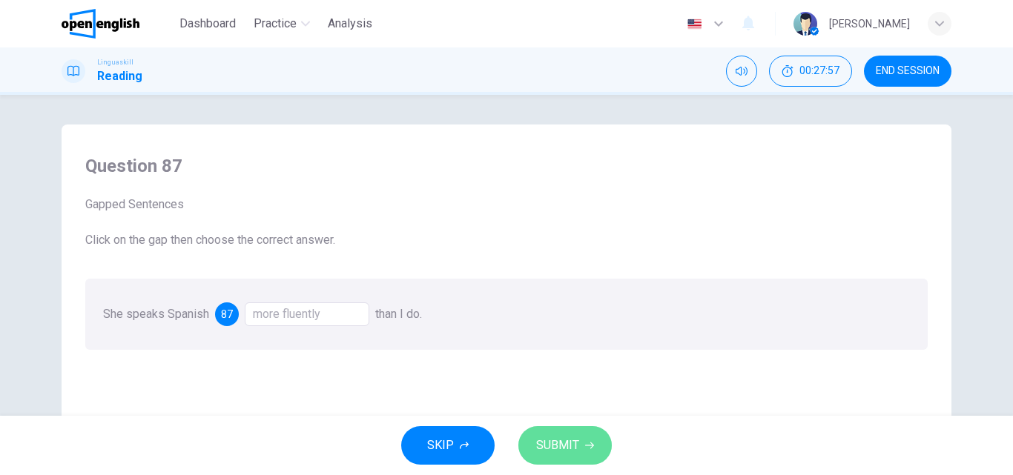
click at [586, 439] on button "SUBMIT" at bounding box center [564, 445] width 93 height 39
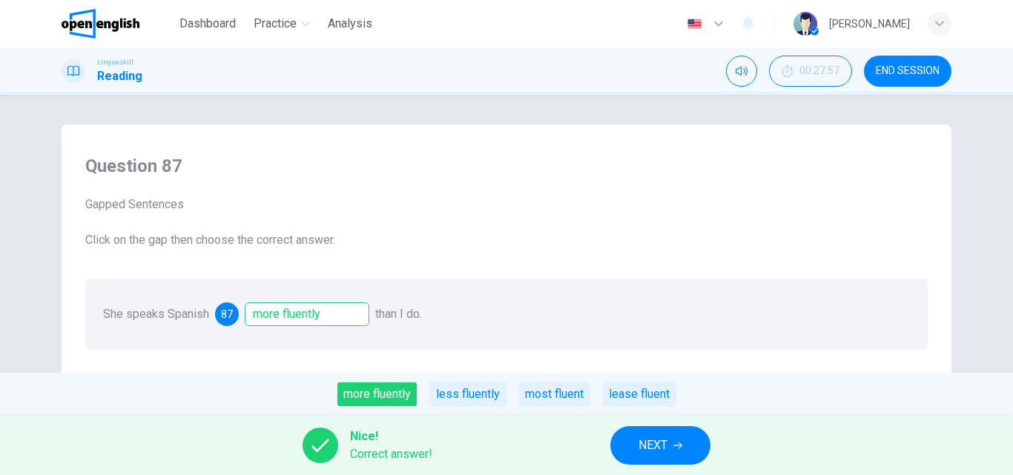
click at [631, 441] on button "NEXT" at bounding box center [660, 445] width 100 height 39
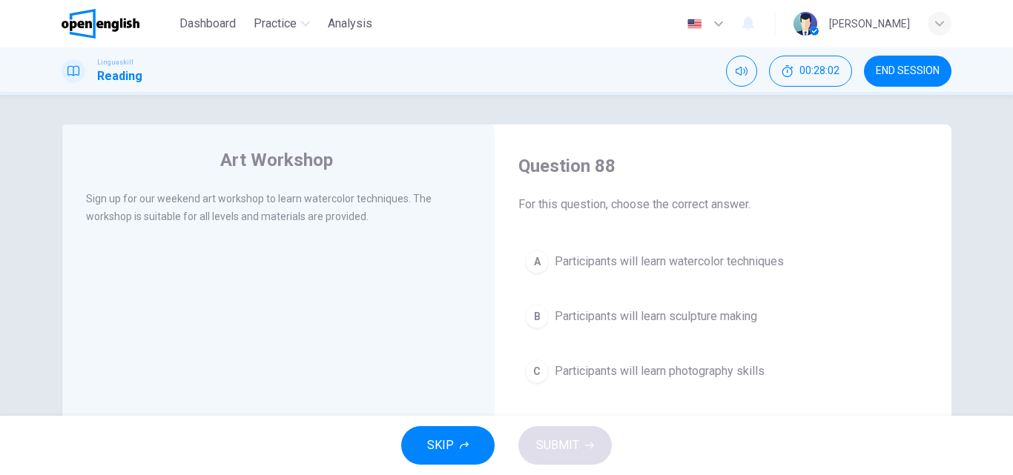
click at [655, 265] on span "Participants will learn watercolor techniques" at bounding box center [668, 262] width 229 height 18
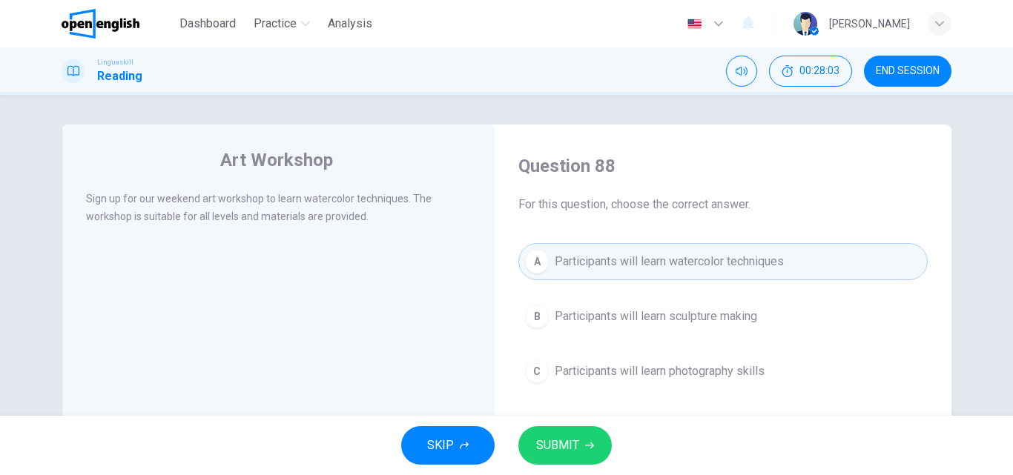
click at [546, 468] on div "SKIP SUBMIT" at bounding box center [506, 445] width 1013 height 59
click at [556, 458] on button "SUBMIT" at bounding box center [564, 445] width 93 height 39
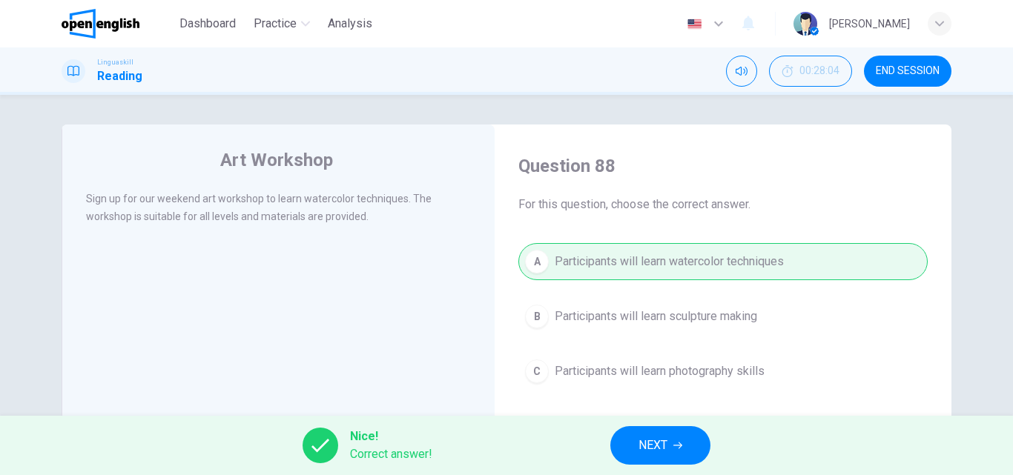
click at [620, 446] on button "NEXT" at bounding box center [660, 445] width 100 height 39
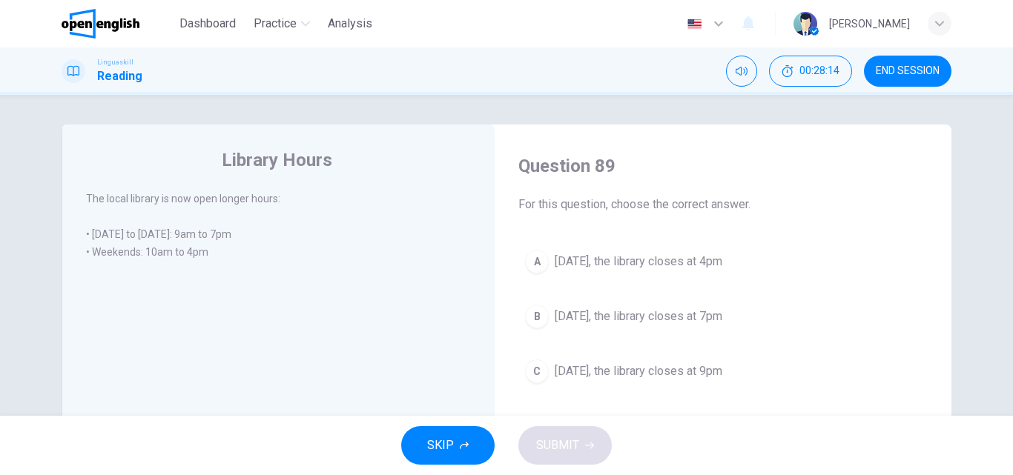
click at [649, 313] on span "On Saturday, the library closes at 7pm" at bounding box center [638, 317] width 168 height 18
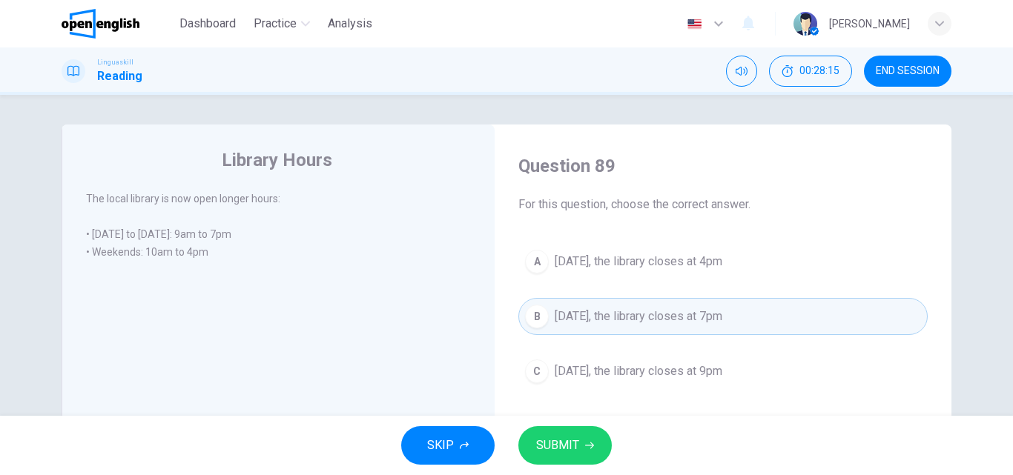
click at [553, 431] on button "SUBMIT" at bounding box center [564, 445] width 93 height 39
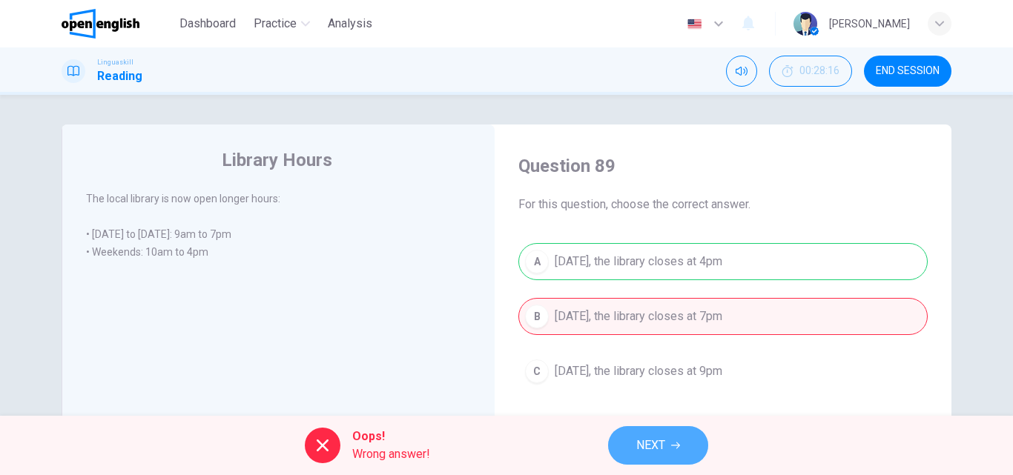
click at [703, 454] on button "NEXT" at bounding box center [658, 445] width 100 height 39
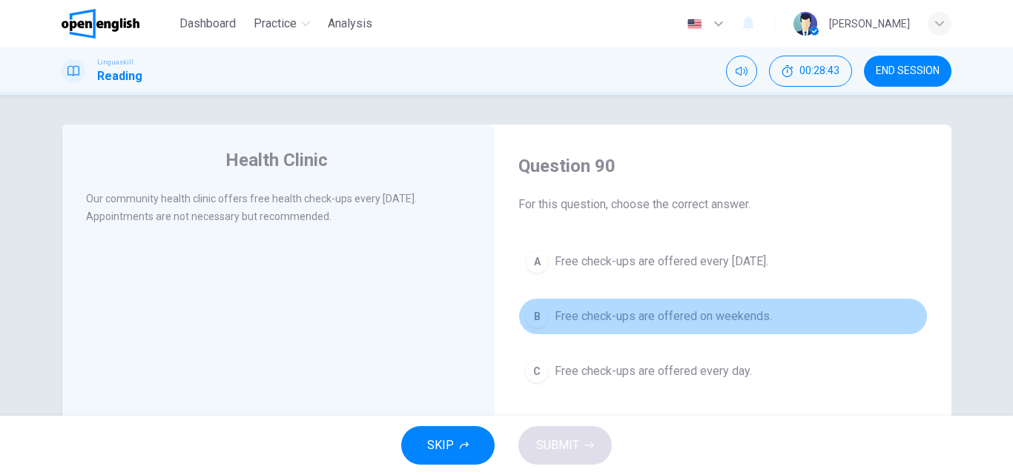
click at [689, 311] on span "Free check-ups are offered on weekends." at bounding box center [662, 317] width 217 height 18
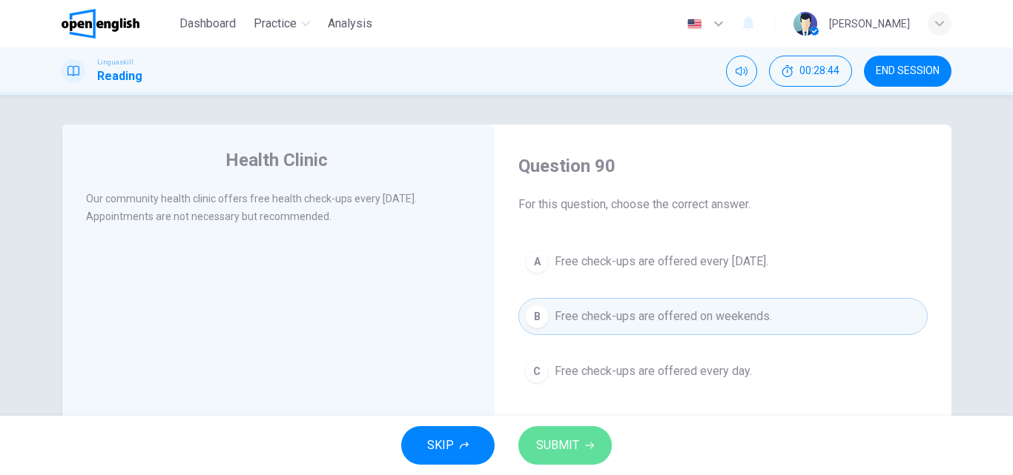
click at [560, 451] on span "SUBMIT" at bounding box center [557, 445] width 43 height 21
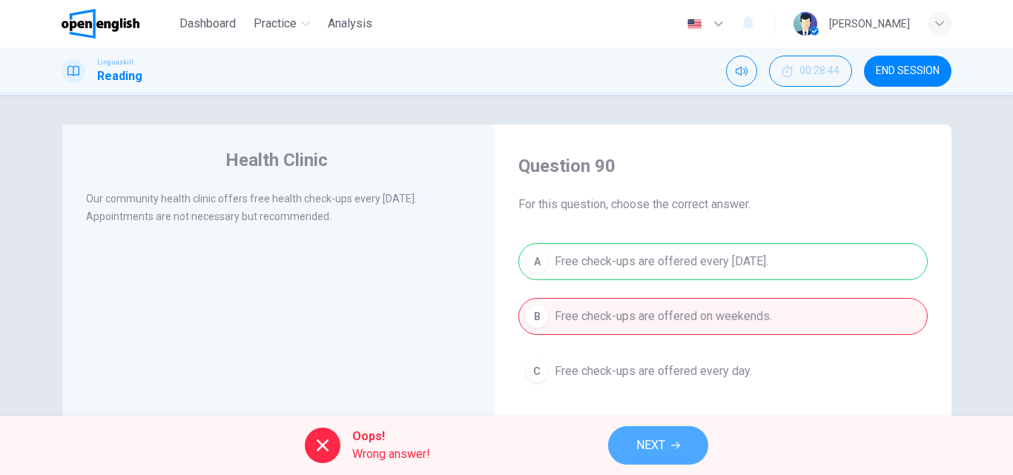
click at [630, 452] on button "NEXT" at bounding box center [658, 445] width 100 height 39
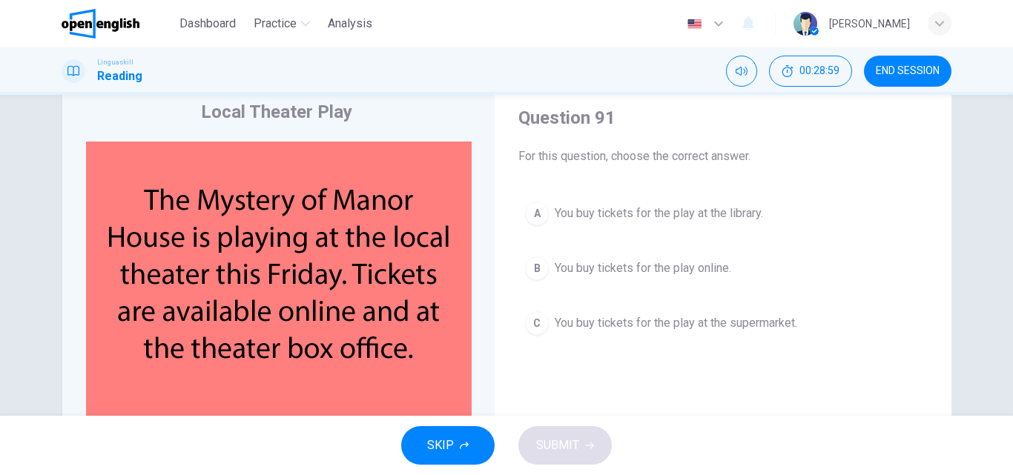
scroll to position [74, 0]
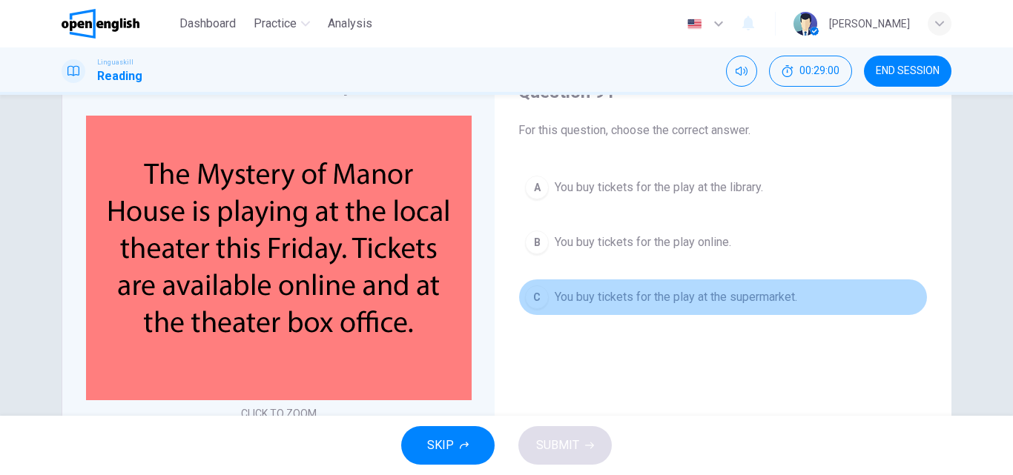
click at [655, 307] on button "C You buy tickets for the play at the supermarket." at bounding box center [722, 297] width 409 height 37
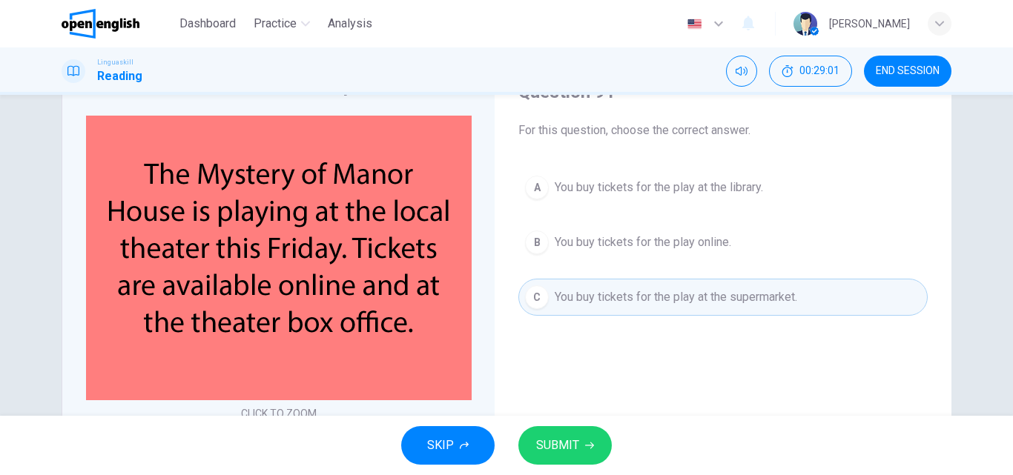
click at [555, 456] on button "SUBMIT" at bounding box center [564, 445] width 93 height 39
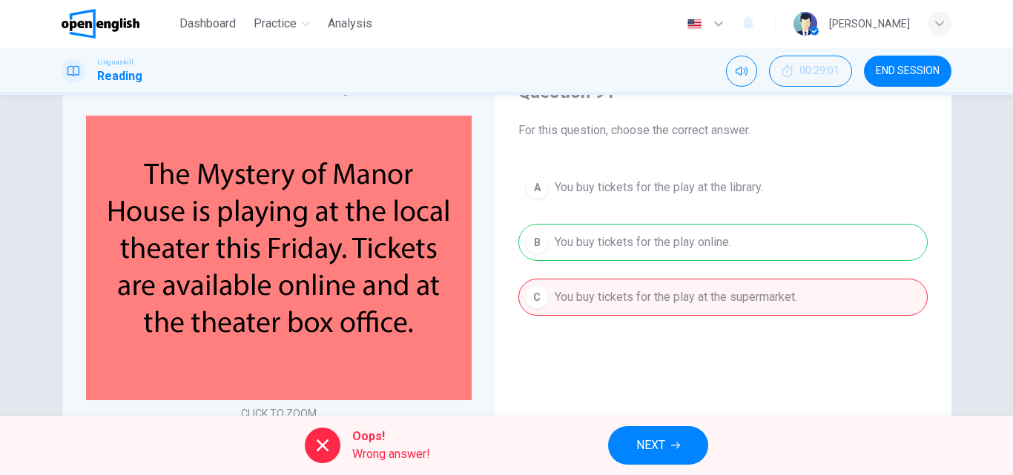
click at [644, 451] on span "NEXT" at bounding box center [650, 445] width 29 height 21
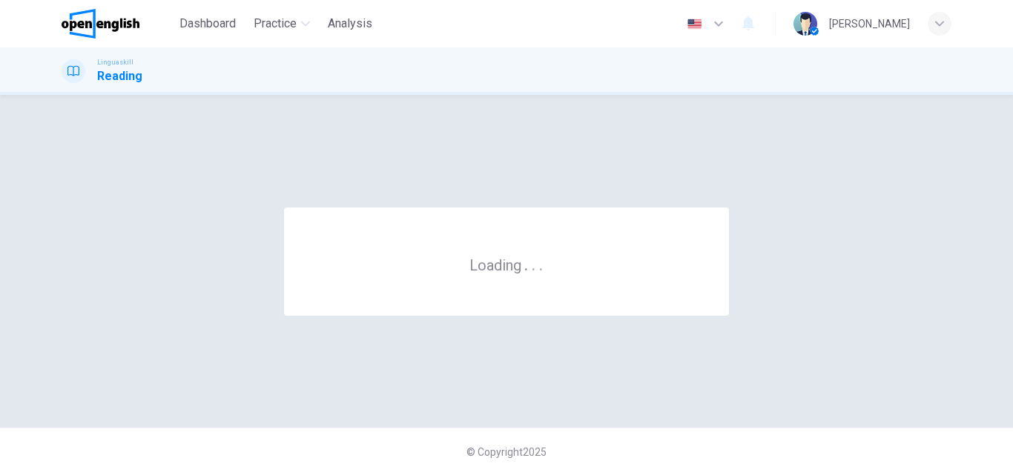
scroll to position [0, 0]
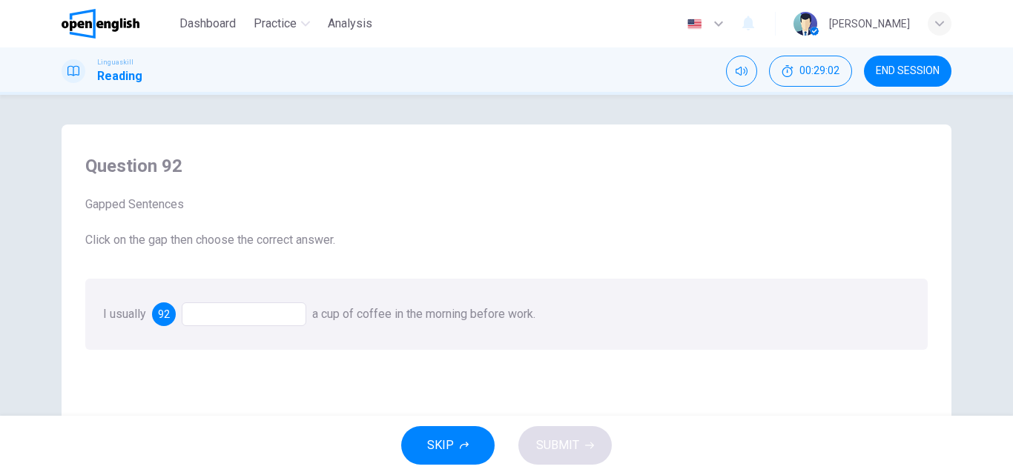
click at [249, 313] on div at bounding box center [244, 314] width 125 height 24
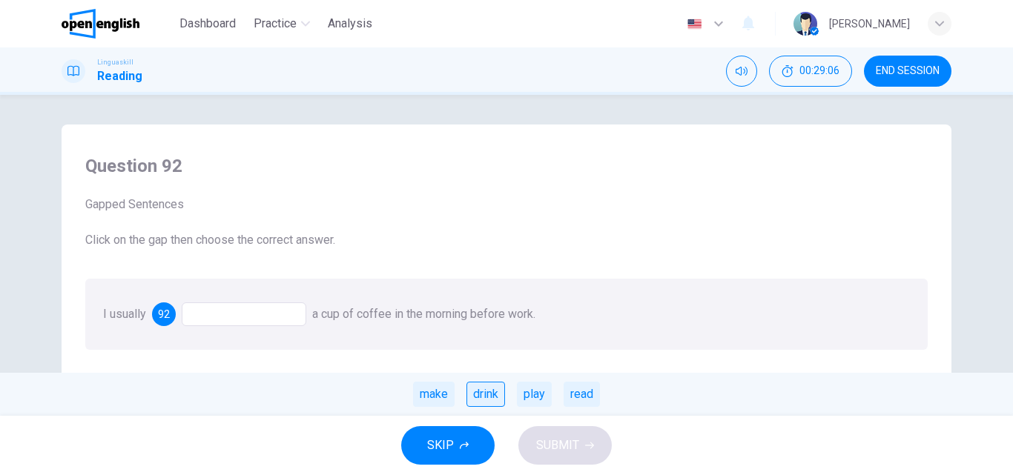
click at [486, 395] on div "drink" at bounding box center [485, 394] width 39 height 25
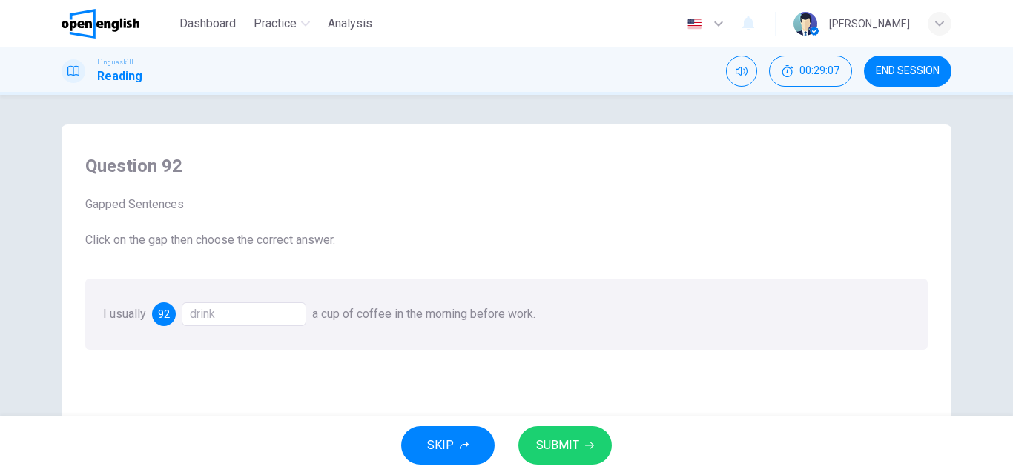
click at [540, 453] on span "SUBMIT" at bounding box center [557, 445] width 43 height 21
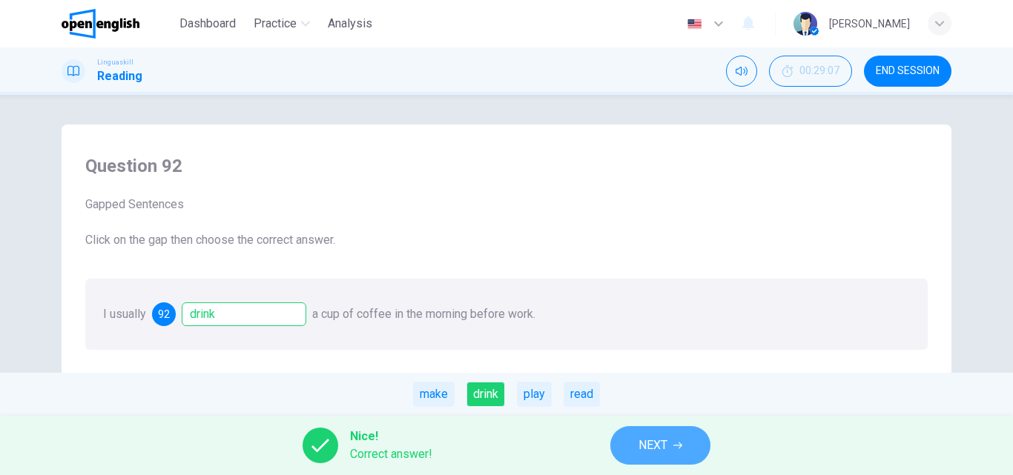
click at [646, 446] on span "NEXT" at bounding box center [652, 445] width 29 height 21
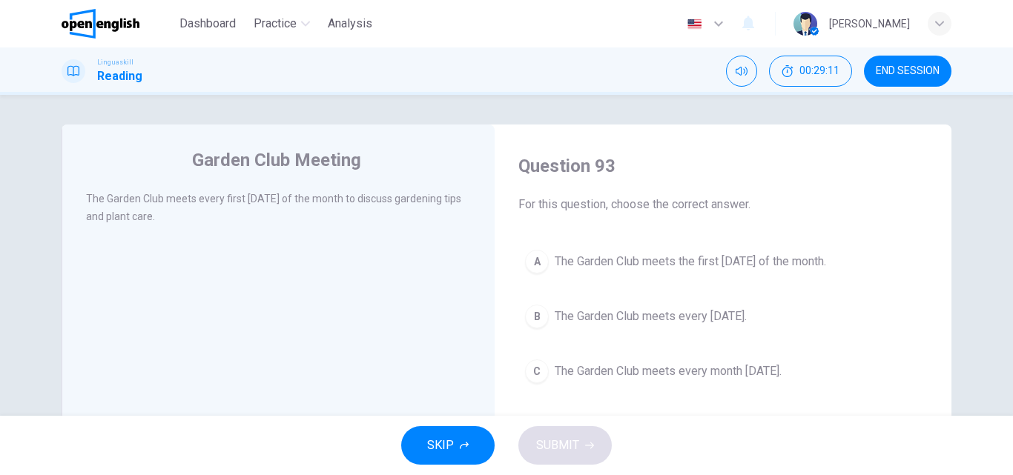
click at [575, 314] on span "The Garden Club meets every Thursday." at bounding box center [650, 317] width 192 height 18
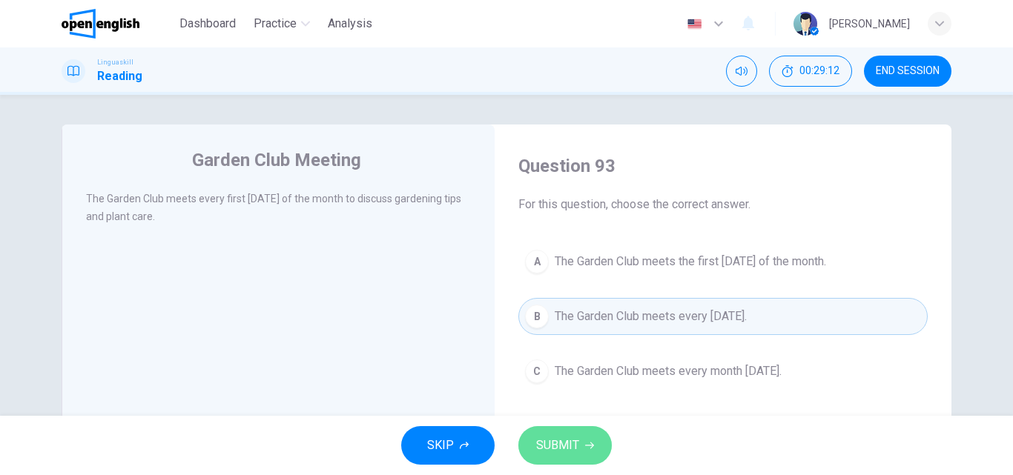
click at [592, 445] on icon "button" at bounding box center [589, 446] width 9 height 7
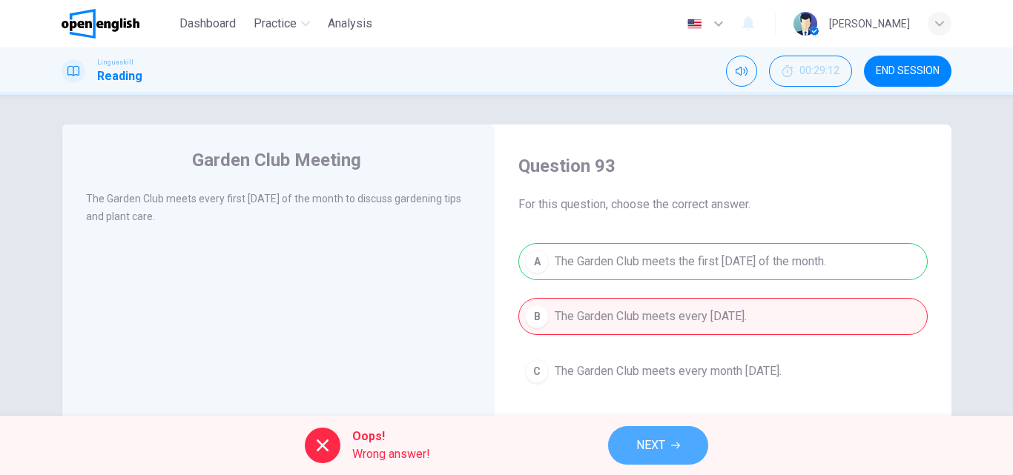
click at [643, 446] on span "NEXT" at bounding box center [650, 445] width 29 height 21
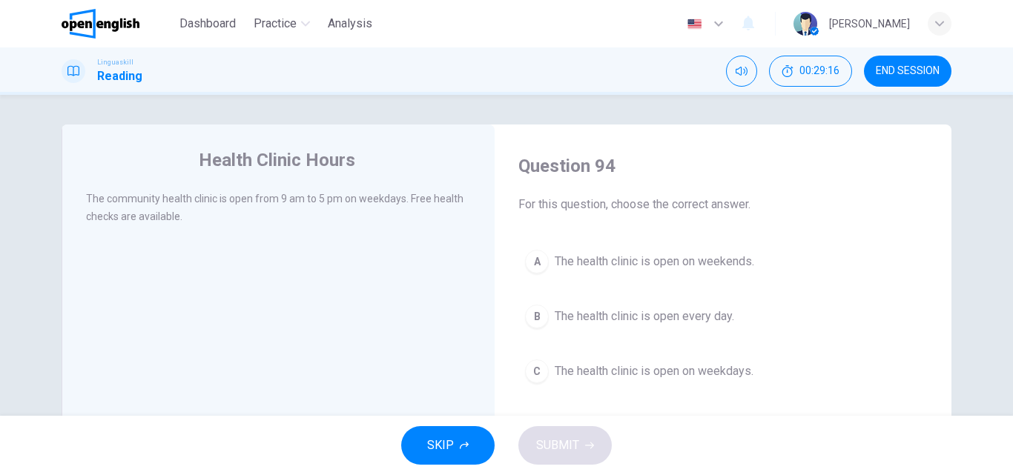
click at [653, 367] on span "The health clinic is open on weekdays." at bounding box center [653, 371] width 199 height 18
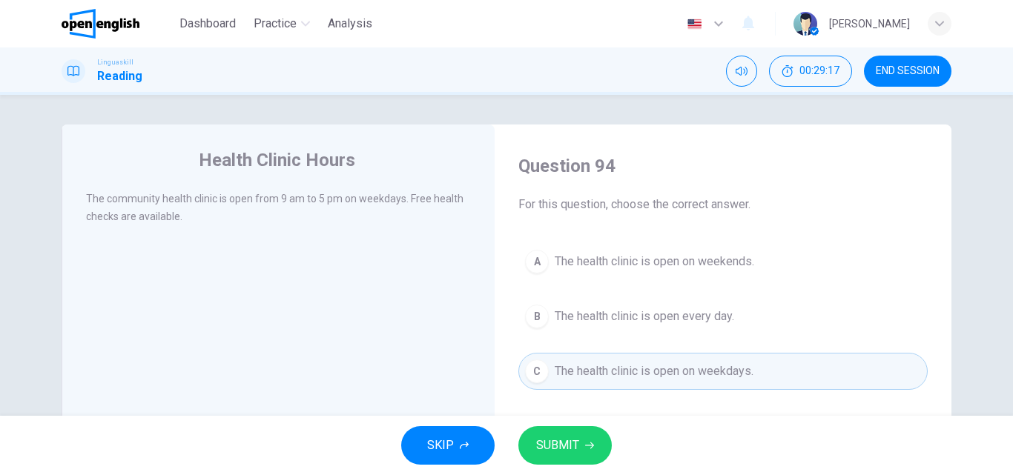
click at [557, 448] on span "SUBMIT" at bounding box center [557, 445] width 43 height 21
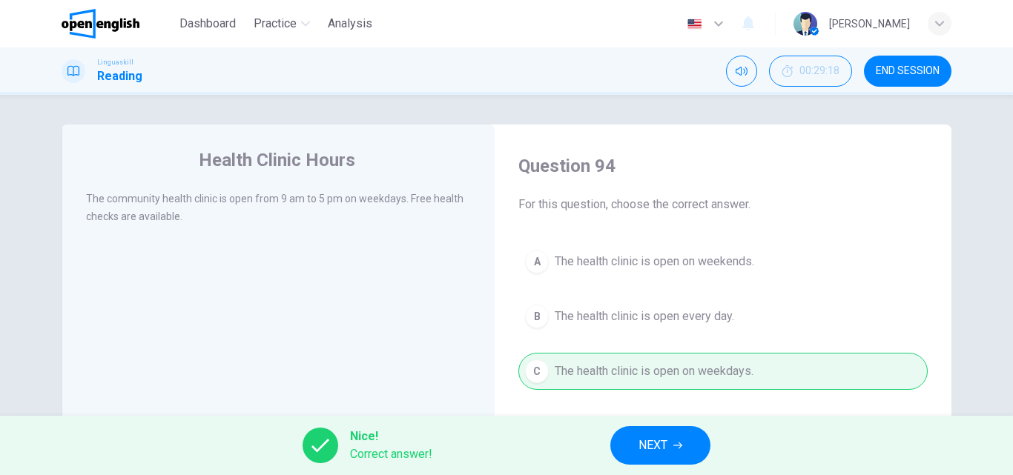
click at [667, 440] on span "NEXT" at bounding box center [652, 445] width 29 height 21
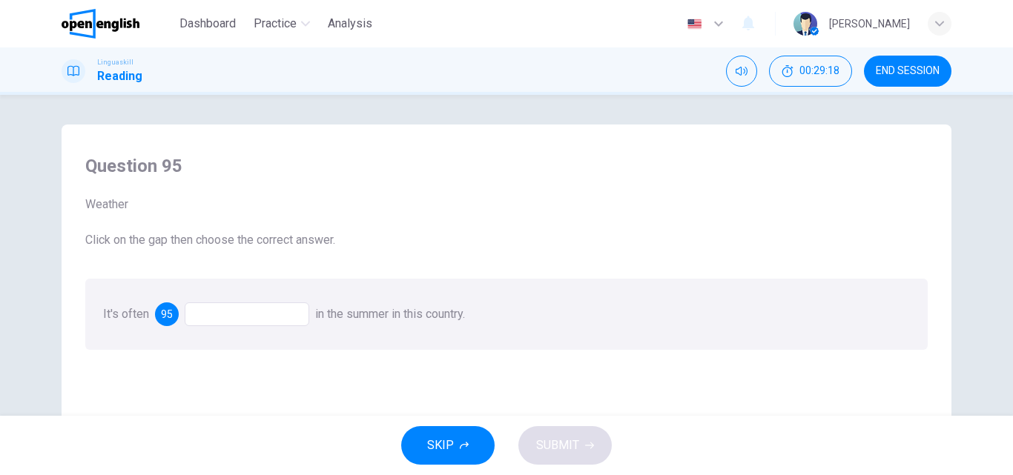
click at [265, 317] on div at bounding box center [247, 314] width 125 height 24
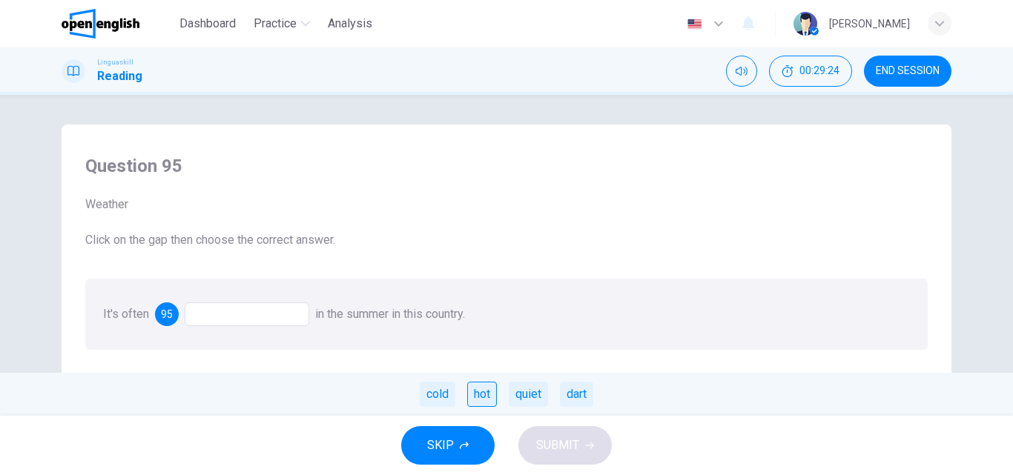
click at [483, 394] on div "hot" at bounding box center [482, 394] width 30 height 25
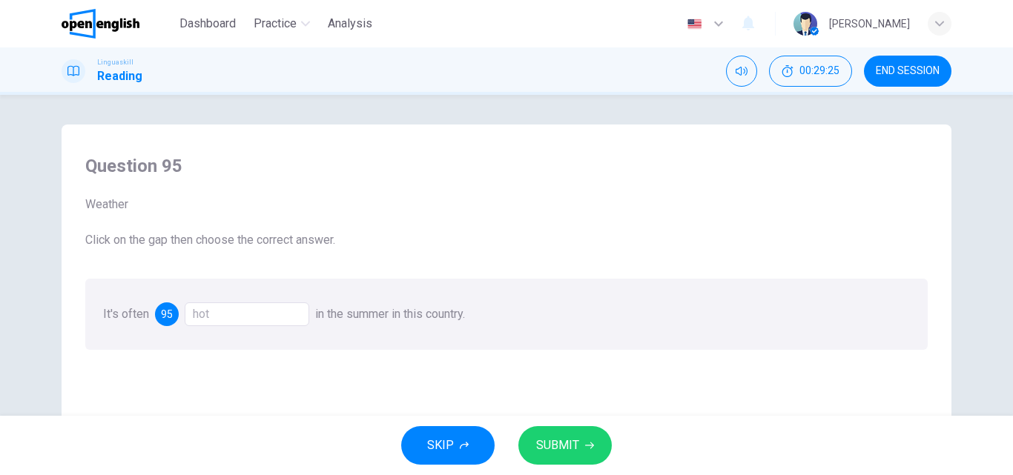
click at [554, 447] on span "SUBMIT" at bounding box center [557, 445] width 43 height 21
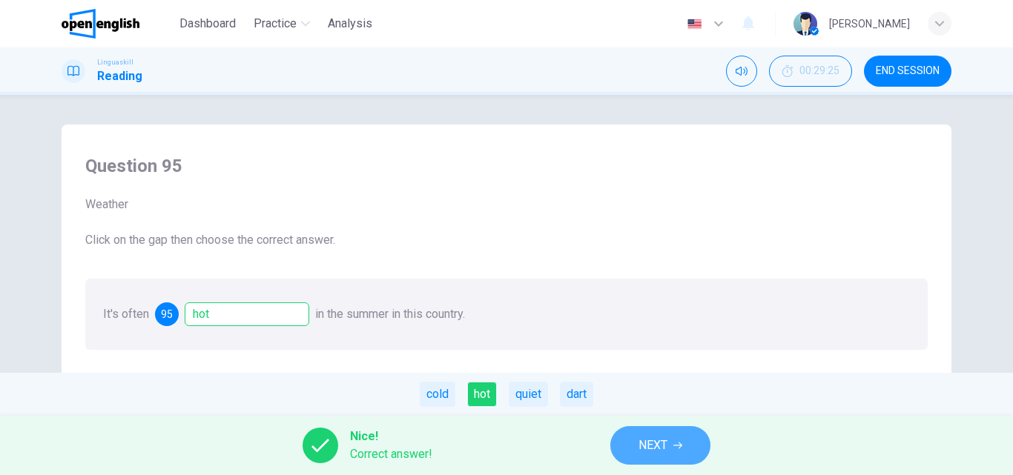
click at [638, 443] on button "NEXT" at bounding box center [660, 445] width 100 height 39
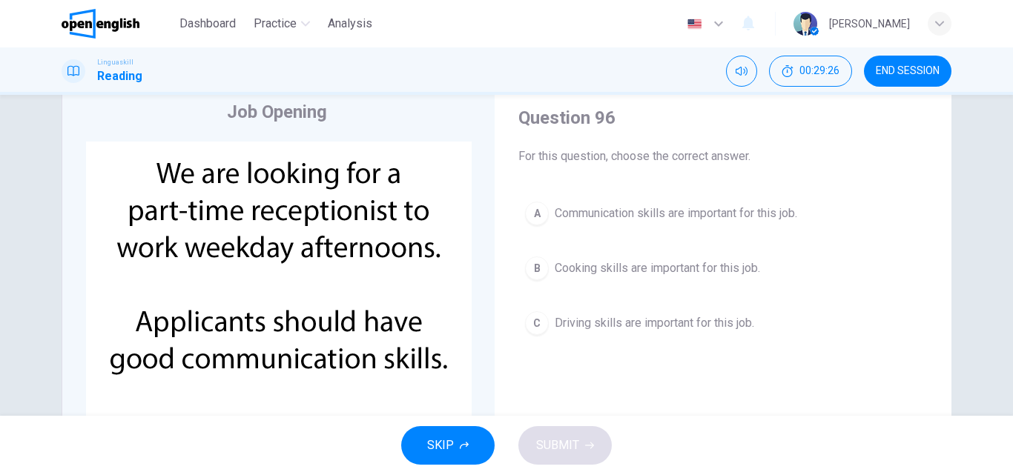
scroll to position [74, 0]
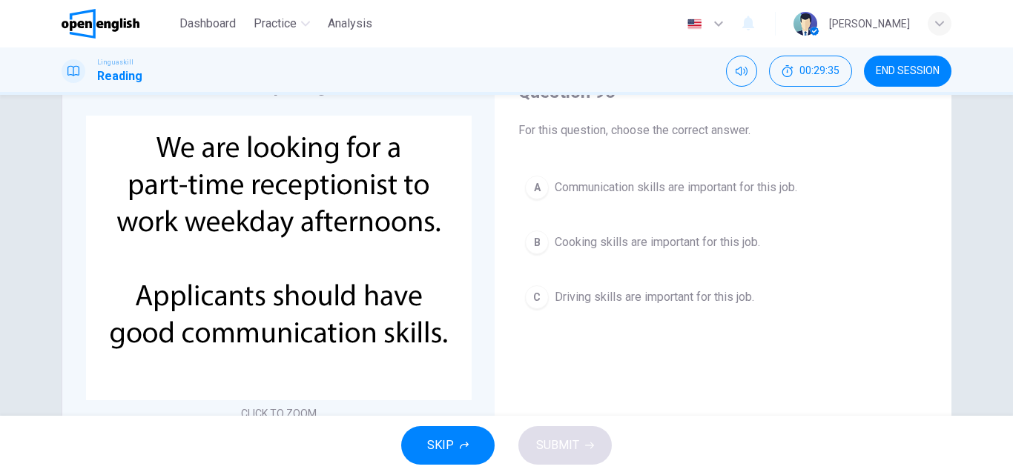
click at [692, 245] on span "Cooking skills are important for this job." at bounding box center [656, 243] width 205 height 18
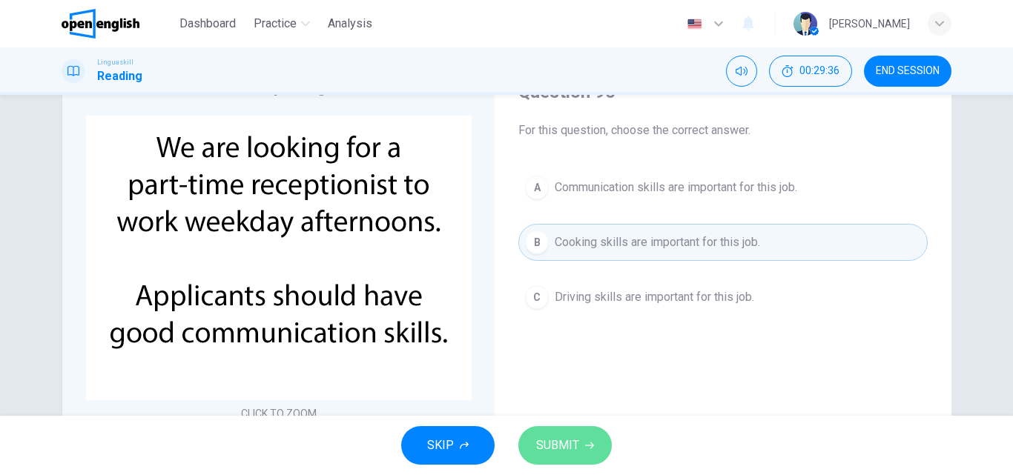
click at [550, 439] on span "SUBMIT" at bounding box center [557, 445] width 43 height 21
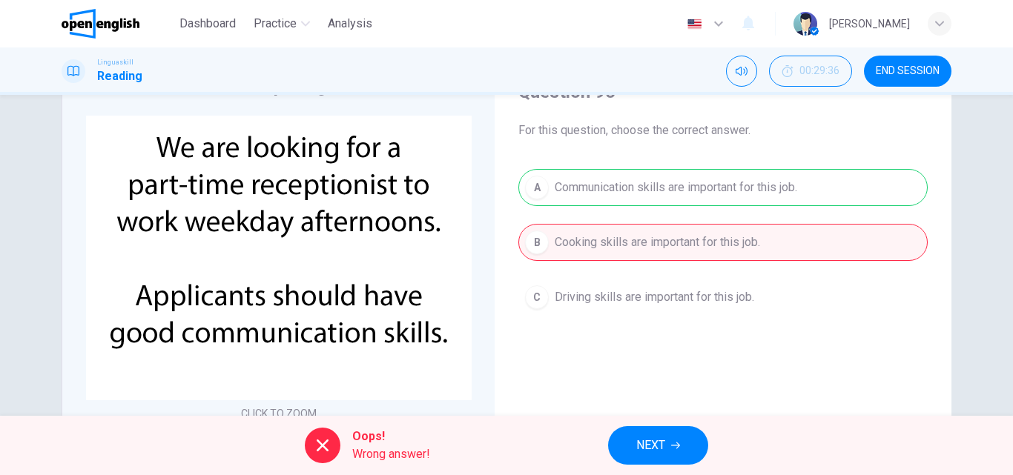
click at [659, 457] on button "NEXT" at bounding box center [658, 445] width 100 height 39
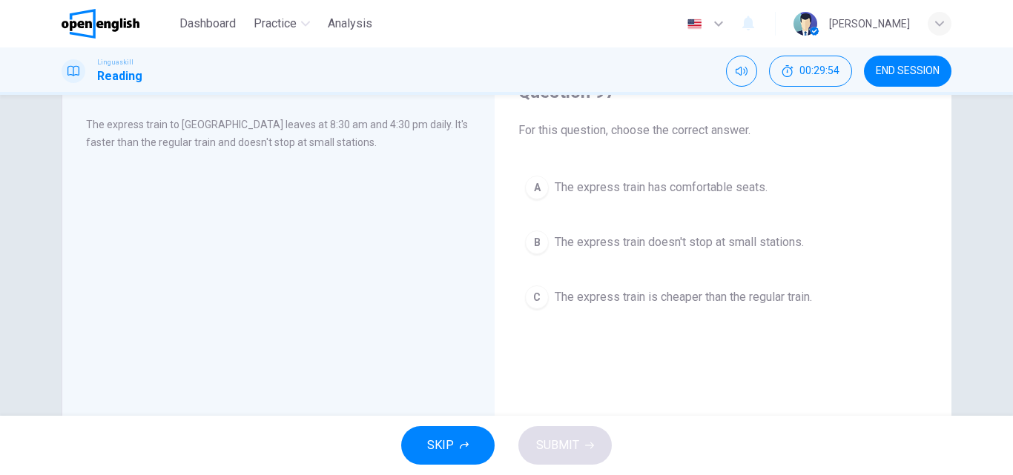
click at [643, 170] on button "A The express train has comfortable seats." at bounding box center [722, 187] width 409 height 37
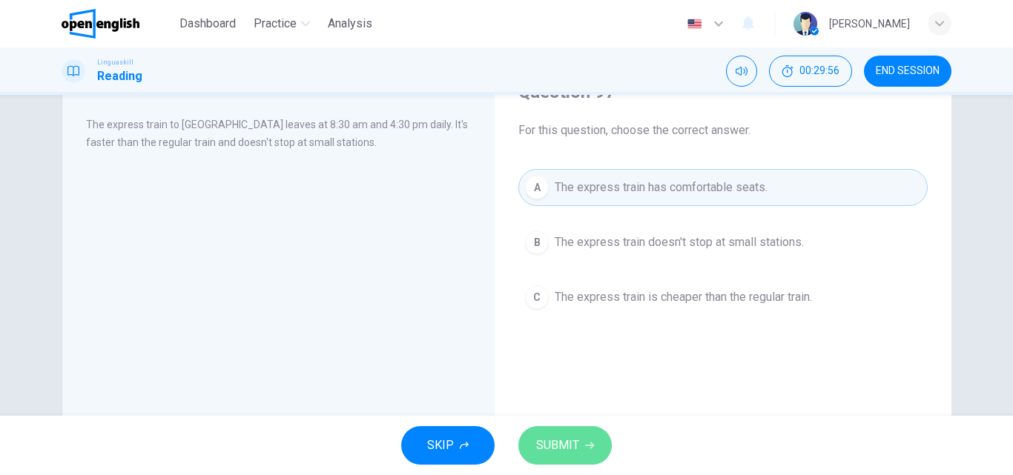
click at [559, 457] on button "SUBMIT" at bounding box center [564, 445] width 93 height 39
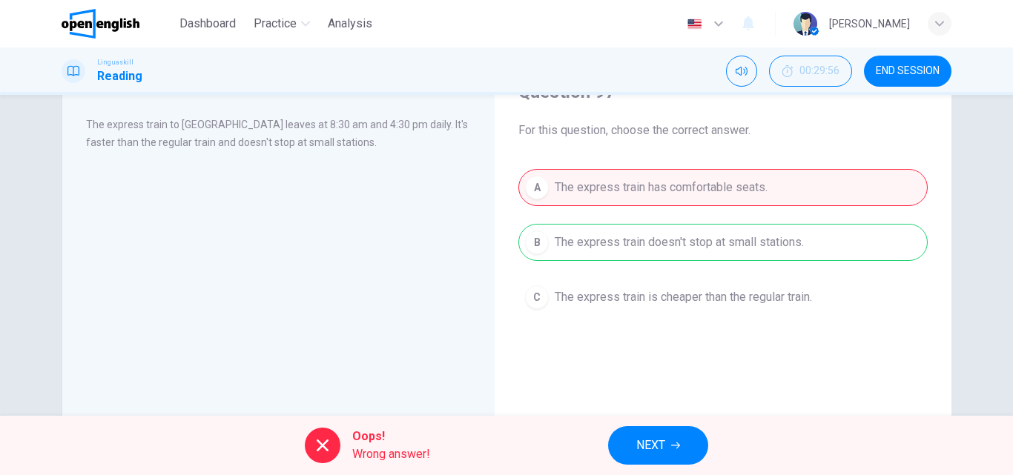
click at [670, 452] on button "NEXT" at bounding box center [658, 445] width 100 height 39
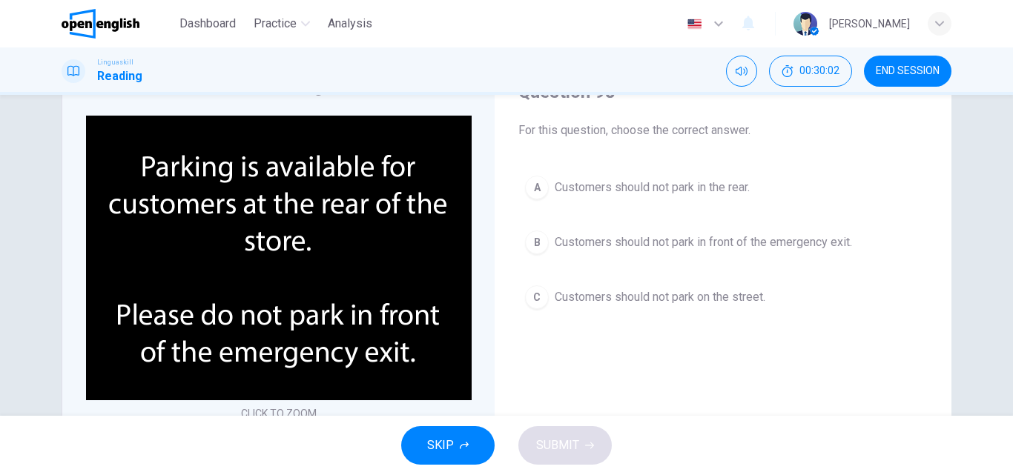
scroll to position [0, 0]
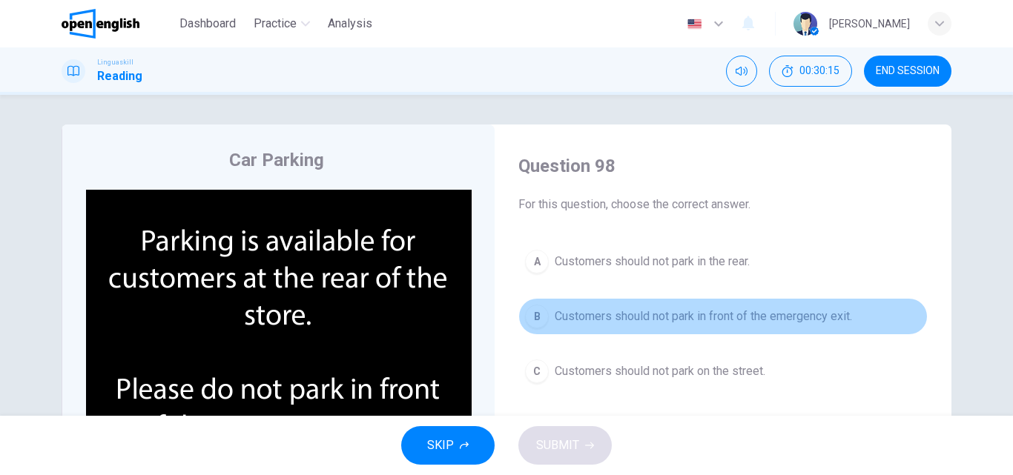
click at [766, 317] on span "Customers should not park in front of the emergency exit." at bounding box center [702, 317] width 297 height 18
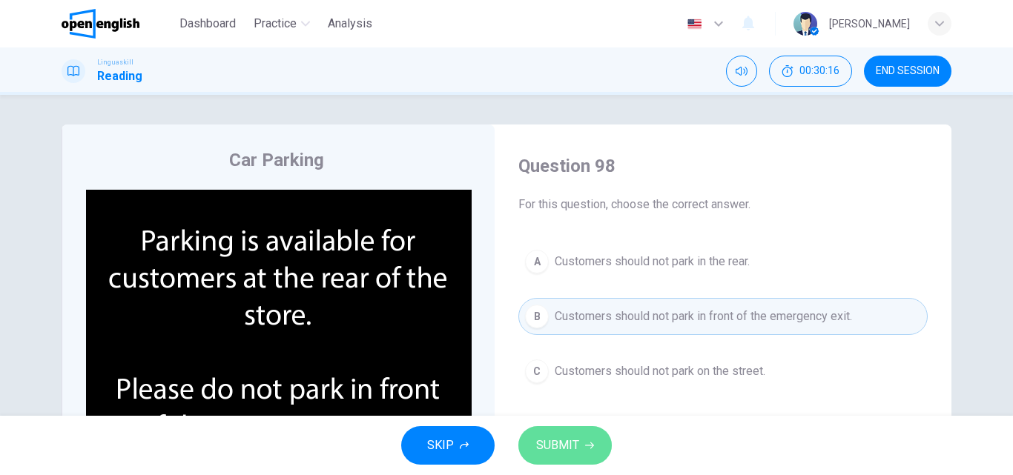
click at [588, 451] on button "SUBMIT" at bounding box center [564, 445] width 93 height 39
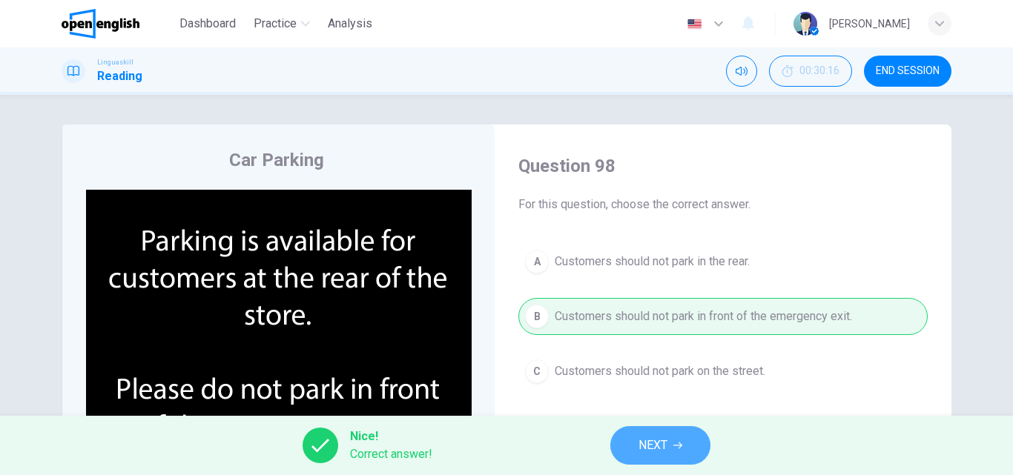
click at [665, 453] on span "NEXT" at bounding box center [652, 445] width 29 height 21
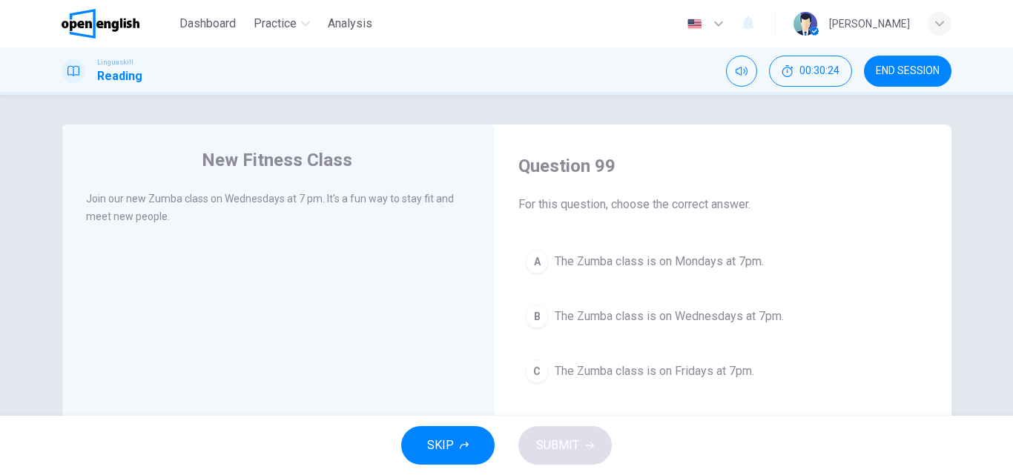
click at [647, 320] on span "The Zumba class is on Wednesdays at 7pm." at bounding box center [668, 317] width 229 height 18
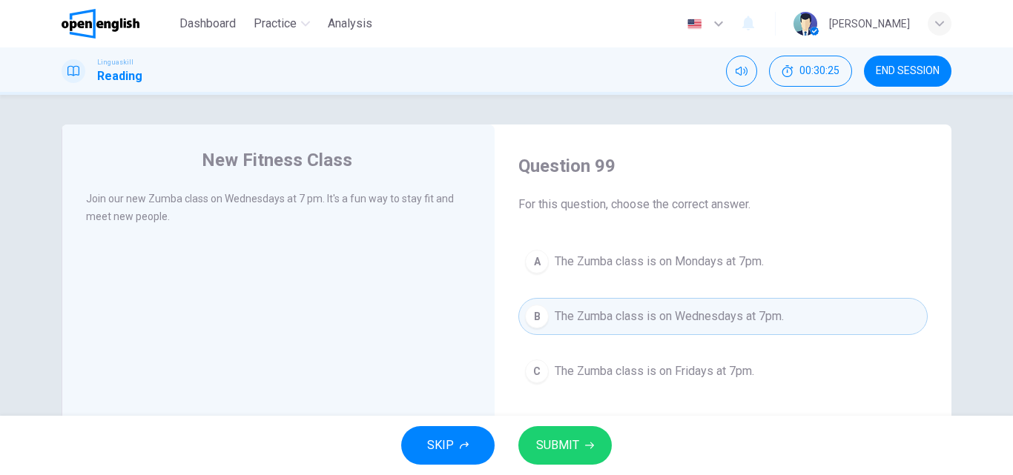
click at [581, 447] on button "SUBMIT" at bounding box center [564, 445] width 93 height 39
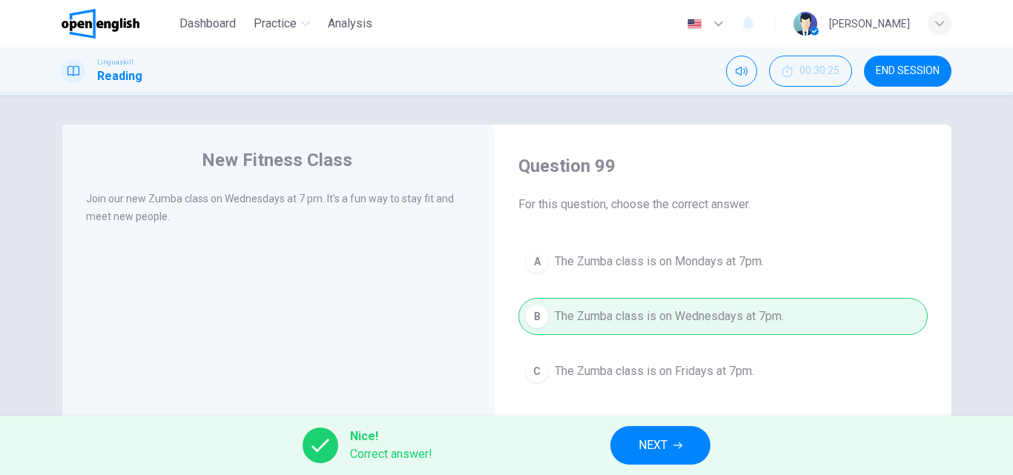
click at [645, 441] on span "NEXT" at bounding box center [652, 445] width 29 height 21
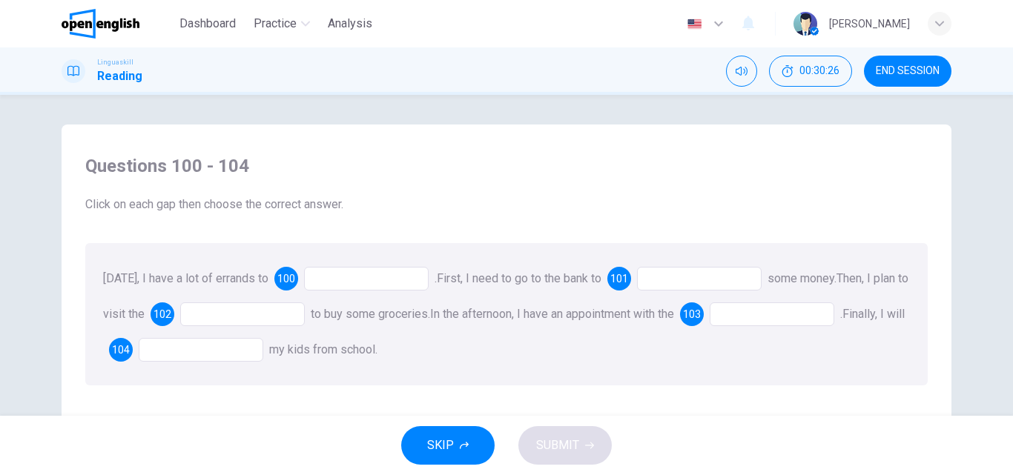
click at [360, 281] on div at bounding box center [366, 279] width 125 height 24
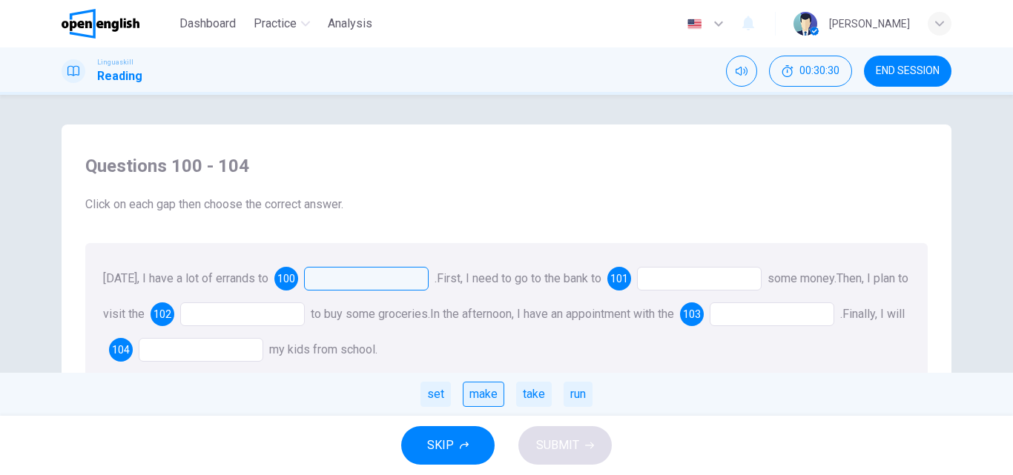
click at [482, 400] on div "make" at bounding box center [484, 394] width 42 height 25
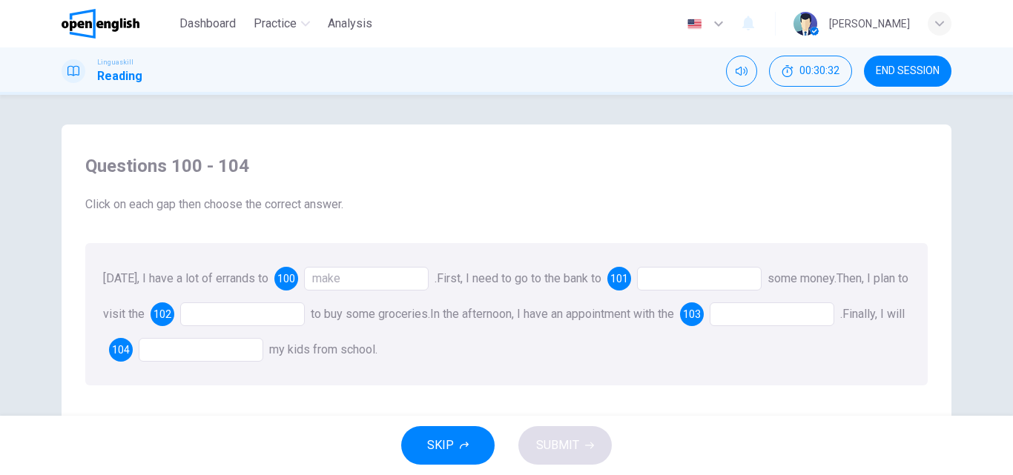
click at [350, 282] on div "make" at bounding box center [366, 279] width 125 height 24
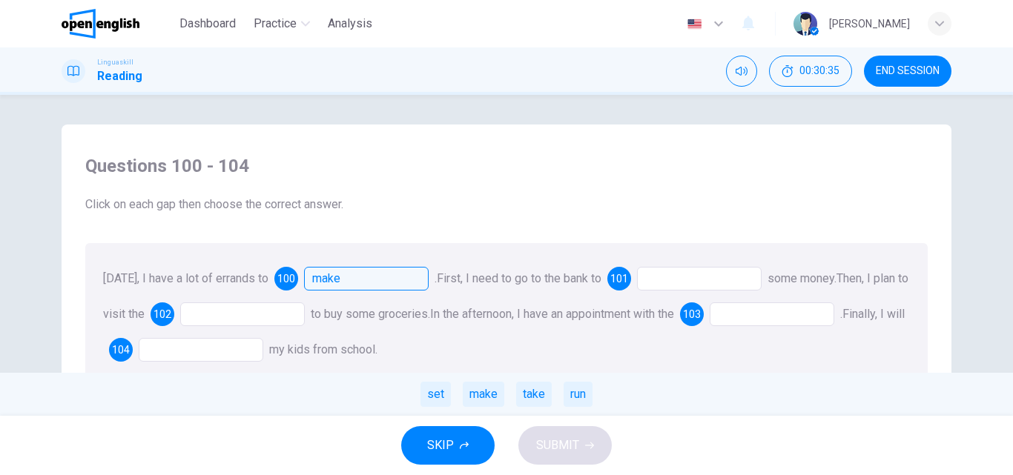
click at [677, 282] on div at bounding box center [699, 279] width 125 height 24
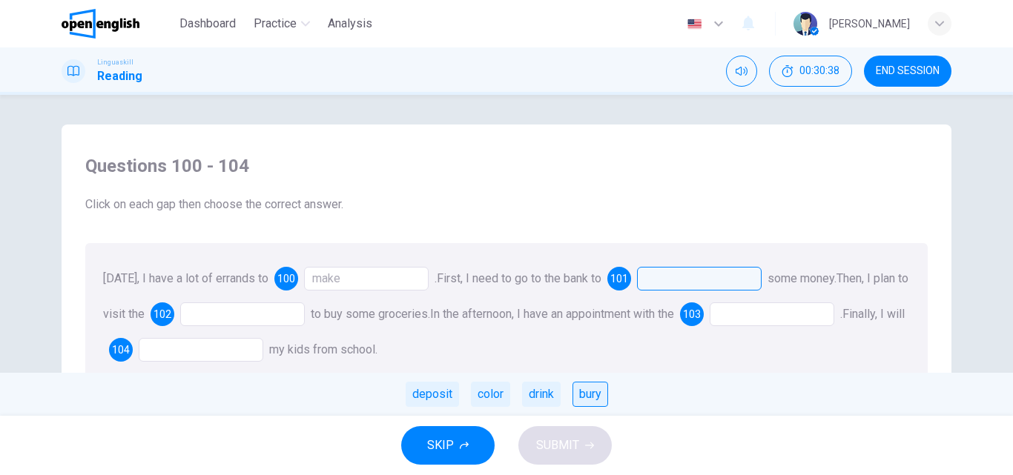
click at [586, 398] on div "bury" at bounding box center [590, 394] width 36 height 25
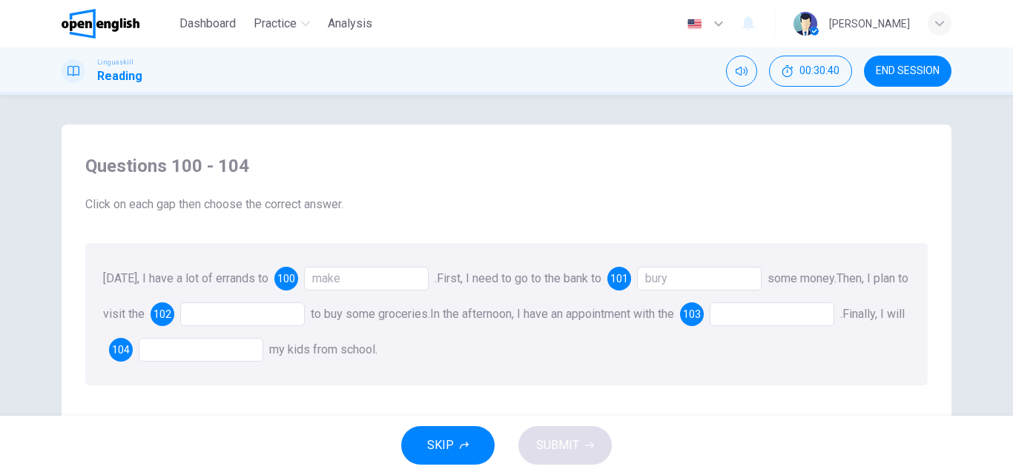
click at [274, 328] on div "Today, I have a lot of errands to 100 make . First, I need to go to the bank to…" at bounding box center [506, 314] width 842 height 142
click at [294, 314] on div at bounding box center [242, 314] width 125 height 24
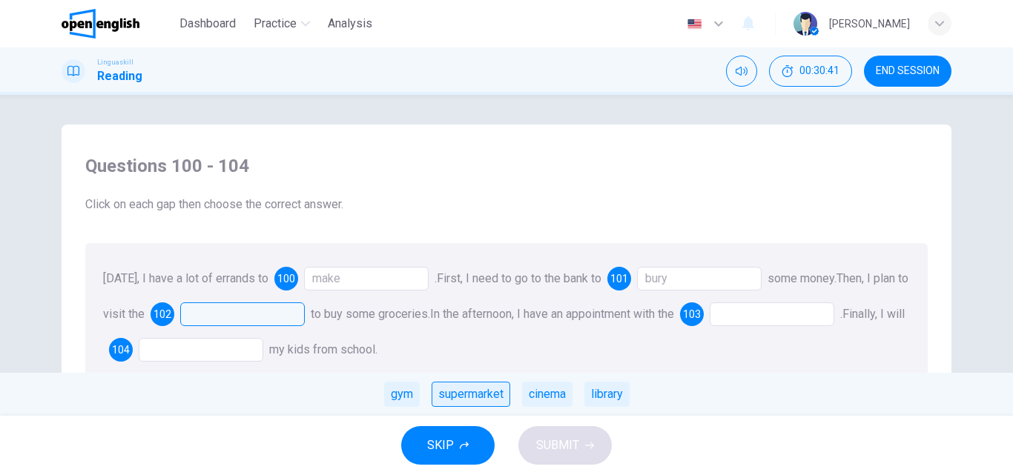
click at [461, 391] on div "supermarket" at bounding box center [470, 394] width 79 height 25
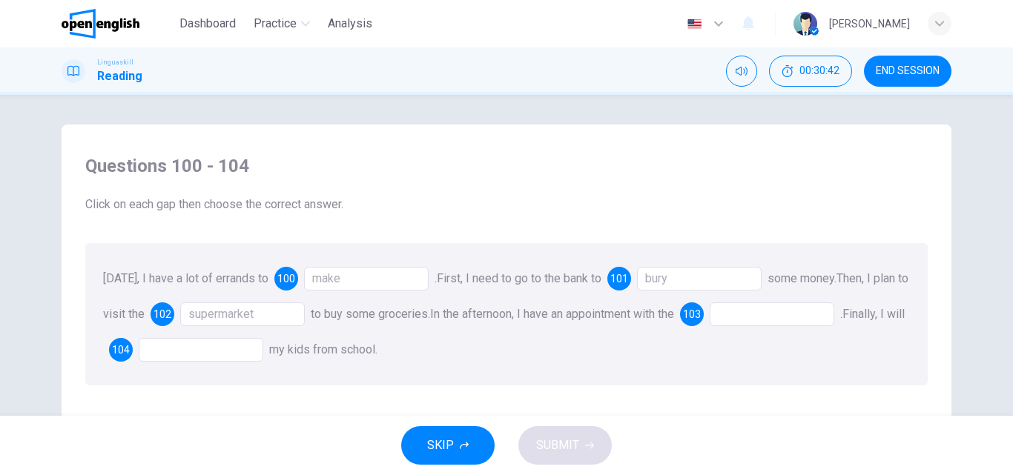
click at [788, 314] on div at bounding box center [771, 314] width 125 height 24
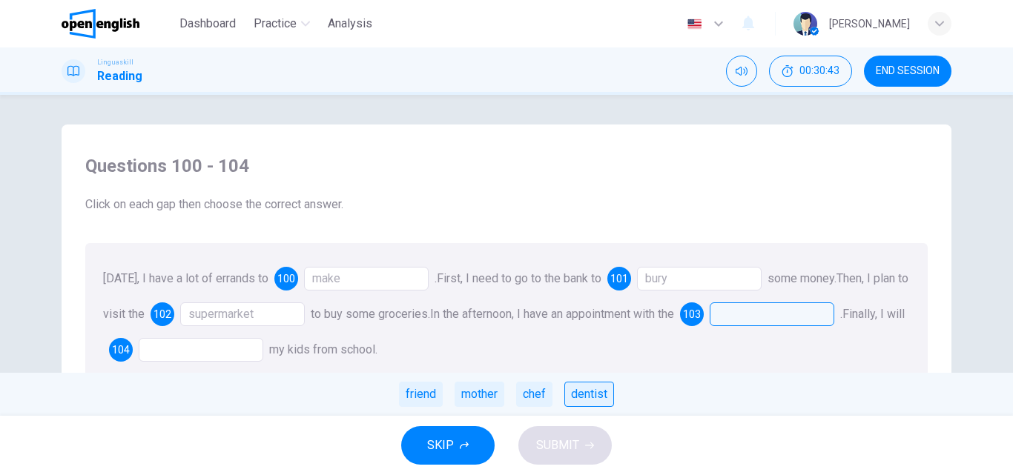
click at [577, 397] on div "dentist" at bounding box center [589, 394] width 50 height 25
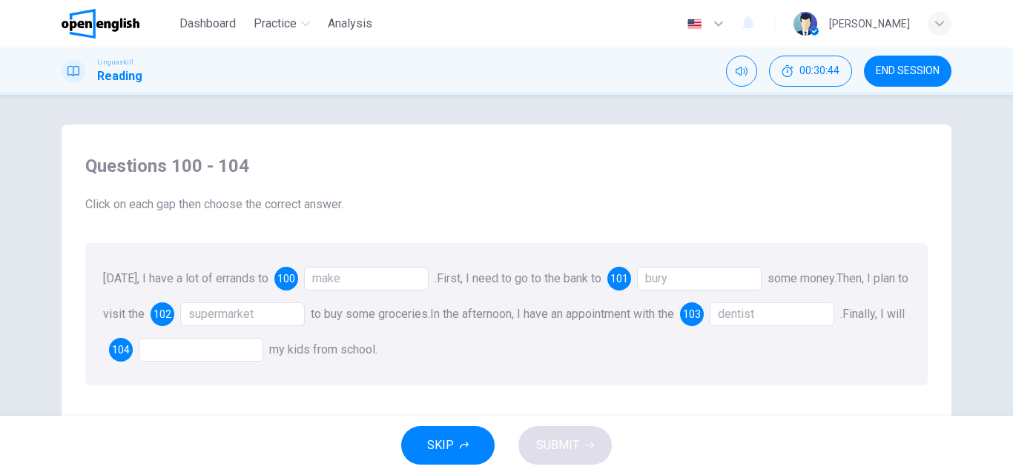
click at [263, 354] on div at bounding box center [201, 350] width 125 height 24
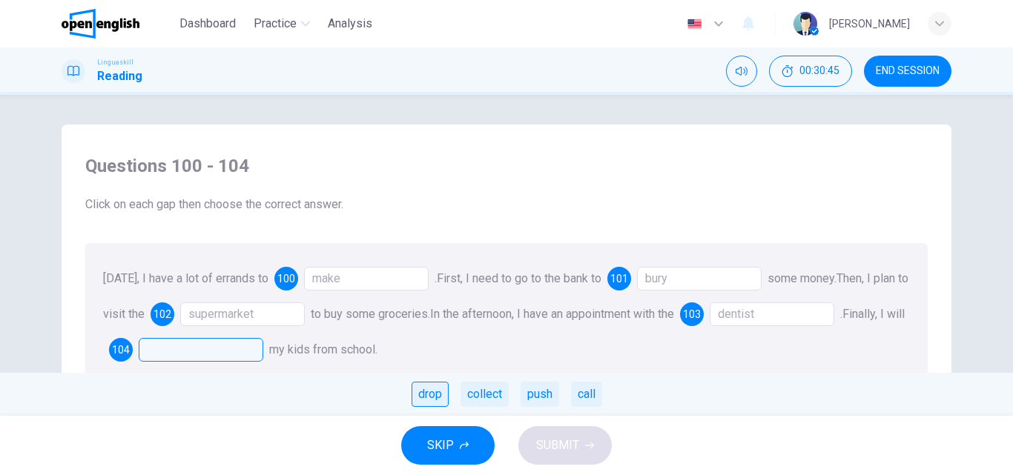
click at [432, 388] on div "drop" at bounding box center [429, 394] width 37 height 25
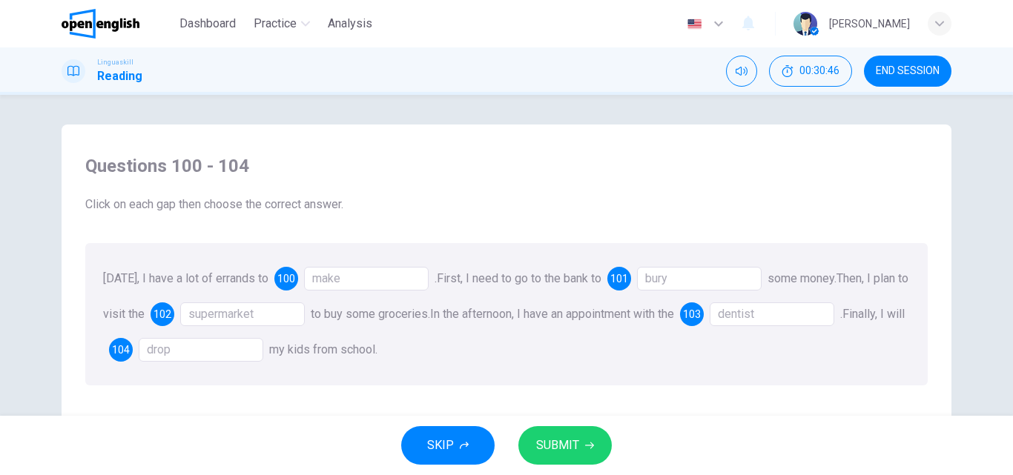
click at [534, 445] on button "SUBMIT" at bounding box center [564, 445] width 93 height 39
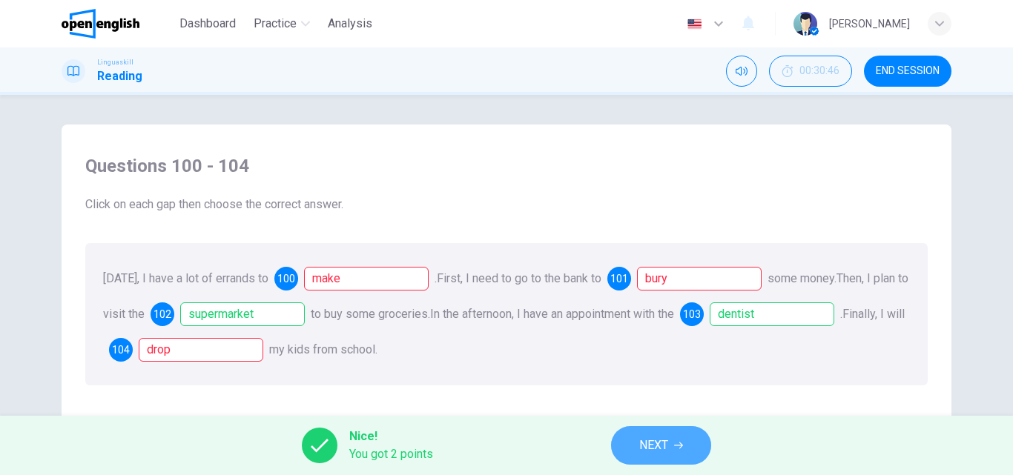
click at [650, 446] on span "NEXT" at bounding box center [653, 445] width 29 height 21
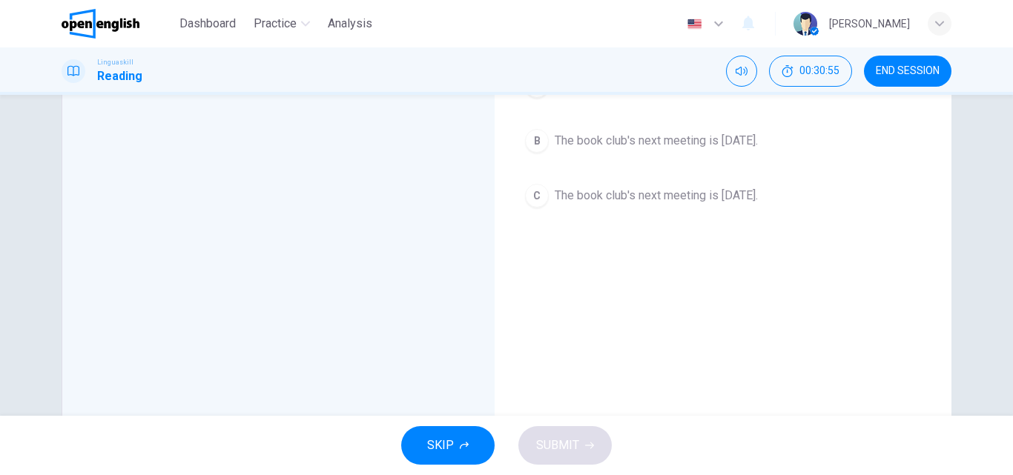
scroll to position [31, 0]
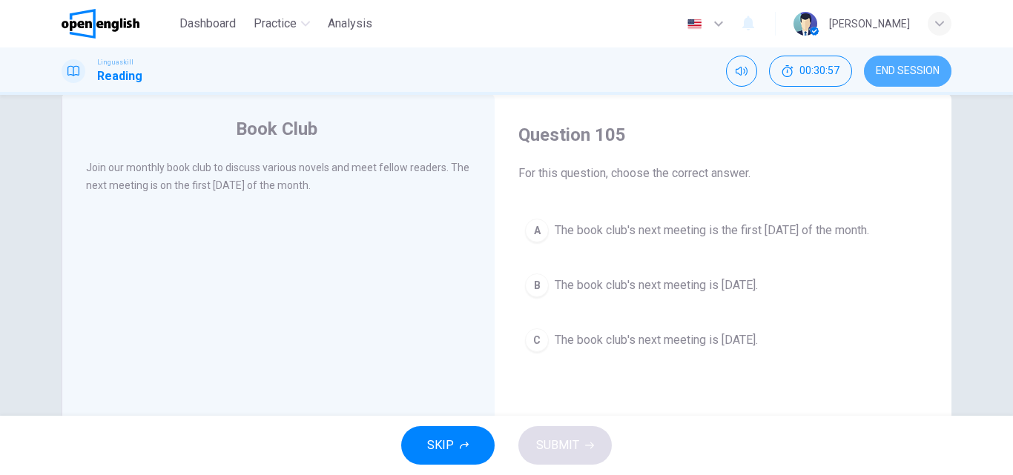
click at [929, 70] on span "END SESSION" at bounding box center [907, 71] width 64 height 12
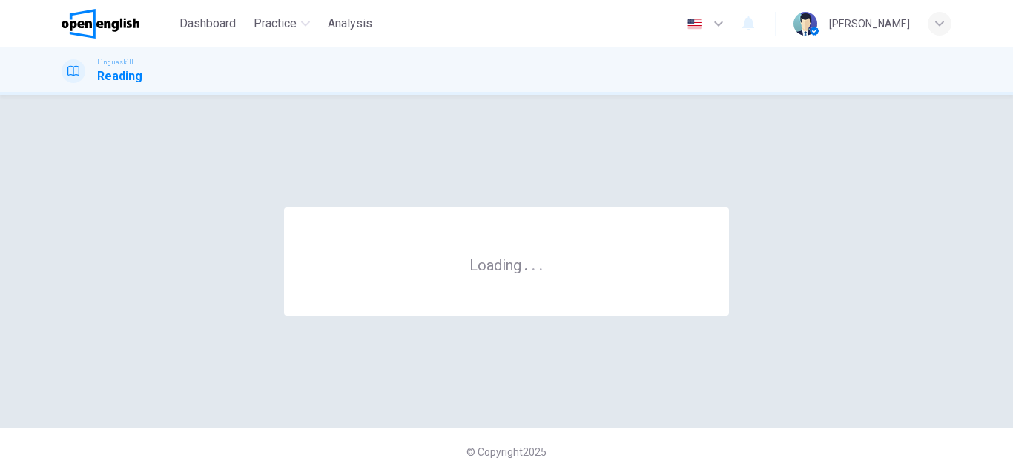
scroll to position [0, 0]
